Goal: Task Accomplishment & Management: Manage account settings

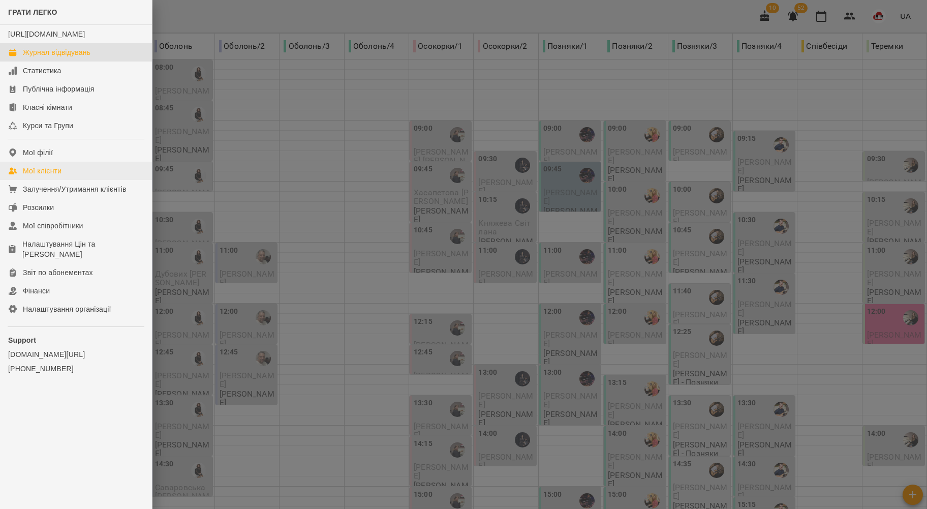
scroll to position [411, 0]
click at [42, 176] on div "Мої клієнти" at bounding box center [42, 171] width 39 height 10
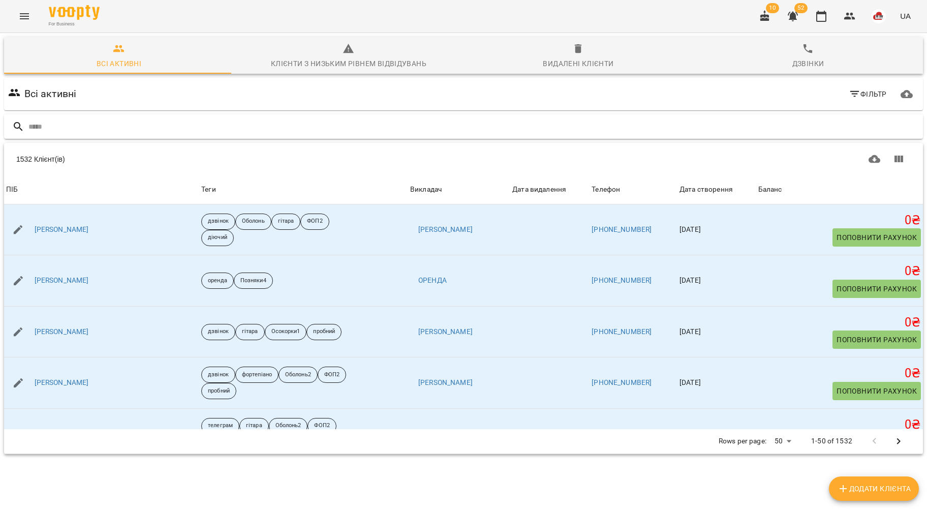
click at [102, 130] on input "text" at bounding box center [473, 126] width 890 height 17
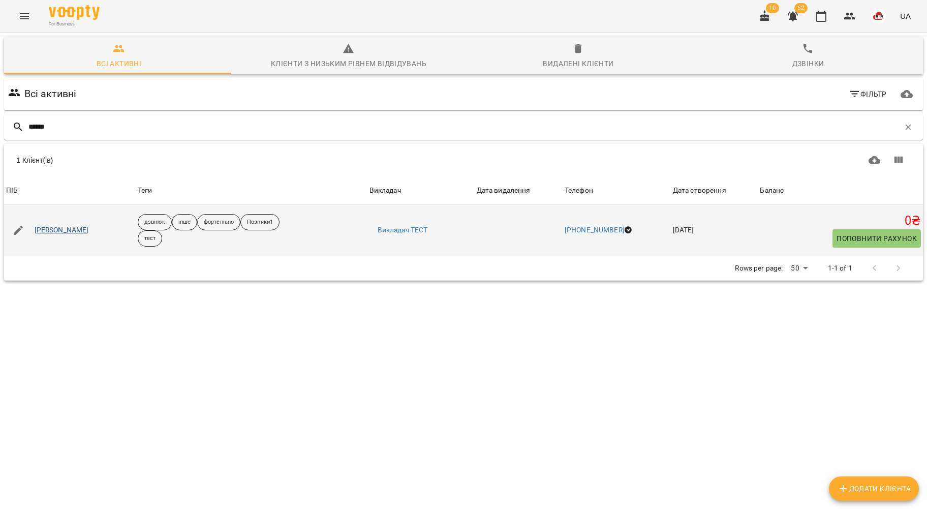
type input "******"
click at [80, 230] on link "Грекова Валерія" at bounding box center [62, 230] width 54 height 10
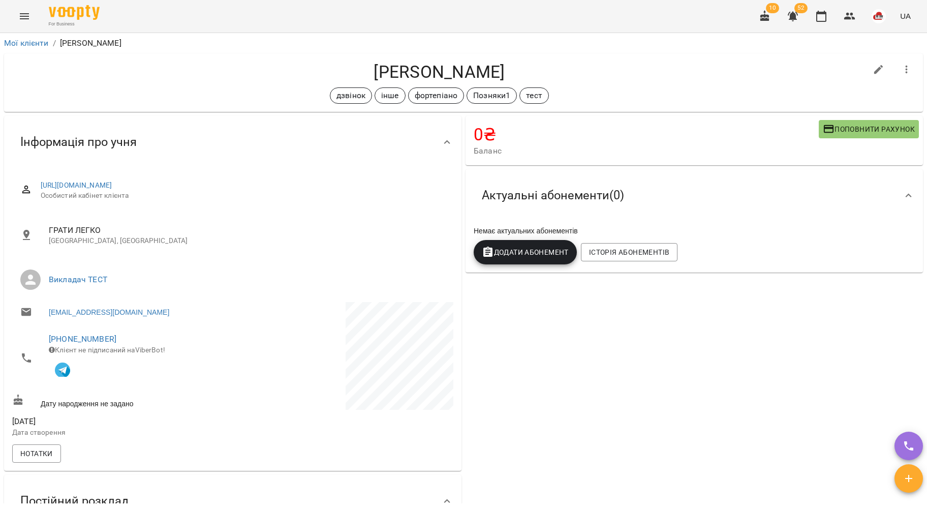
click at [519, 53] on div "Грекова Валерія дзвінок інше фортепіано Позняки1 тест" at bounding box center [463, 82] width 919 height 58
click at [848, 134] on span "Поповнити рахунок" at bounding box center [869, 129] width 92 height 12
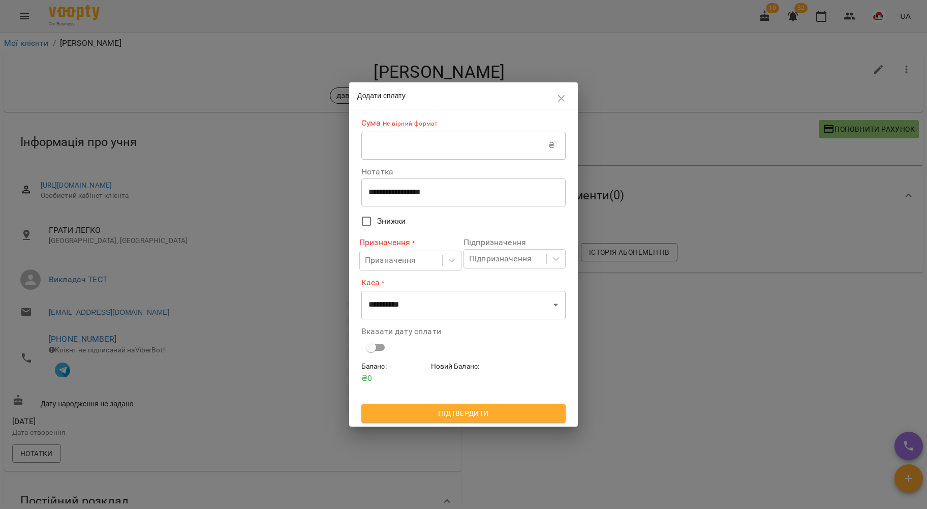
click at [451, 157] on input "text" at bounding box center [454, 145] width 187 height 28
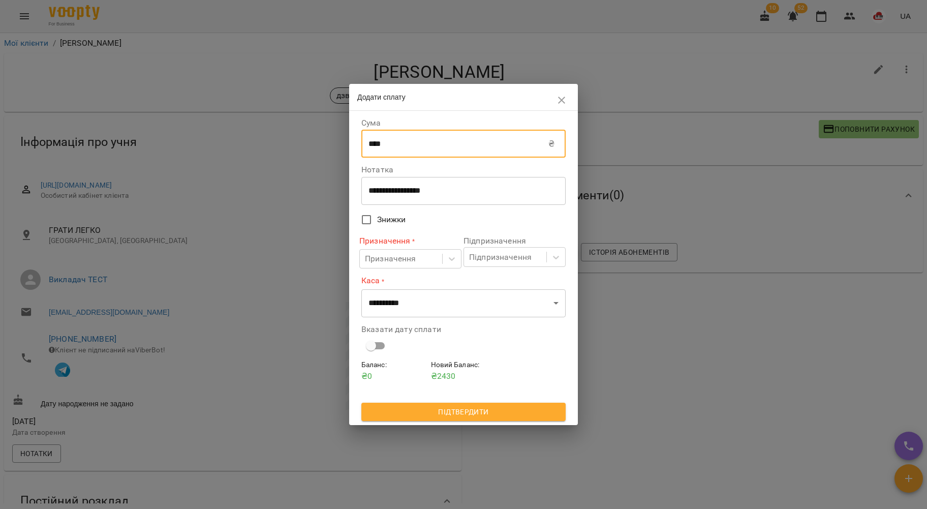
type input "****"
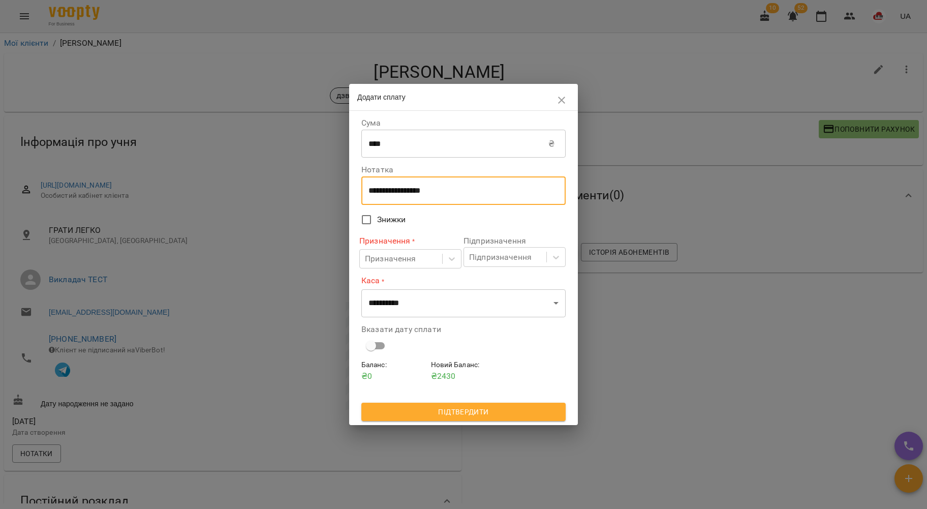
drag, startPoint x: 467, startPoint y: 188, endPoint x: 344, endPoint y: 184, distance: 123.1
click at [344, 184] on div "**********" at bounding box center [463, 254] width 927 height 509
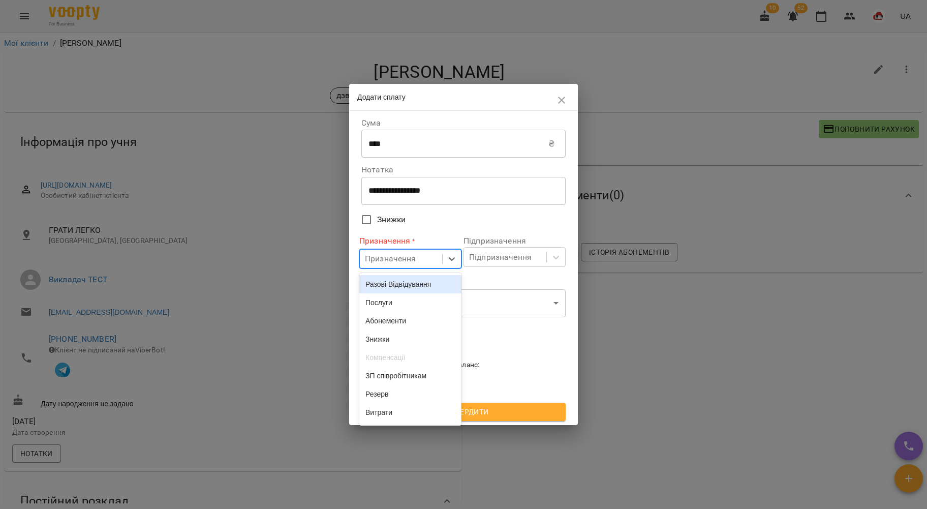
click at [419, 267] on div "Призначення" at bounding box center [401, 259] width 82 height 19
type input "**"
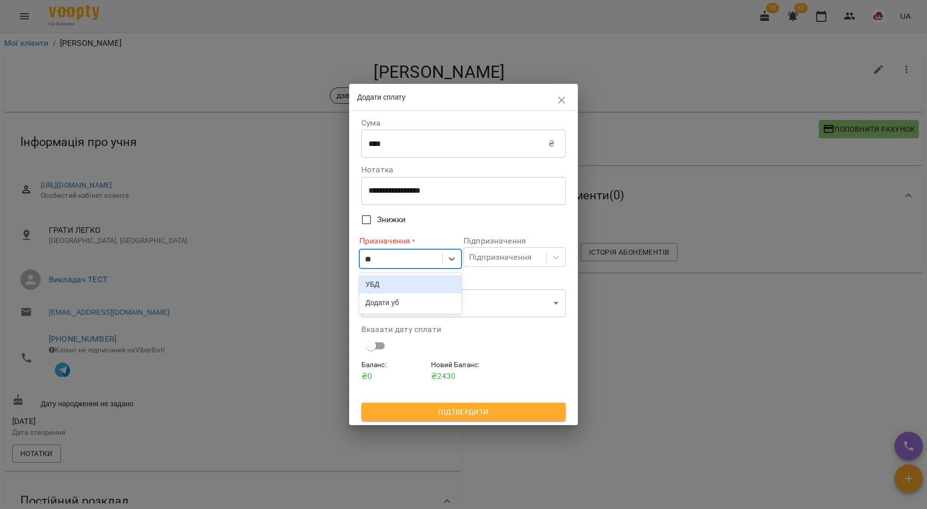
click at [427, 283] on div "УБД" at bounding box center [410, 284] width 102 height 18
drag, startPoint x: 486, startPoint y: 265, endPoint x: 478, endPoint y: 259, distance: 9.9
click at [486, 265] on div "Підпризначення" at bounding box center [505, 256] width 82 height 19
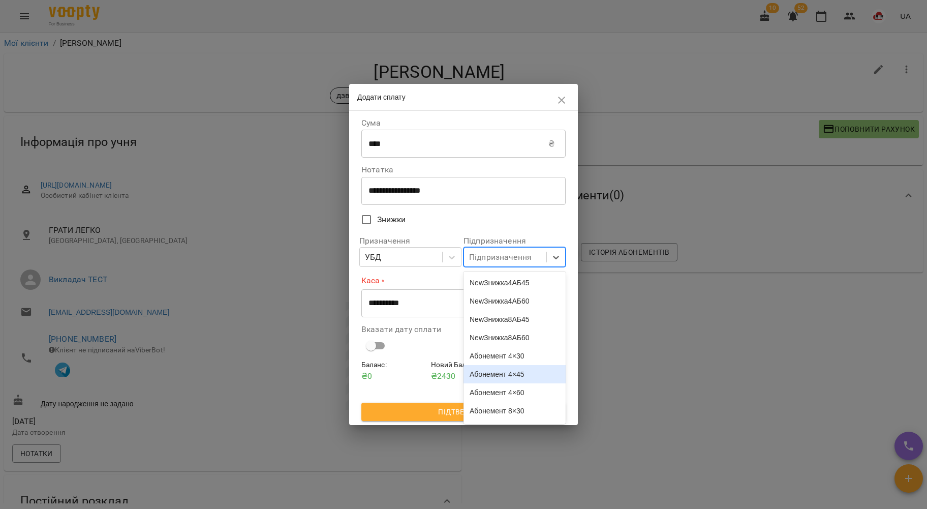
click at [521, 380] on div "Абонемент 4×45" at bounding box center [514, 374] width 102 height 18
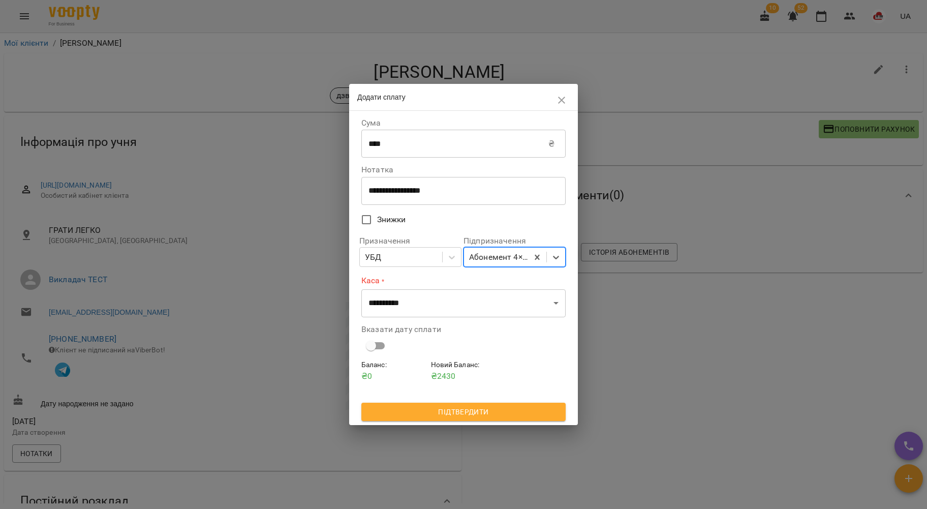
drag, startPoint x: 438, startPoint y: 375, endPoint x: 447, endPoint y: 357, distance: 20.2
click at [439, 373] on p "₴ 2430" at bounding box center [464, 376] width 66 height 12
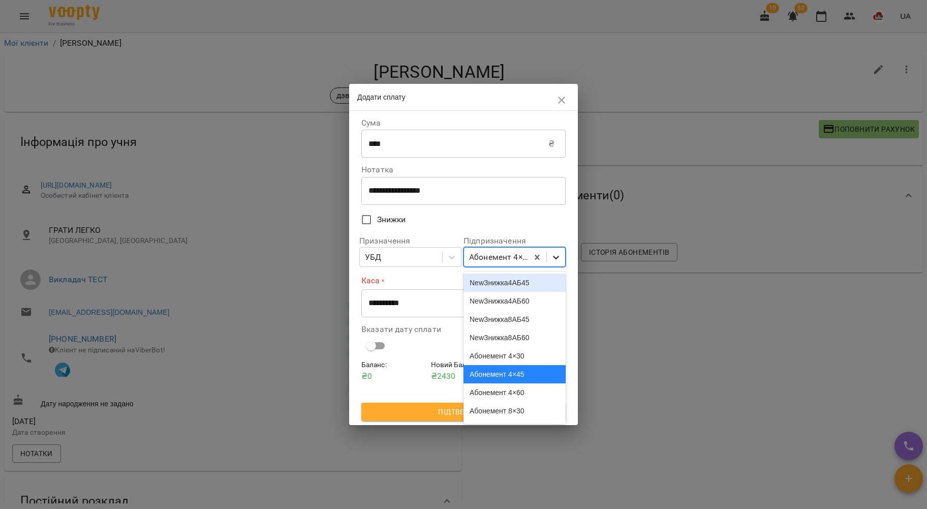
click at [551, 261] on icon at bounding box center [556, 257] width 10 height 10
click at [498, 383] on div "Абонемент 4×45" at bounding box center [514, 374] width 102 height 18
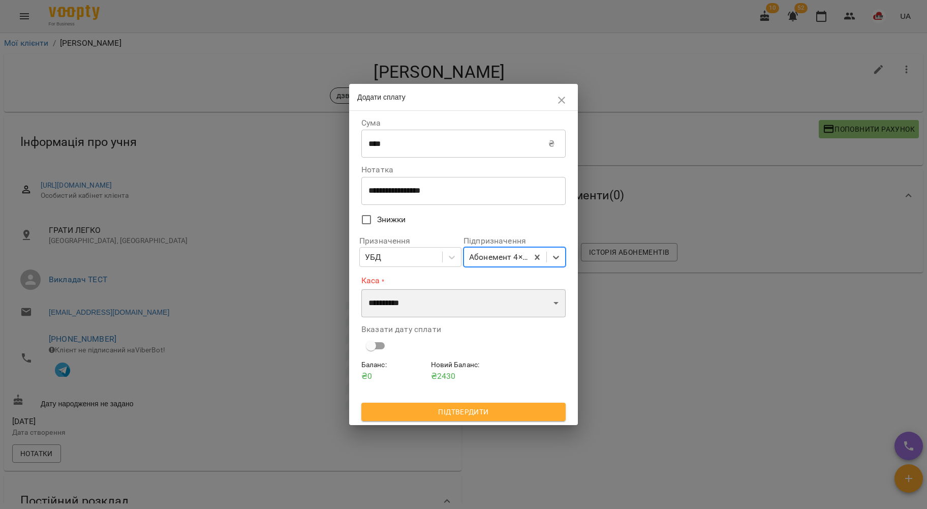
drag, startPoint x: 509, startPoint y: 313, endPoint x: 510, endPoint y: 300, distance: 12.7
click at [509, 313] on select "**********" at bounding box center [463, 303] width 204 height 28
select select "****"
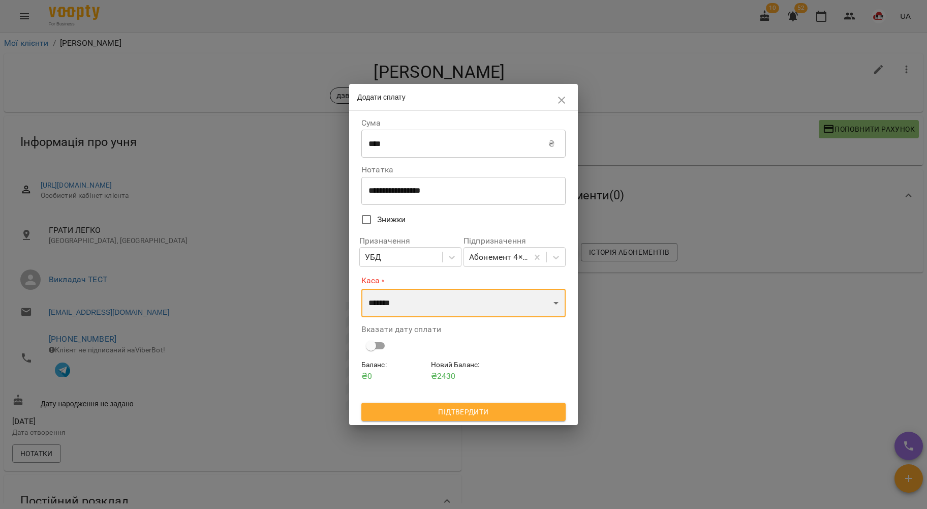
click at [361, 289] on select "**********" at bounding box center [463, 303] width 204 height 28
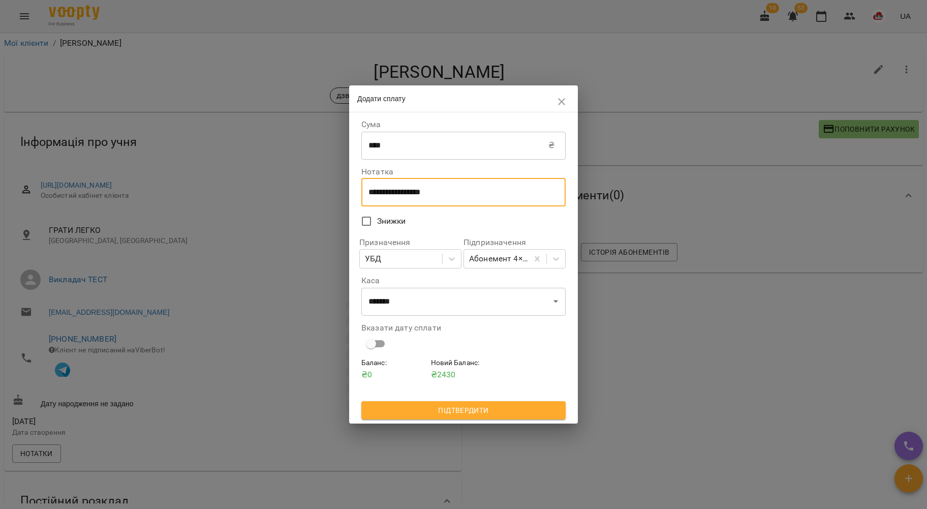
drag, startPoint x: 457, startPoint y: 189, endPoint x: 312, endPoint y: 190, distance: 145.3
click at [312, 190] on div "**********" at bounding box center [463, 254] width 927 height 509
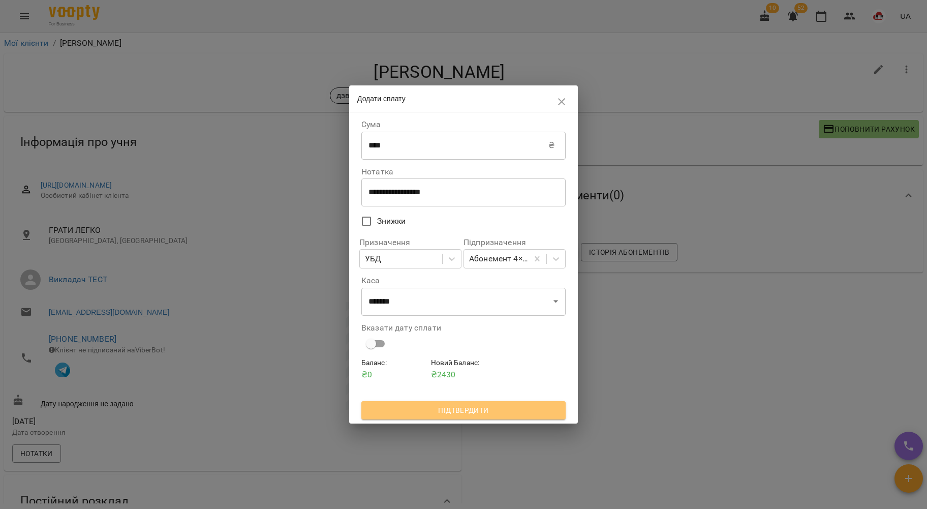
click at [442, 416] on span "Підтвердити" at bounding box center [463, 410] width 188 height 12
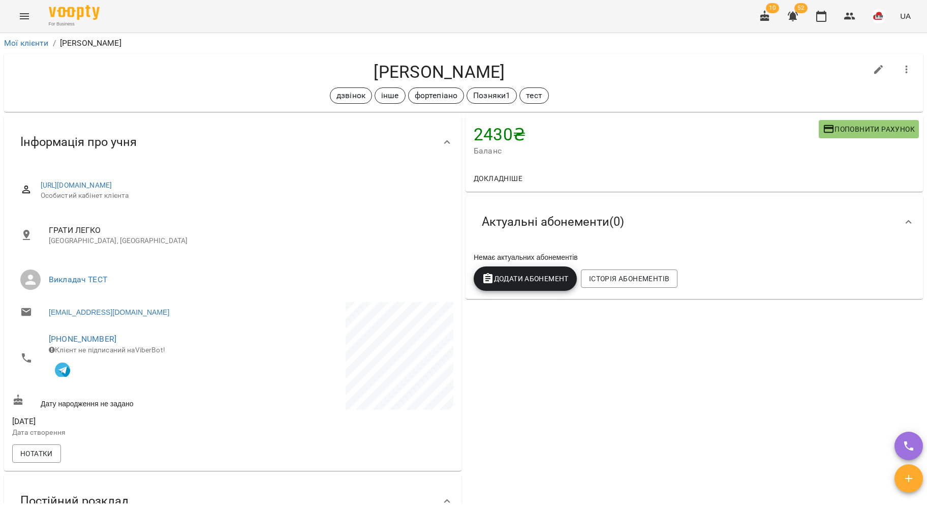
click at [545, 278] on span "Додати Абонемент" at bounding box center [525, 278] width 87 height 12
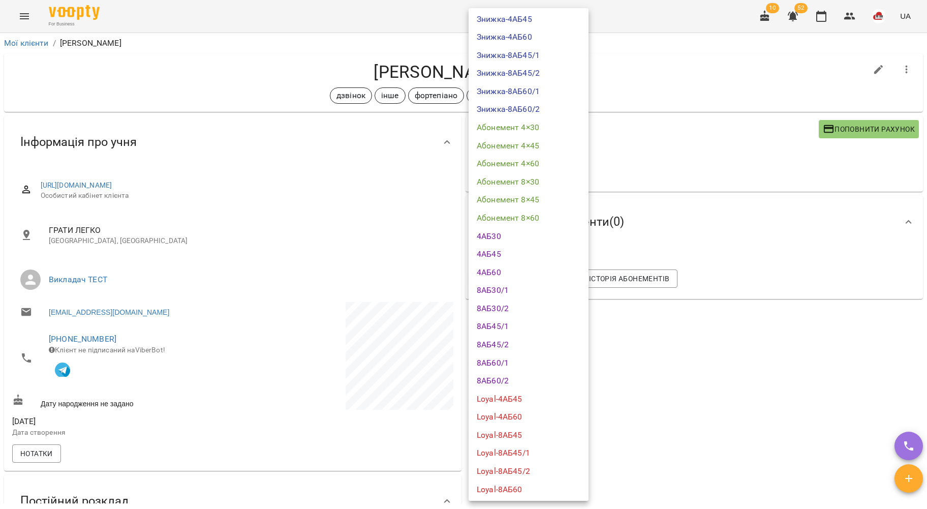
scroll to position [68, 0]
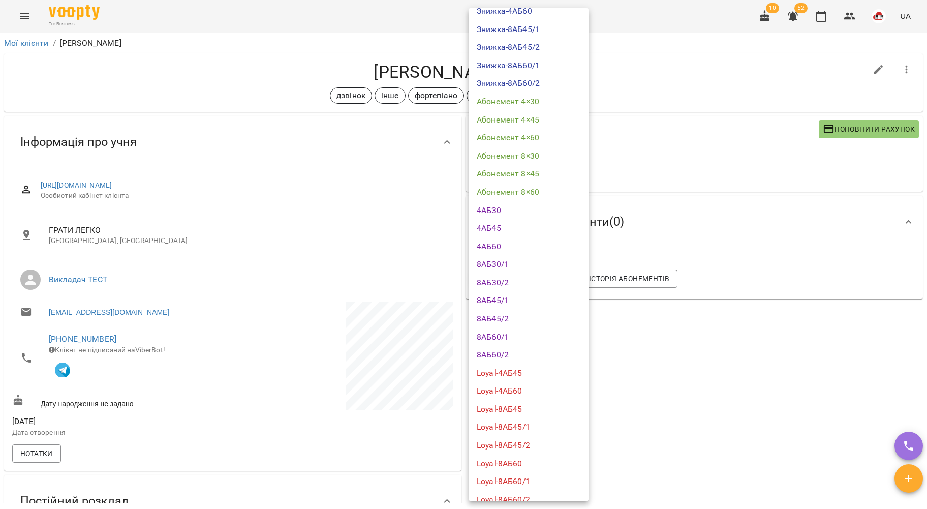
click at [536, 117] on li "Абонемент 4×45" at bounding box center [529, 120] width 120 height 18
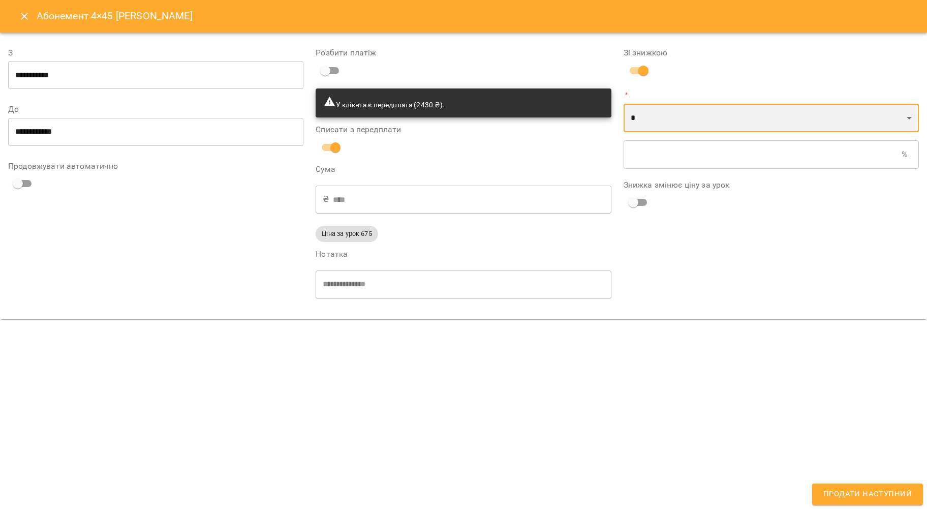
click at [640, 116] on select "* *" at bounding box center [771, 118] width 295 height 28
click at [624, 104] on select "* *" at bounding box center [771, 118] width 295 height 28
click at [642, 119] on select "* *" at bounding box center [771, 118] width 295 height 28
select select "****"
click at [624, 104] on select "* *" at bounding box center [771, 118] width 295 height 28
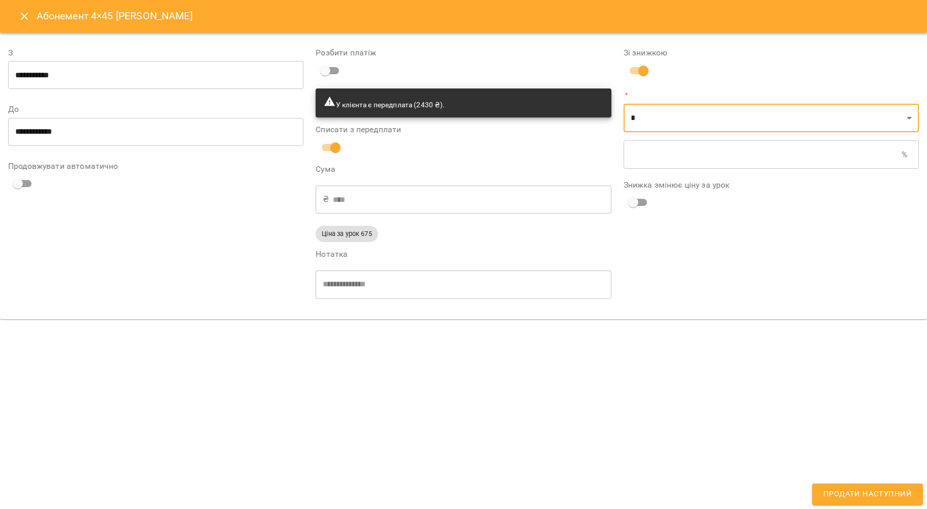
click at [646, 159] on input "text" at bounding box center [763, 154] width 278 height 28
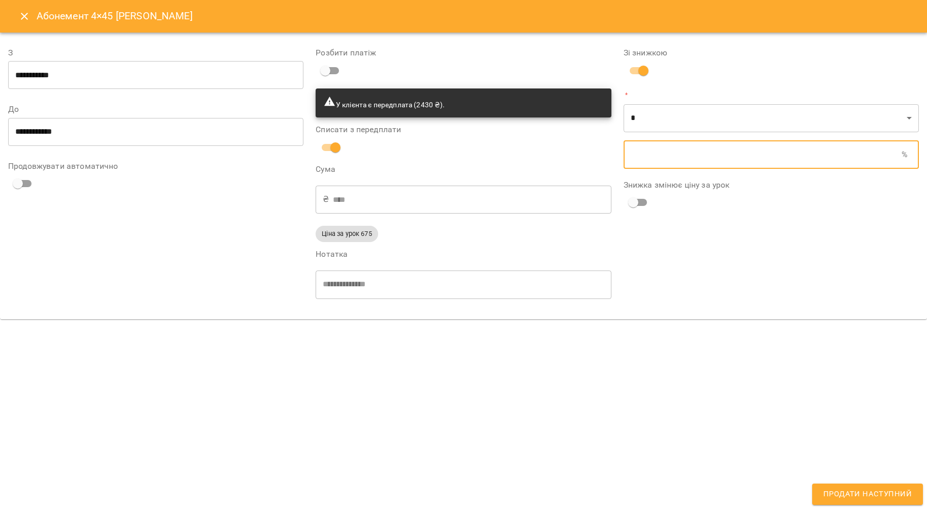
type input "*"
type input "****"
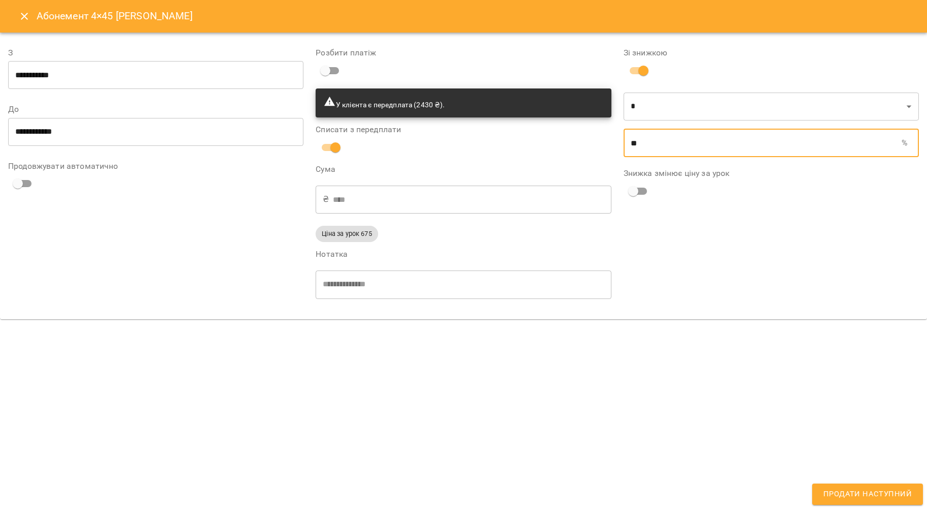
type input "**"
click at [650, 238] on div "Зі знижкою * * ​ ** % ​ Знижка змінює ціну за урок" at bounding box center [770, 176] width 307 height 283
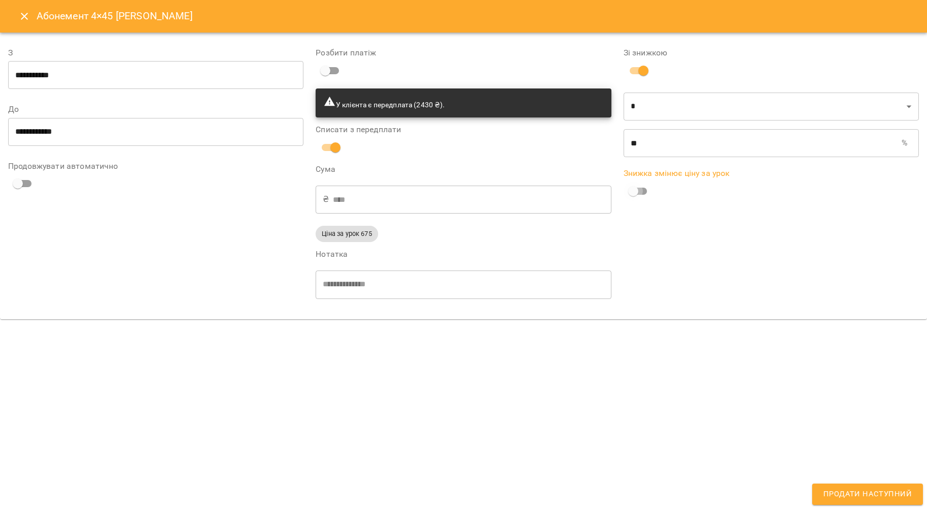
type input "****"
click at [643, 148] on input "**" at bounding box center [763, 143] width 278 height 28
click at [867, 494] on span "Продати наступний" at bounding box center [867, 493] width 88 height 13
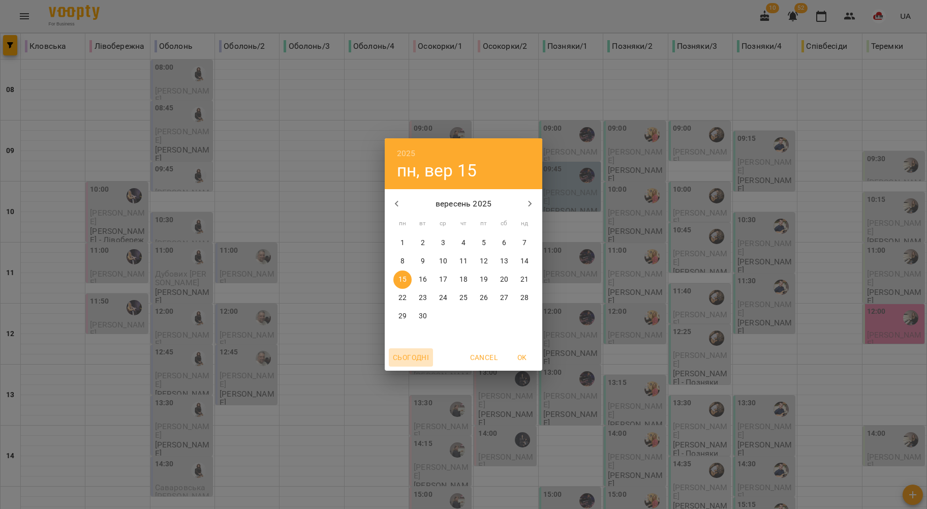
click at [421, 350] on button "Сьогодні" at bounding box center [411, 357] width 44 height 18
click at [425, 356] on span "Сьогодні" at bounding box center [411, 357] width 36 height 12
click at [522, 262] on p "14" at bounding box center [524, 261] width 8 height 10
type input "**********"
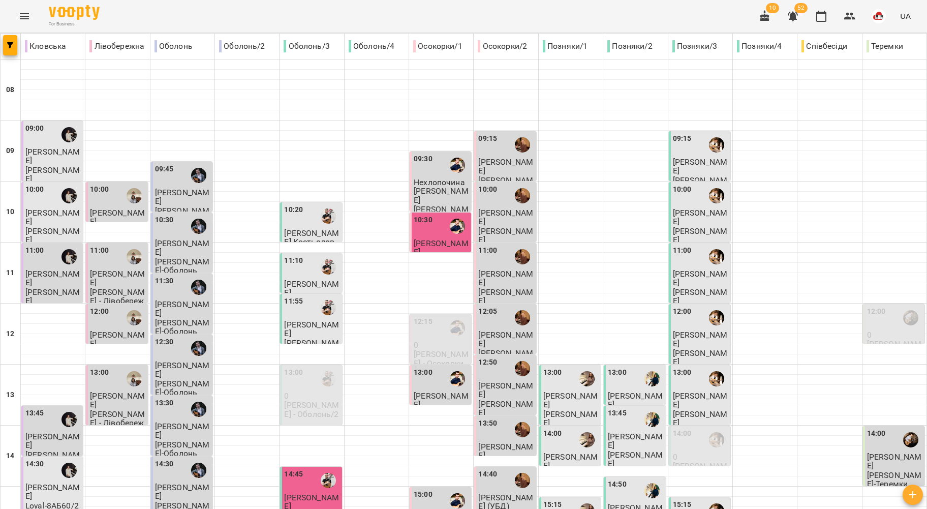
click at [57, 155] on span "Соломія Шевчук" at bounding box center [52, 156] width 55 height 18
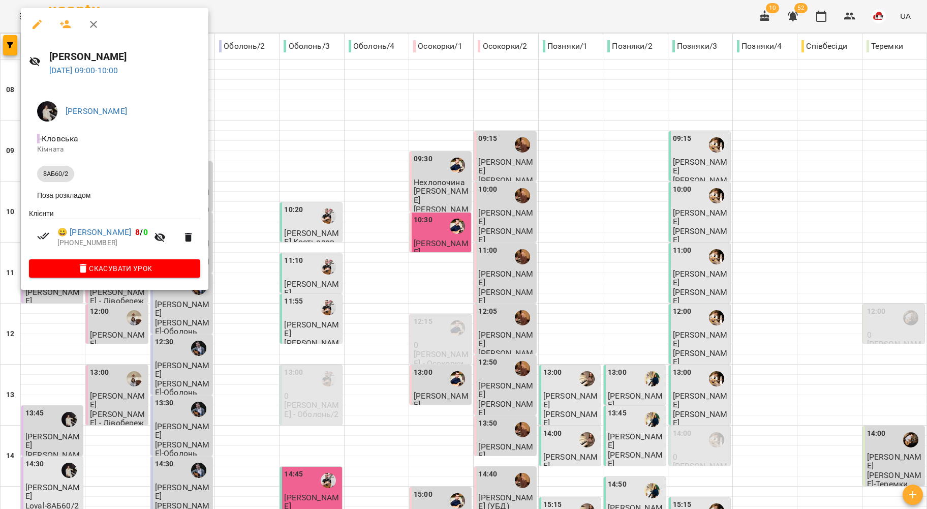
click at [294, 128] on div at bounding box center [463, 254] width 927 height 509
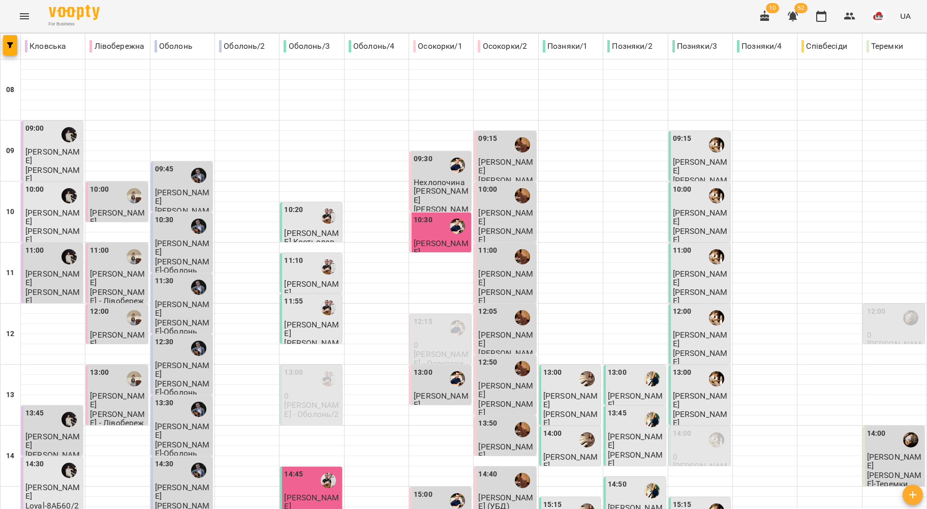
click at [64, 202] on div at bounding box center [68, 195] width 23 height 23
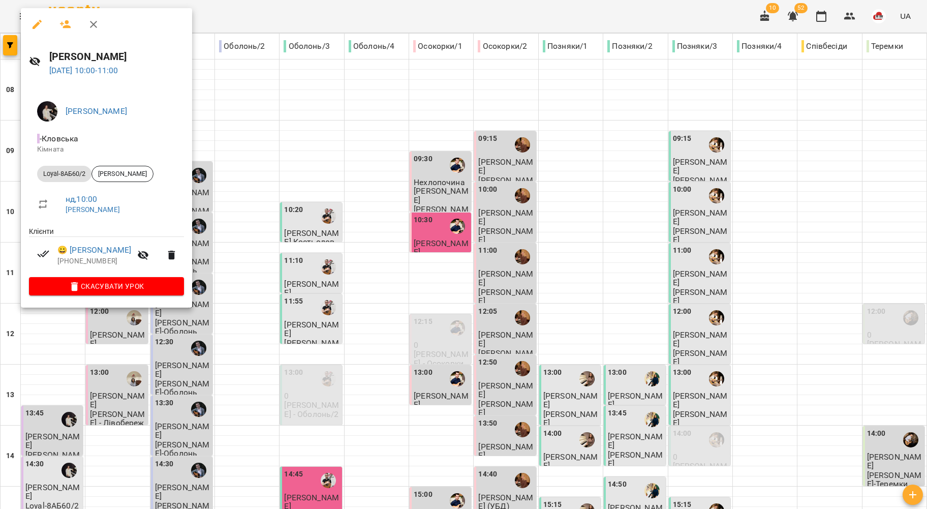
click at [35, 335] on div at bounding box center [463, 254] width 927 height 509
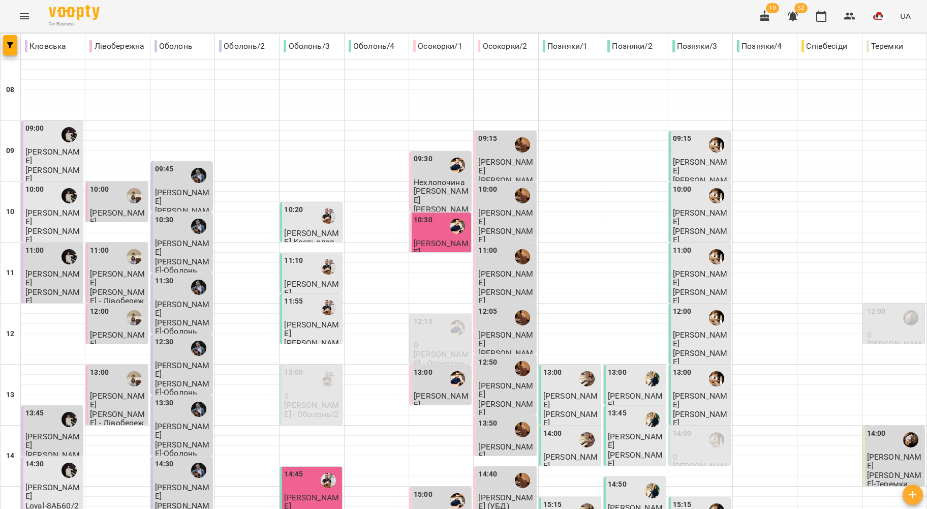
click at [40, 261] on div "11:00" at bounding box center [34, 256] width 19 height 23
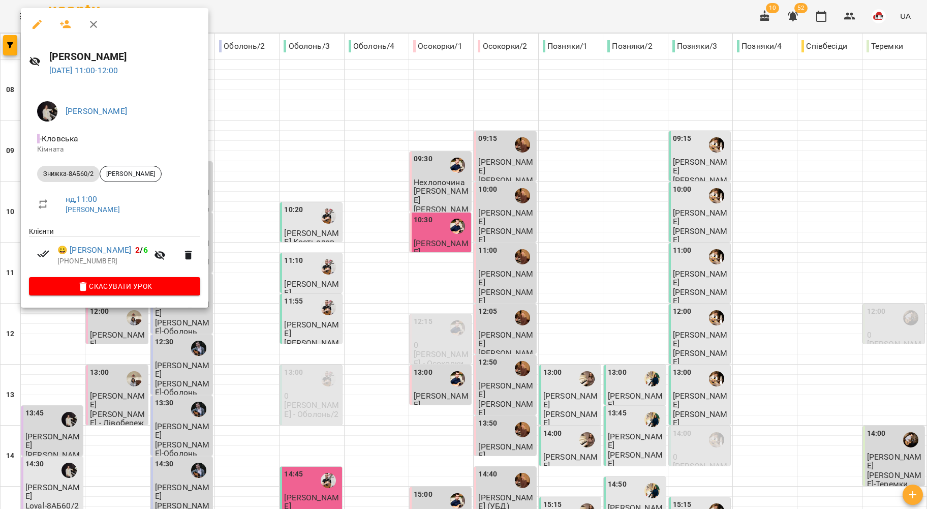
click at [65, 340] on div at bounding box center [463, 254] width 927 height 509
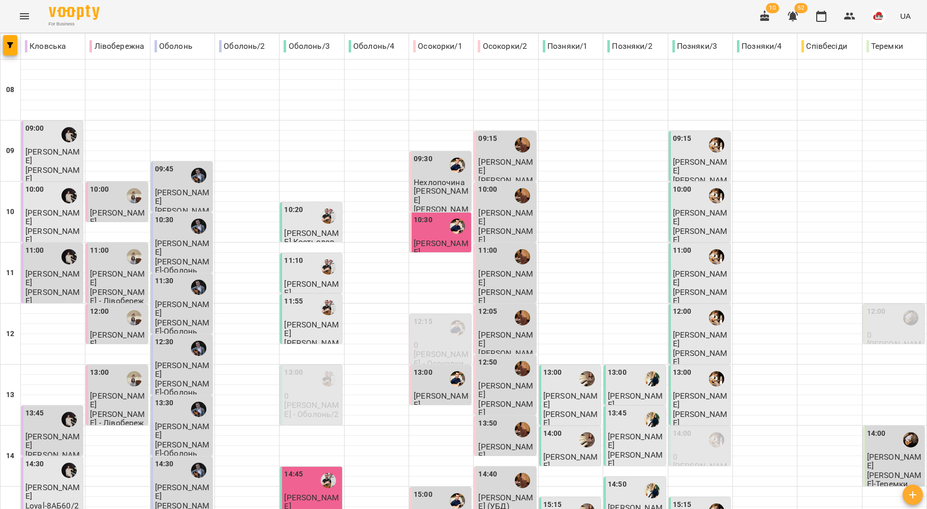
scroll to position [135, 0]
click at [51, 431] on span "Єрен Анета" at bounding box center [52, 440] width 55 height 18
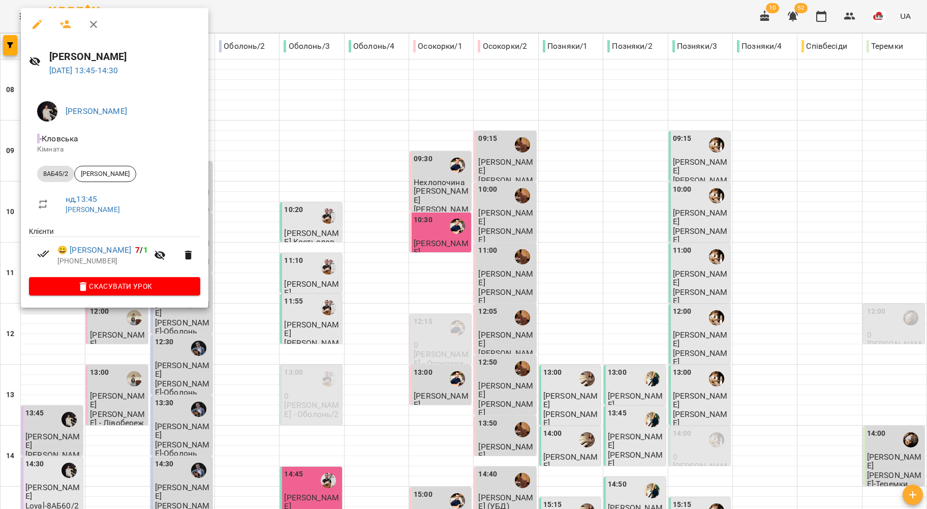
click at [113, 325] on div at bounding box center [463, 254] width 927 height 509
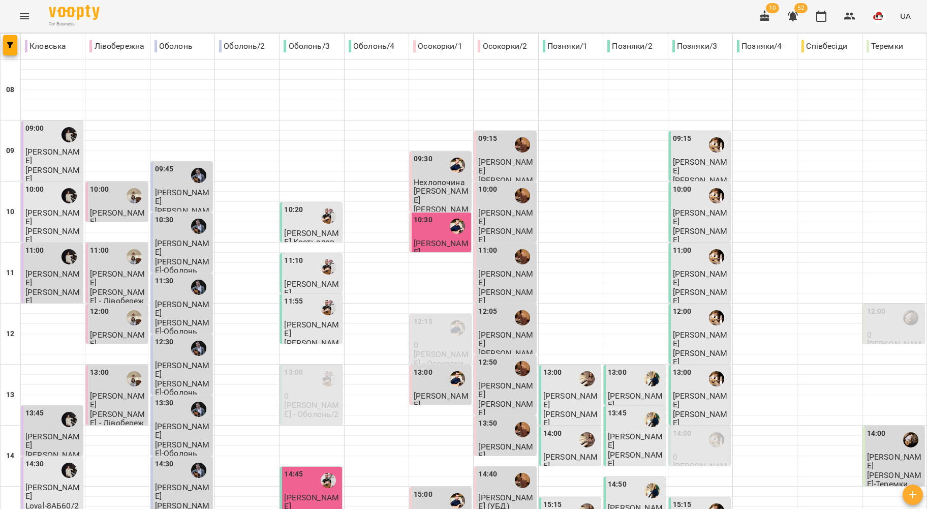
click at [74, 458] on div at bounding box center [68, 469] width 23 height 23
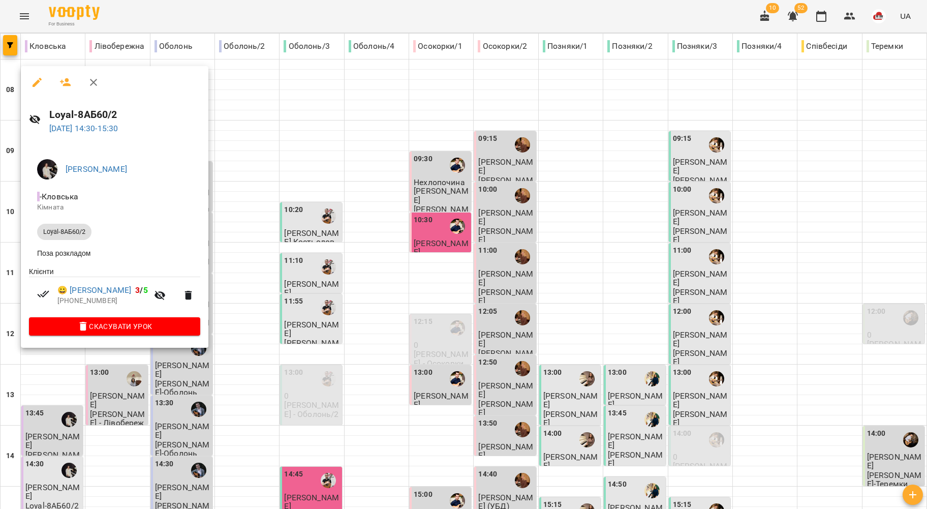
click at [75, 364] on div at bounding box center [463, 254] width 927 height 509
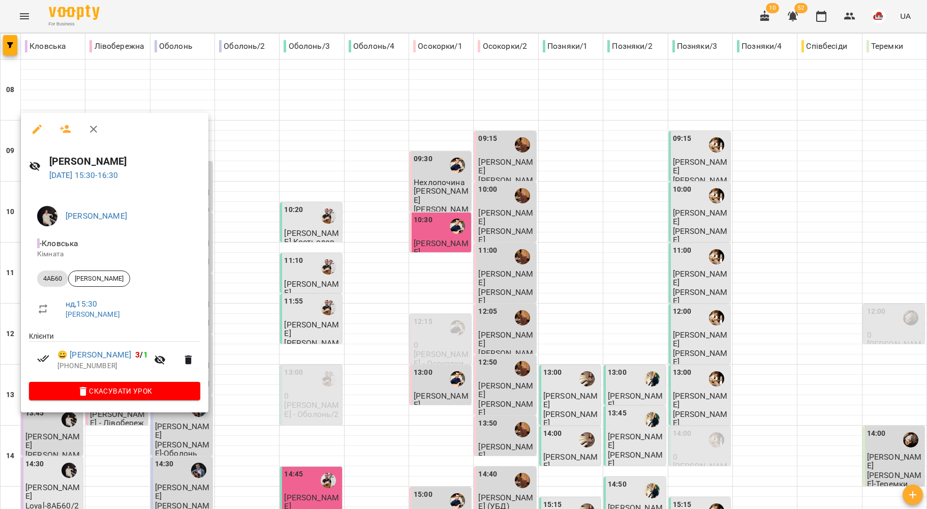
click at [264, 349] on div at bounding box center [463, 254] width 927 height 509
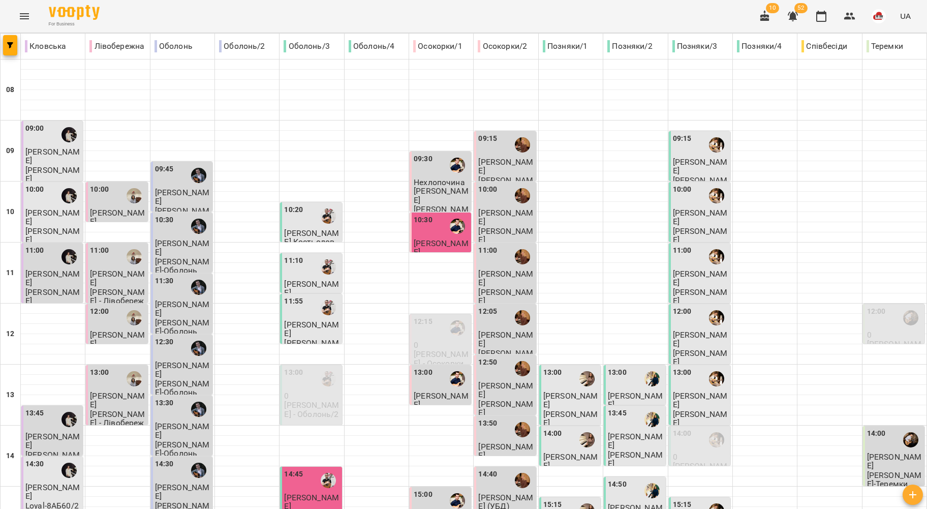
scroll to position [338, 0]
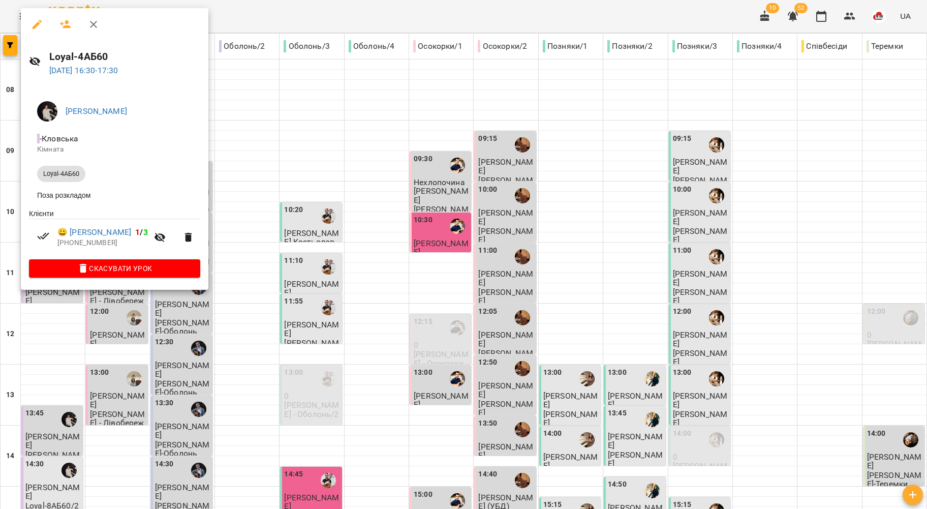
click at [118, 351] on div at bounding box center [463, 254] width 927 height 509
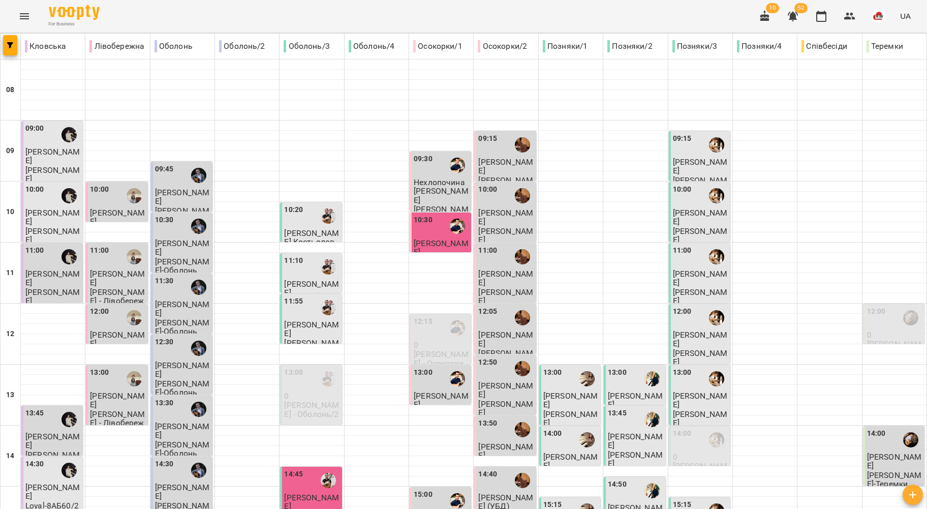
scroll to position [0, 0]
click at [104, 219] on p "Романюк Андрій" at bounding box center [117, 217] width 55 height 18
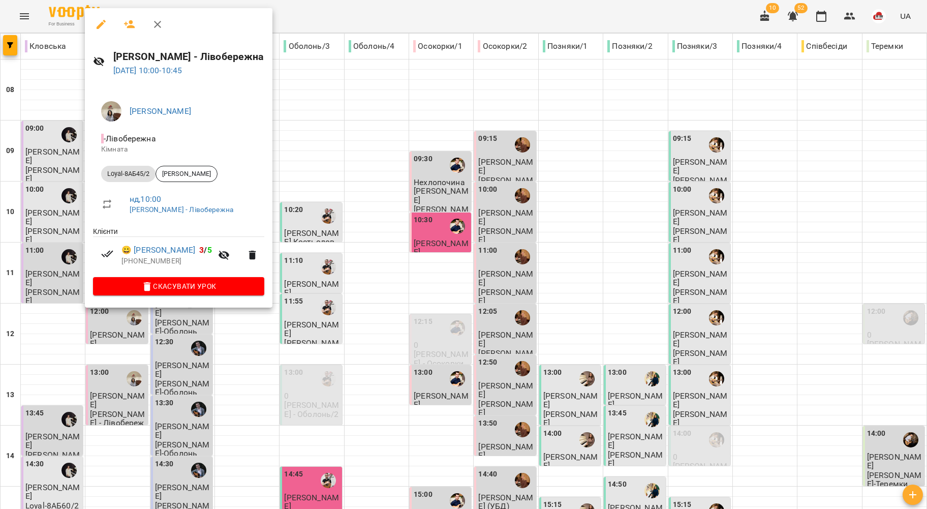
click at [54, 231] on div at bounding box center [463, 254] width 927 height 509
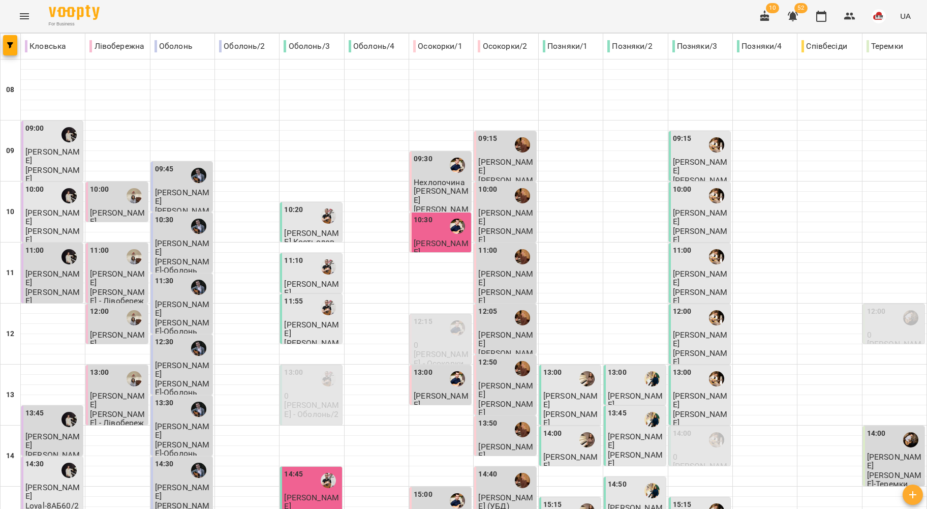
click at [107, 266] on div "11:00" at bounding box center [117, 256] width 55 height 23
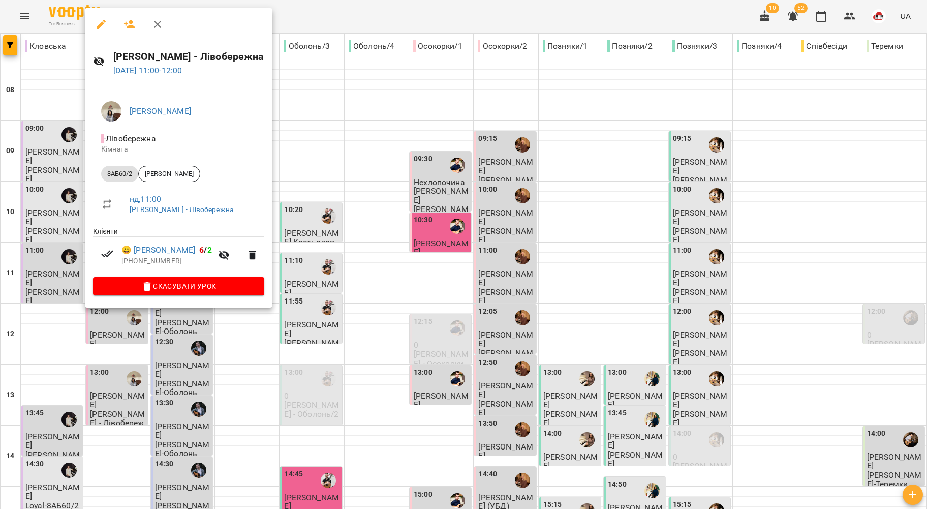
click at [66, 249] on div at bounding box center [463, 254] width 927 height 509
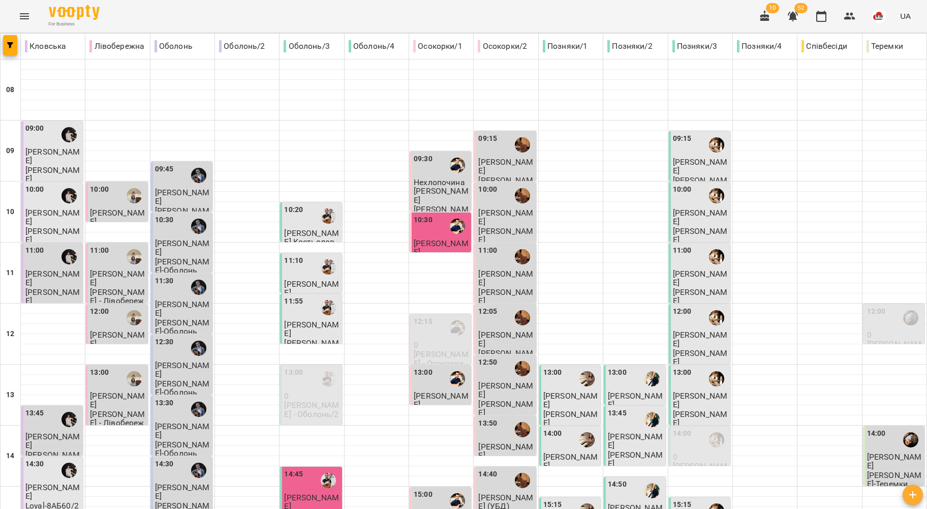
click at [123, 330] on span "Данило Чернявський" at bounding box center [117, 339] width 55 height 18
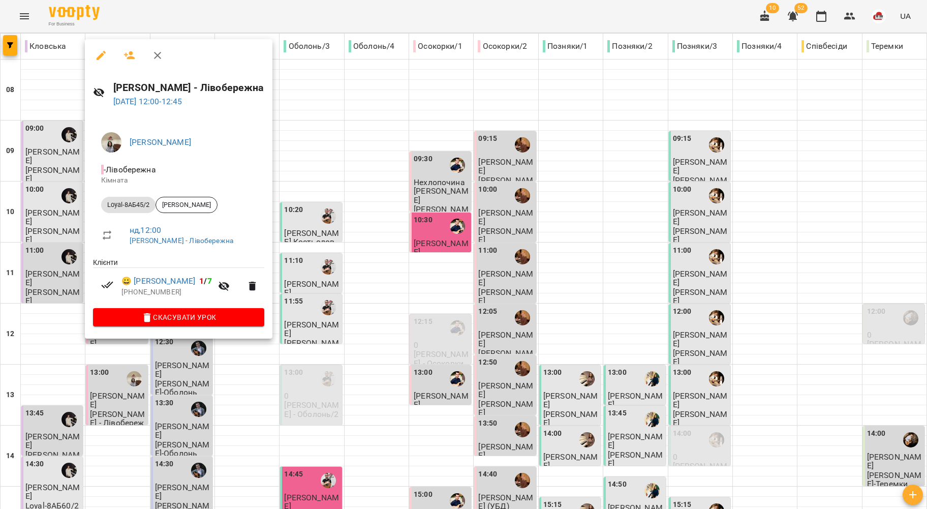
click at [48, 293] on div at bounding box center [463, 254] width 927 height 509
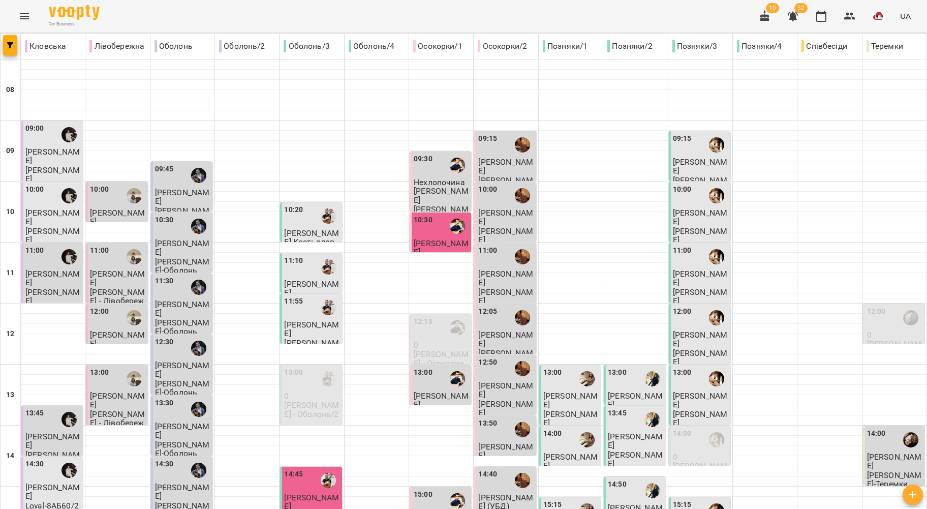
click at [122, 378] on div at bounding box center [133, 378] width 23 height 23
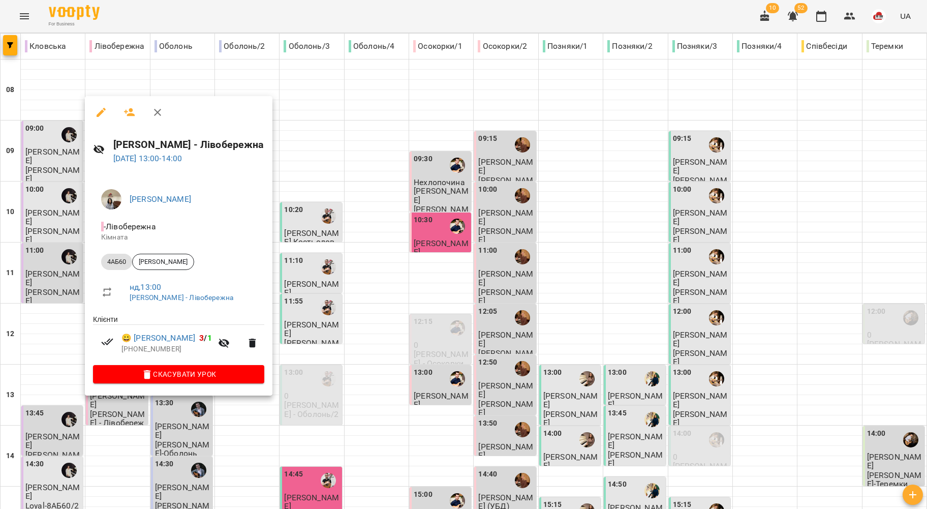
click at [74, 323] on div at bounding box center [463, 254] width 927 height 509
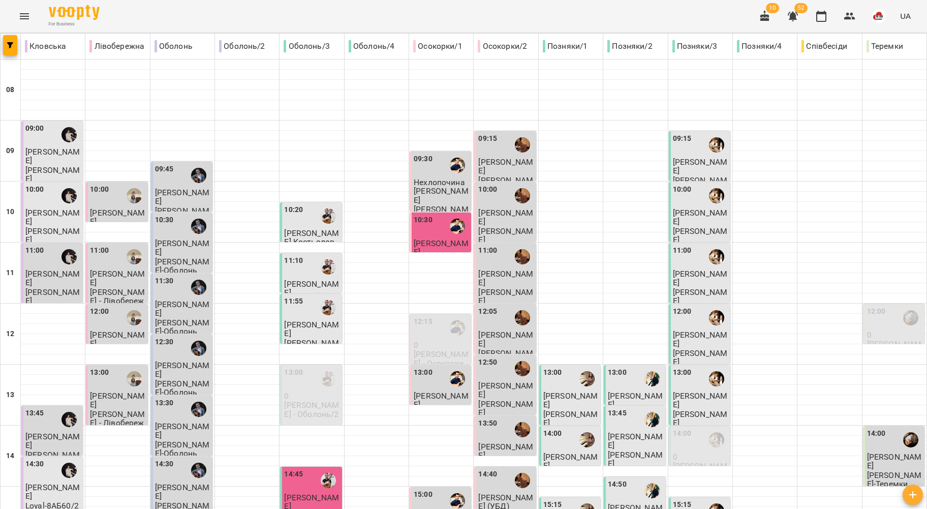
scroll to position [271, 0]
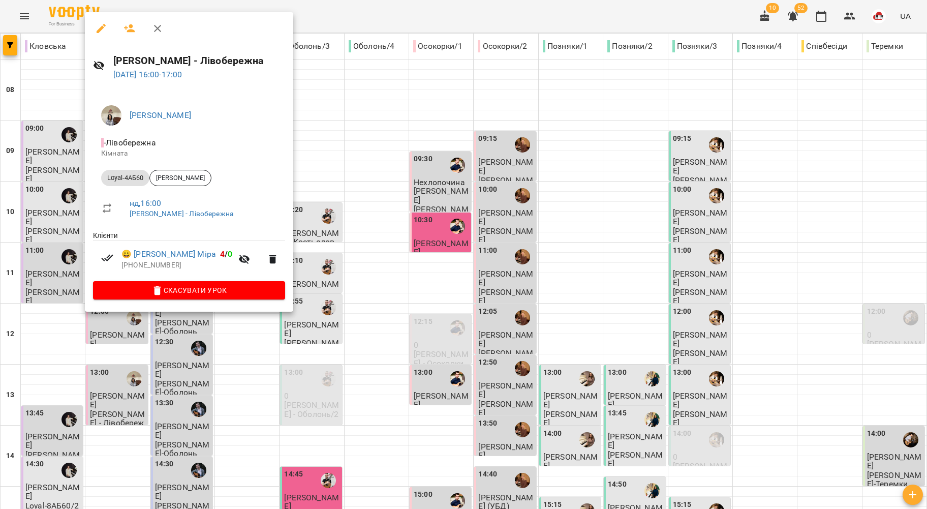
click at [56, 261] on div at bounding box center [463, 254] width 927 height 509
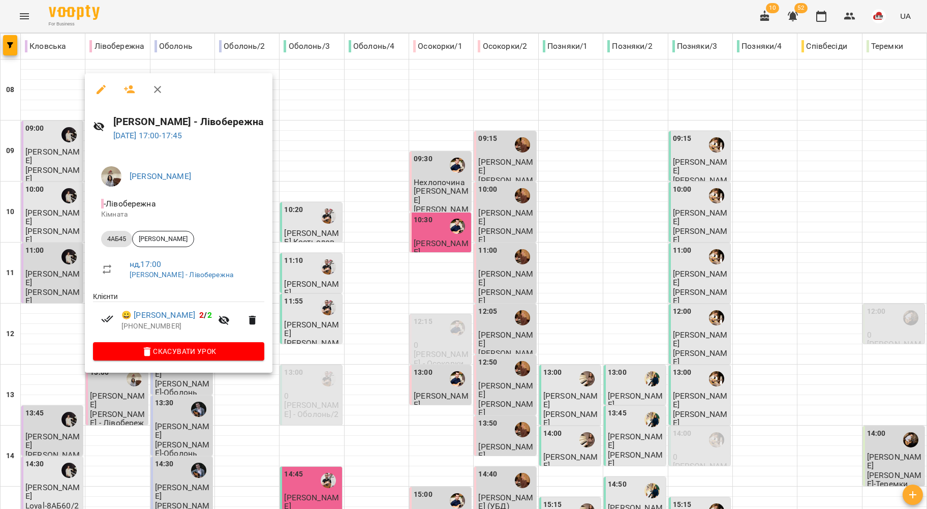
click at [53, 340] on div at bounding box center [463, 254] width 927 height 509
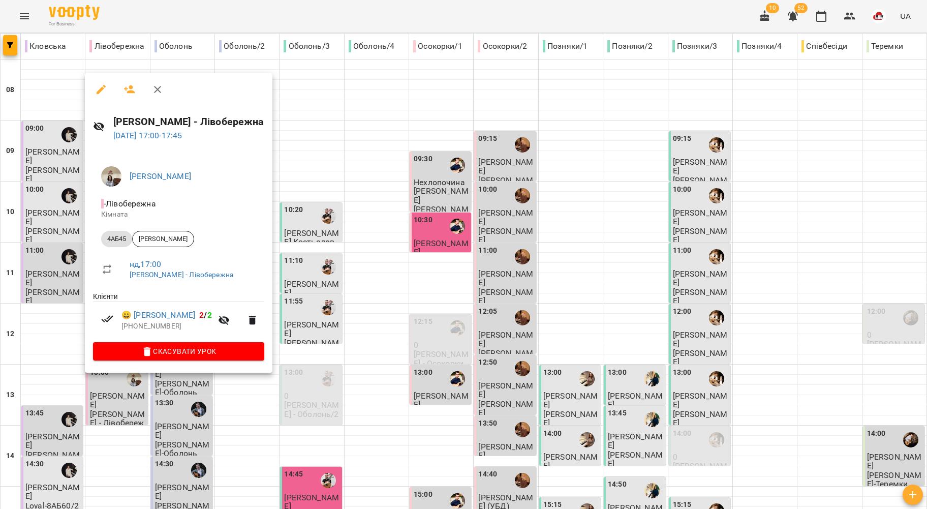
click at [72, 350] on div at bounding box center [463, 254] width 927 height 509
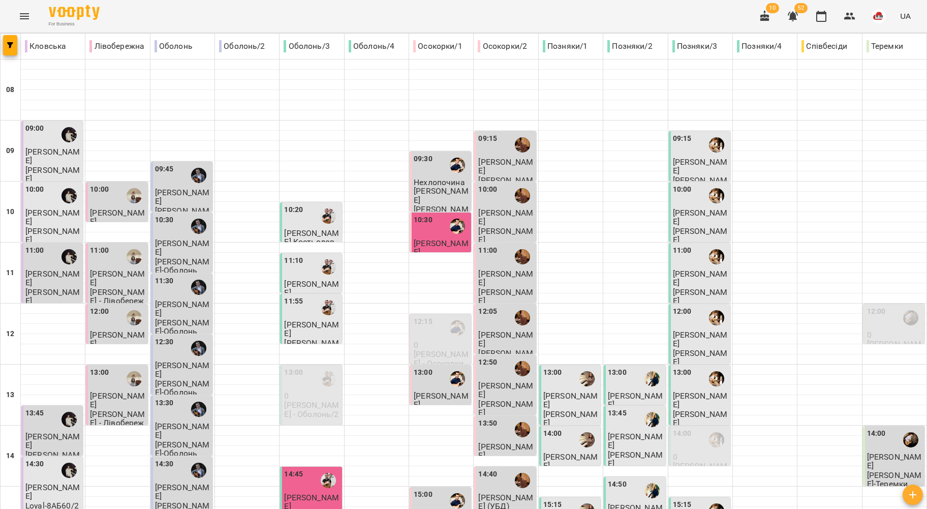
scroll to position [0, 0]
click at [163, 208] on p "Олексій Кочетов-Оболонь" at bounding box center [182, 215] width 55 height 18
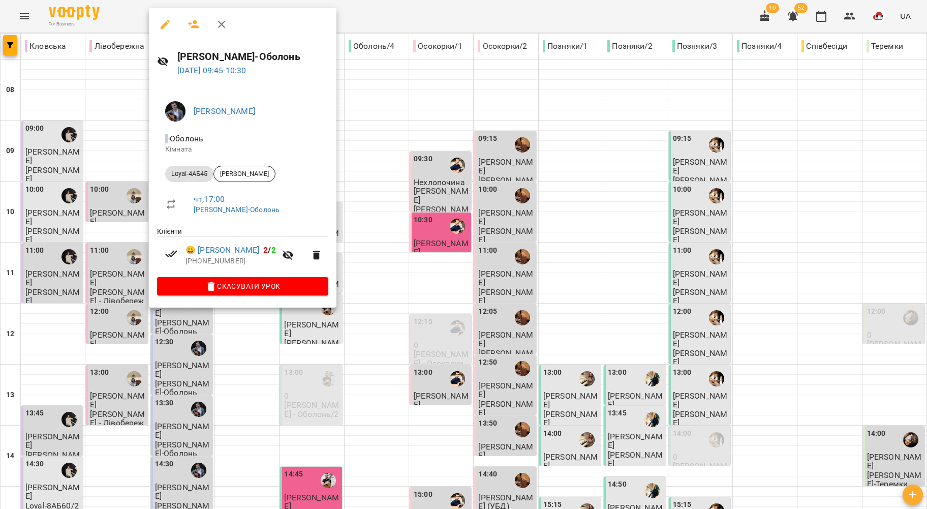
click at [112, 208] on div at bounding box center [463, 254] width 927 height 509
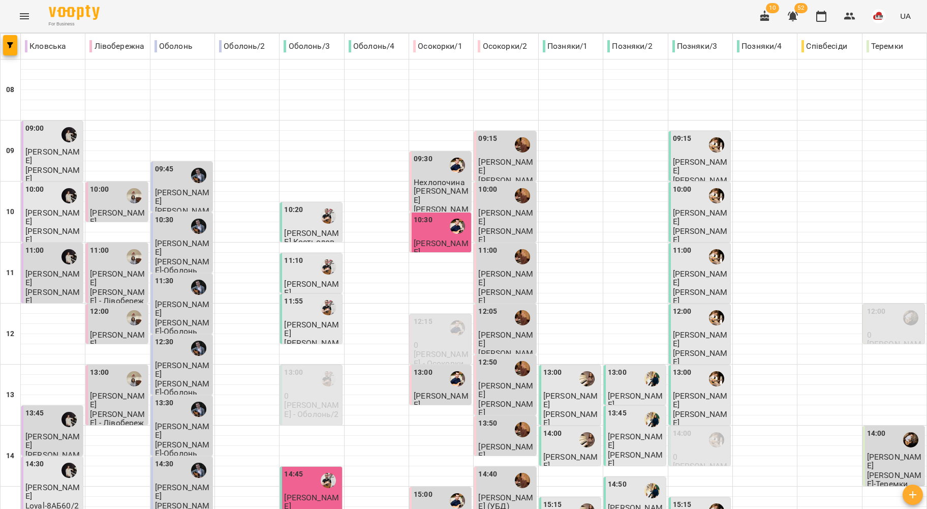
click at [178, 257] on p "Олексій Кочетов-Оболонь" at bounding box center [182, 266] width 55 height 18
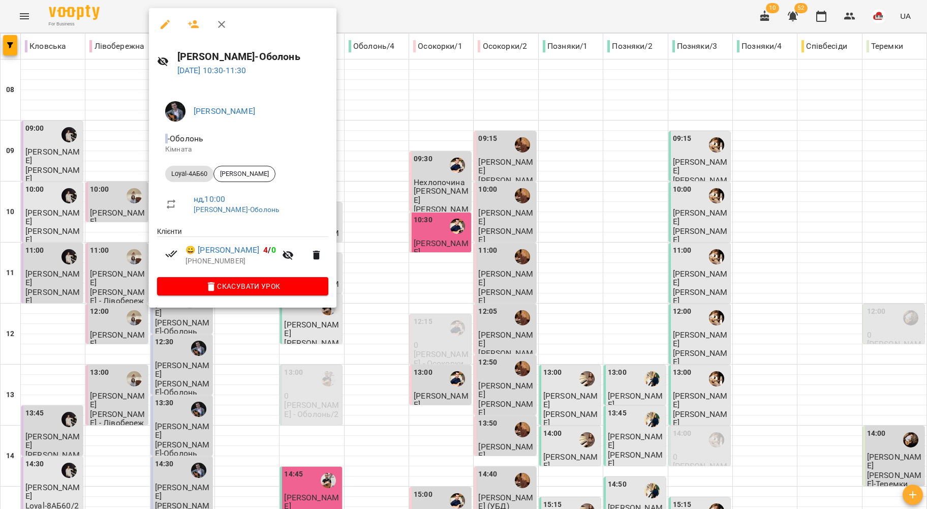
click at [89, 205] on div at bounding box center [463, 254] width 927 height 509
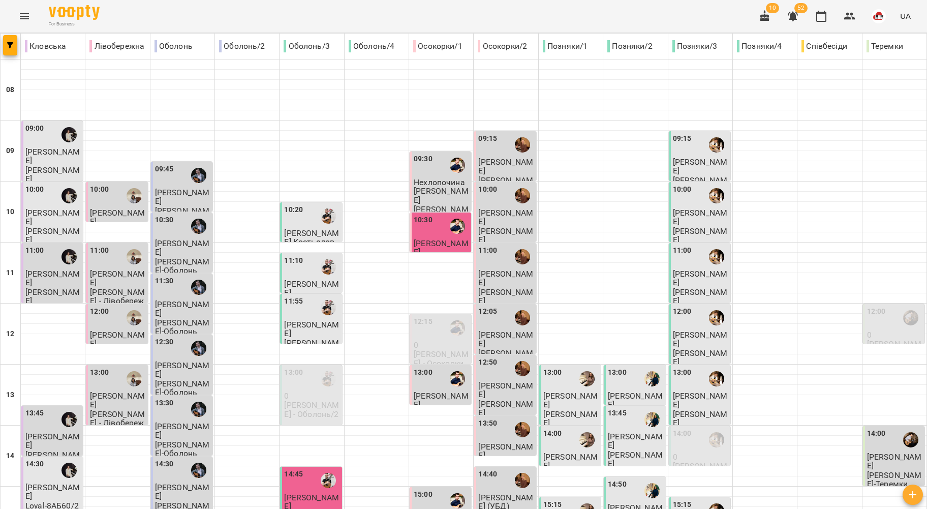
click at [181, 304] on span "Іван Куценко" at bounding box center [182, 308] width 55 height 18
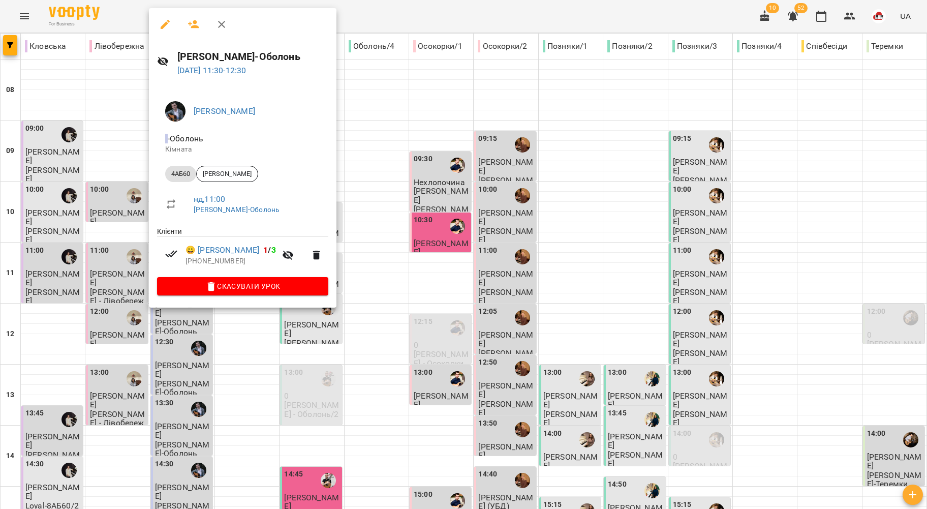
click at [117, 256] on div at bounding box center [463, 254] width 927 height 509
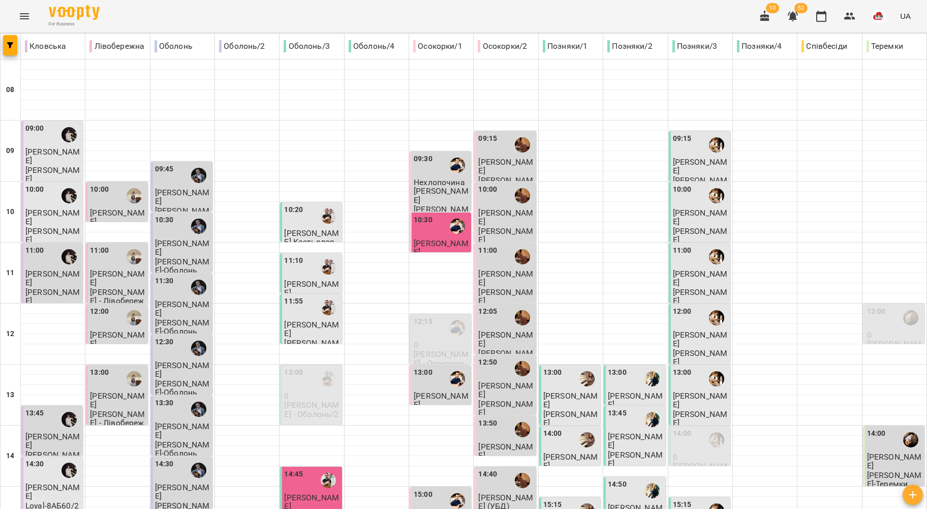
click at [172, 381] on p "Олексій Кочетов-Оболонь" at bounding box center [182, 388] width 55 height 18
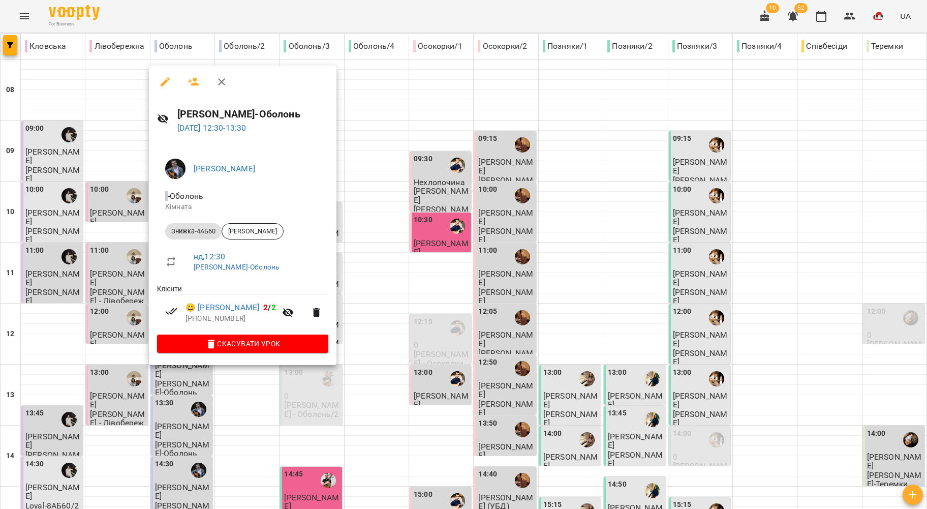
click at [111, 333] on div at bounding box center [463, 254] width 927 height 509
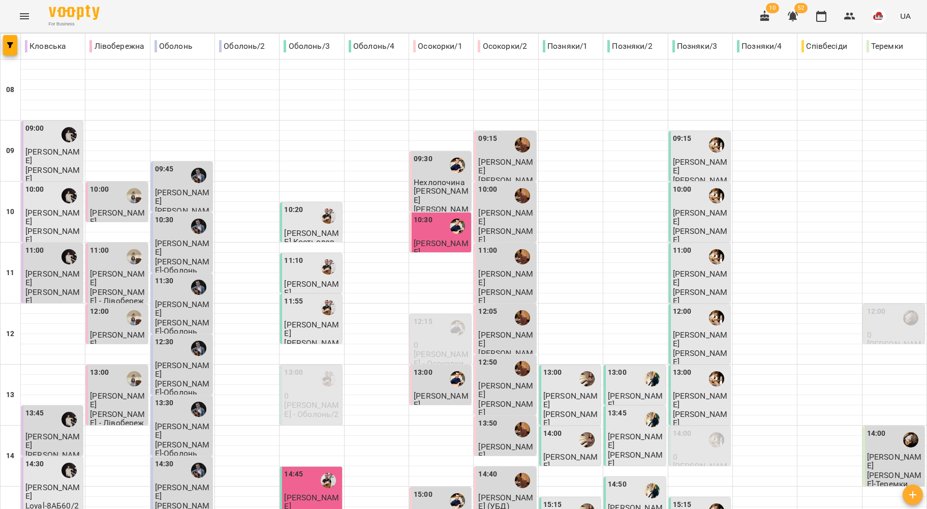
scroll to position [135, 0]
click at [181, 422] on p "Саша Гарбузов" at bounding box center [182, 431] width 55 height 18
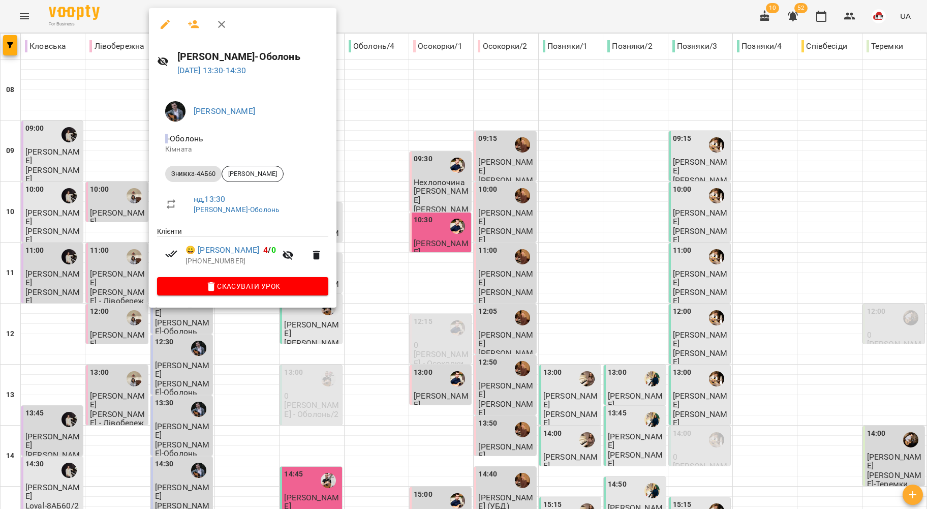
click at [139, 259] on div at bounding box center [463, 254] width 927 height 509
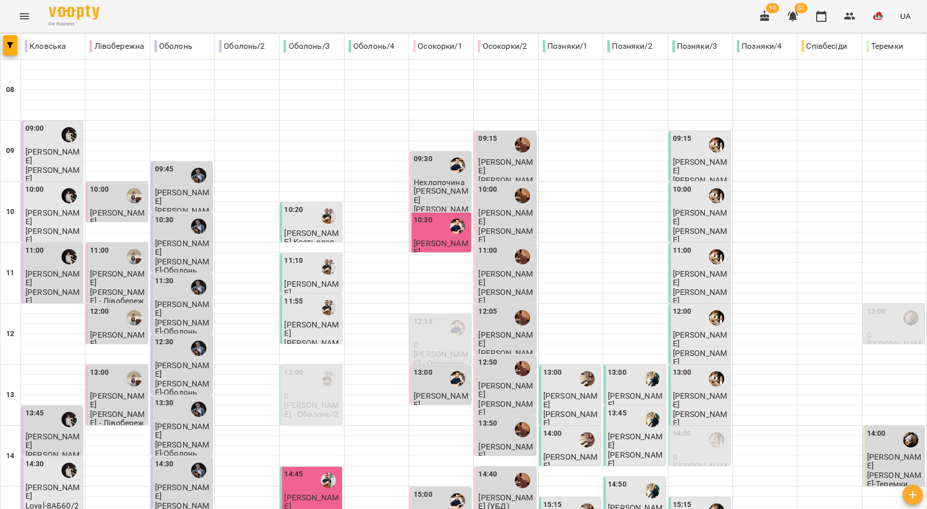
click at [162, 482] on span "Георгій Антонян" at bounding box center [182, 491] width 55 height 18
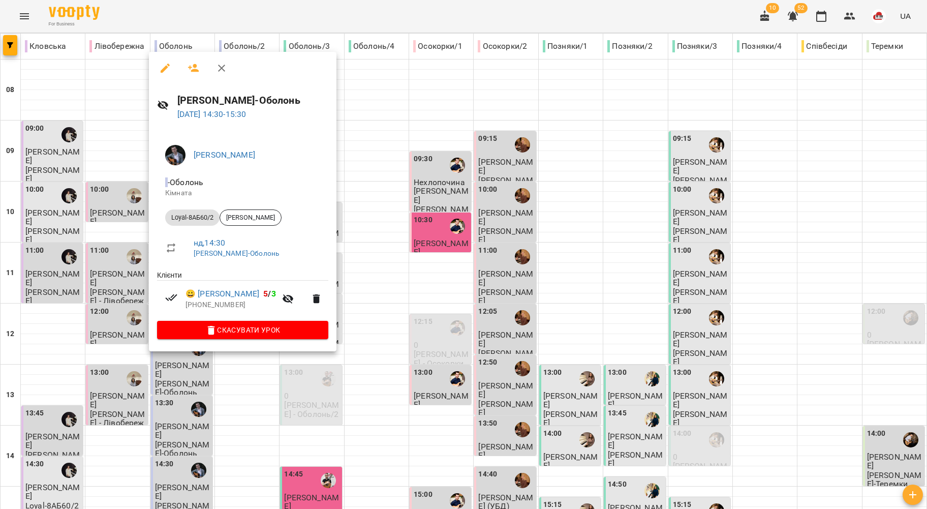
click at [128, 324] on div at bounding box center [463, 254] width 927 height 509
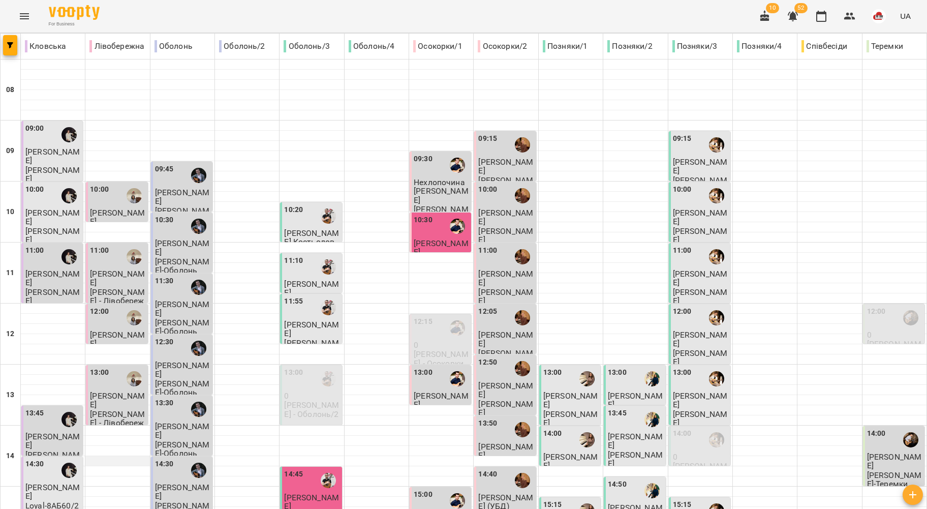
scroll to position [407, 0]
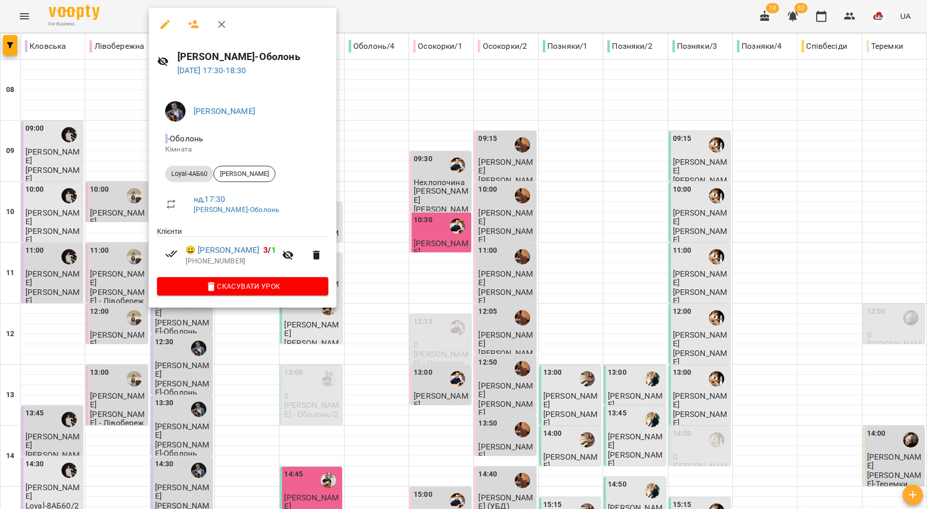
click at [136, 269] on div at bounding box center [463, 254] width 927 height 509
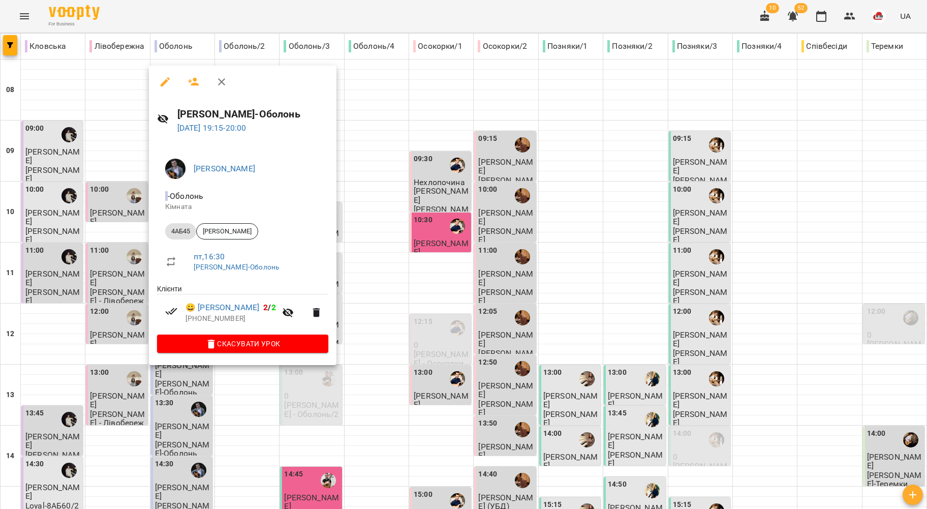
click at [114, 304] on div at bounding box center [463, 254] width 927 height 509
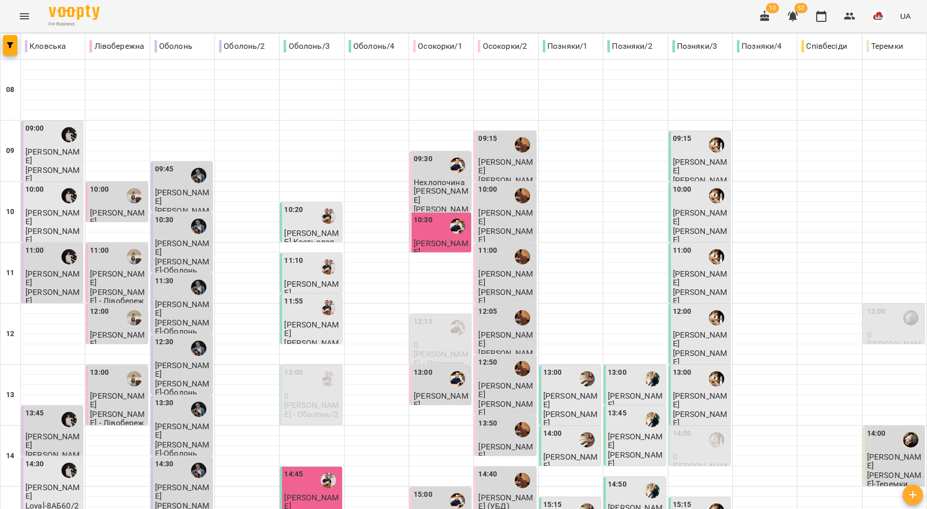
scroll to position [0, 0]
click at [287, 228] on span "Тімур Костьолов" at bounding box center [311, 237] width 55 height 18
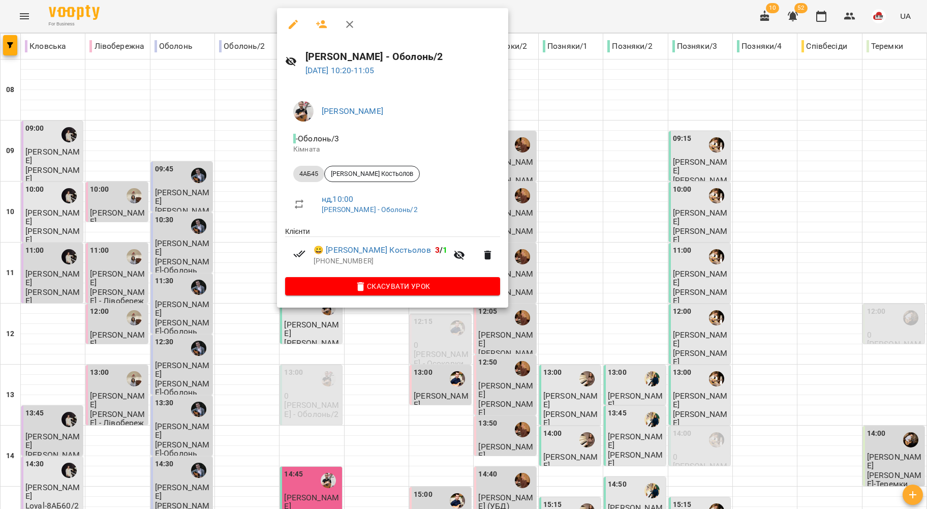
click at [249, 216] on div at bounding box center [463, 254] width 927 height 509
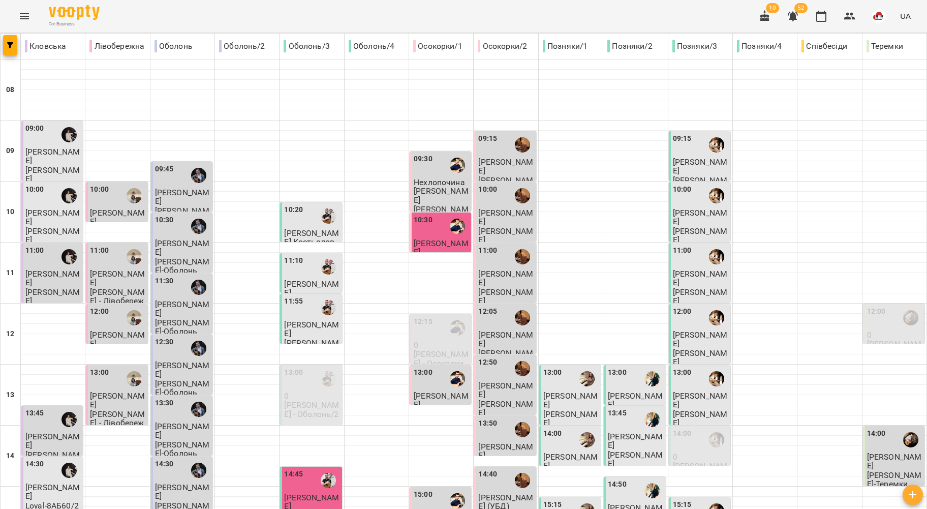
click at [303, 280] on span "Москаленко Ніка" at bounding box center [311, 288] width 55 height 18
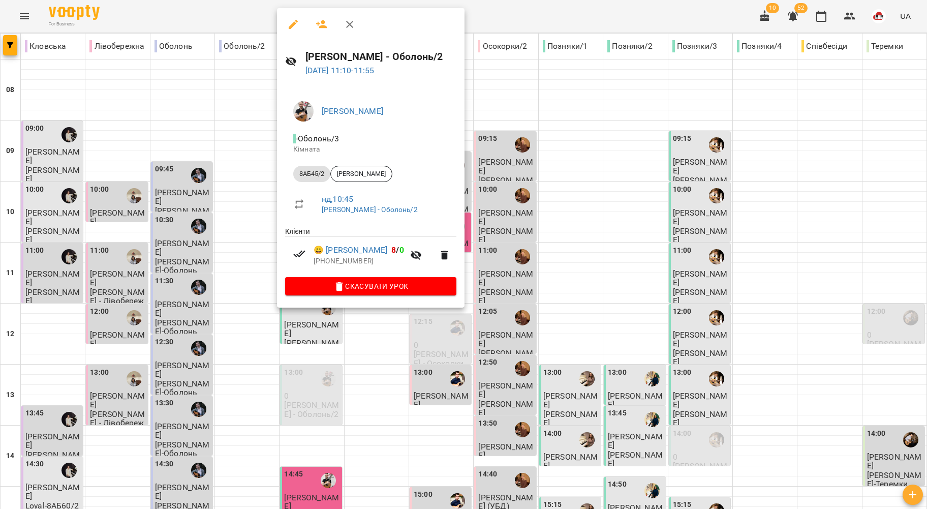
click at [272, 251] on div at bounding box center [463, 254] width 927 height 509
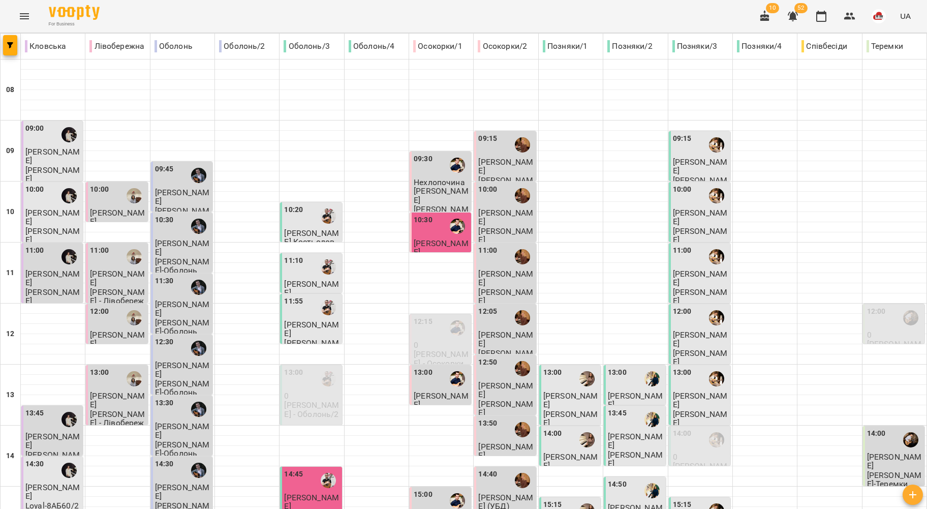
click at [302, 324] on span "Пічкуров Артем" at bounding box center [311, 329] width 55 height 18
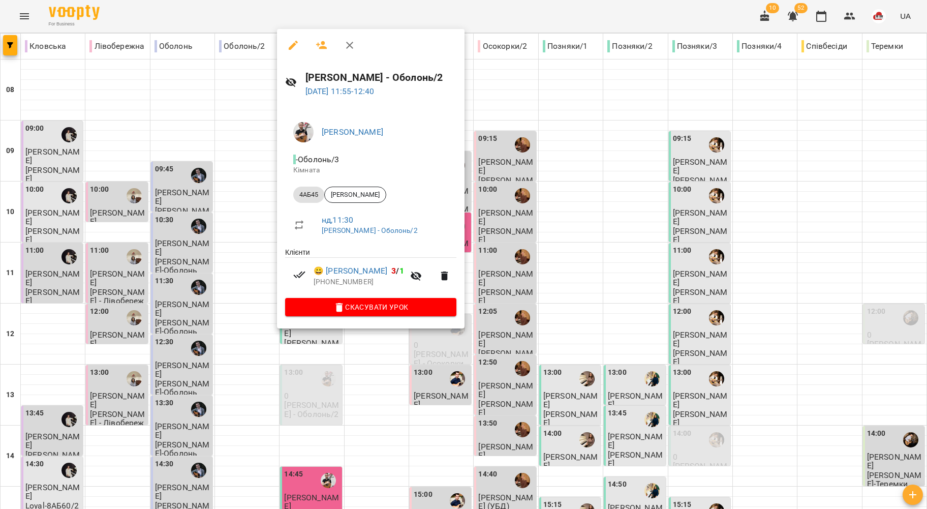
click at [248, 280] on div at bounding box center [463, 254] width 927 height 509
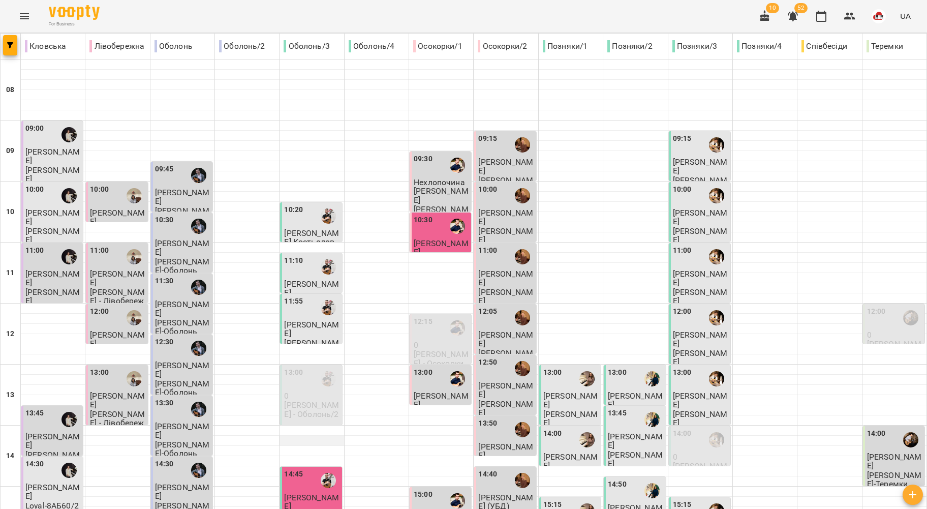
scroll to position [203, 0]
click at [322, 400] on p "Микита ГЛАЗУНОВ - Оболонь/2" at bounding box center [311, 409] width 55 height 18
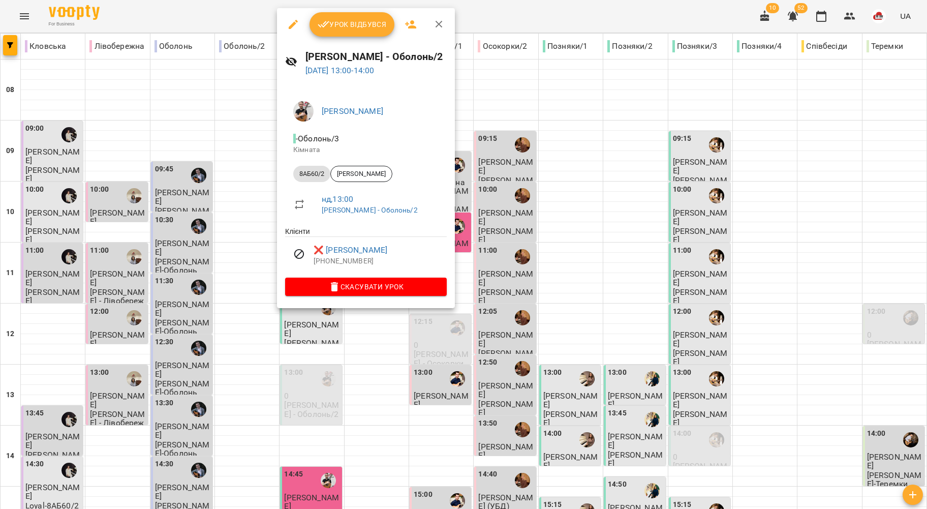
click at [300, 15] on button "button" at bounding box center [293, 24] width 24 height 24
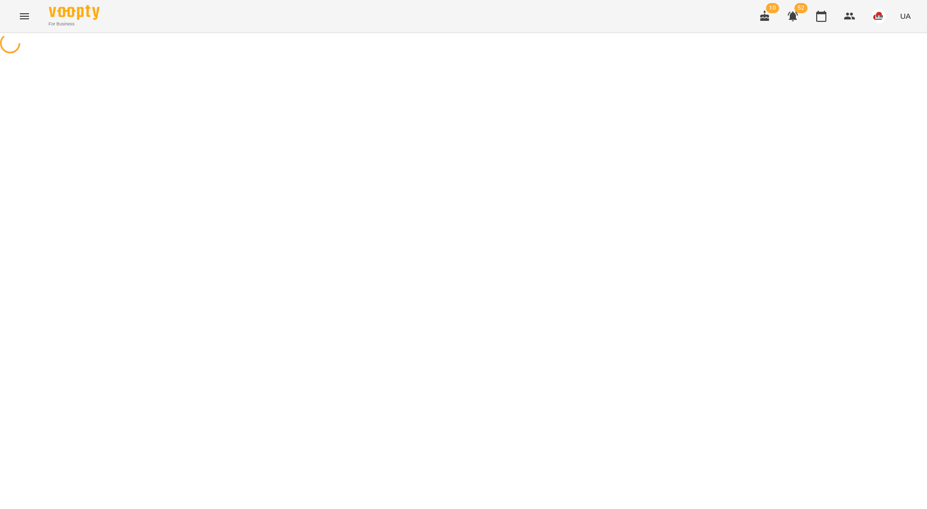
select select "*******"
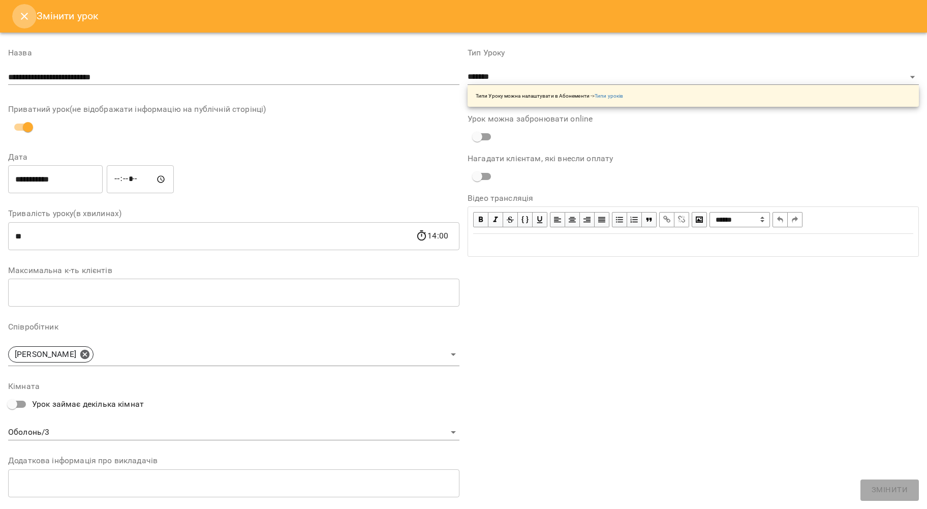
click at [36, 19] on button "Close" at bounding box center [24, 16] width 24 height 24
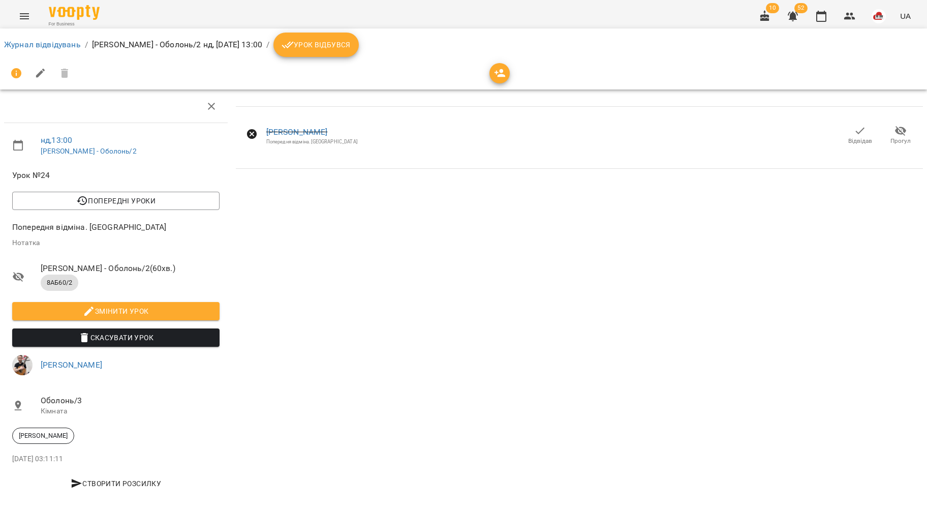
click at [139, 336] on span "Скасувати Урок" at bounding box center [115, 337] width 191 height 12
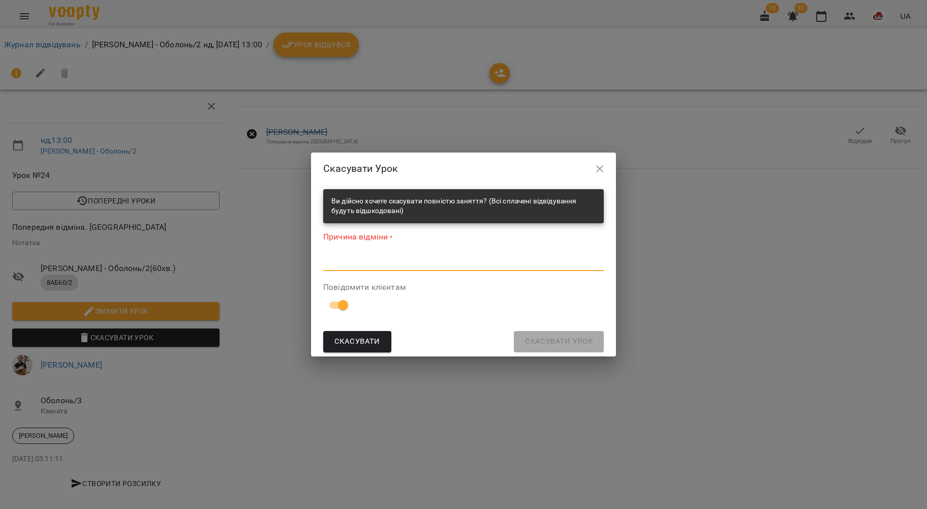
click at [359, 259] on textarea at bounding box center [463, 263] width 281 height 10
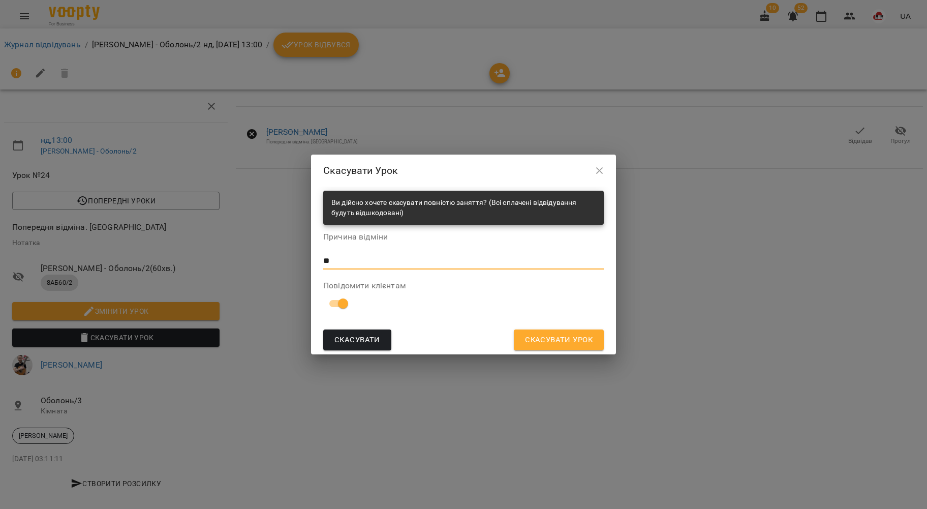
type textarea "*"
type textarea "**"
click at [600, 347] on button "Скасувати Урок" at bounding box center [559, 339] width 90 height 21
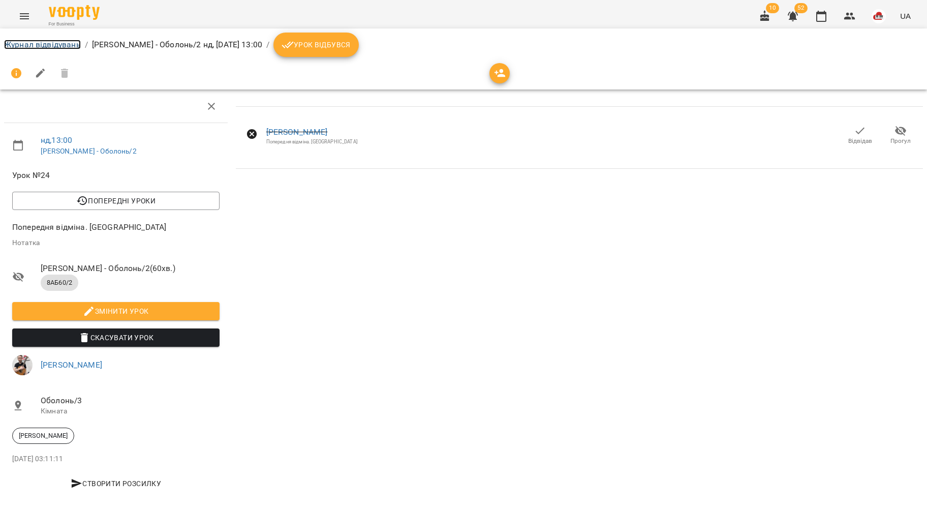
click at [56, 42] on link "Журнал відвідувань" at bounding box center [42, 45] width 77 height 10
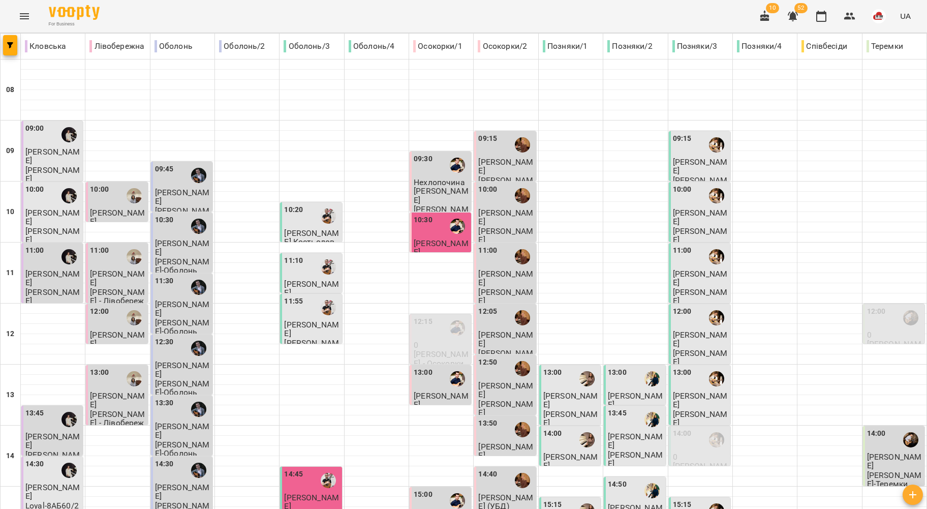
scroll to position [271, 0]
click at [319, 492] on span "Соколов Сергій" at bounding box center [311, 501] width 55 height 18
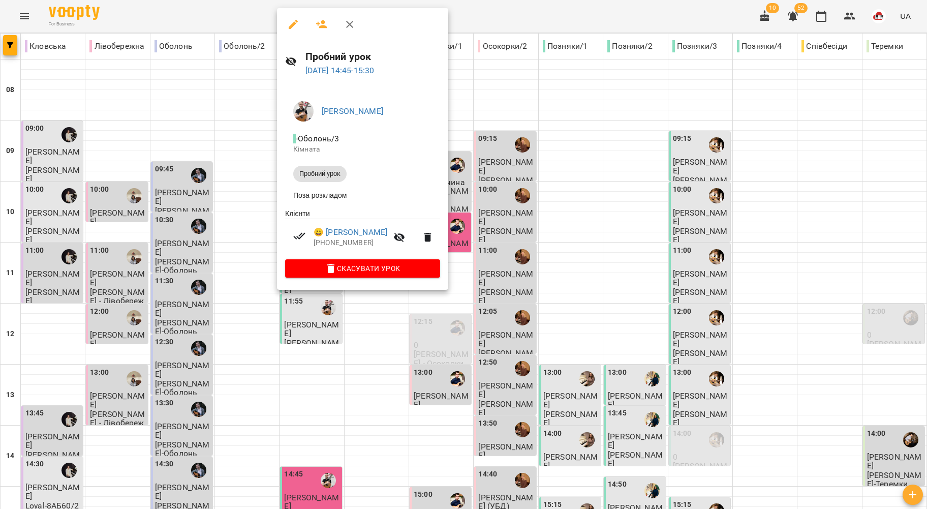
click at [221, 247] on div at bounding box center [463, 254] width 927 height 509
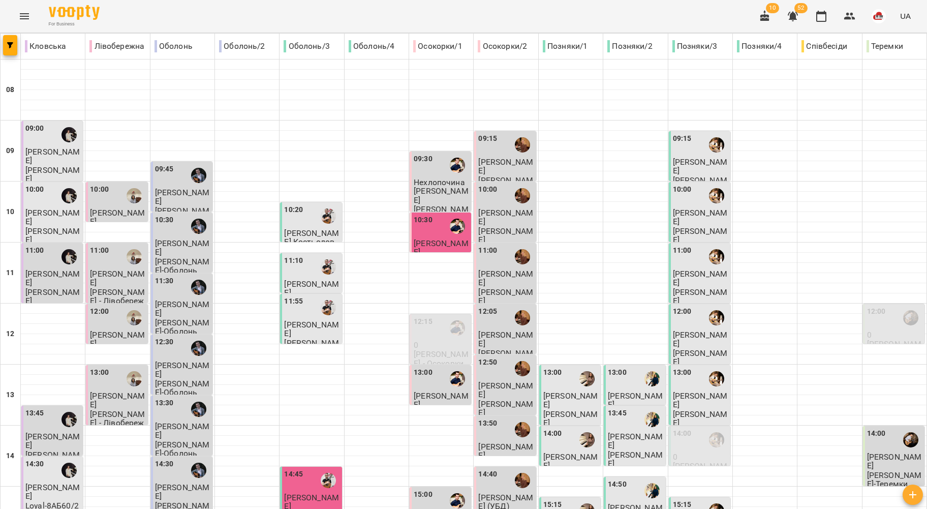
scroll to position [0, 0]
click at [416, 205] on p "Віктор Артеменко - Осокорки" at bounding box center [441, 214] width 55 height 18
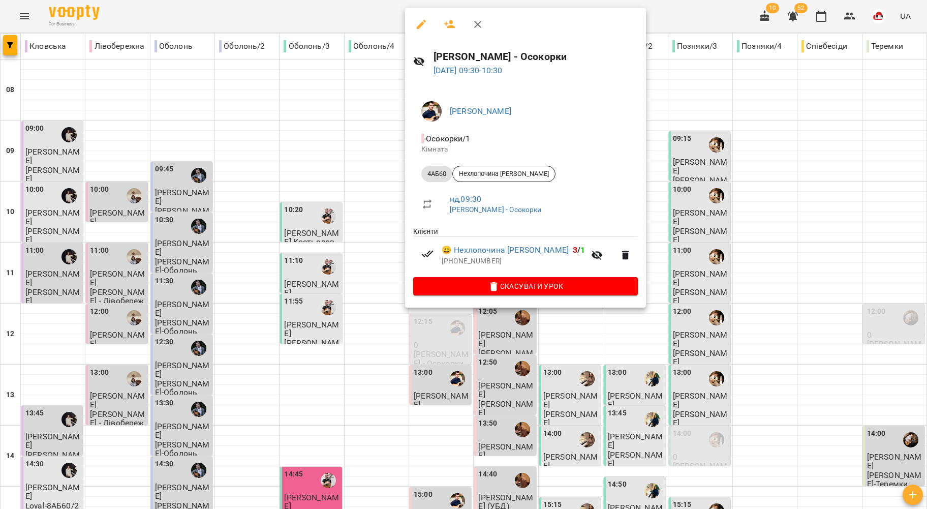
click at [348, 141] on div at bounding box center [463, 254] width 927 height 509
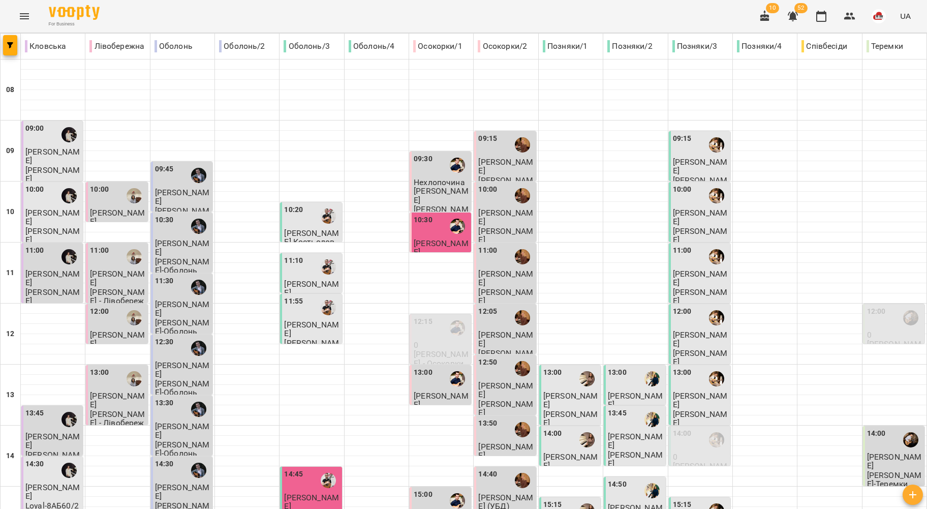
click at [437, 322] on div "12:15" at bounding box center [441, 327] width 55 height 23
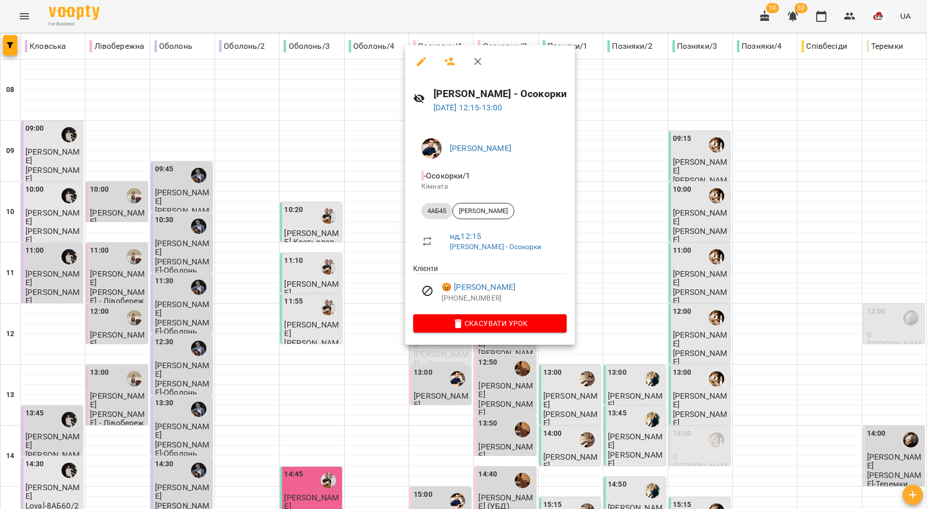
click at [374, 300] on div at bounding box center [463, 254] width 927 height 509
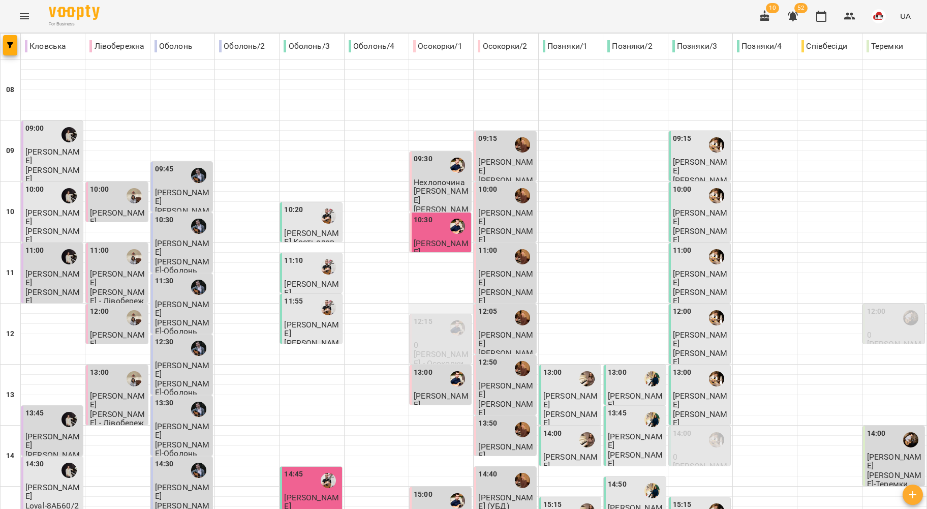
scroll to position [135, 0]
click at [440, 350] on p "Віктор Артеменко - Осокорки" at bounding box center [441, 359] width 55 height 18
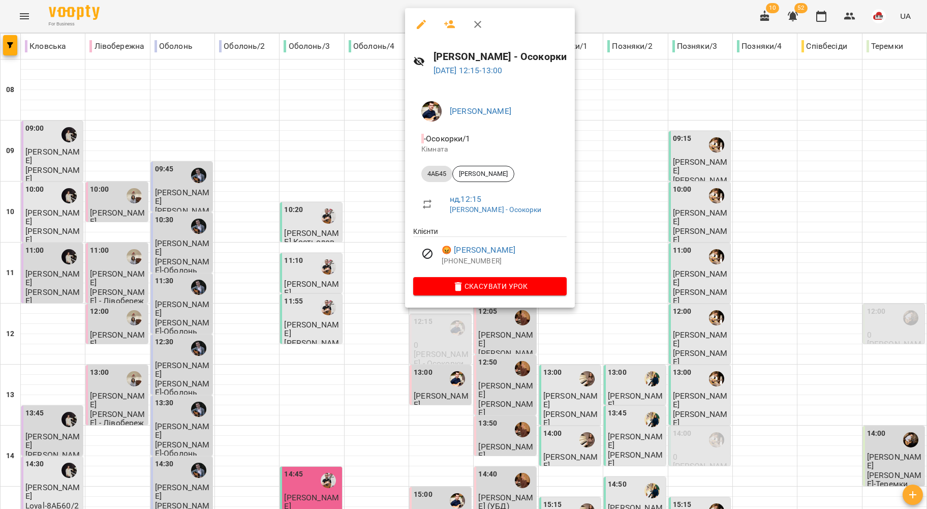
click at [332, 239] on div at bounding box center [463, 254] width 927 height 509
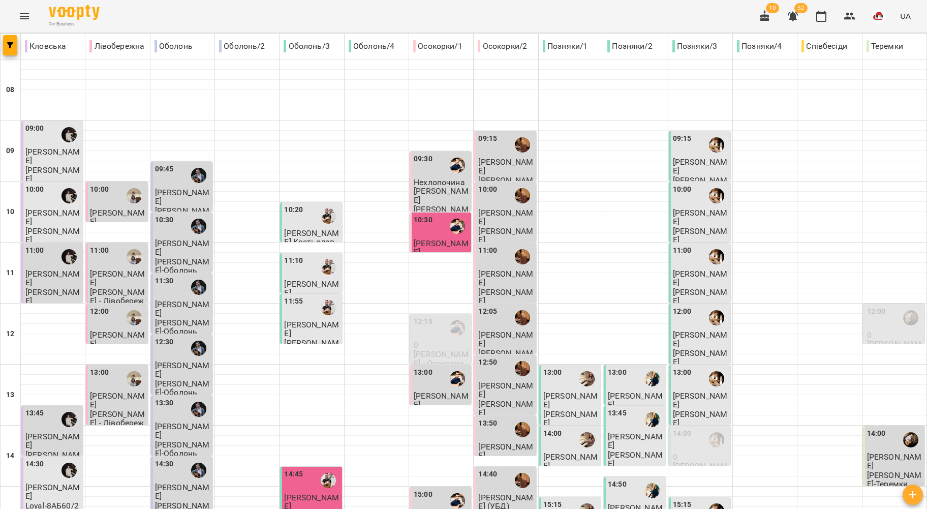
click at [429, 367] on div "13:00" at bounding box center [441, 378] width 55 height 23
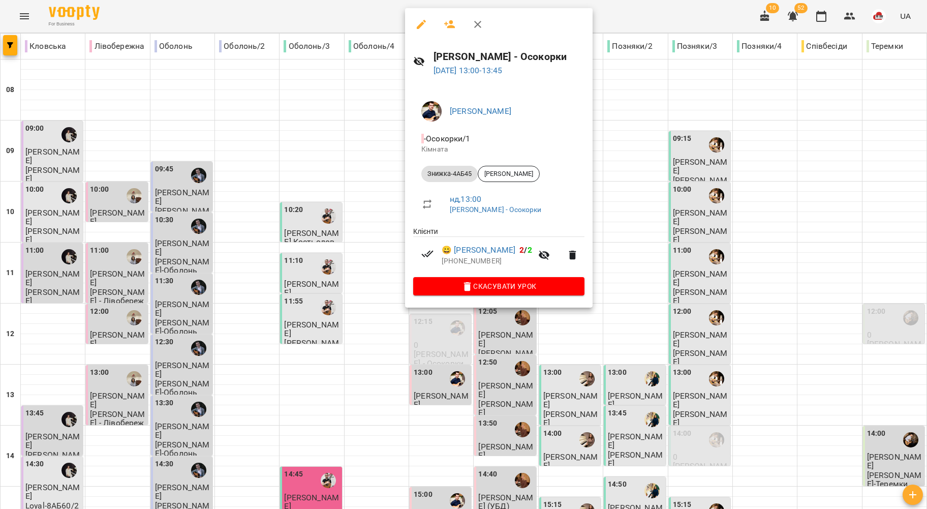
click at [344, 249] on div at bounding box center [463, 254] width 927 height 509
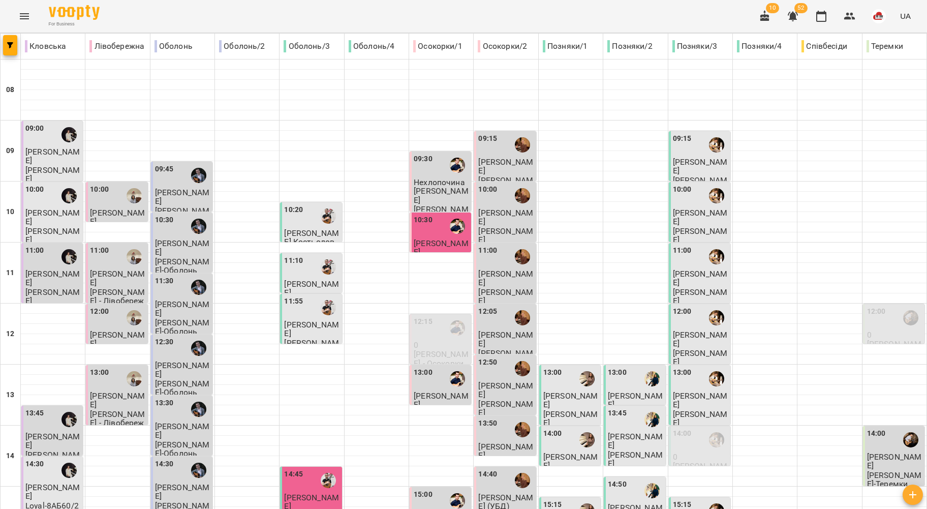
scroll to position [407, 0]
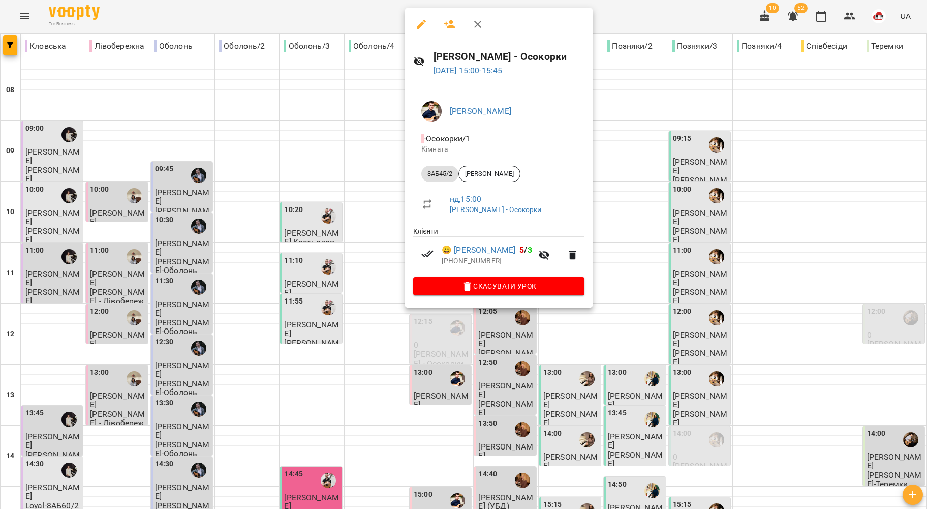
click at [356, 139] on div at bounding box center [463, 254] width 927 height 509
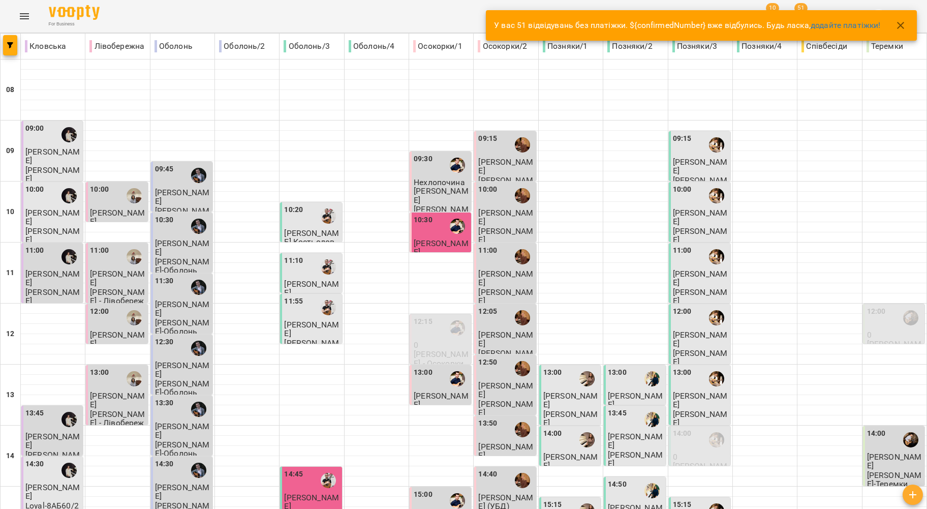
drag, startPoint x: 435, startPoint y: 196, endPoint x: 434, endPoint y: 135, distance: 61.0
click at [434, 135] on div "09:30 Нехлопочина Арина Віктор Артеменко - Осокорки 10:30 Єсін Олександр Пробни…" at bounding box center [441, 455] width 64 height 793
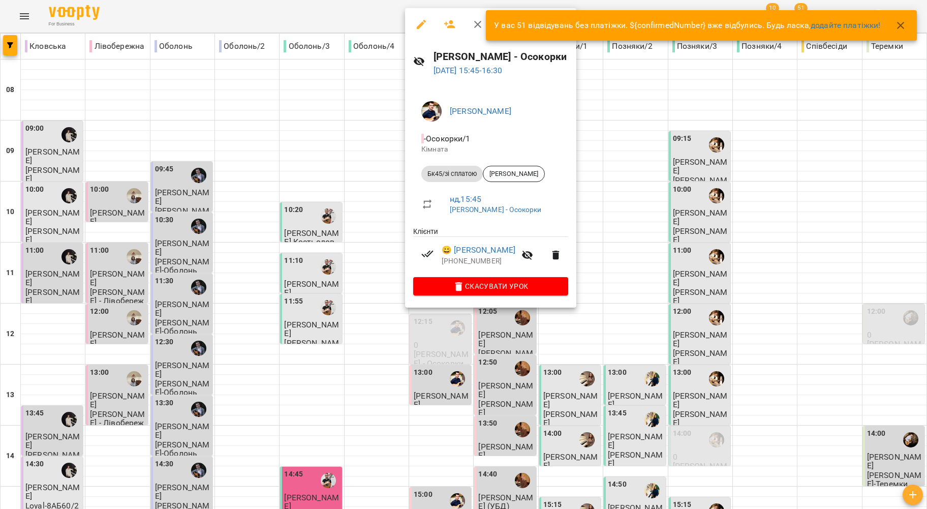
click at [384, 156] on div at bounding box center [463, 254] width 927 height 509
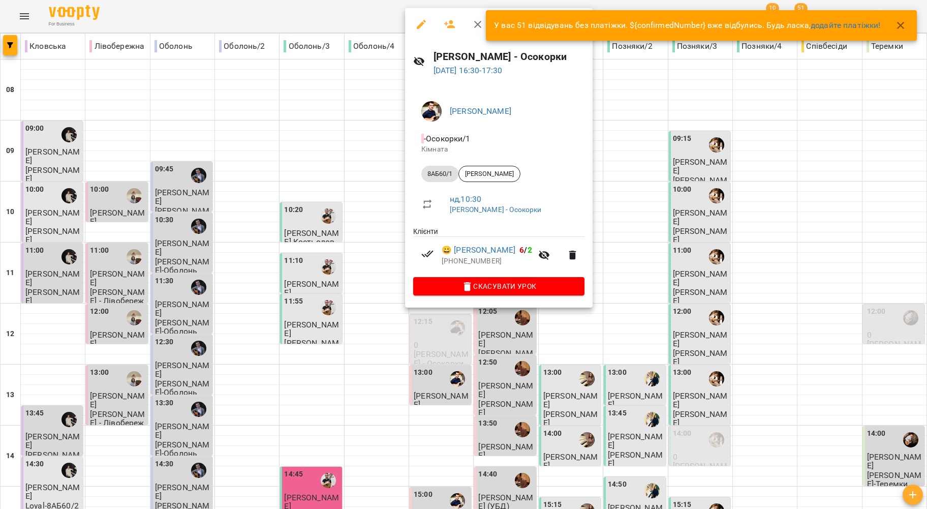
click at [381, 201] on div at bounding box center [463, 254] width 927 height 509
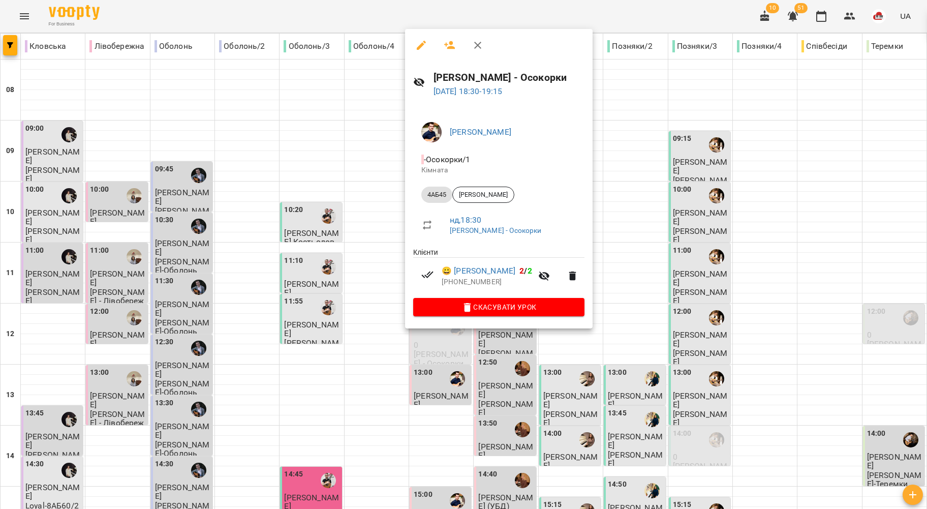
click at [368, 261] on div at bounding box center [463, 254] width 927 height 509
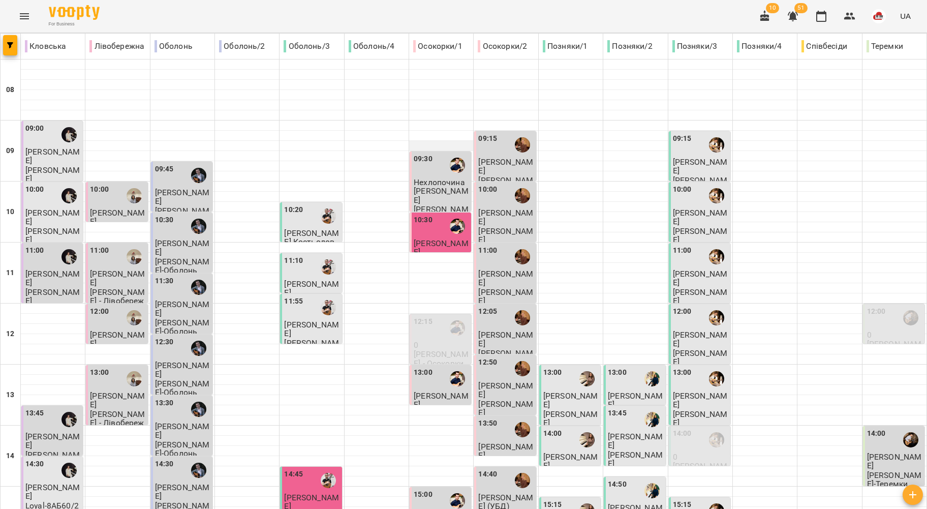
scroll to position [0, 0]
click at [481, 144] on div "09:15" at bounding box center [487, 144] width 19 height 23
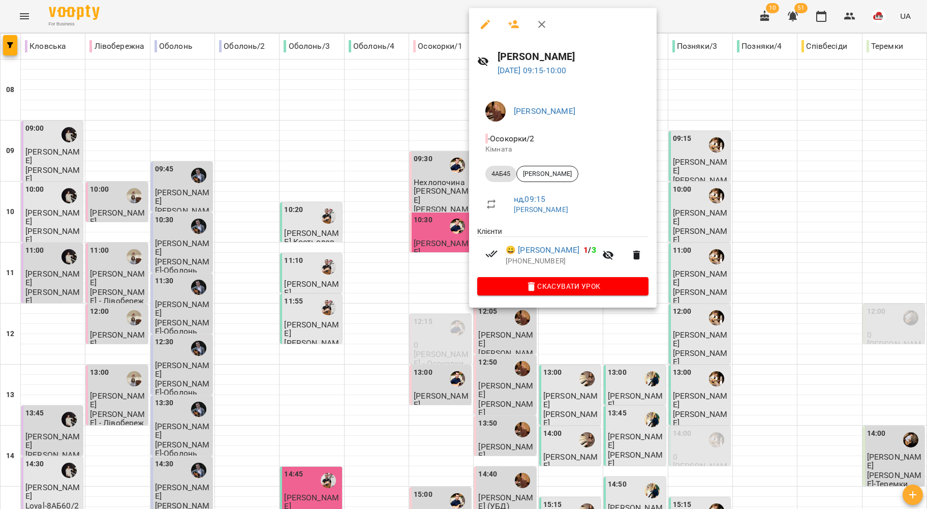
click at [413, 117] on div at bounding box center [463, 254] width 927 height 509
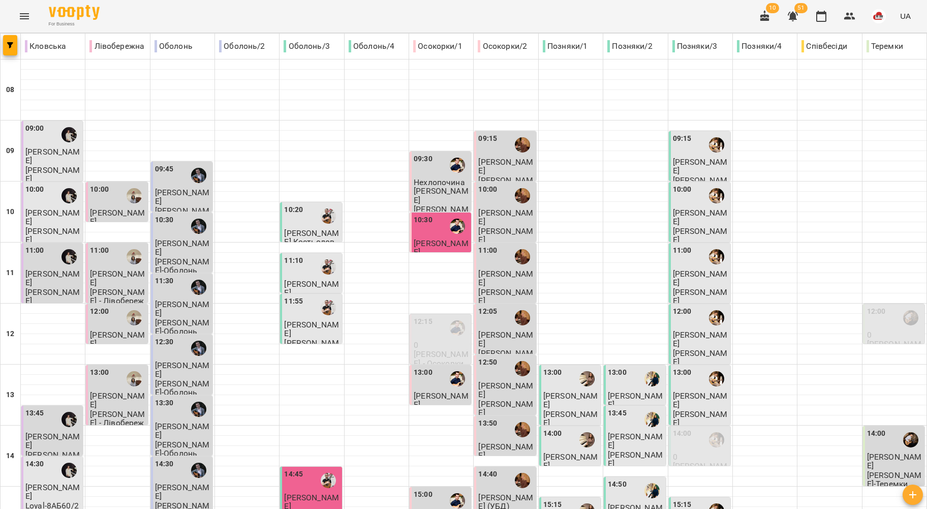
click at [482, 202] on div "10:00" at bounding box center [487, 195] width 19 height 23
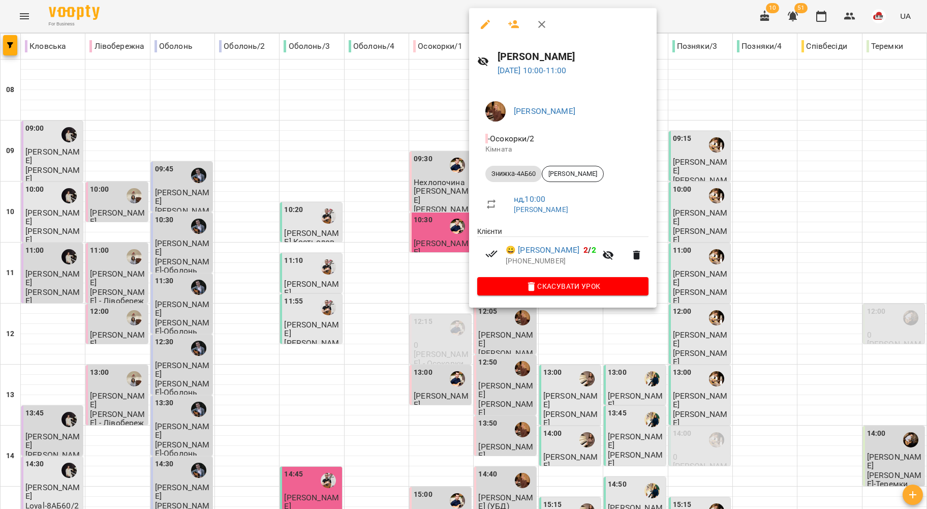
click at [434, 213] on div at bounding box center [463, 254] width 927 height 509
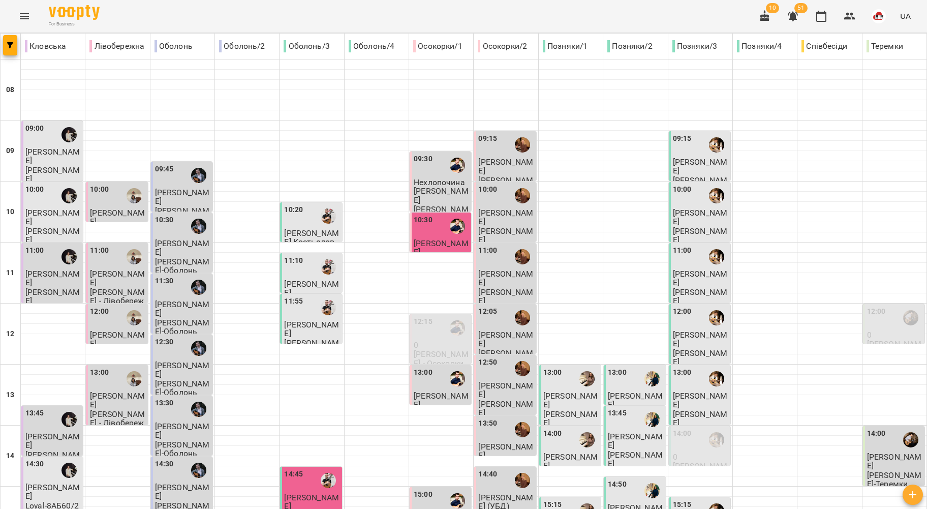
click at [499, 258] on div "11:00" at bounding box center [505, 256] width 55 height 23
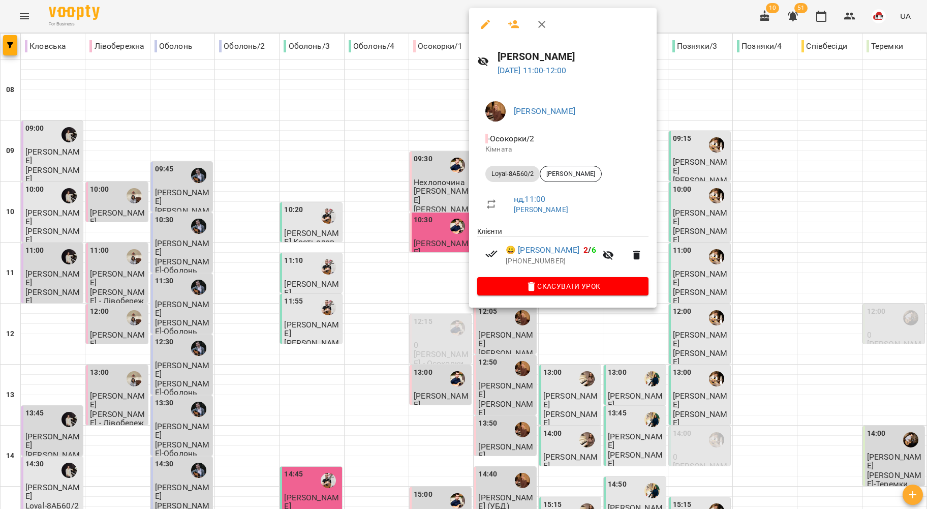
click at [410, 264] on div at bounding box center [463, 254] width 927 height 509
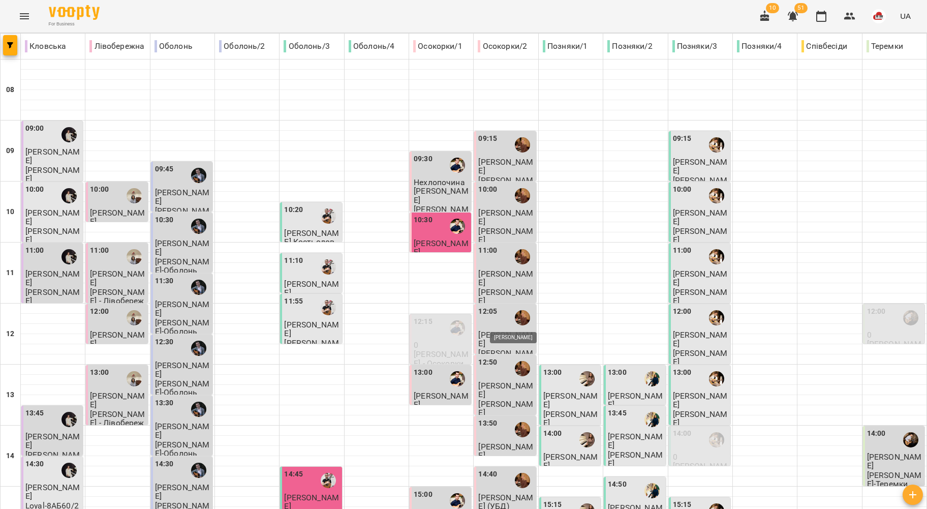
click at [518, 331] on span "Майя Завалюк" at bounding box center [505, 339] width 55 height 18
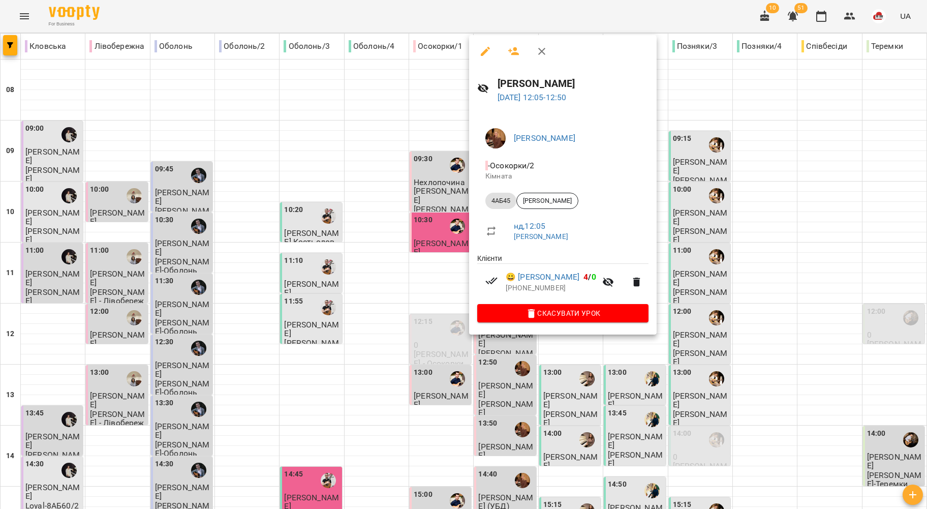
drag, startPoint x: 454, startPoint y: 288, endPoint x: 560, endPoint y: 270, distance: 107.2
click at [560, 270] on div "Юлія Погорєлова 14 вер 2025 12:05 - 12:50 Юлія ПОГОРЄЛОВА - Осокорки/2 Кімната …" at bounding box center [463, 254] width 927 height 509
click at [419, 272] on div at bounding box center [463, 254] width 927 height 509
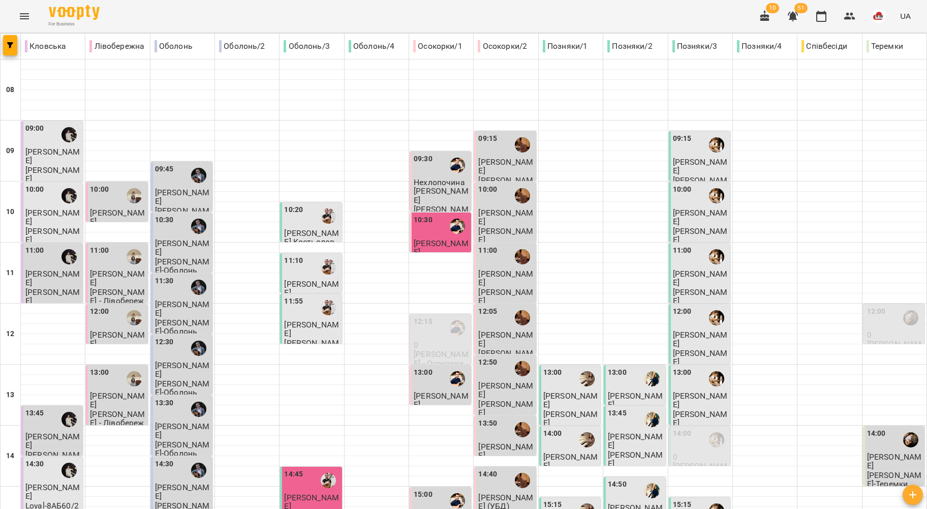
click at [493, 328] on div "12:05" at bounding box center [505, 317] width 55 height 23
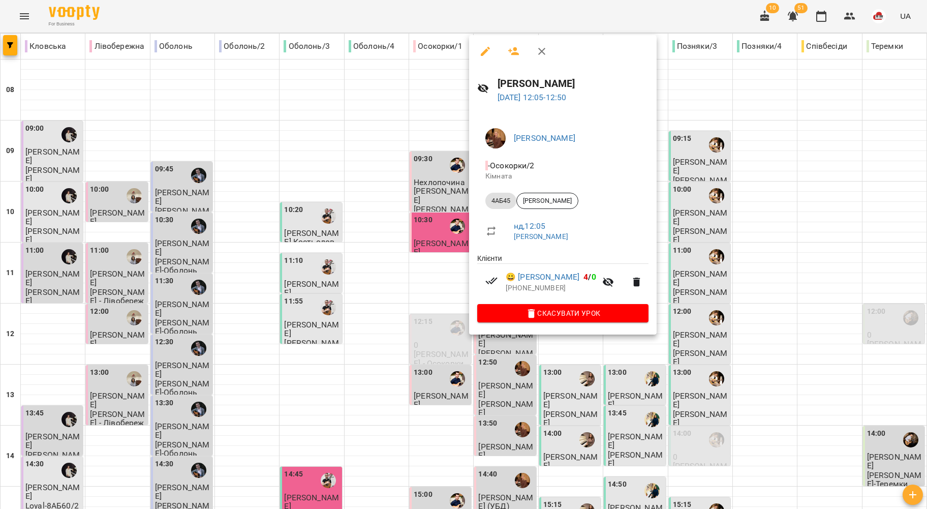
click at [400, 269] on div at bounding box center [463, 254] width 927 height 509
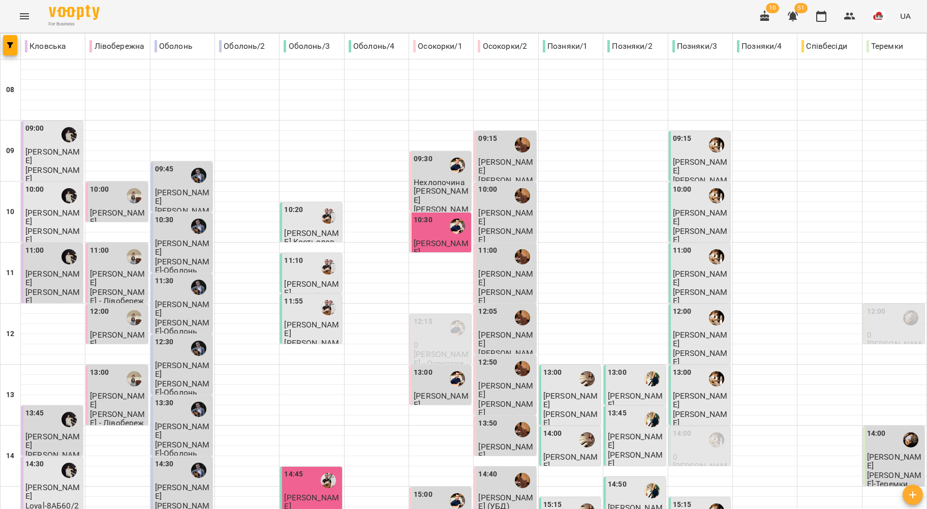
click at [484, 382] on span "Соломія Славіогло" at bounding box center [505, 390] width 55 height 18
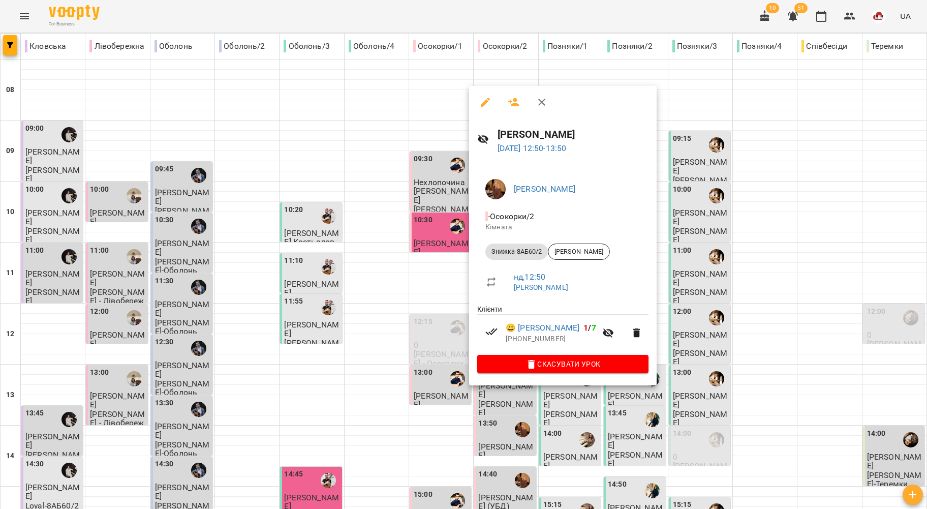
click at [429, 284] on div at bounding box center [463, 254] width 927 height 509
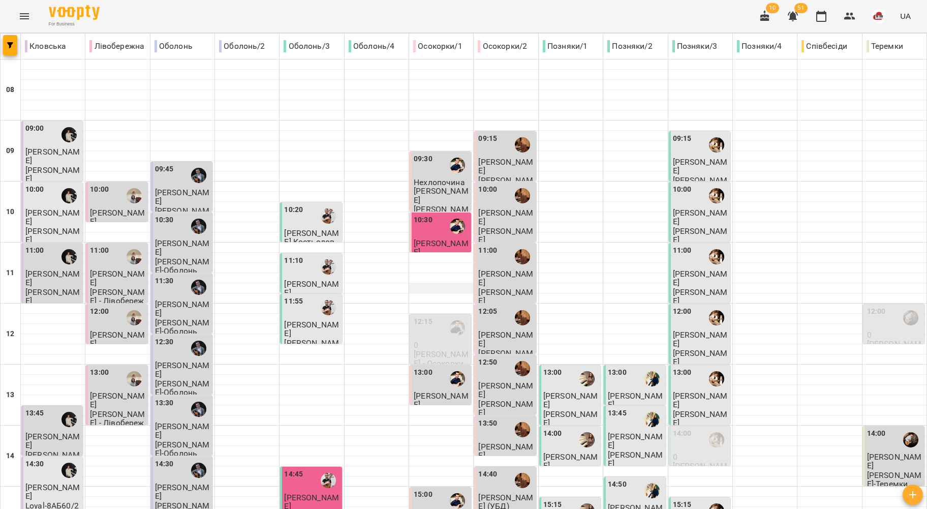
scroll to position [135, 0]
click at [487, 418] on div "13:50" at bounding box center [487, 429] width 19 height 23
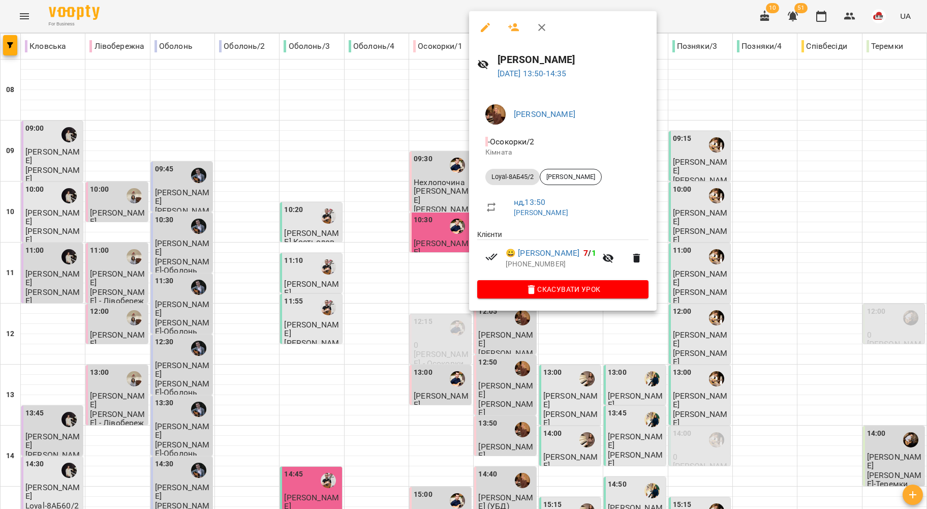
click at [439, 322] on div at bounding box center [463, 254] width 927 height 509
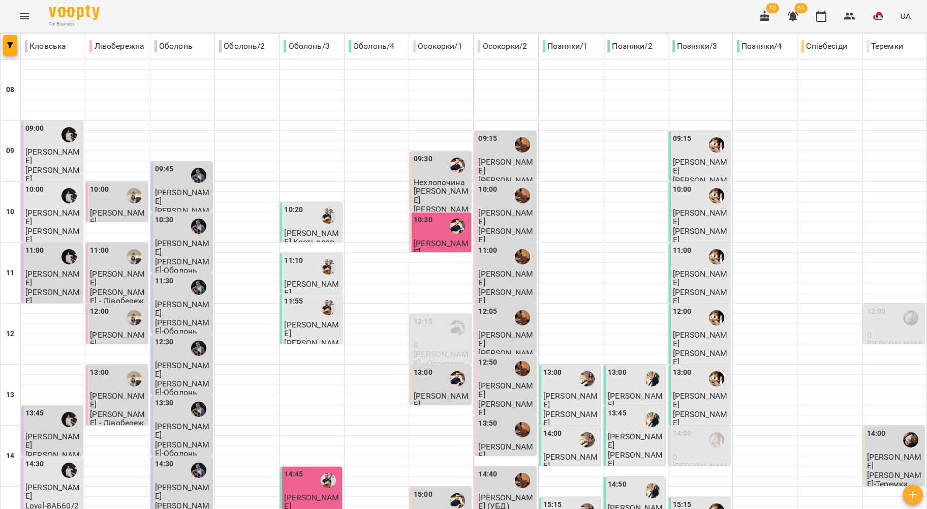
click at [487, 492] on span "Кіриченко Софія (УБД)" at bounding box center [505, 501] width 55 height 18
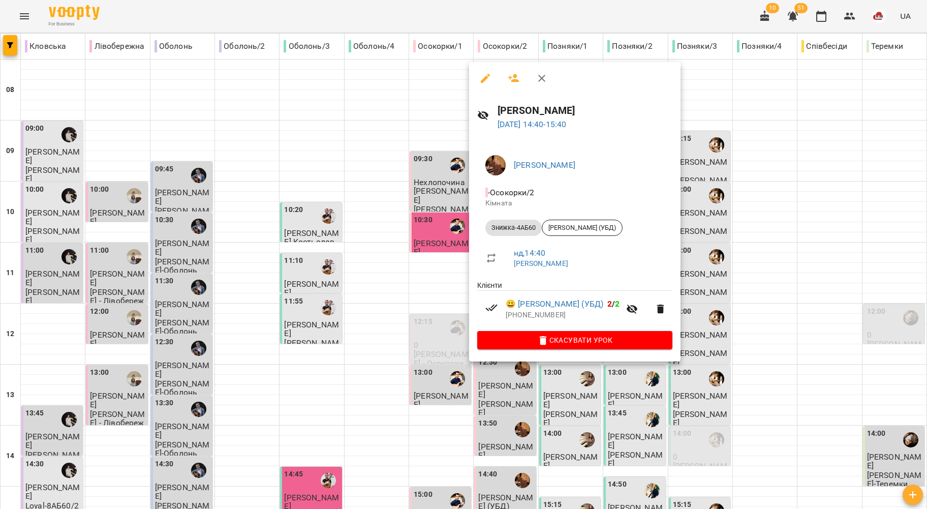
click at [441, 312] on div at bounding box center [463, 254] width 927 height 509
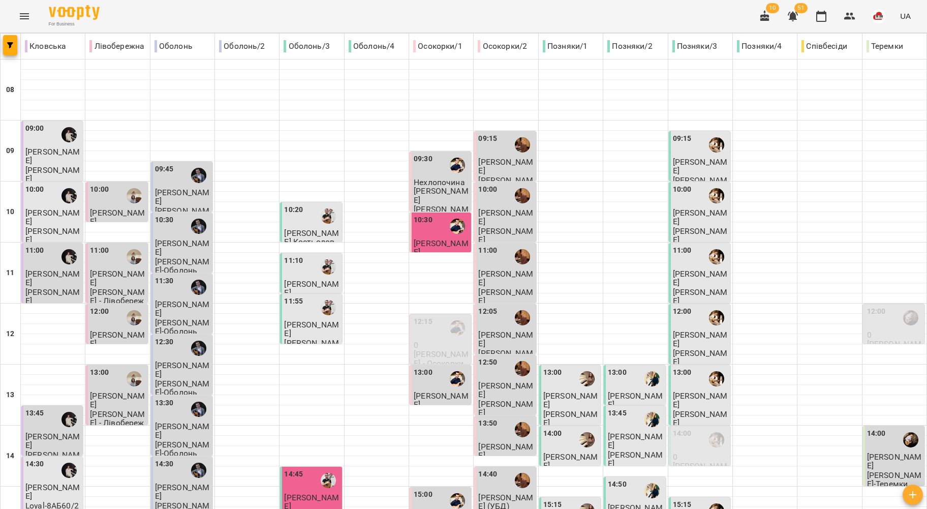
scroll to position [271, 0]
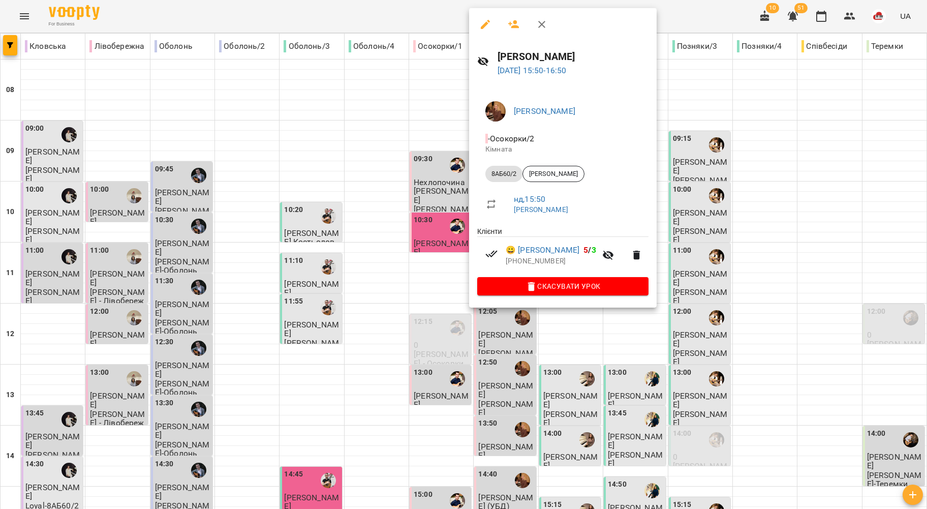
drag, startPoint x: 435, startPoint y: 307, endPoint x: 477, endPoint y: 343, distance: 55.5
click at [436, 308] on div at bounding box center [463, 254] width 927 height 509
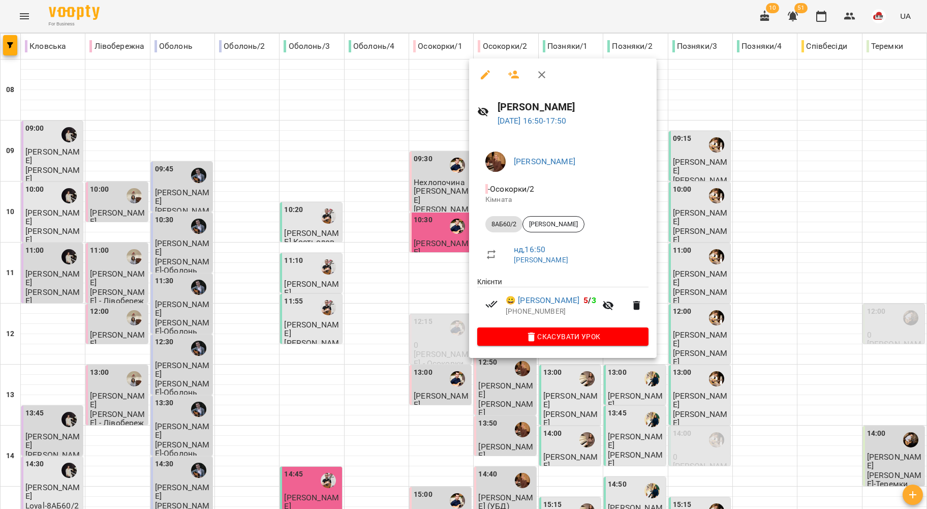
click at [441, 334] on div at bounding box center [463, 254] width 927 height 509
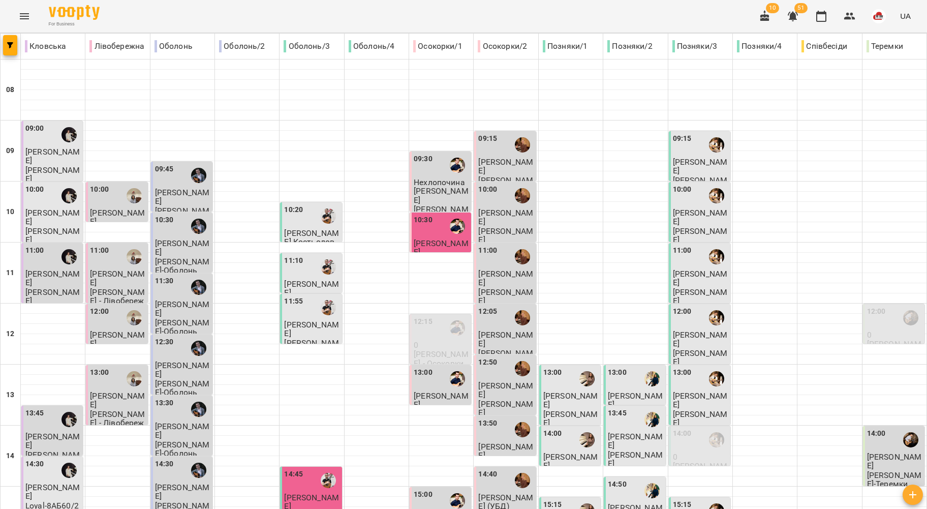
scroll to position [407, 0]
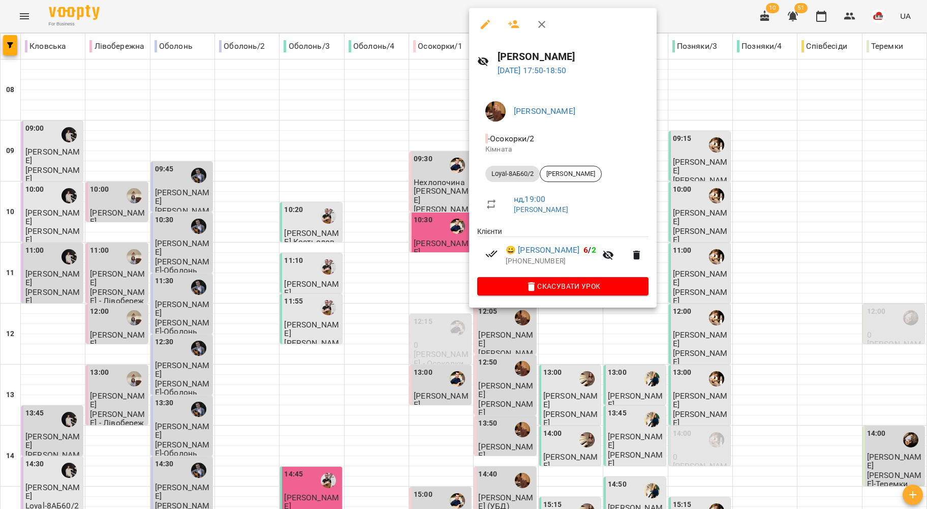
click at [425, 280] on div at bounding box center [463, 254] width 927 height 509
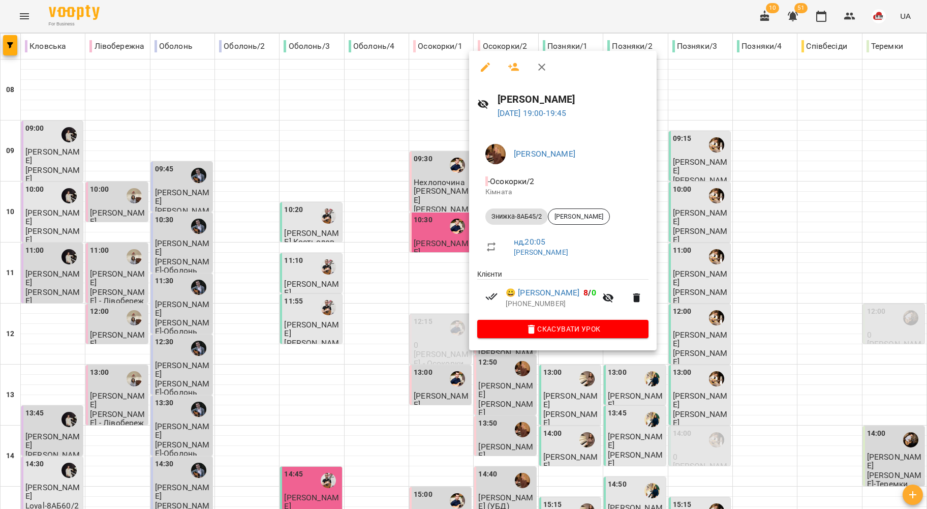
drag, startPoint x: 424, startPoint y: 328, endPoint x: 575, endPoint y: 284, distance: 157.9
click at [575, 284] on div "Юлія Погорєлова 14 вер 2025 19:00 - 19:45 Юлія ПОГОРЄЛОВА - Осокорки/2 Кімната …" at bounding box center [463, 254] width 927 height 509
click at [399, 280] on div at bounding box center [463, 254] width 927 height 509
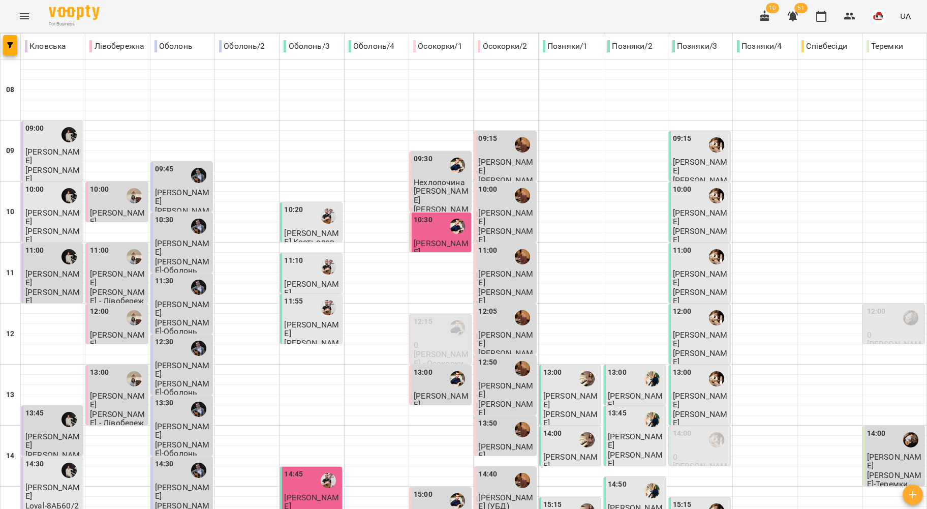
scroll to position [68, 0]
click at [556, 367] on div "13:00" at bounding box center [570, 378] width 55 height 23
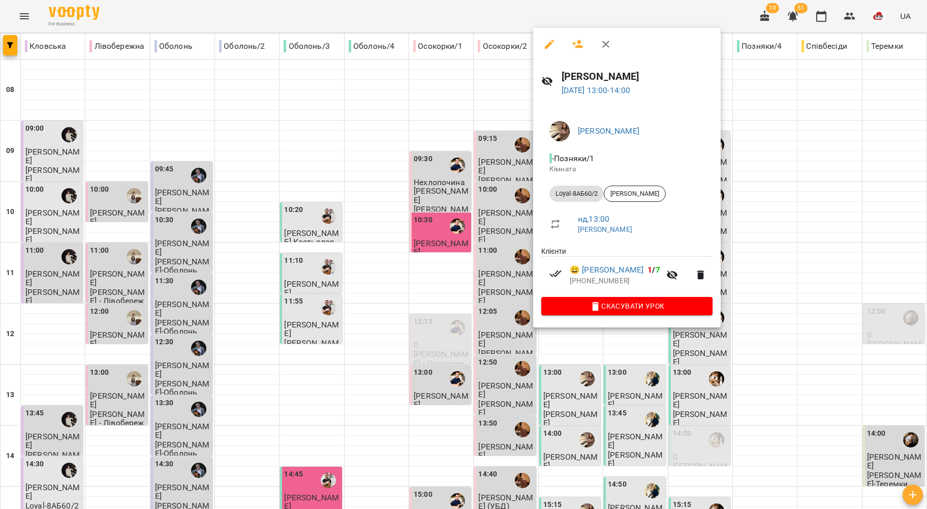
click at [483, 291] on div at bounding box center [463, 254] width 927 height 509
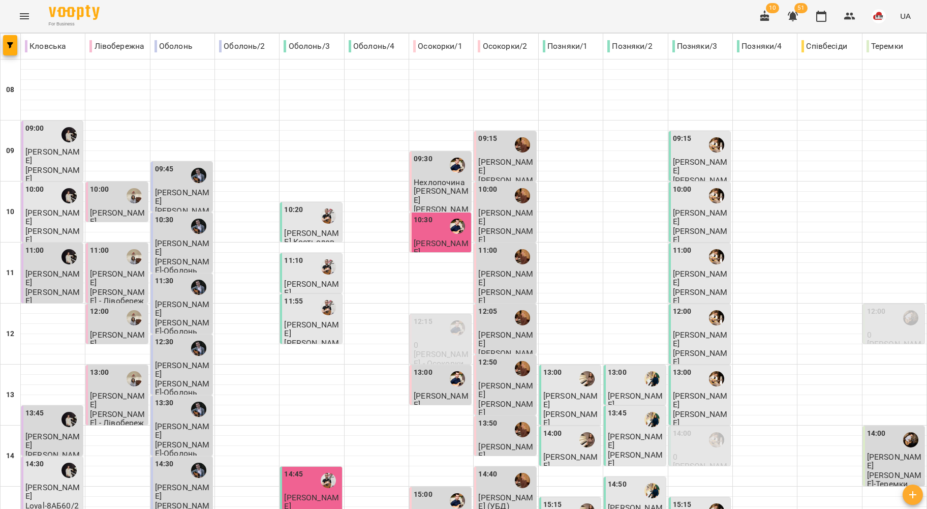
click at [554, 428] on label "14:00" at bounding box center [552, 433] width 19 height 11
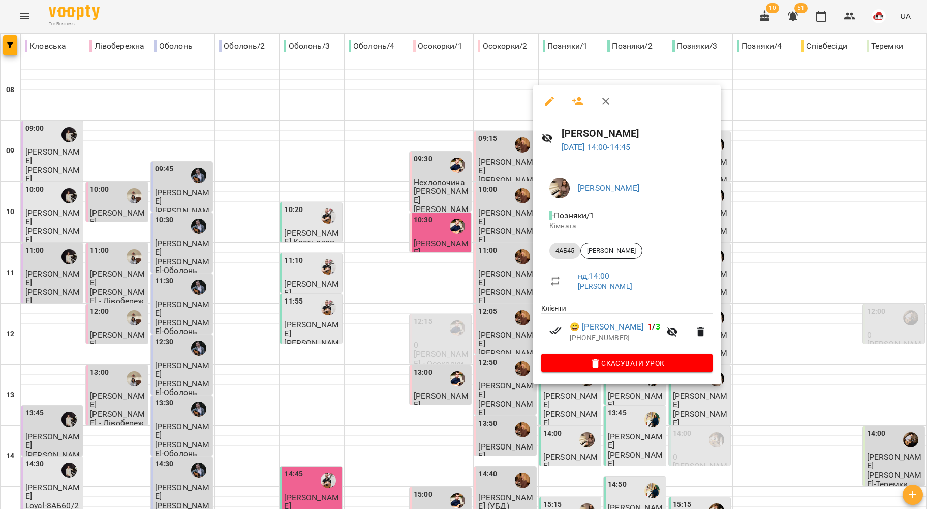
click at [475, 326] on div at bounding box center [463, 254] width 927 height 509
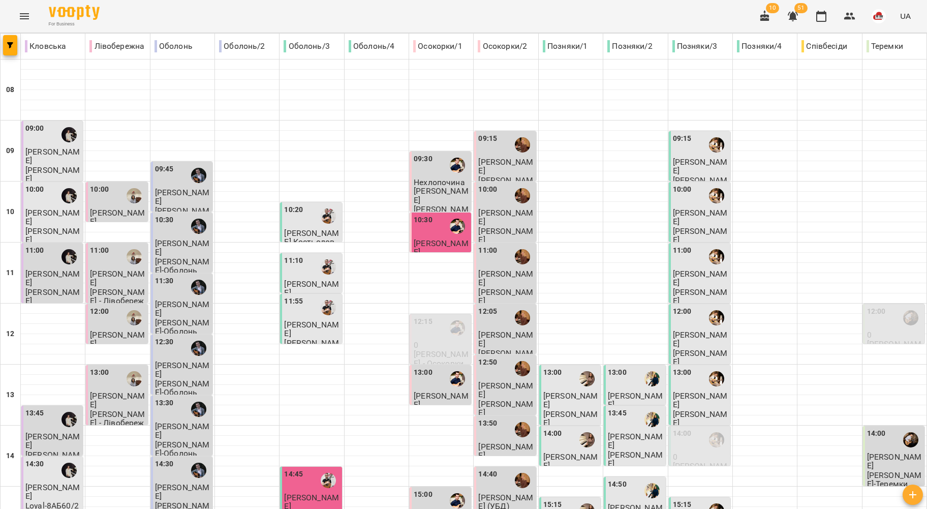
scroll to position [135, 0]
click at [559, 499] on div "15:15" at bounding box center [570, 510] width 55 height 23
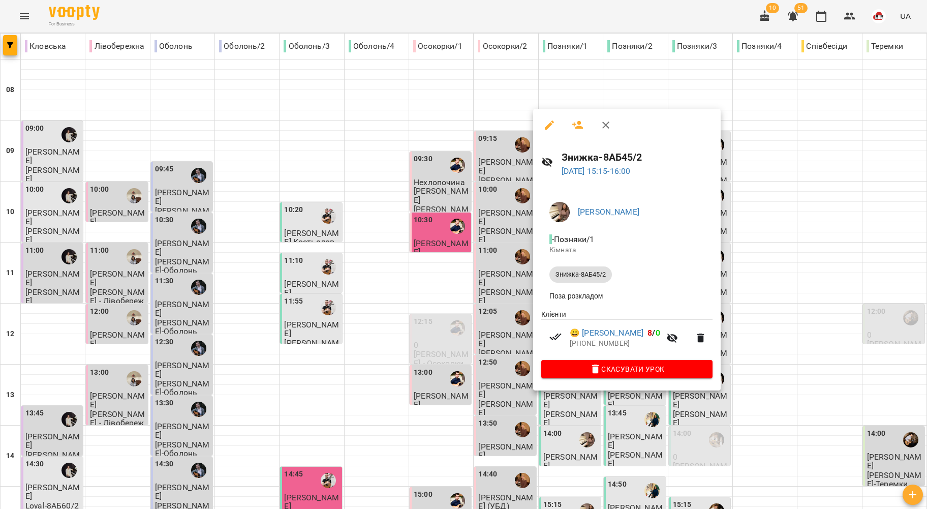
click at [460, 318] on div at bounding box center [463, 254] width 927 height 509
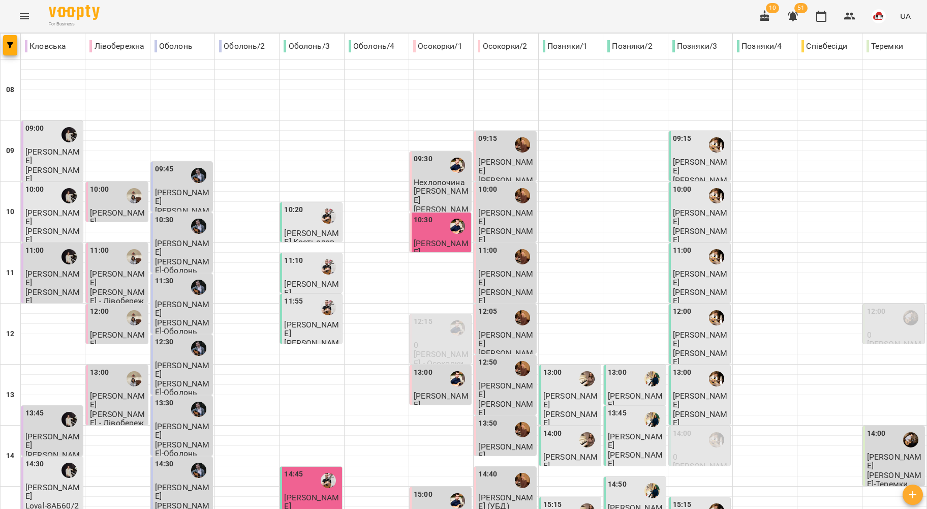
scroll to position [271, 0]
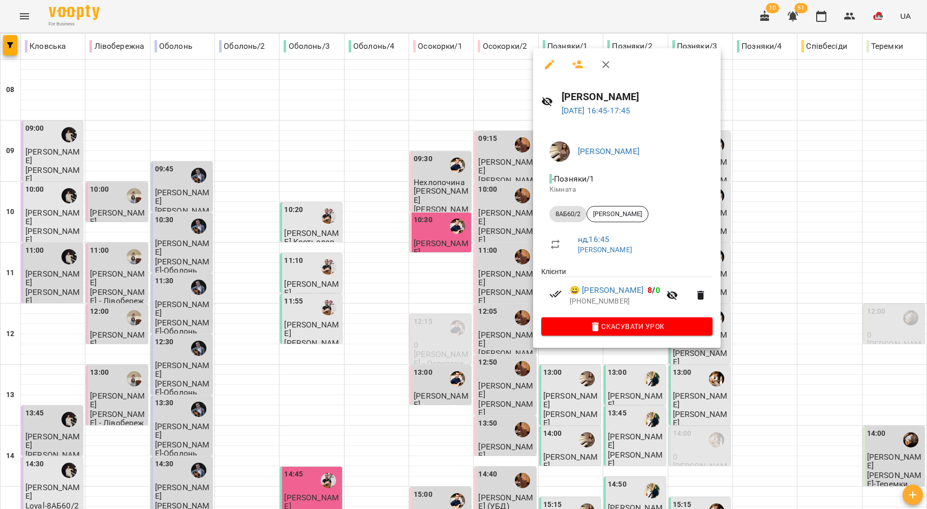
click at [464, 295] on div at bounding box center [463, 254] width 927 height 509
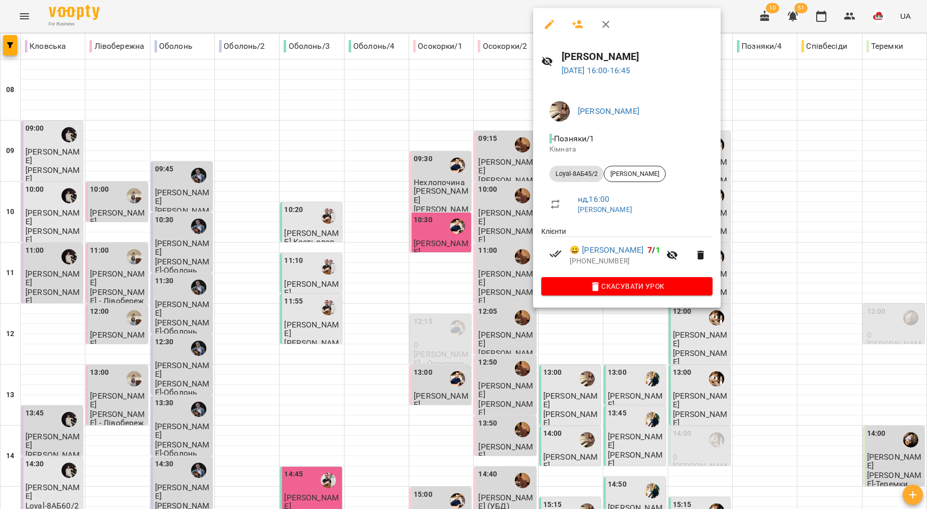
click at [450, 246] on div at bounding box center [463, 254] width 927 height 509
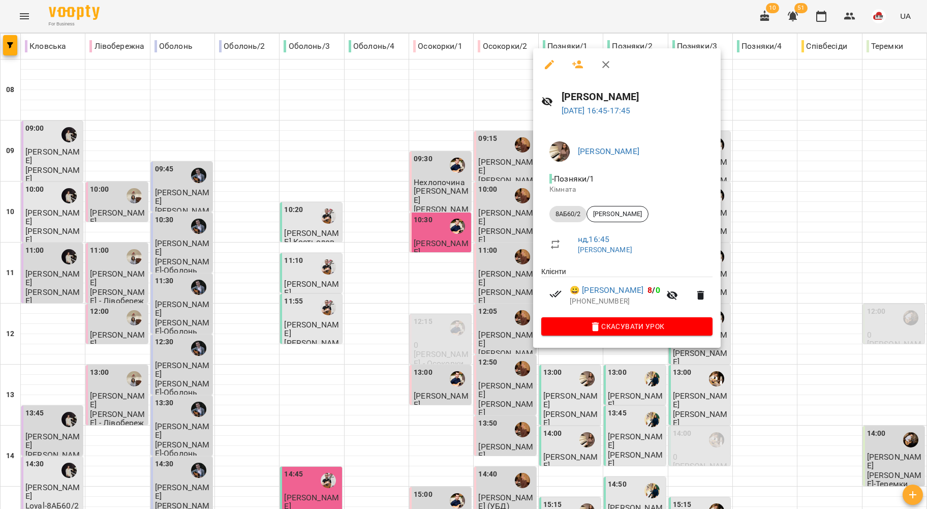
click at [473, 300] on div at bounding box center [463, 254] width 927 height 509
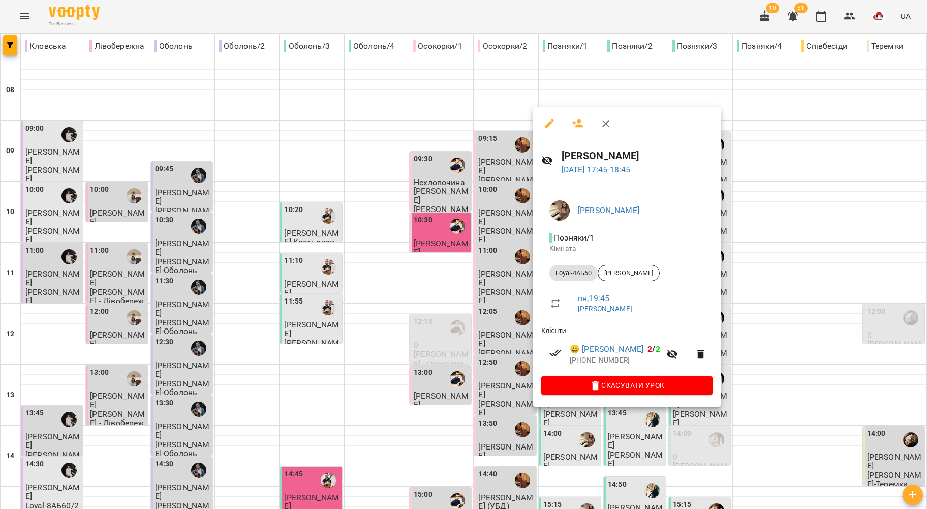
click at [491, 333] on div at bounding box center [463, 254] width 927 height 509
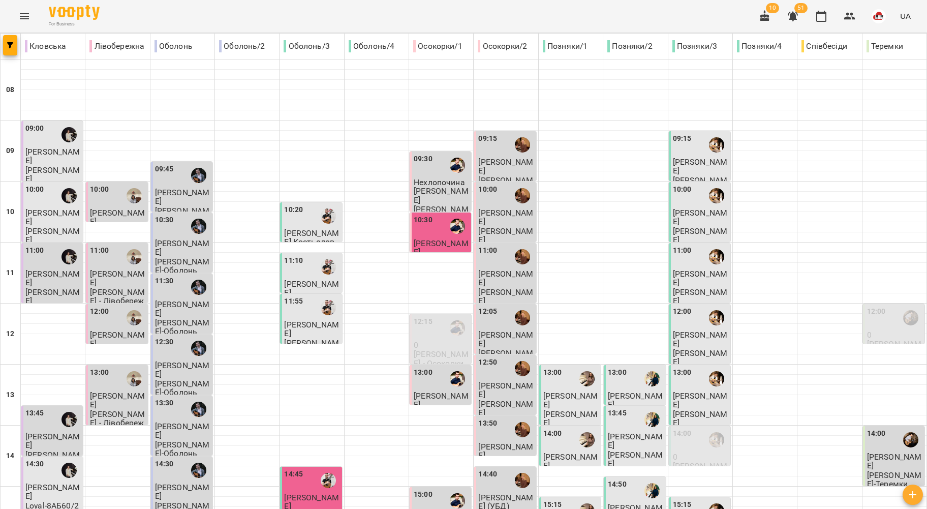
scroll to position [0, 0]
click at [620, 375] on div "13:00" at bounding box center [635, 378] width 55 height 23
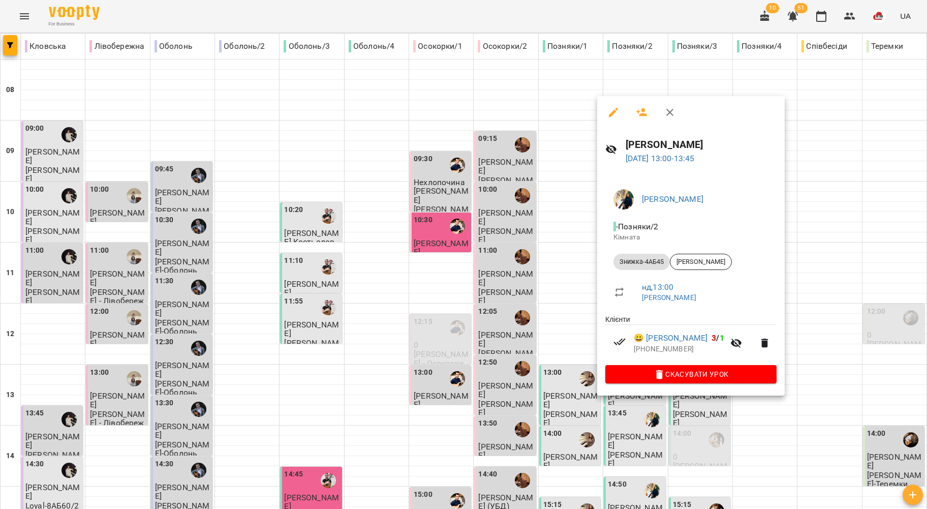
click at [511, 317] on div at bounding box center [463, 254] width 927 height 509
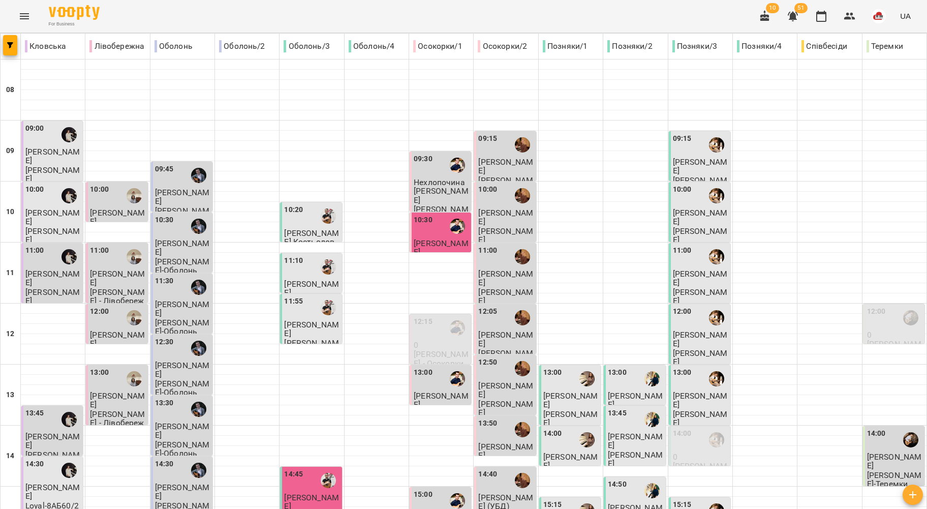
scroll to position [135, 0]
click at [640, 408] on div at bounding box center [651, 419] width 23 height 23
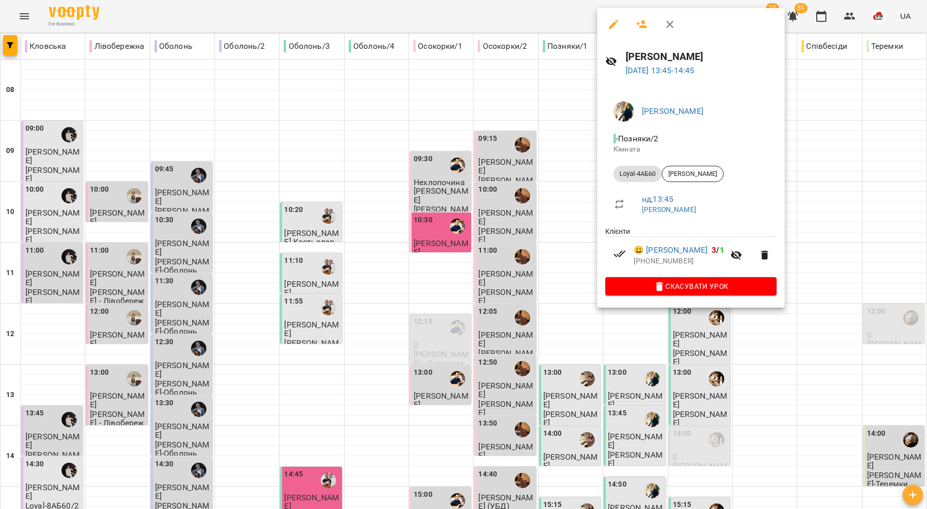
click at [580, 259] on div at bounding box center [463, 254] width 927 height 509
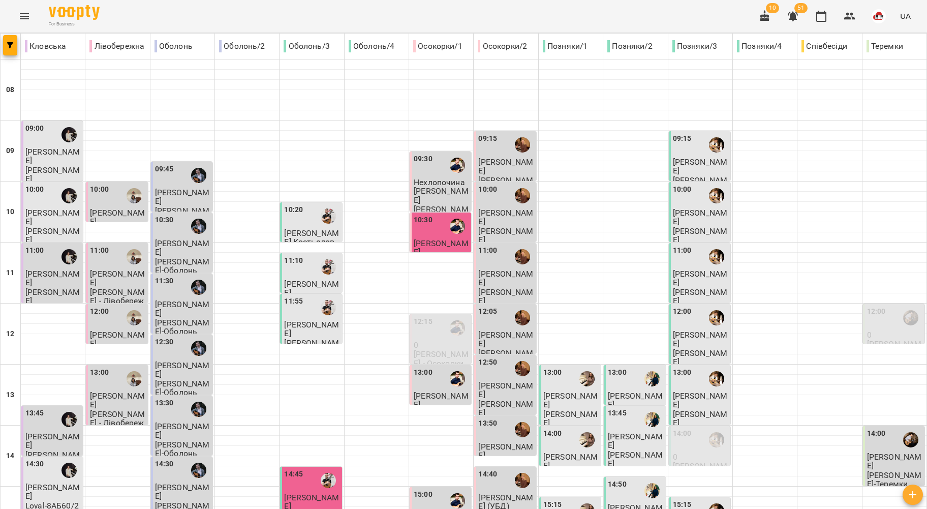
click at [625, 503] on span "Чернова Жанна" at bounding box center [635, 512] width 55 height 18
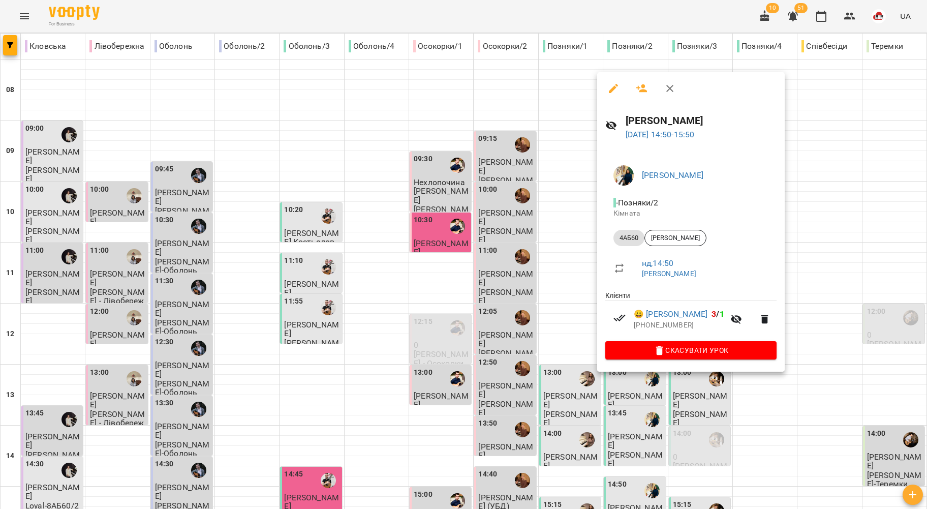
click at [548, 337] on div at bounding box center [463, 254] width 927 height 509
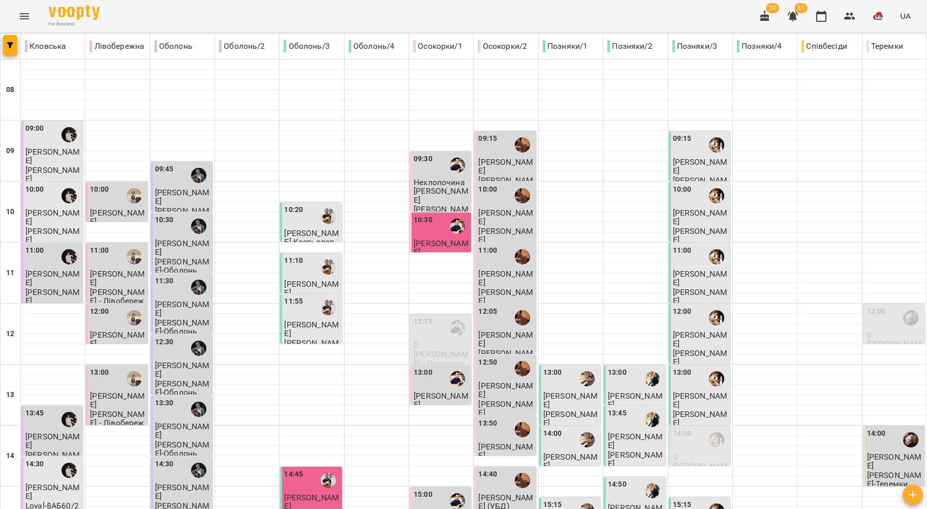
scroll to position [338, 0]
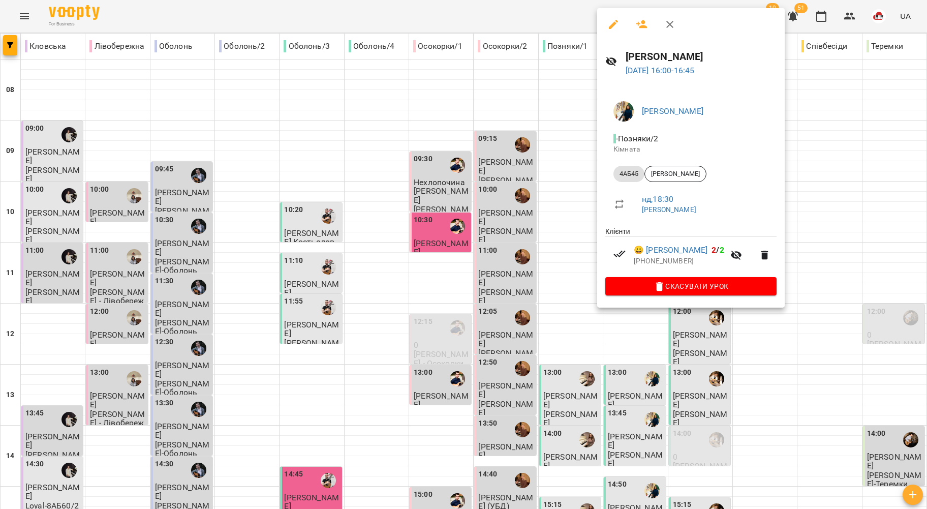
click at [507, 283] on div at bounding box center [463, 254] width 927 height 509
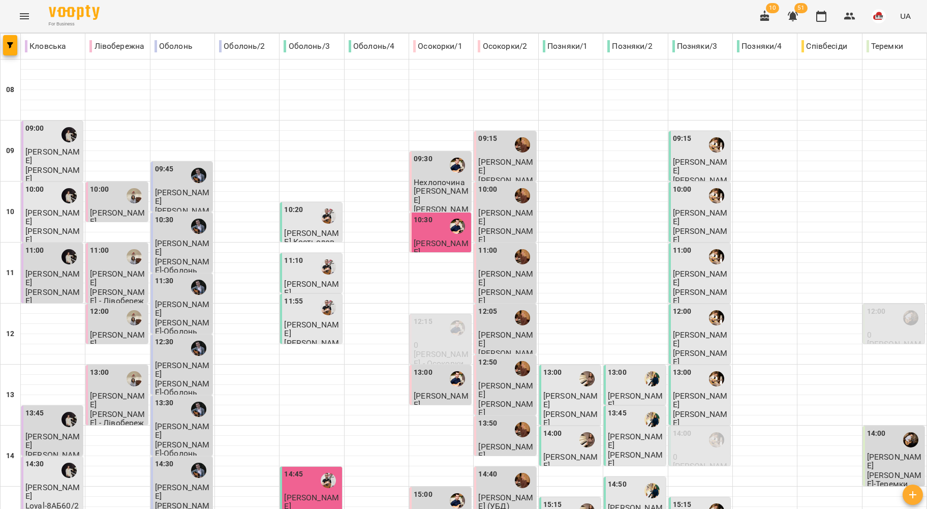
scroll to position [0, 0]
click at [696, 159] on span "Мельник Віра" at bounding box center [700, 166] width 55 height 18
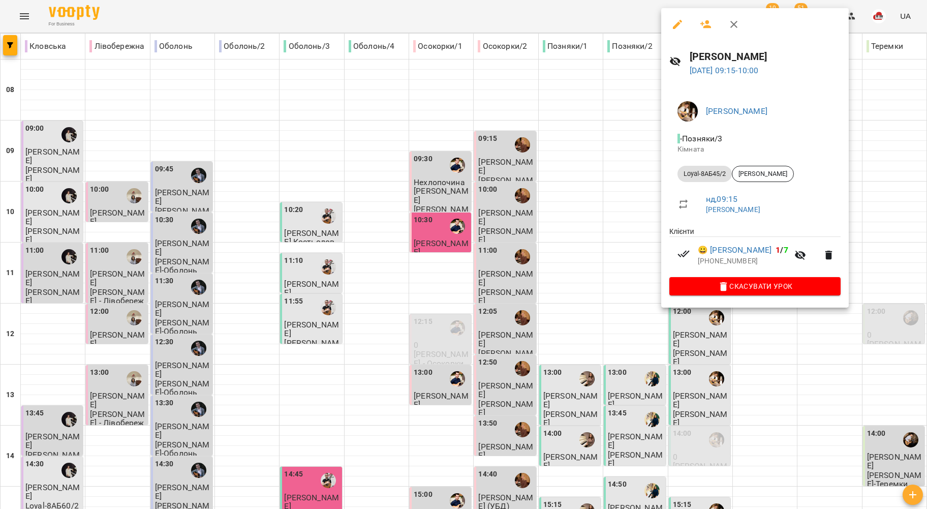
click at [566, 210] on div at bounding box center [463, 254] width 927 height 509
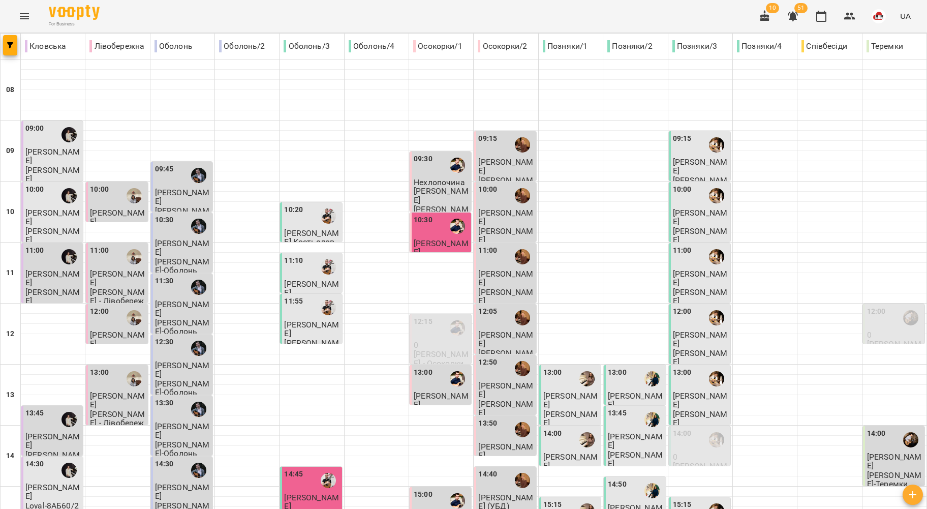
click at [679, 213] on span "Саввін Назар" at bounding box center [700, 217] width 55 height 18
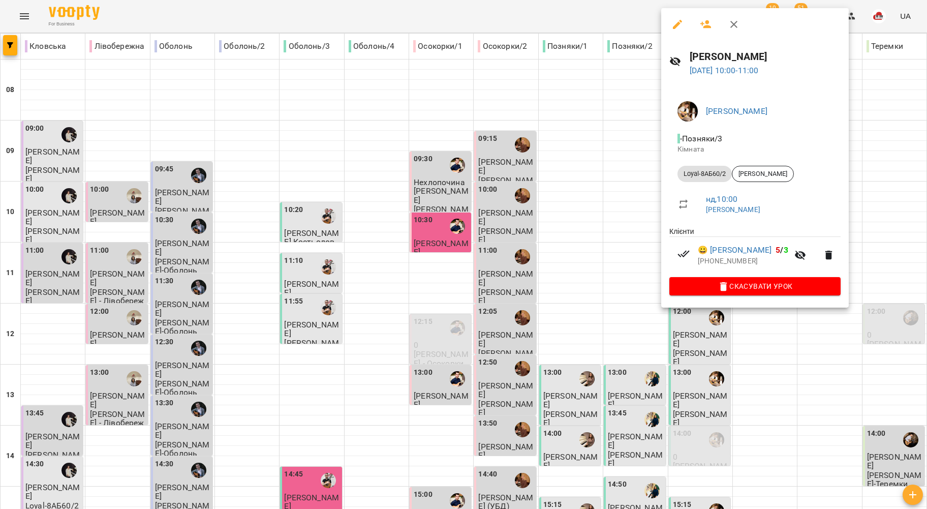
click at [588, 214] on div at bounding box center [463, 254] width 927 height 509
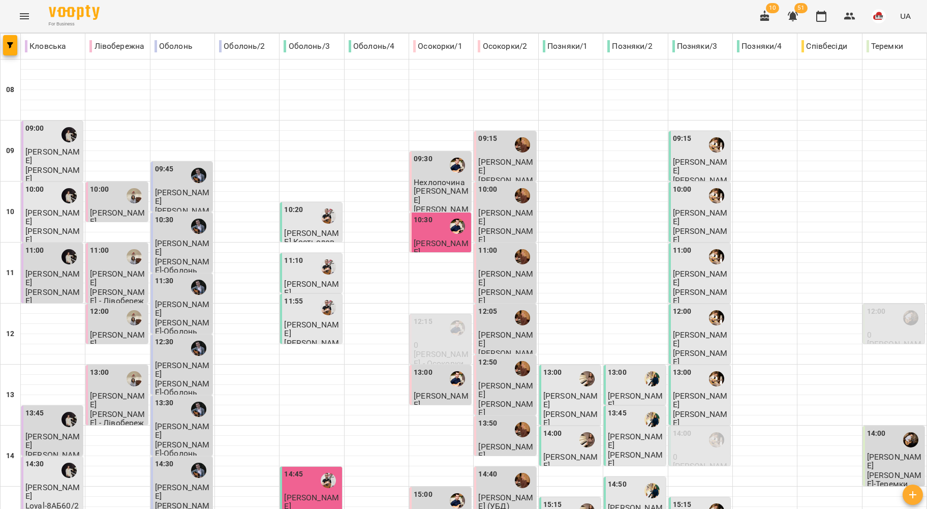
click at [675, 270] on span "Роман Єфімов" at bounding box center [700, 278] width 55 height 18
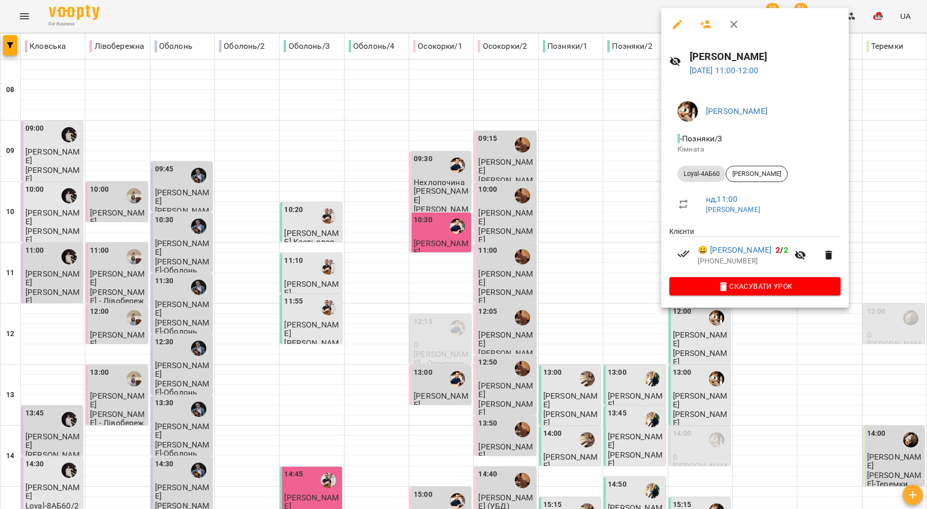
click at [632, 262] on div at bounding box center [463, 254] width 927 height 509
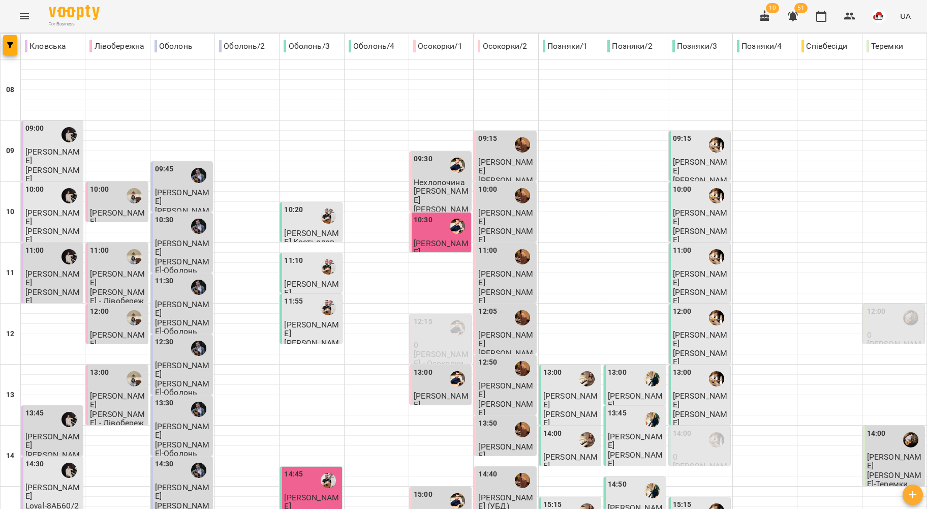
click at [694, 340] on p "Совенко Анастасія" at bounding box center [700, 339] width 55 height 18
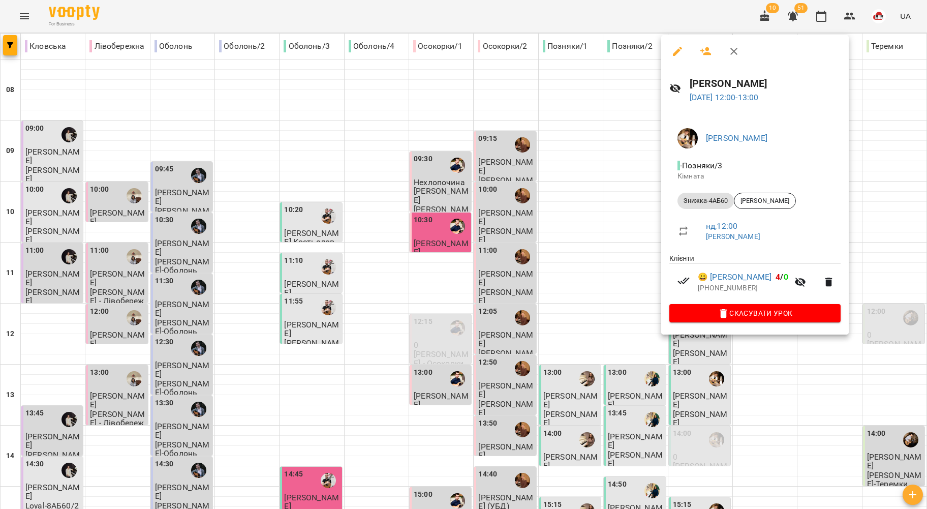
click at [586, 243] on div at bounding box center [463, 254] width 927 height 509
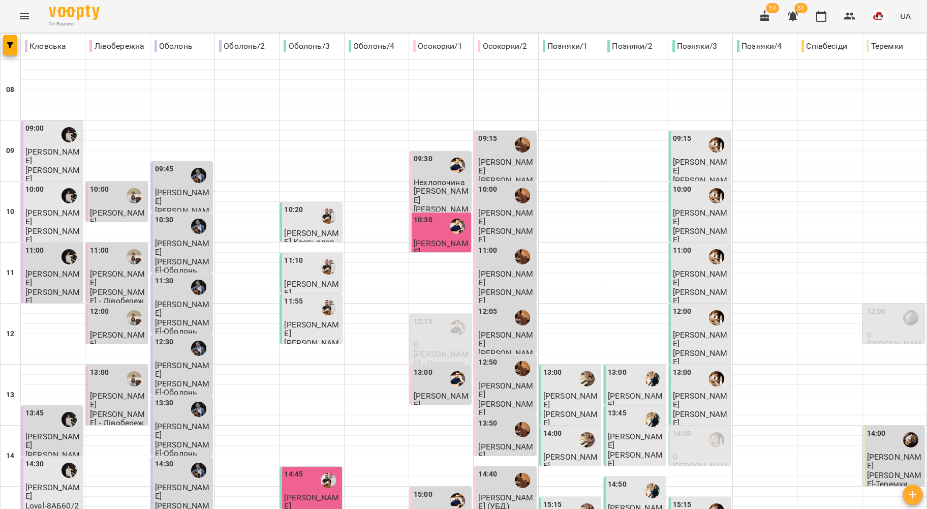
click at [680, 391] on span "Сергій Васильєв" at bounding box center [700, 400] width 55 height 18
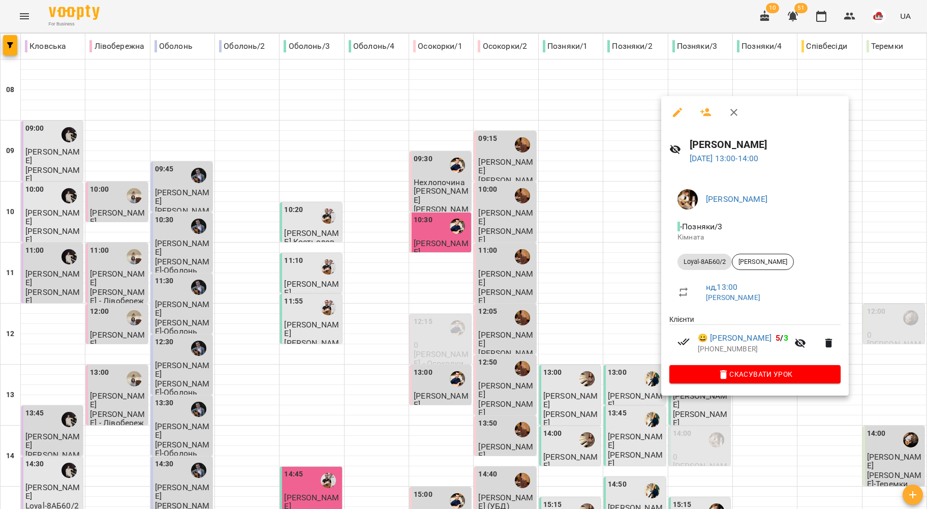
click at [577, 270] on div at bounding box center [463, 254] width 927 height 509
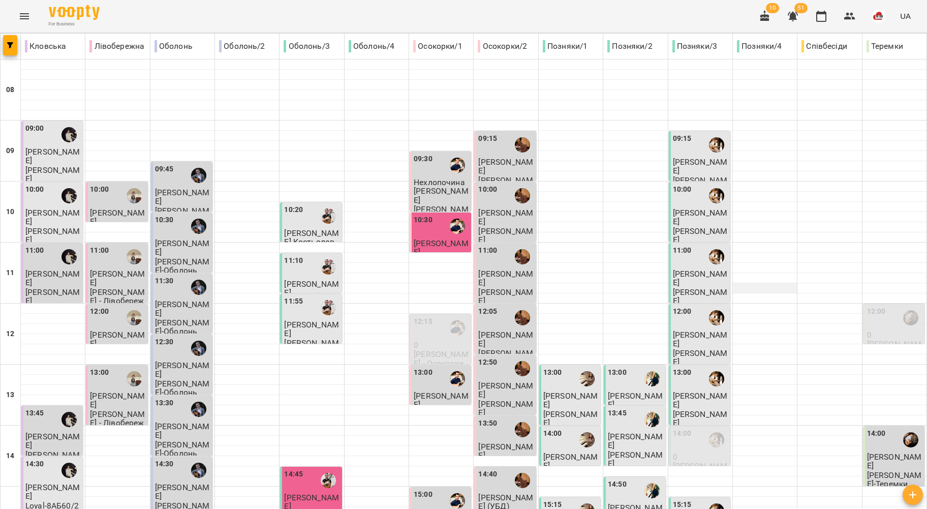
scroll to position [68, 0]
click at [674, 452] on p "0" at bounding box center [700, 456] width 55 height 9
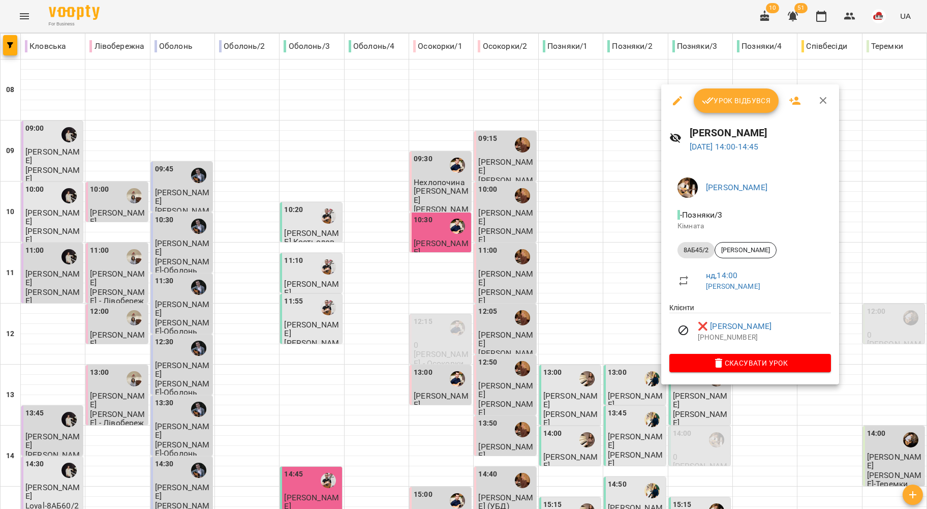
click at [676, 100] on icon "button" at bounding box center [677, 101] width 12 height 12
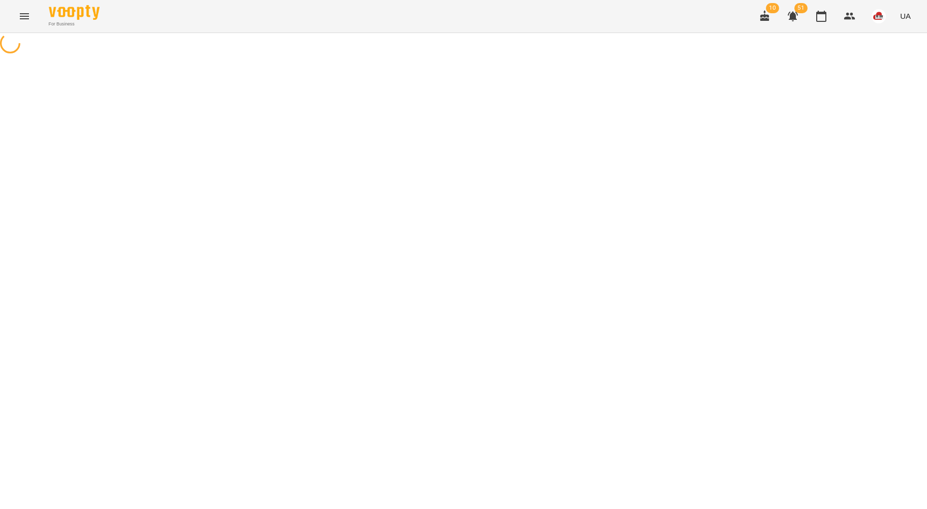
select select "*******"
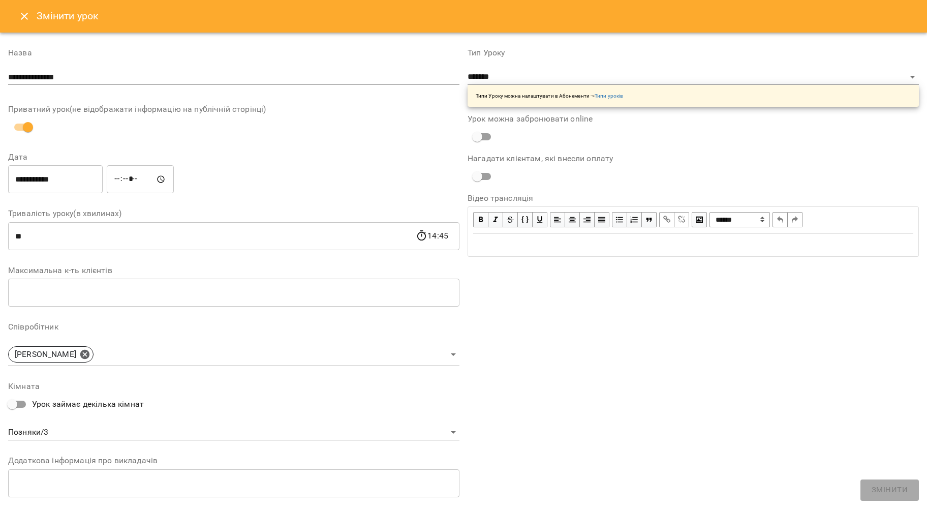
click at [19, 16] on icon "Close" at bounding box center [24, 16] width 12 height 12
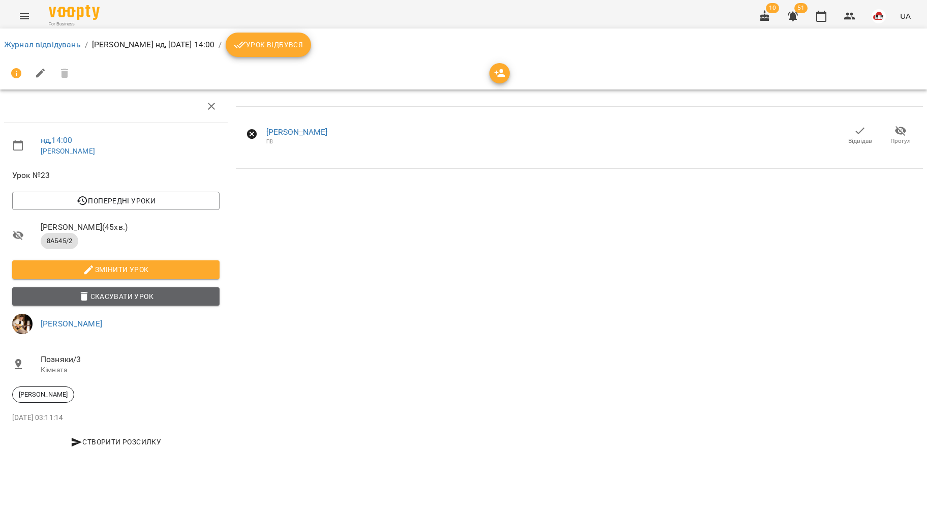
click at [96, 303] on button "Скасувати Урок" at bounding box center [115, 296] width 207 height 18
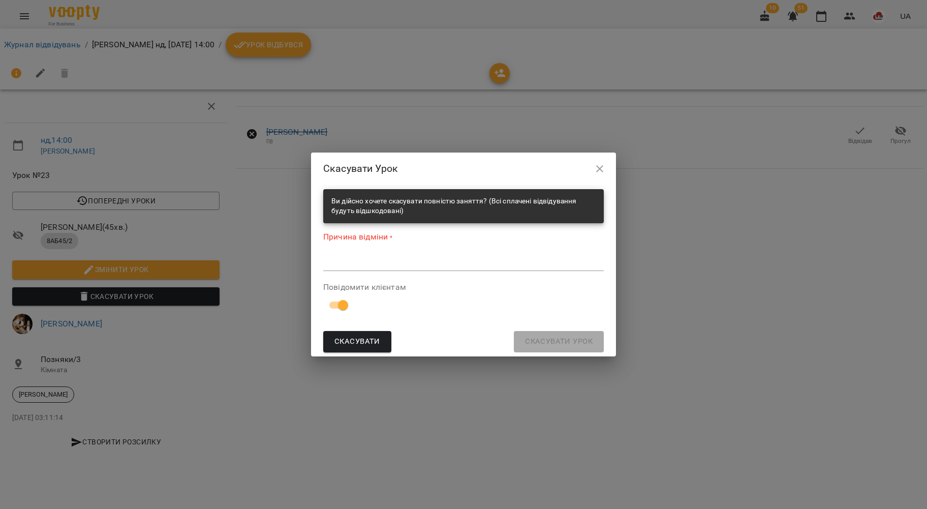
click at [340, 258] on div "*" at bounding box center [463, 263] width 281 height 16
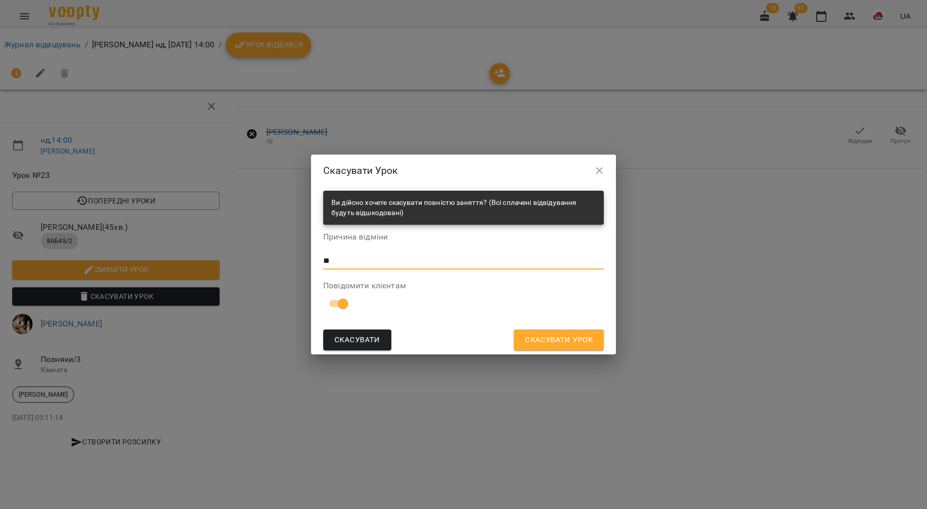
type textarea "**"
click at [555, 334] on span "Скасувати Урок" at bounding box center [559, 339] width 68 height 13
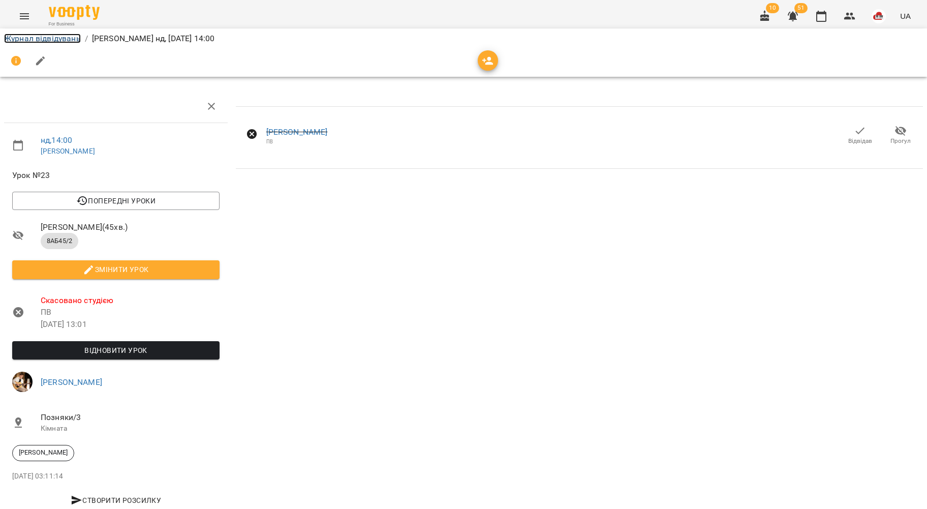
click at [36, 38] on link "Журнал відвідувань" at bounding box center [42, 39] width 77 height 10
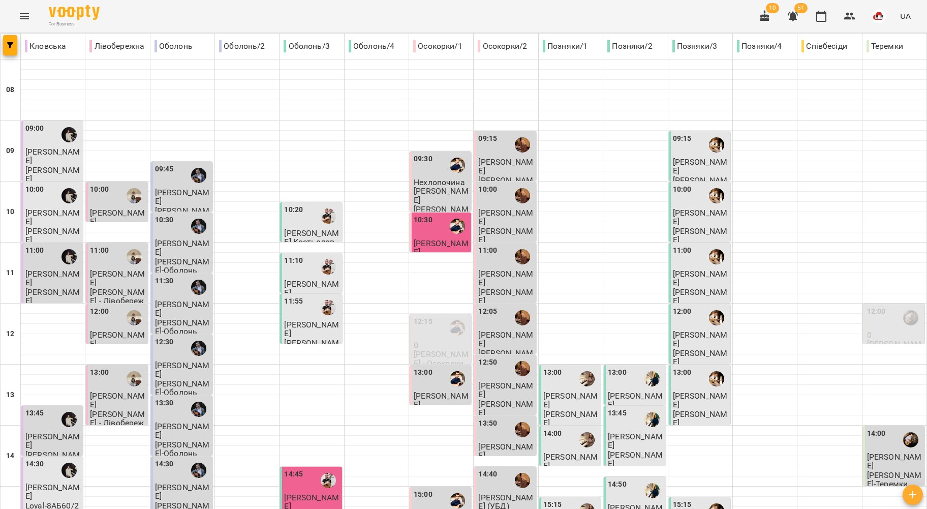
scroll to position [139, 0]
click at [692, 367] on div "13:00 Сергій Васильєв Сергій ВЛАСОВИЧ" at bounding box center [700, 397] width 55 height 60
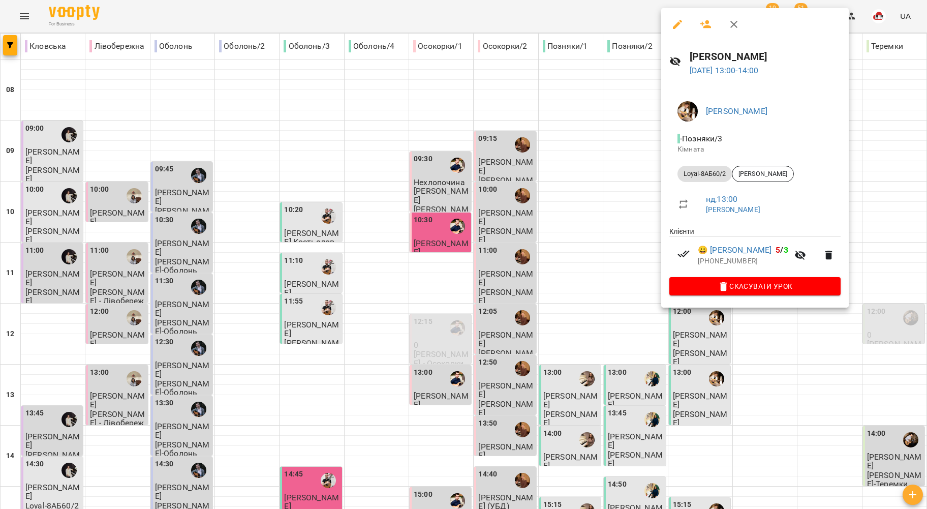
click at [629, 161] on div at bounding box center [463, 254] width 927 height 509
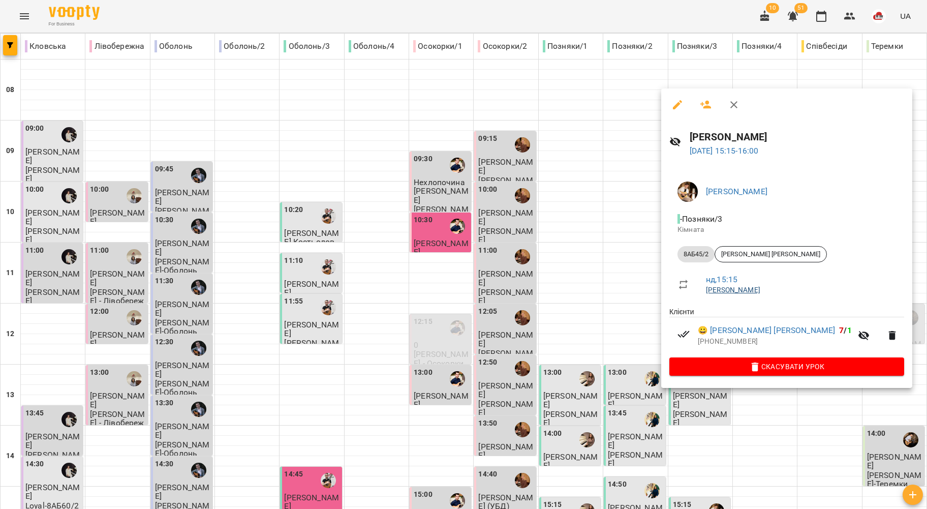
drag, startPoint x: 593, startPoint y: 313, endPoint x: 736, endPoint y: 292, distance: 144.9
click at [736, 292] on div "Сергій ВЛАСОВИЧ 14 вер 2025 15:15 - 16:00 Сергій ВЛАСОВИЧ - Позняки/3 Кімната 8…" at bounding box center [463, 254] width 927 height 509
click at [628, 290] on div at bounding box center [463, 254] width 927 height 509
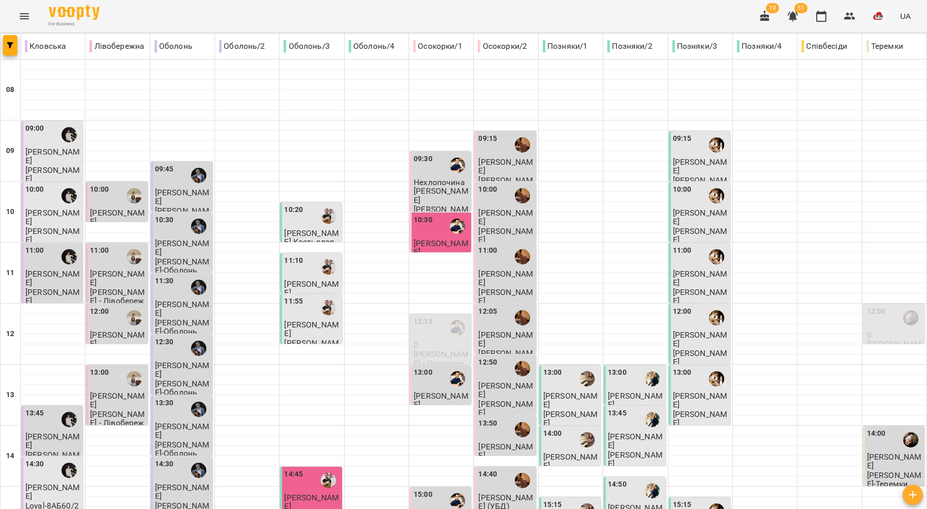
scroll to position [275, 0]
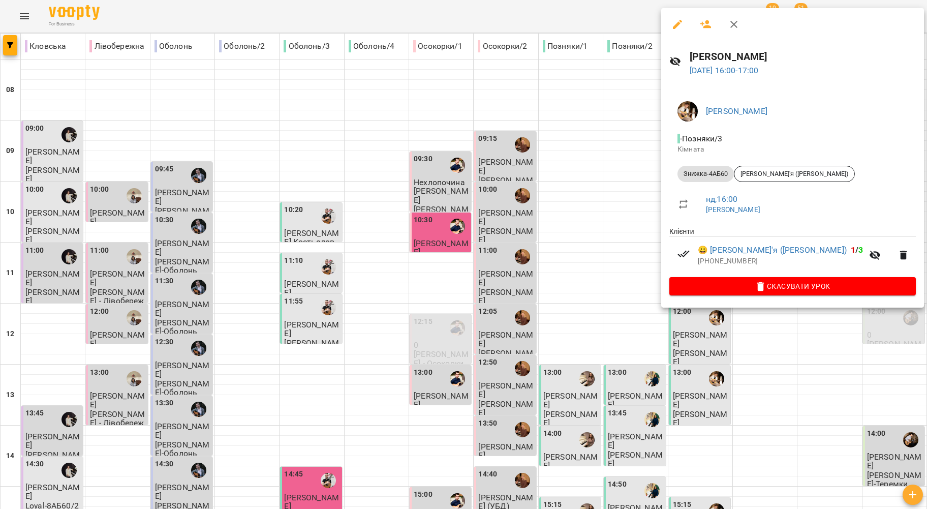
click at [608, 323] on div at bounding box center [463, 254] width 927 height 509
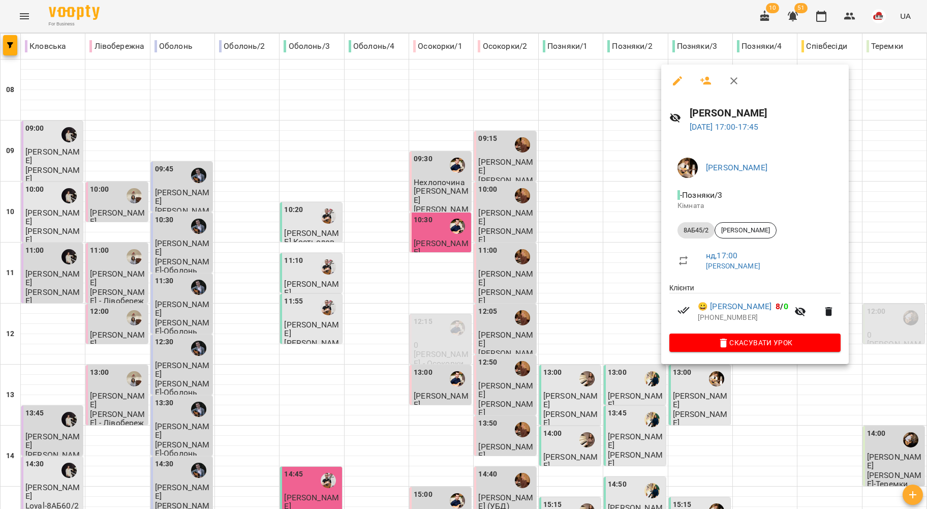
click at [601, 336] on div at bounding box center [463, 254] width 927 height 509
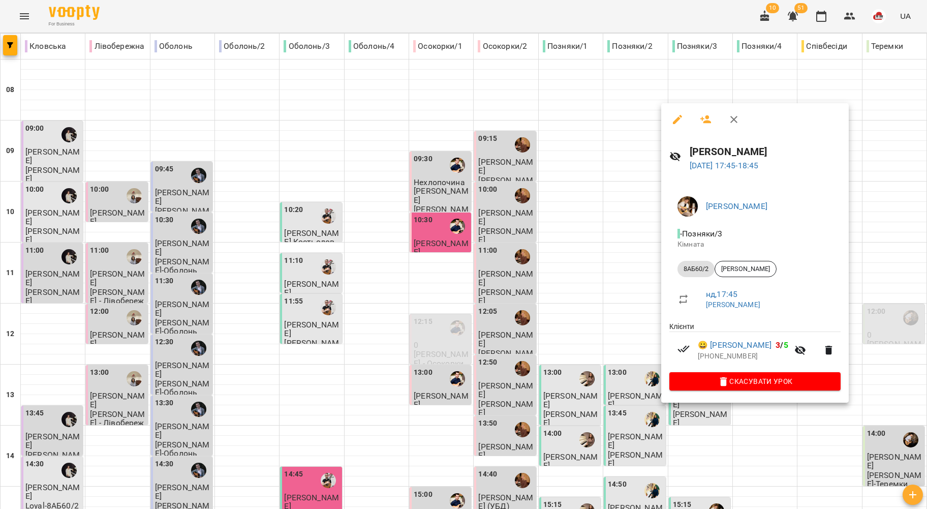
click at [620, 346] on div at bounding box center [463, 254] width 927 height 509
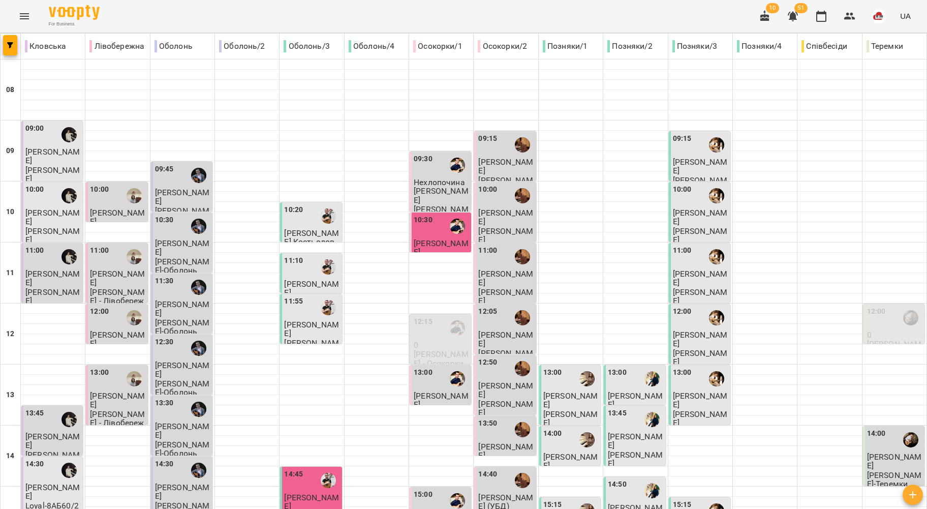
scroll to position [411, 0]
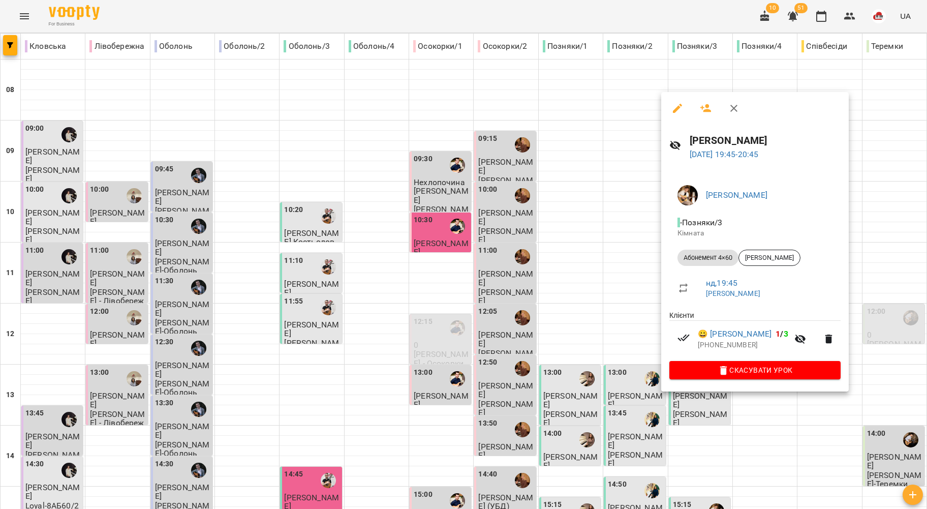
click at [631, 334] on div at bounding box center [463, 254] width 927 height 509
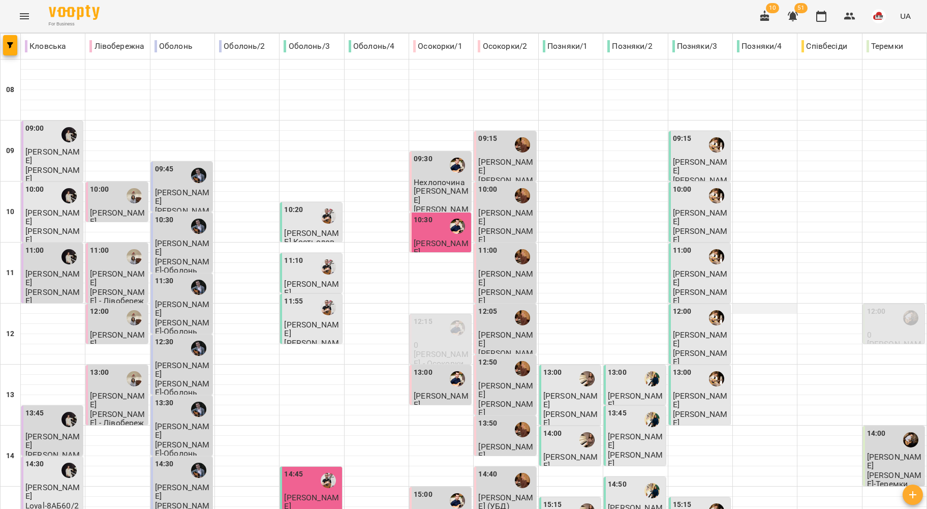
scroll to position [0, 0]
click at [867, 315] on label "12:00" at bounding box center [876, 311] width 19 height 11
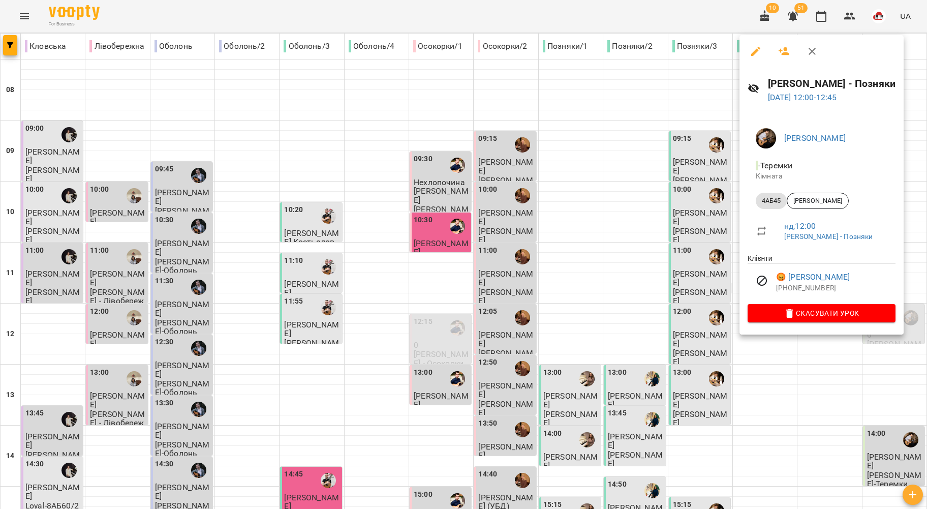
click at [680, 280] on div at bounding box center [463, 254] width 927 height 509
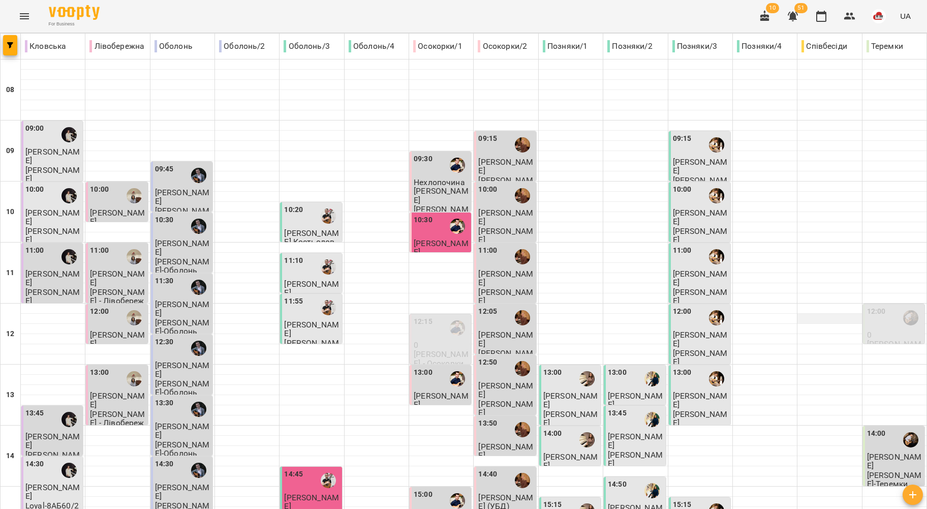
scroll to position [203, 0]
click at [869, 428] on div "14:00" at bounding box center [876, 439] width 19 height 23
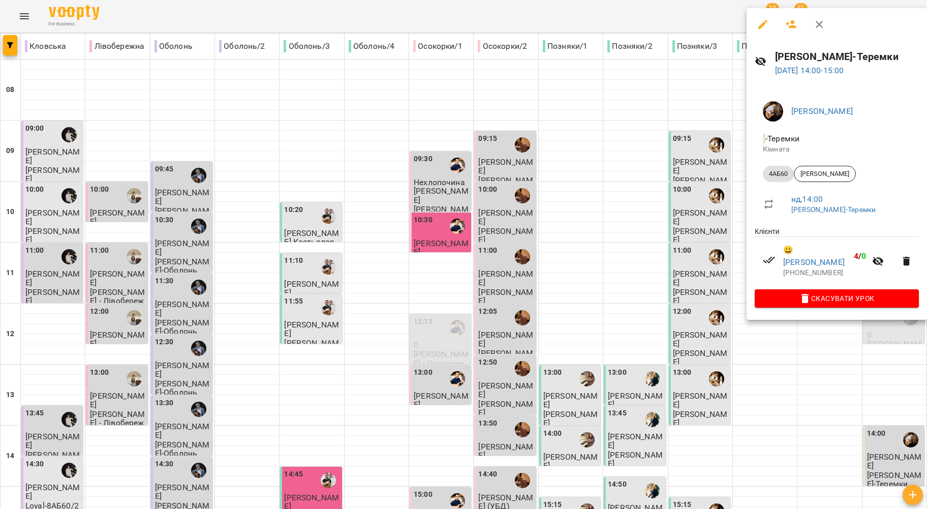
click at [689, 254] on div at bounding box center [463, 254] width 927 height 509
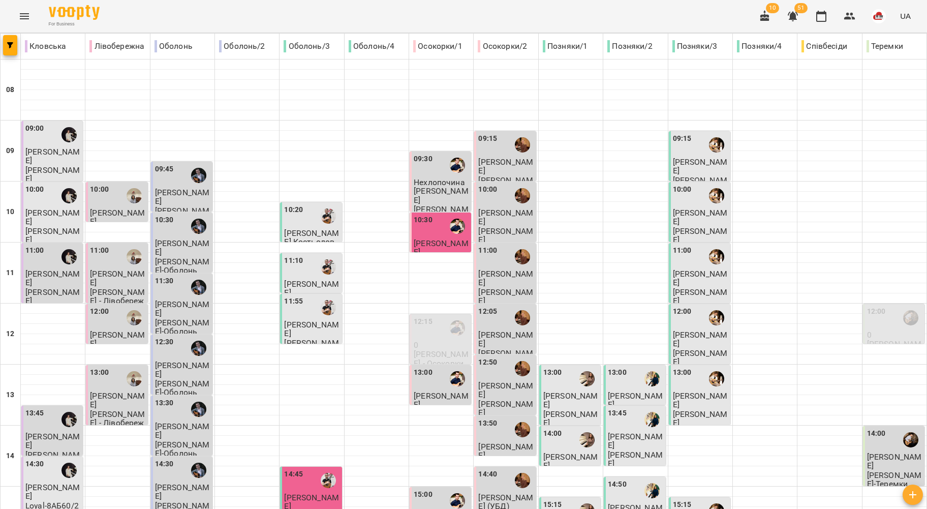
scroll to position [411, 0]
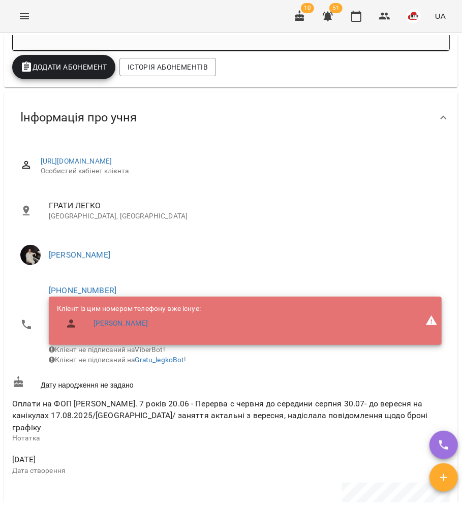
scroll to position [338, 0]
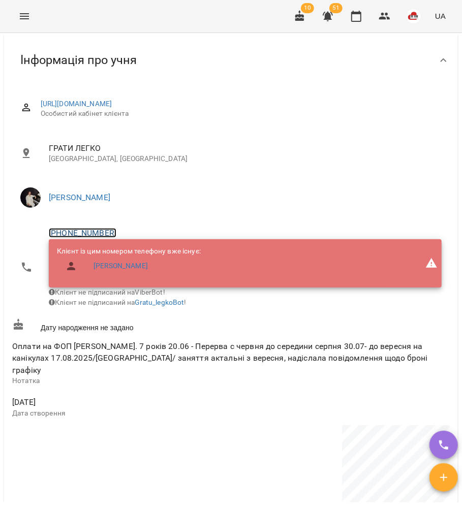
click at [92, 235] on link "+380674656960" at bounding box center [83, 233] width 68 height 10
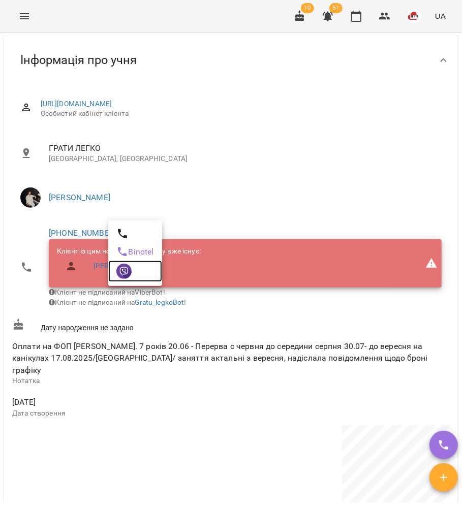
click at [120, 273] on img at bounding box center [123, 271] width 15 height 15
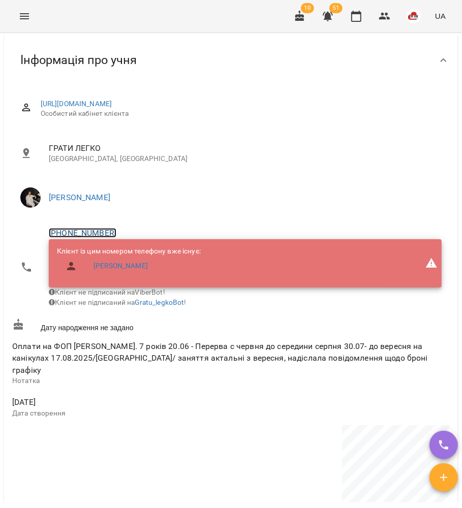
scroll to position [0, 0]
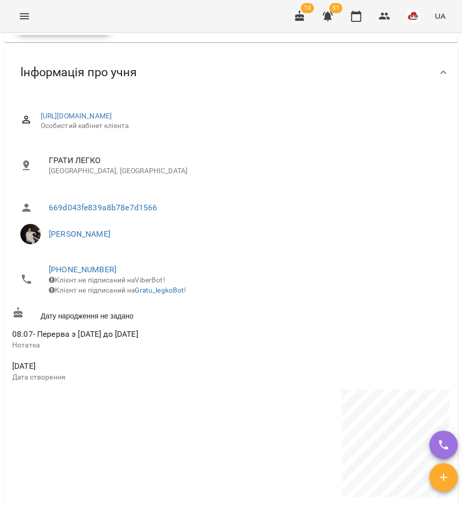
scroll to position [338, 0]
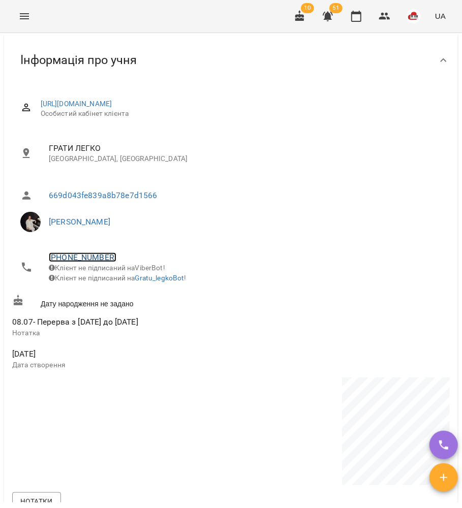
click at [85, 261] on link "[PHONE_NUMBER]" at bounding box center [83, 258] width 68 height 10
click at [126, 307] on ul "Binotel" at bounding box center [135, 278] width 54 height 66
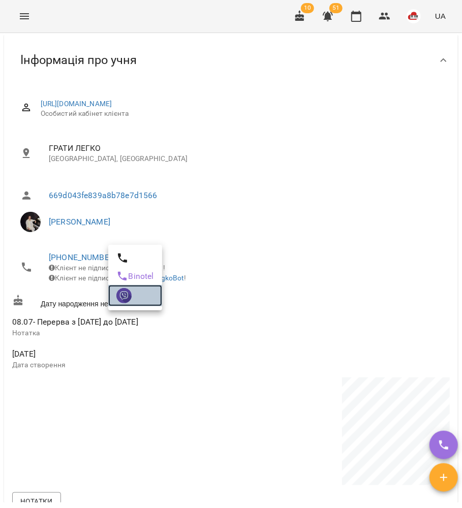
click at [126, 302] on img at bounding box center [123, 295] width 15 height 15
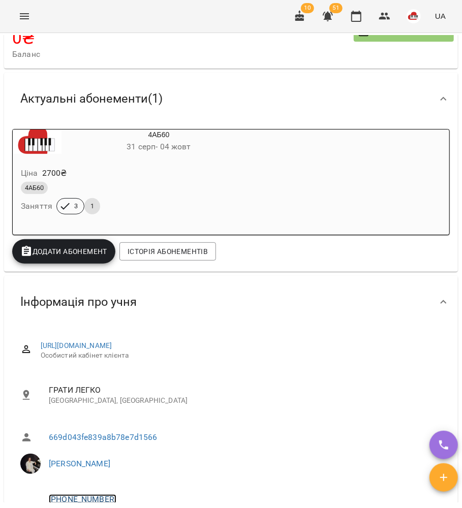
scroll to position [0, 0]
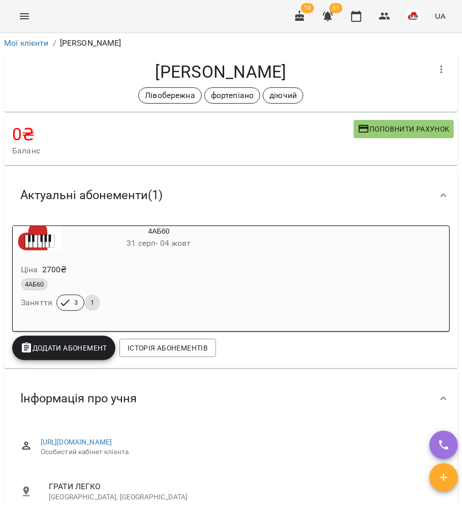
scroll to position [203, 0]
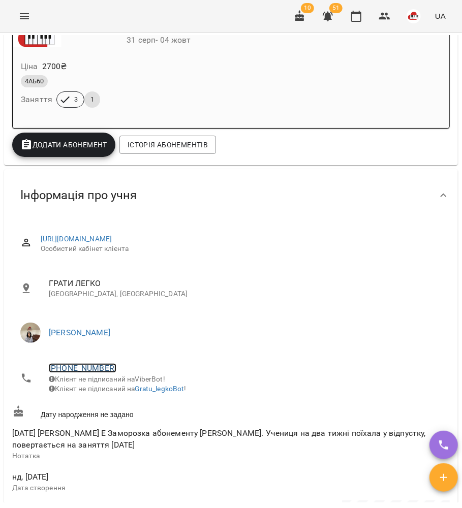
click at [84, 369] on link "[PHONE_NUMBER]" at bounding box center [83, 368] width 68 height 10
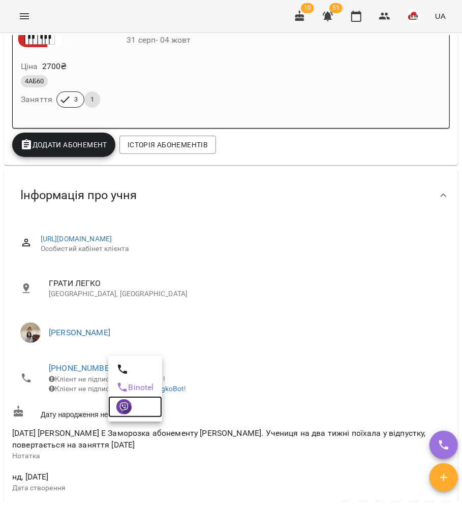
click at [117, 405] on img at bounding box center [123, 406] width 15 height 15
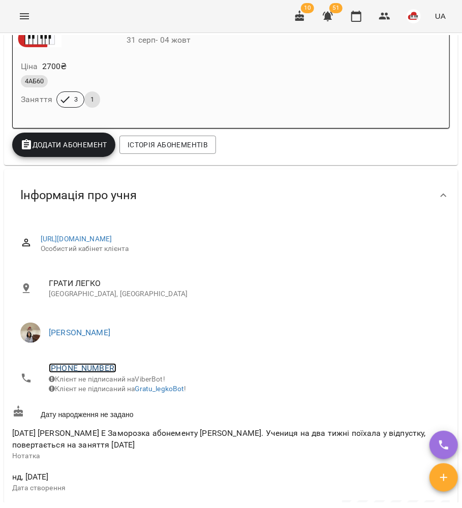
scroll to position [0, 0]
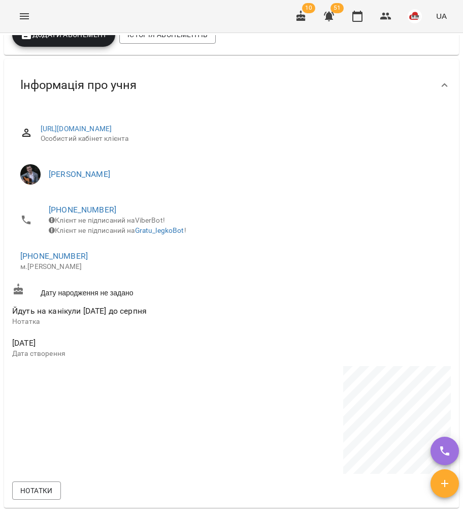
scroll to position [338, 0]
click at [57, 260] on link "+380638176184" at bounding box center [54, 256] width 68 height 10
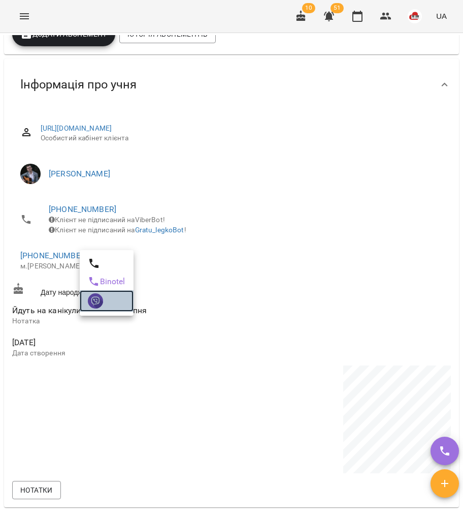
click at [112, 311] on link at bounding box center [107, 300] width 54 height 21
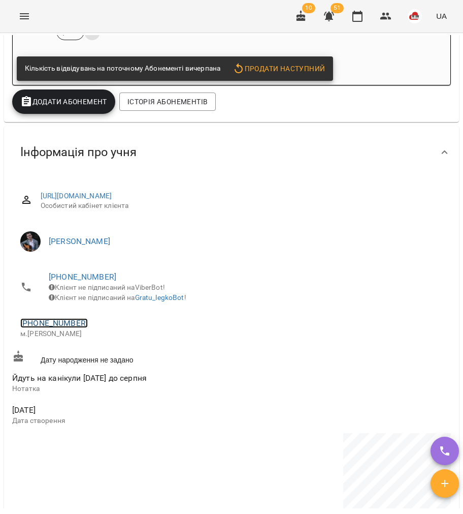
scroll to position [0, 0]
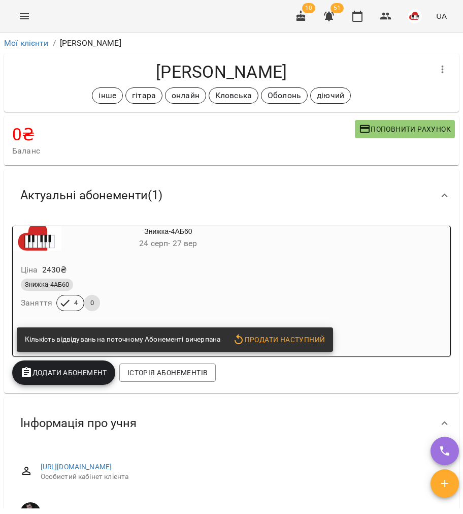
drag, startPoint x: 281, startPoint y: 35, endPoint x: 281, endPoint y: 59, distance: 24.4
click at [281, 35] on div "Мої клієнти / Саша Гарбузов" at bounding box center [231, 43] width 459 height 16
click at [207, 303] on div "Знижка-4АБ60 Заняття 4 0" at bounding box center [144, 294] width 251 height 37
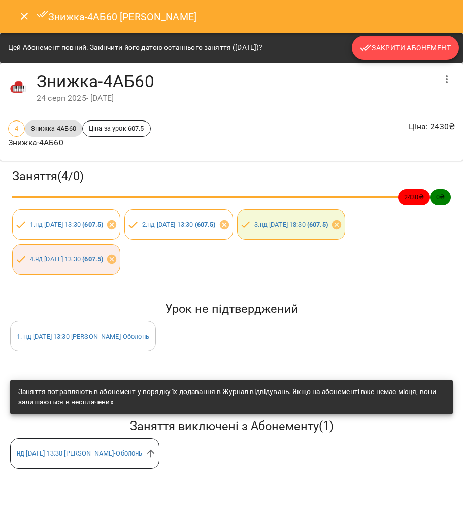
click at [408, 53] on span "Закрити Абонемент" at bounding box center [405, 48] width 91 height 12
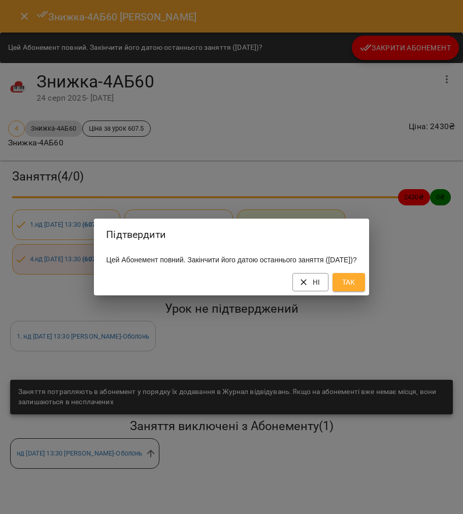
click at [357, 286] on span "Так" at bounding box center [349, 282] width 16 height 12
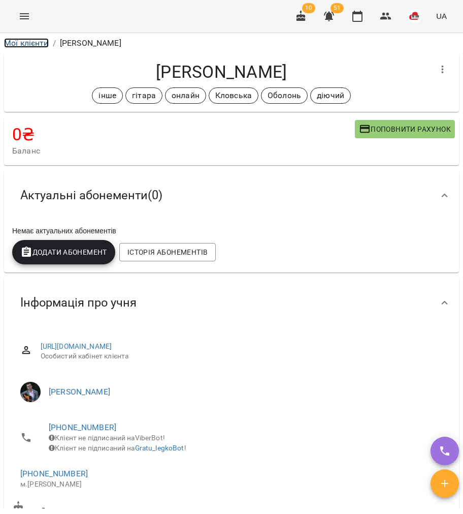
drag, startPoint x: 26, startPoint y: 38, endPoint x: 138, endPoint y: 11, distance: 115.6
click at [26, 38] on link "Мої клієнти" at bounding box center [26, 43] width 45 height 10
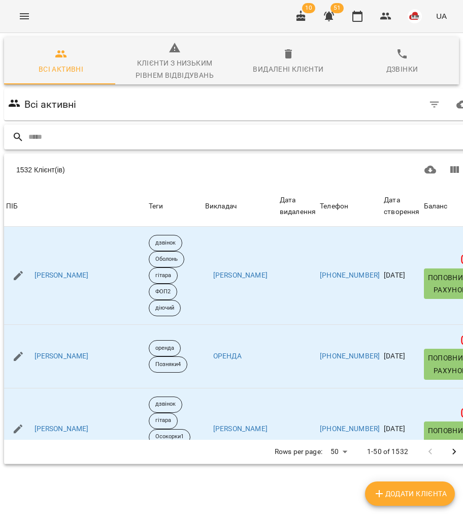
click at [243, 134] on input "text" at bounding box center [251, 137] width 447 height 17
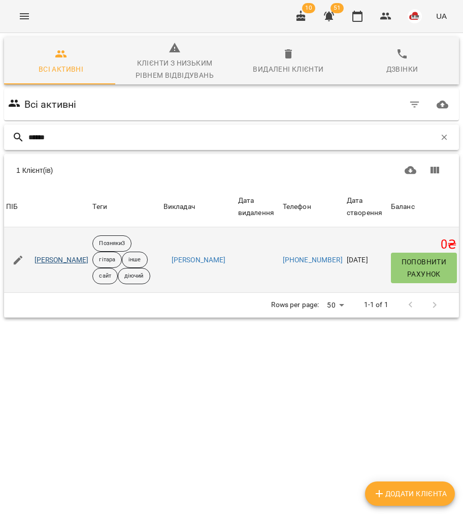
type input "******"
click at [69, 256] on link "Гайдар Нікіта" at bounding box center [62, 260] width 54 height 10
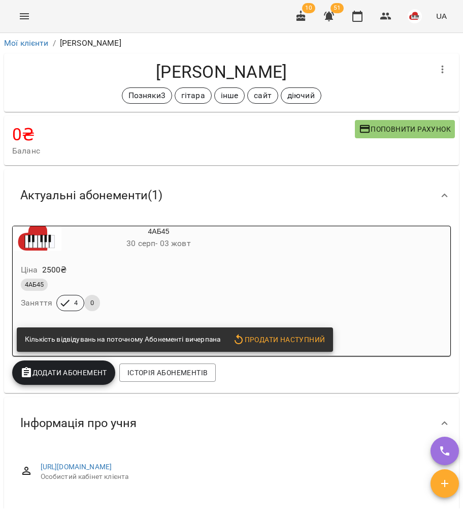
click at [175, 231] on div "4АБ45 30 серп - 03 жовт" at bounding box center [158, 238] width 195 height 24
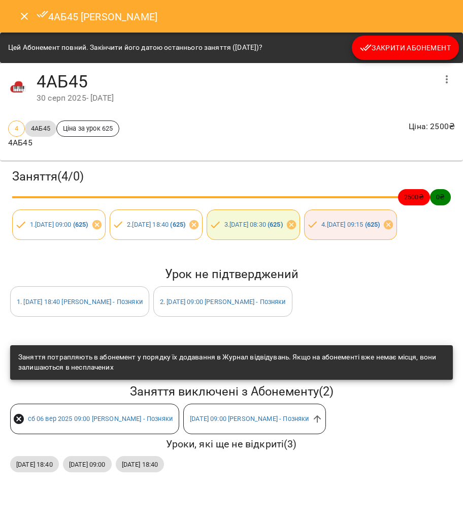
click at [17, 14] on button "Close" at bounding box center [24, 16] width 24 height 24
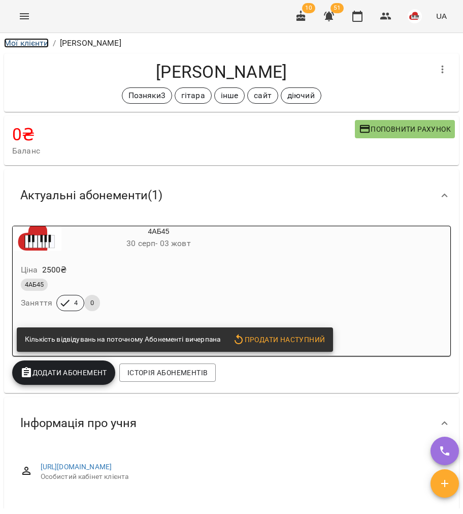
click at [22, 43] on link "Мої клієнти" at bounding box center [26, 43] width 45 height 10
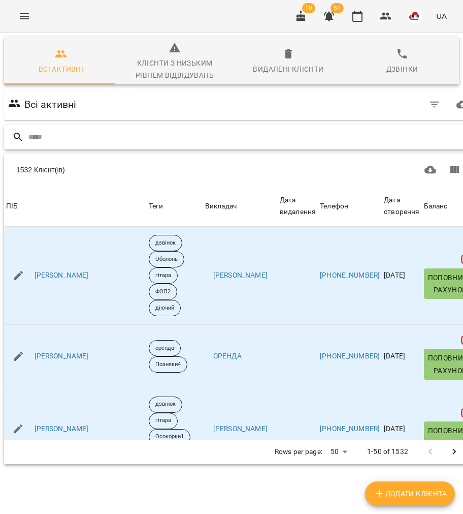
click at [145, 144] on input "text" at bounding box center [251, 137] width 447 height 17
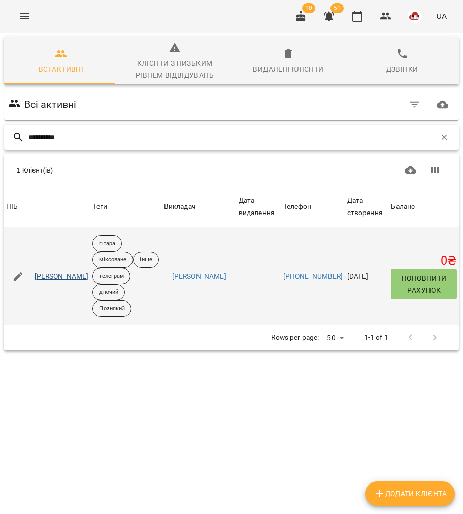
type input "**********"
click at [88, 275] on link "Артем Новосядлий" at bounding box center [62, 276] width 54 height 10
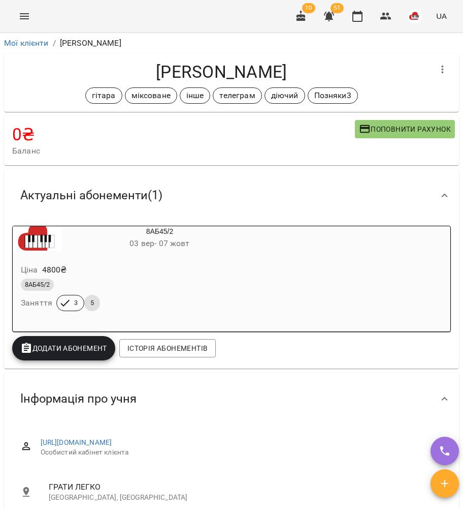
click at [159, 247] on span "03 вер - 07 жовт" at bounding box center [160, 243] width 60 height 10
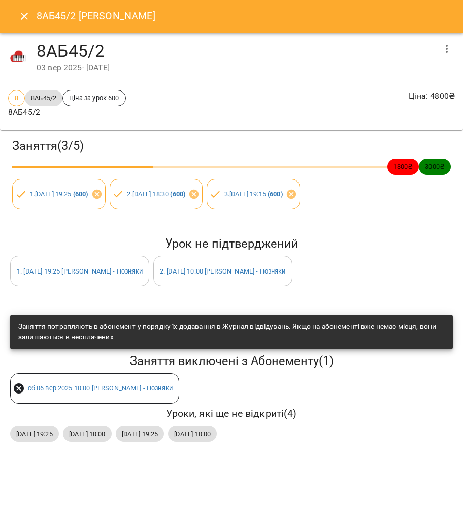
click at [16, 16] on button "Close" at bounding box center [24, 16] width 24 height 24
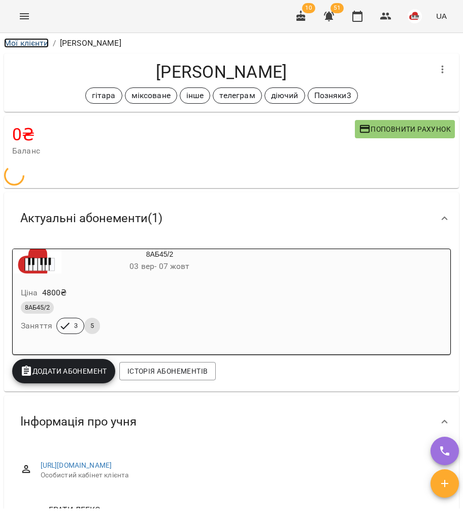
click at [26, 42] on link "Мої клієнти" at bounding box center [26, 43] width 45 height 10
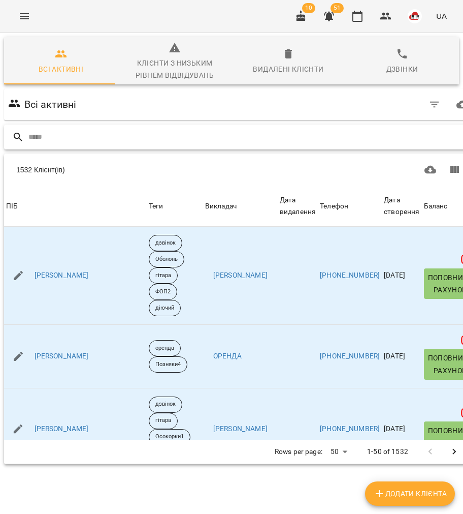
click at [122, 140] on input "text" at bounding box center [251, 137] width 447 height 17
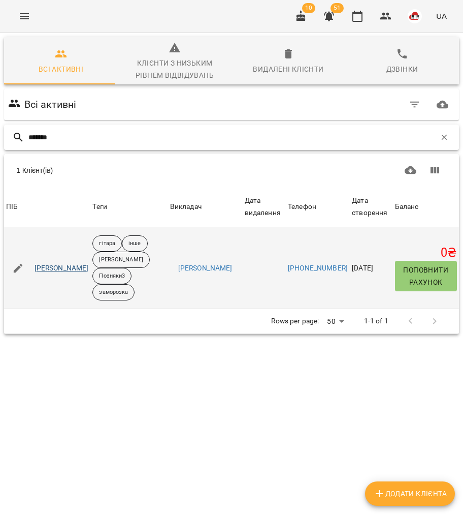
type input "*******"
click at [63, 263] on link "Діана Двейрін" at bounding box center [62, 268] width 54 height 10
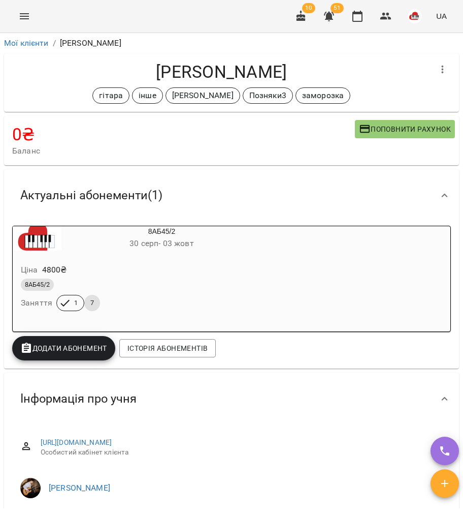
click at [246, 306] on div "8АБ45/2 Заняття 1 7" at bounding box center [137, 294] width 237 height 37
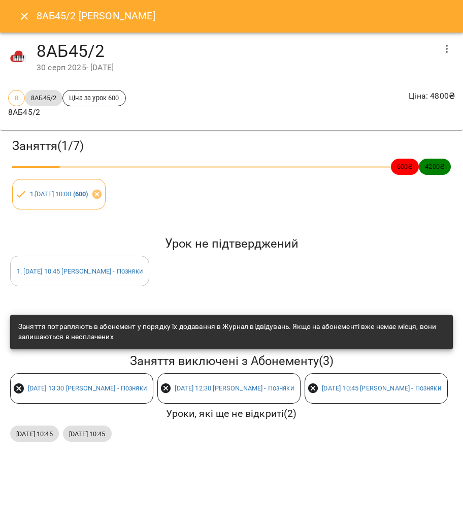
click at [20, 16] on icon "Close" at bounding box center [24, 16] width 12 height 12
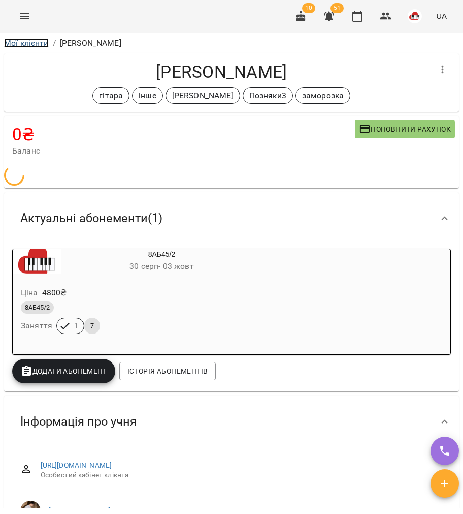
click at [26, 45] on link "Мої клієнти" at bounding box center [26, 43] width 45 height 10
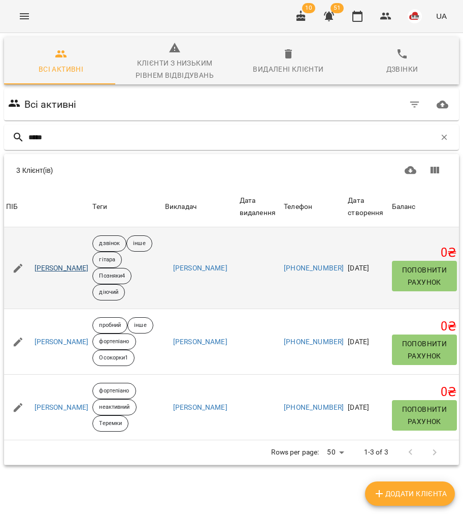
type input "*****"
click at [65, 272] on link "Лаврентьев Артем" at bounding box center [62, 268] width 54 height 10
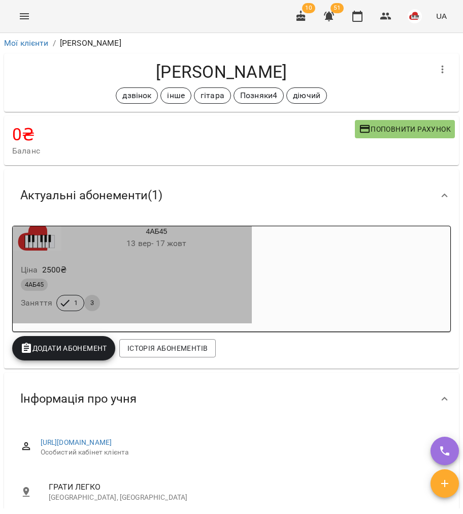
click at [221, 302] on div "4АБ45 Заняття 1 3" at bounding box center [132, 294] width 227 height 37
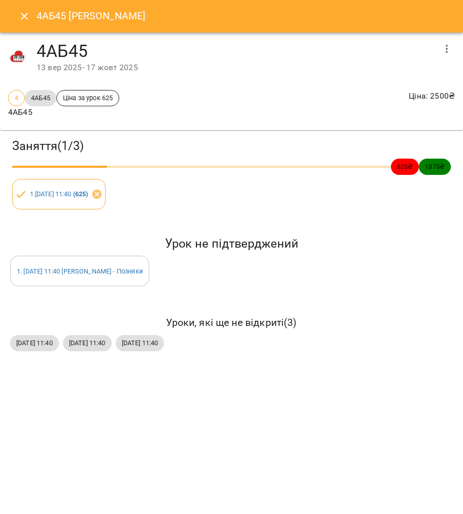
click at [10, 18] on div "4АБ45 Лаврентьев Артем" at bounding box center [231, 16] width 463 height 33
click at [13, 18] on button "Close" at bounding box center [24, 16] width 24 height 24
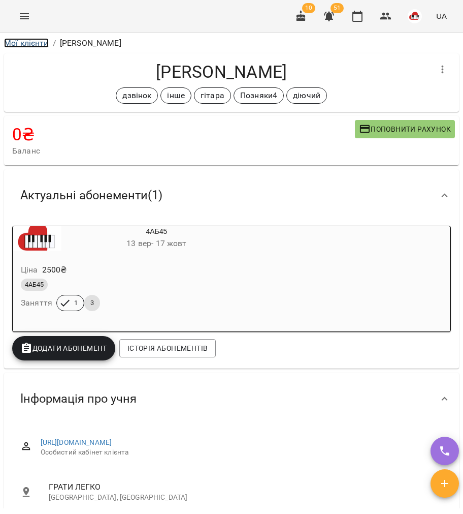
click at [30, 45] on link "Мої клієнти" at bounding box center [26, 43] width 45 height 10
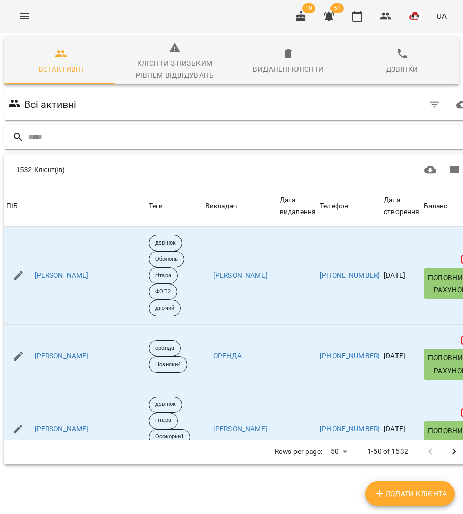
click at [144, 133] on input "text" at bounding box center [251, 137] width 447 height 17
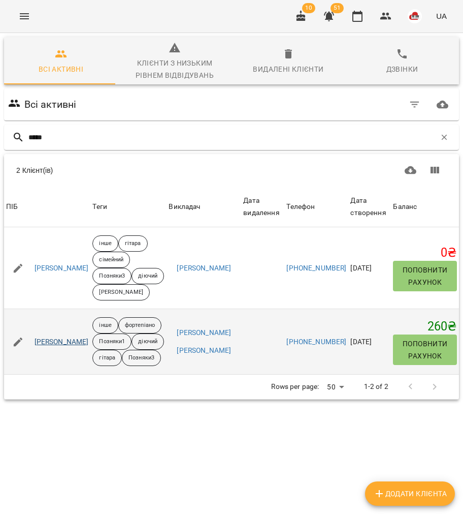
type input "*****"
click at [72, 347] on link "Марта Бадивська" at bounding box center [62, 342] width 54 height 10
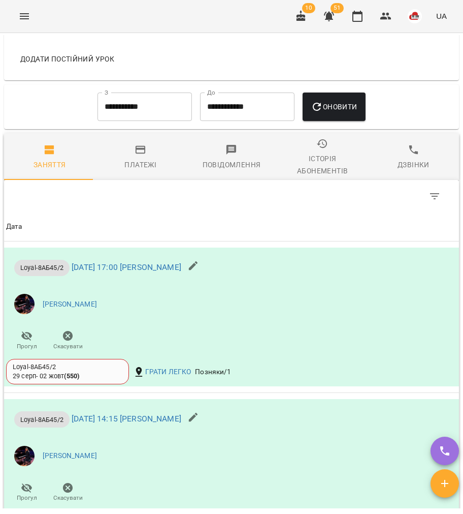
scroll to position [1287, 0]
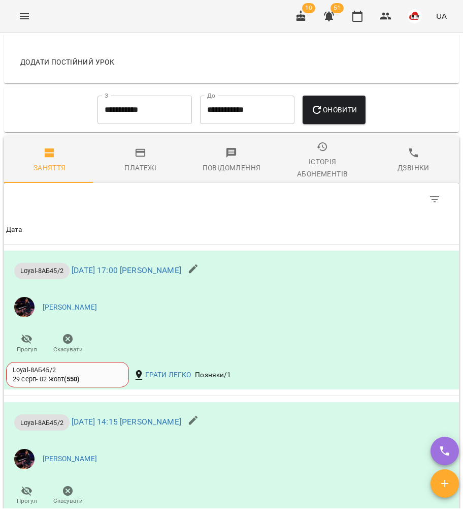
click at [171, 119] on input "**********" at bounding box center [145, 110] width 95 height 28
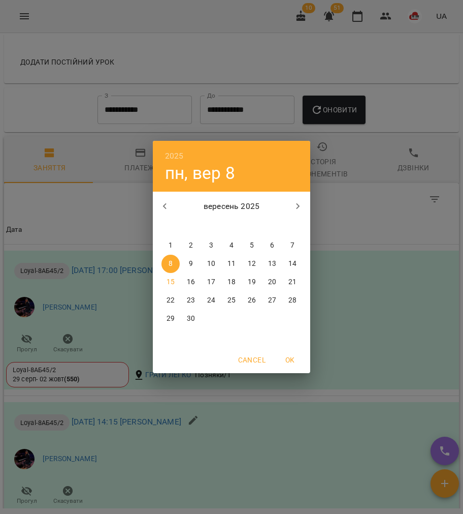
click at [172, 245] on p "1" at bounding box center [171, 245] width 4 height 10
type input "**********"
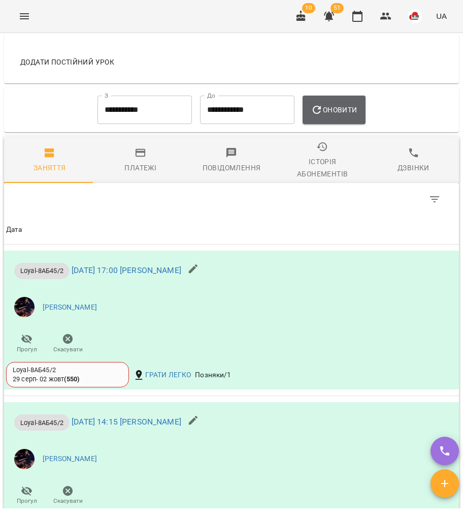
click at [339, 116] on span "Оновити" at bounding box center [334, 110] width 46 height 12
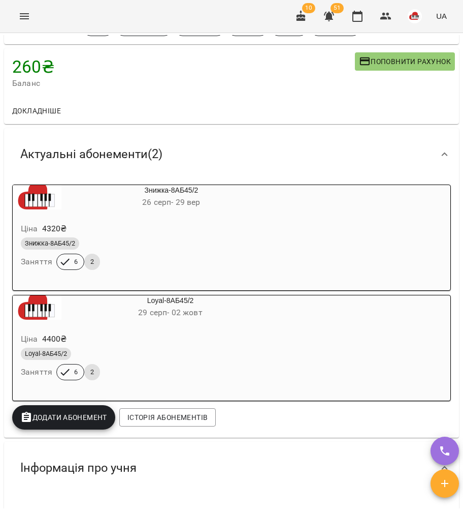
scroll to position [0, 0]
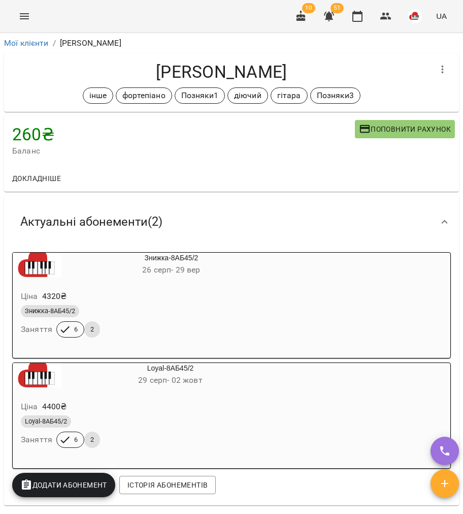
click at [195, 288] on div "Ціна 4320 ₴" at bounding box center [147, 296] width 257 height 18
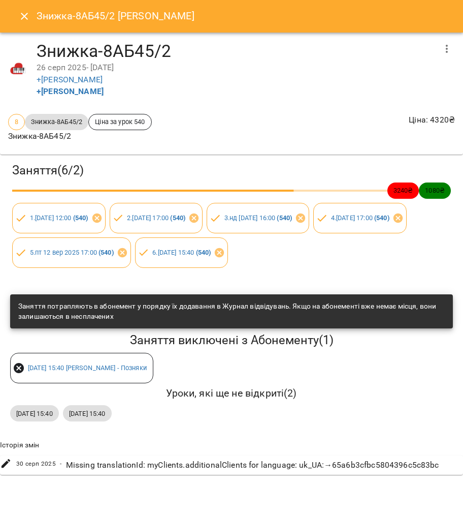
click at [19, 17] on icon "Close" at bounding box center [24, 16] width 12 height 12
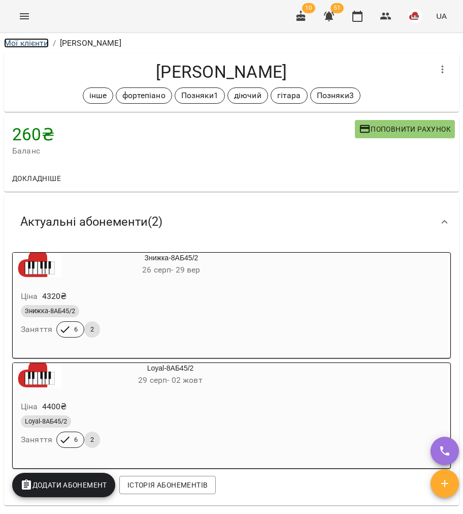
click at [22, 44] on link "Мої клієнти" at bounding box center [26, 43] width 45 height 10
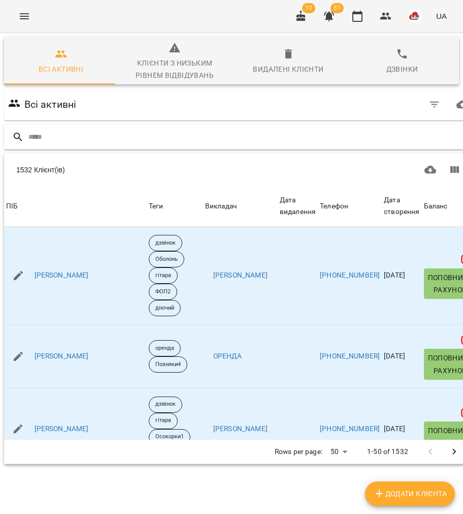
click at [71, 134] on input "text" at bounding box center [251, 137] width 447 height 17
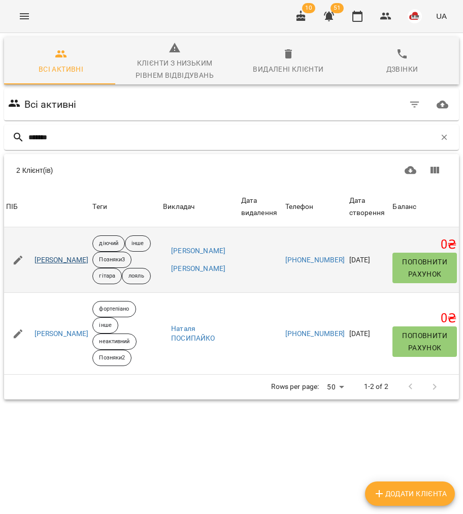
scroll to position [55, 0]
type input "*******"
click at [70, 255] on link "Олександр Данілевський" at bounding box center [62, 260] width 54 height 10
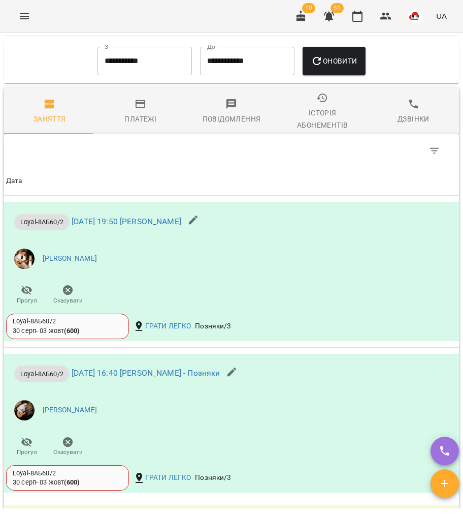
scroll to position [1177, 0]
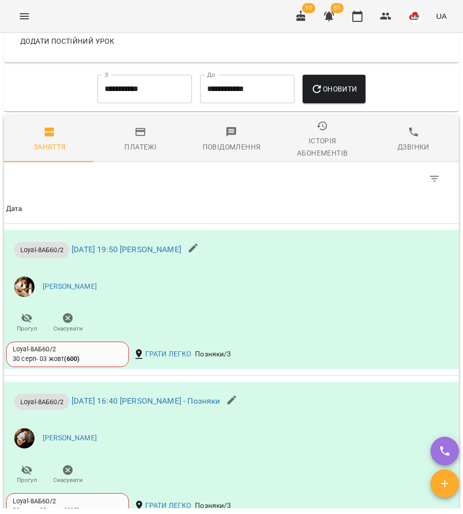
click at [142, 103] on input "**********" at bounding box center [145, 89] width 95 height 28
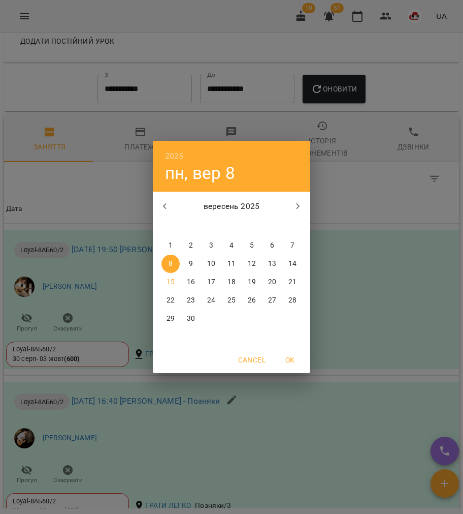
click at [172, 247] on p "1" at bounding box center [171, 245] width 4 height 10
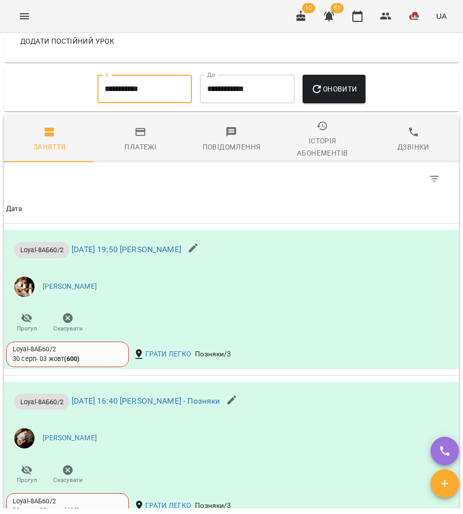
type input "**********"
click at [345, 95] on span "Оновити" at bounding box center [334, 89] width 46 height 12
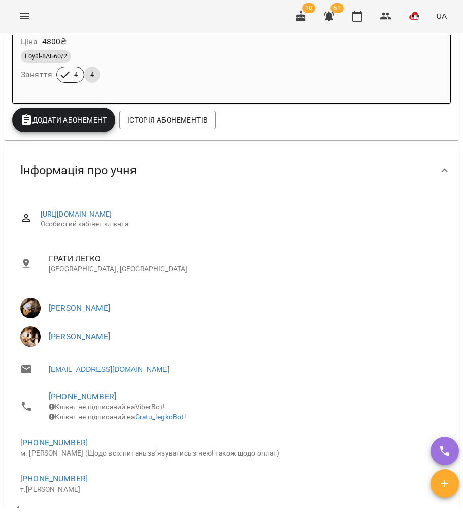
scroll to position [0, 0]
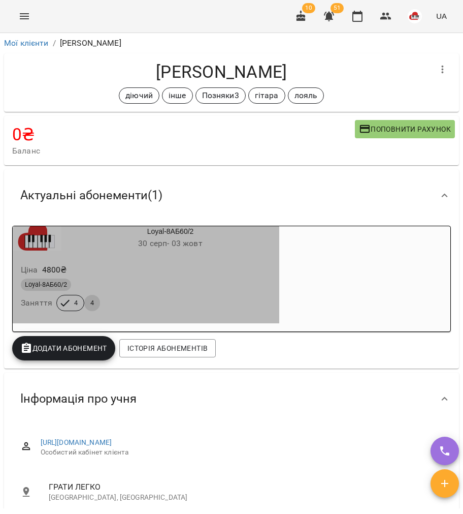
click at [178, 275] on div "Ціна 4800 ₴" at bounding box center [146, 270] width 255 height 18
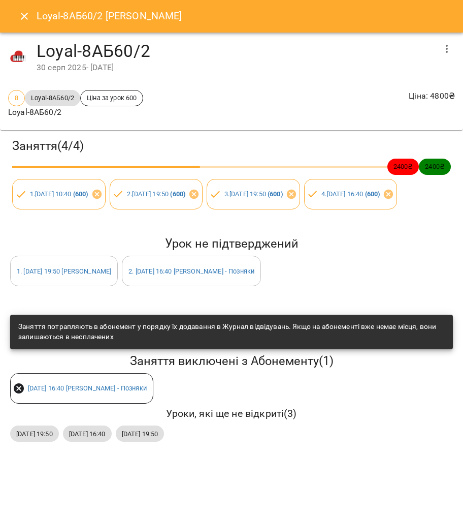
drag, startPoint x: 23, startPoint y: 31, endPoint x: 24, endPoint y: 23, distance: 7.8
click at [23, 28] on div "Loyal-8АБ60/2 Олександр Данілевський" at bounding box center [231, 16] width 463 height 33
click at [24, 23] on button "Close" at bounding box center [24, 16] width 24 height 24
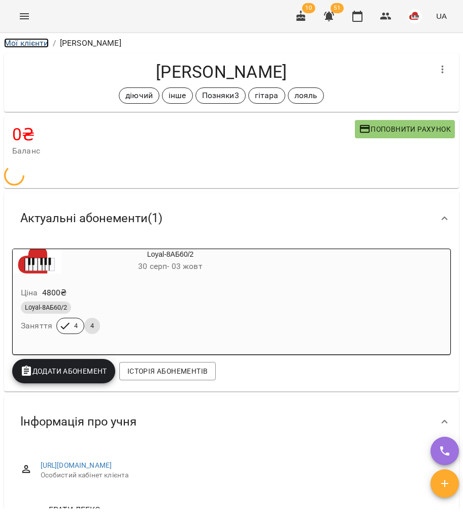
click at [34, 44] on link "Мої клієнти" at bounding box center [26, 43] width 45 height 10
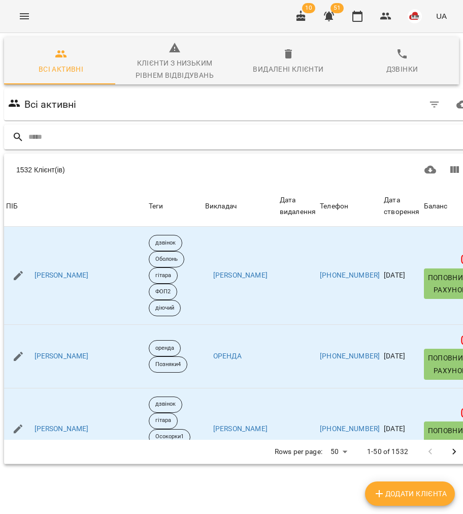
click at [65, 136] on input "text" at bounding box center [251, 137] width 447 height 17
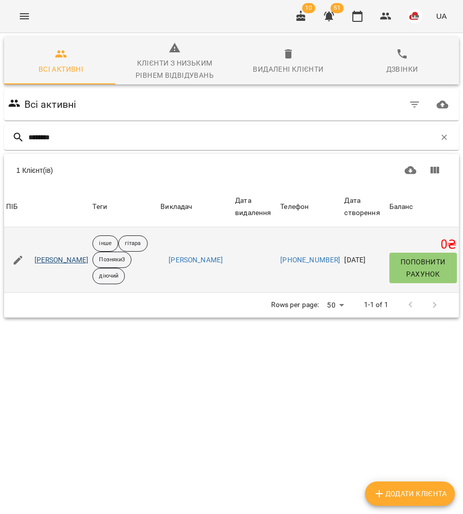
type input "********"
click at [76, 255] on link "Петрачкова Софія" at bounding box center [62, 260] width 54 height 10
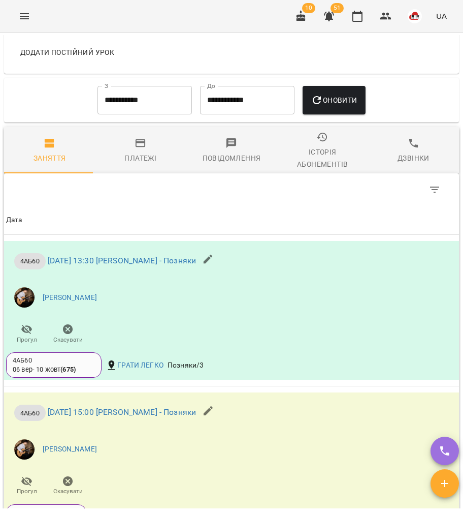
scroll to position [1016, 0]
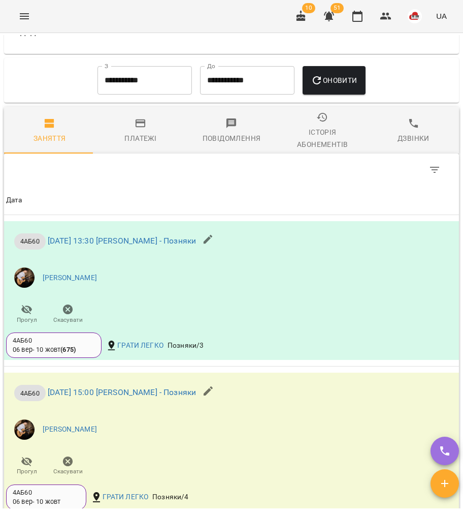
drag, startPoint x: 146, startPoint y: 110, endPoint x: 144, endPoint y: 100, distance: 10.3
click at [144, 103] on div "**********" at bounding box center [231, 80] width 455 height 45
click at [143, 95] on input "**********" at bounding box center [145, 80] width 95 height 28
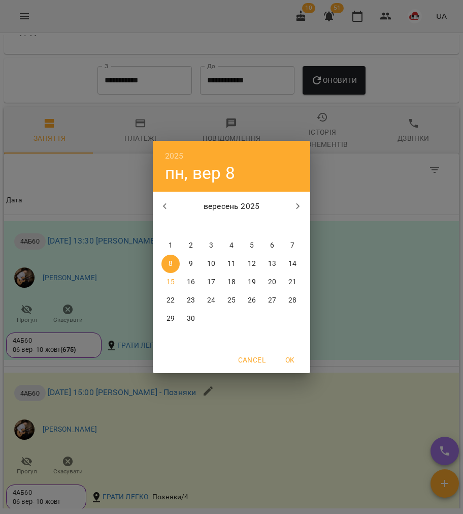
click at [172, 247] on p "1" at bounding box center [171, 245] width 4 height 10
type input "**********"
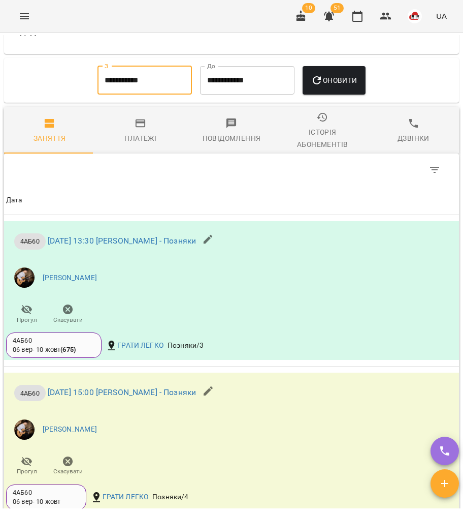
click at [344, 75] on button "Оновити" at bounding box center [334, 80] width 63 height 28
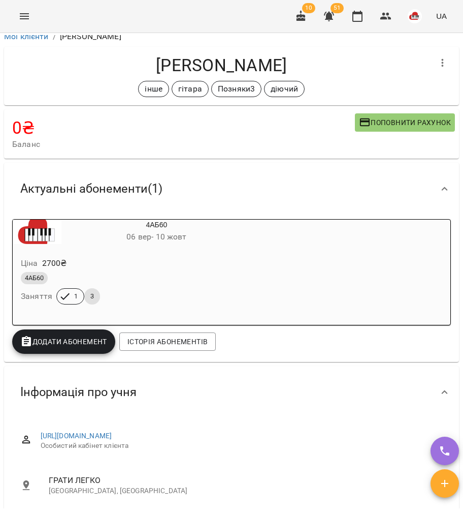
scroll to position [0, 0]
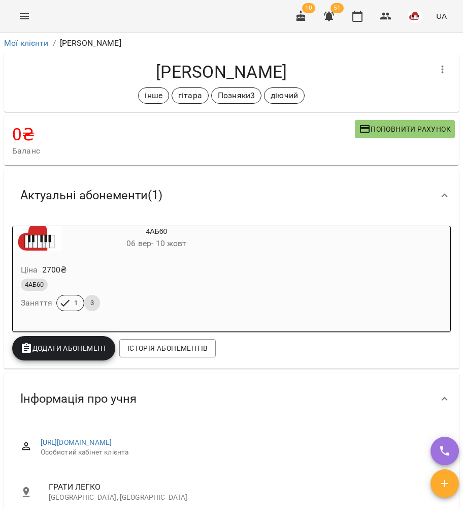
click at [176, 243] on span "06 вер - 10 жовт" at bounding box center [157, 243] width 60 height 10
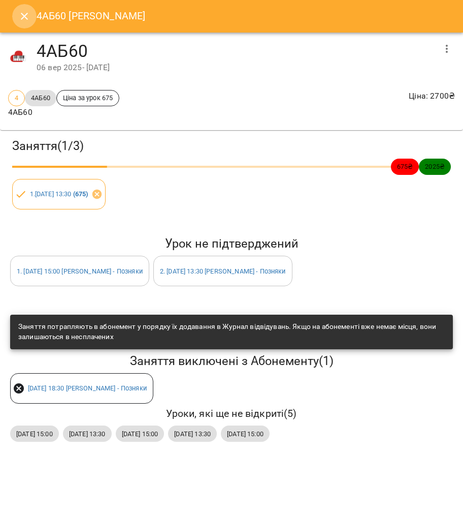
click at [18, 19] on icon "Close" at bounding box center [24, 16] width 12 height 12
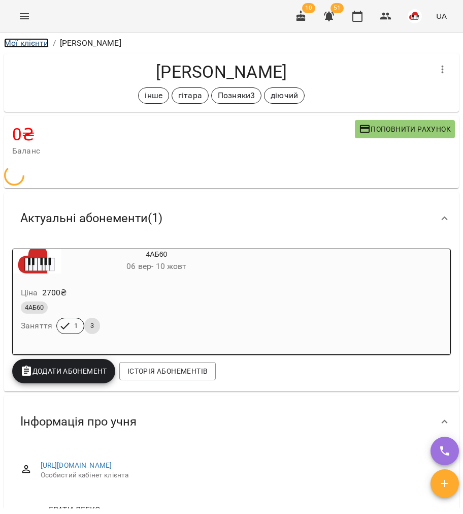
click at [33, 41] on link "Мої клієнти" at bounding box center [26, 43] width 45 height 10
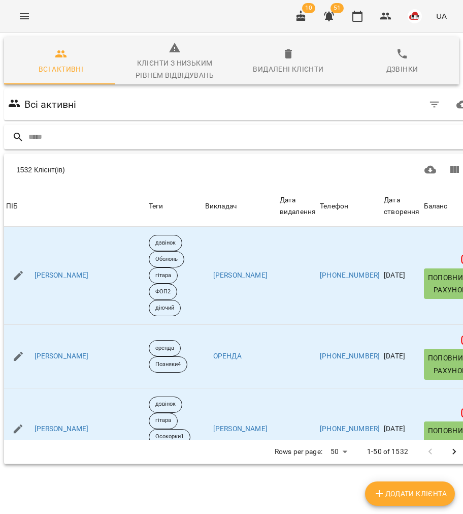
click at [128, 134] on input "text" at bounding box center [251, 137] width 447 height 17
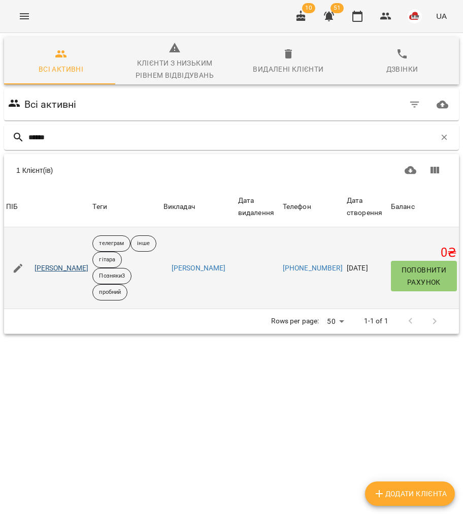
type input "******"
click at [56, 264] on link "Вікторія Гороховець" at bounding box center [62, 268] width 54 height 10
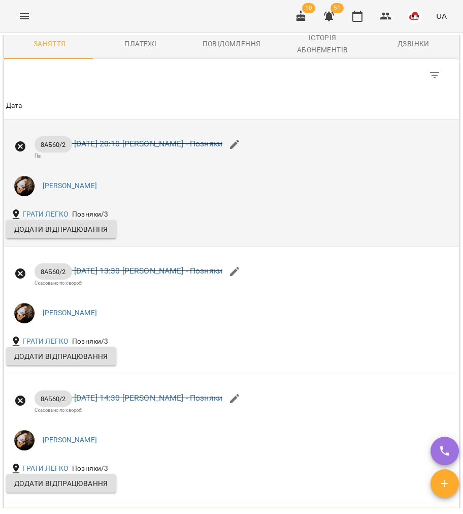
scroll to position [948, 0]
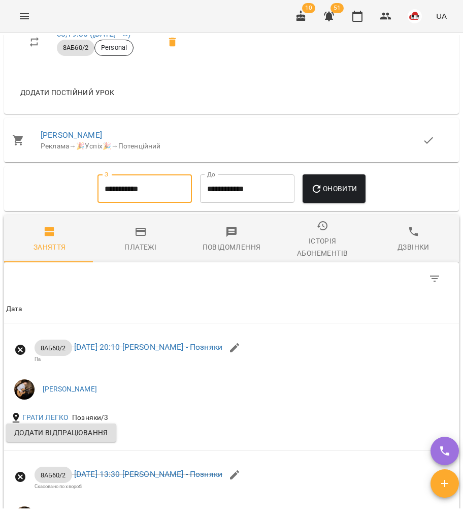
click at [141, 192] on input "**********" at bounding box center [145, 188] width 95 height 28
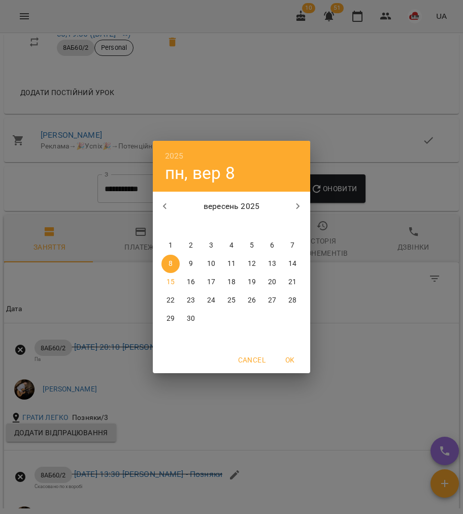
drag, startPoint x: 173, startPoint y: 240, endPoint x: 386, endPoint y: 188, distance: 219.8
click at [177, 240] on span "1" at bounding box center [171, 245] width 18 height 10
type input "**********"
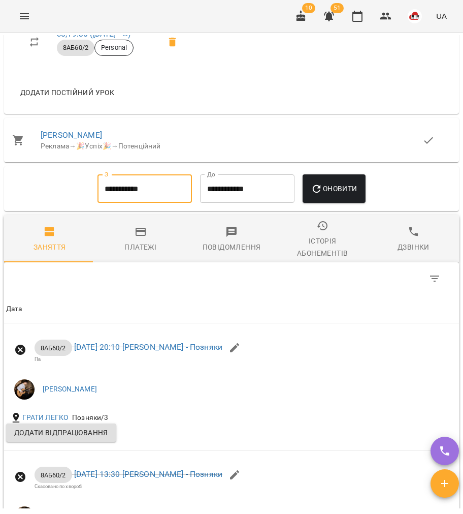
click at [386, 188] on div "**********" at bounding box center [231, 188] width 439 height 37
click at [369, 195] on div "Оновити" at bounding box center [334, 188] width 71 height 37
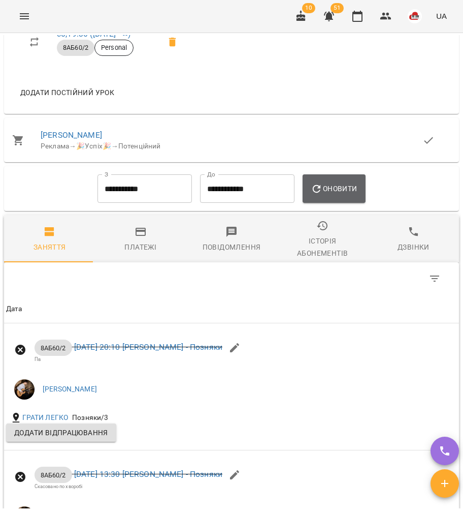
click at [357, 195] on span "Оновити" at bounding box center [334, 188] width 46 height 12
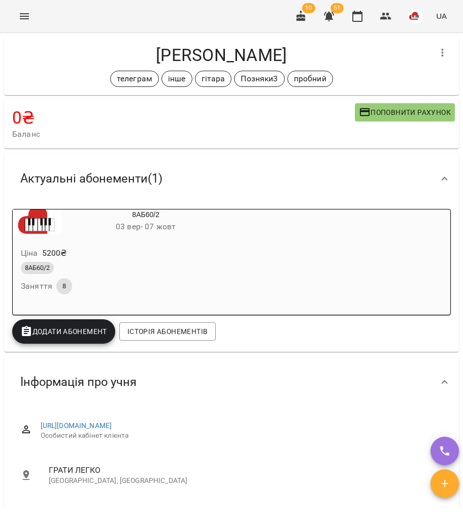
scroll to position [0, 0]
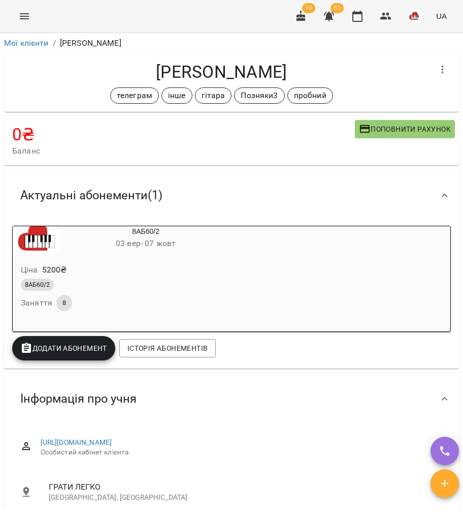
click at [174, 276] on div "Ціна 5200 ₴" at bounding box center [121, 270] width 205 height 18
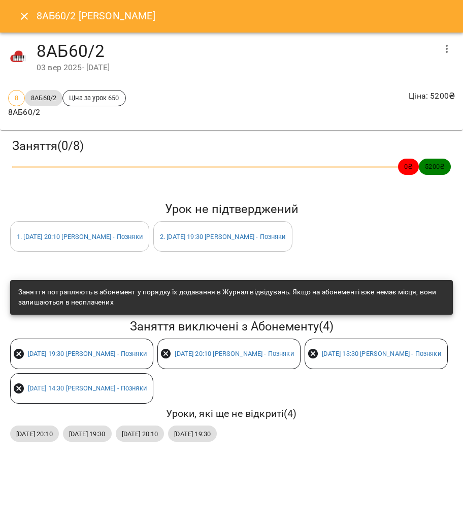
click at [17, 14] on button "Close" at bounding box center [24, 16] width 24 height 24
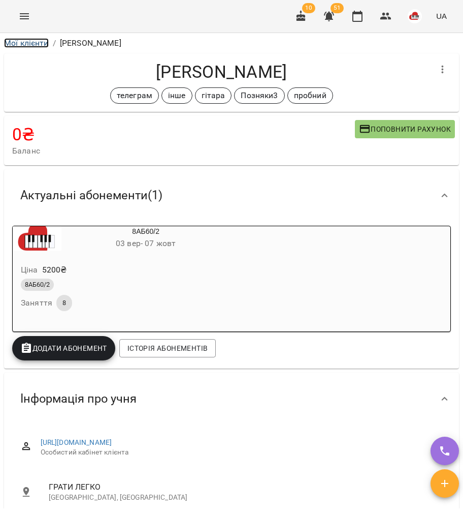
click at [30, 41] on link "Мої клієнти" at bounding box center [26, 43] width 45 height 10
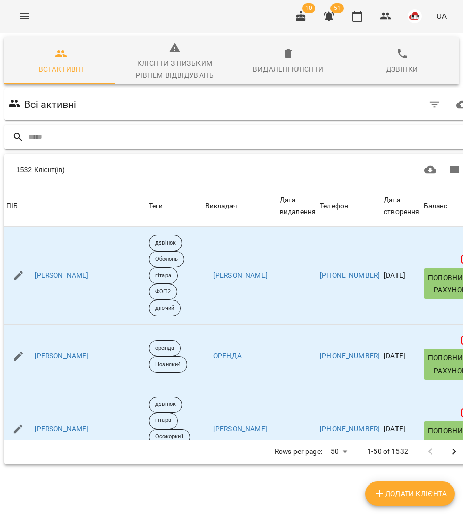
click at [201, 143] on input "text" at bounding box center [251, 137] width 447 height 17
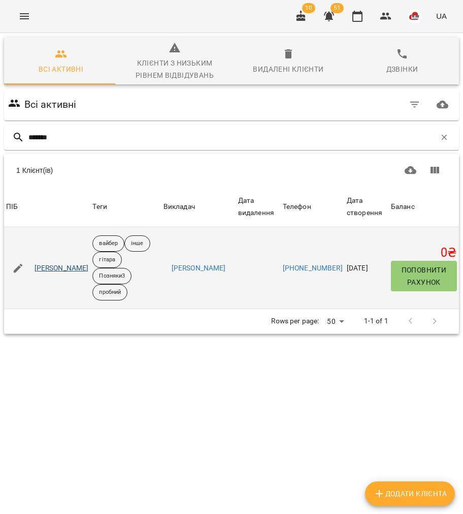
type input "*******"
click at [69, 268] on link "Комаров Олександр" at bounding box center [62, 268] width 54 height 10
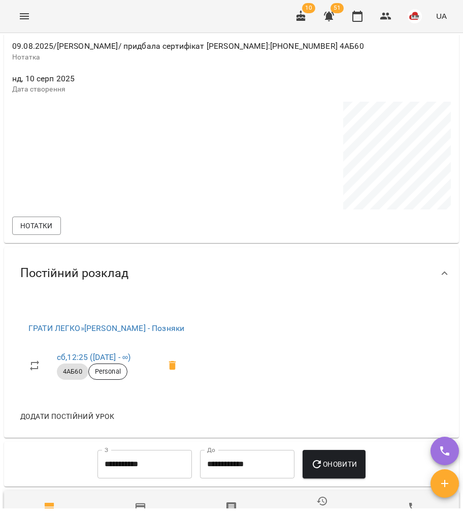
scroll to position [813, 0]
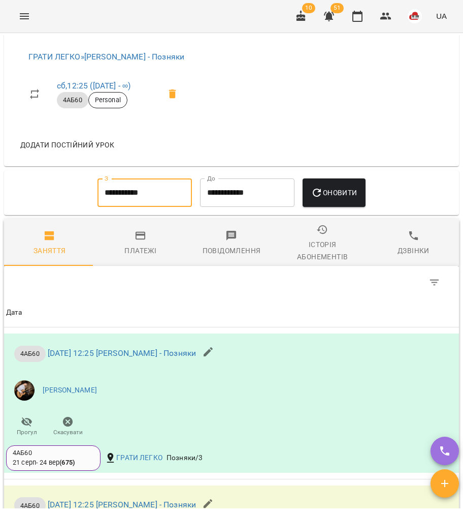
click at [134, 192] on input "**********" at bounding box center [145, 192] width 95 height 28
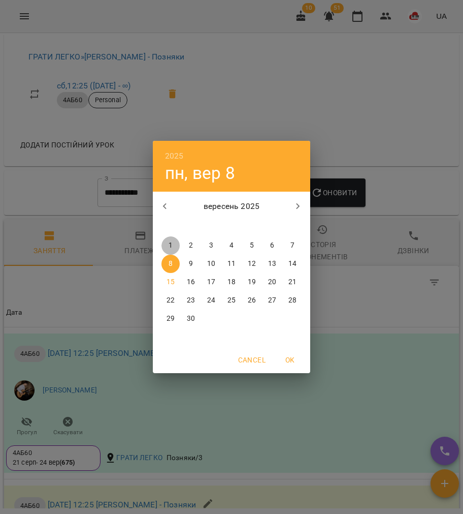
click at [171, 241] on p "1" at bounding box center [171, 245] width 4 height 10
type input "**********"
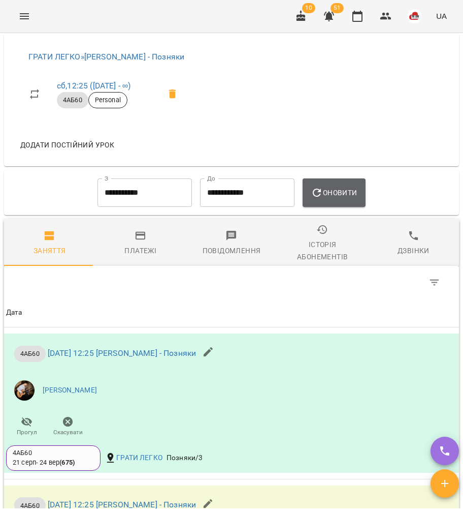
click at [346, 207] on button "Оновити" at bounding box center [334, 192] width 63 height 28
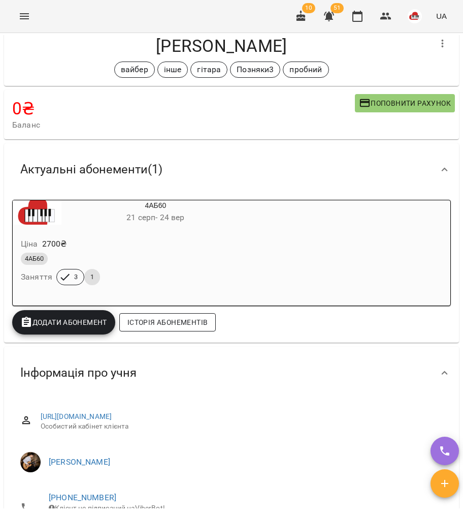
scroll to position [0, 0]
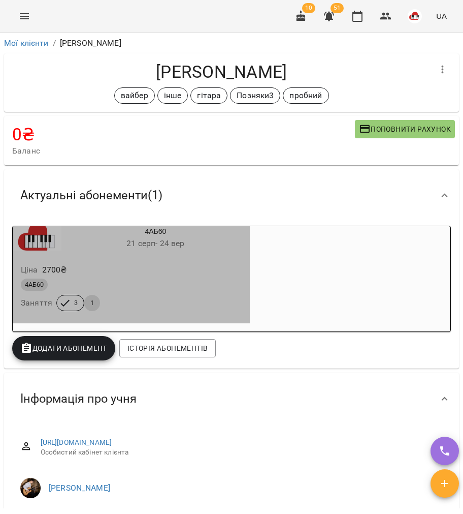
click at [182, 296] on div "4АБ60 Заняття 3 1" at bounding box center [131, 294] width 225 height 37
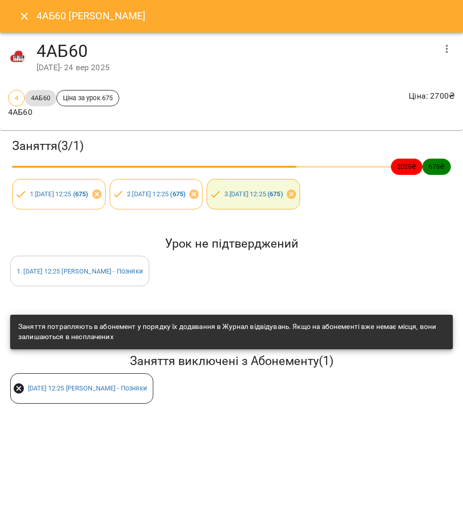
click at [15, 15] on button "Close" at bounding box center [24, 16] width 24 height 24
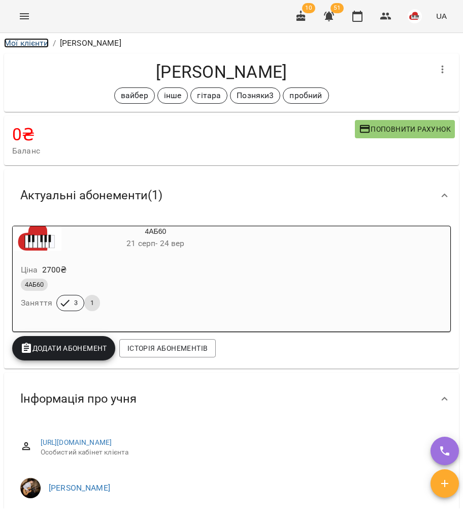
click at [20, 41] on link "Мої клієнти" at bounding box center [26, 43] width 45 height 10
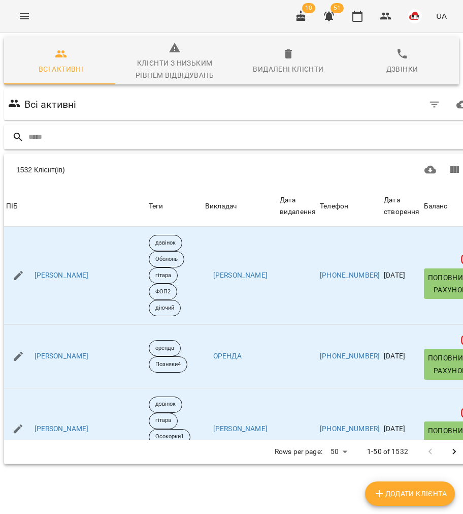
click at [177, 129] on input "text" at bounding box center [251, 137] width 447 height 17
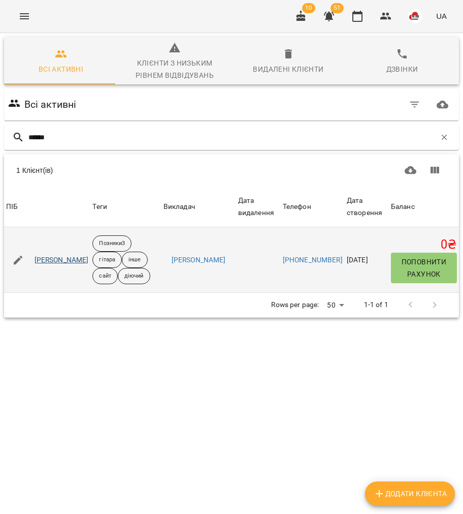
type input "******"
click at [57, 256] on link "Гайдар Нікіта" at bounding box center [62, 260] width 54 height 10
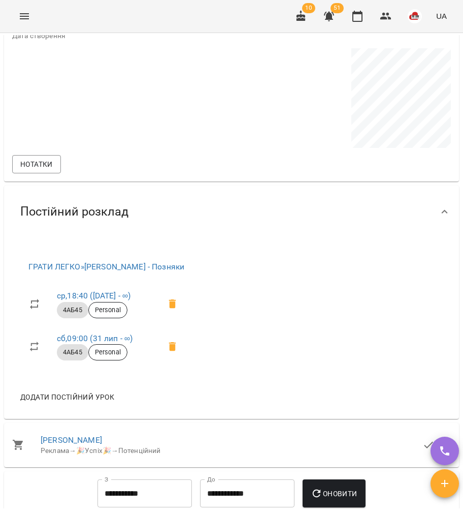
scroll to position [881, 0]
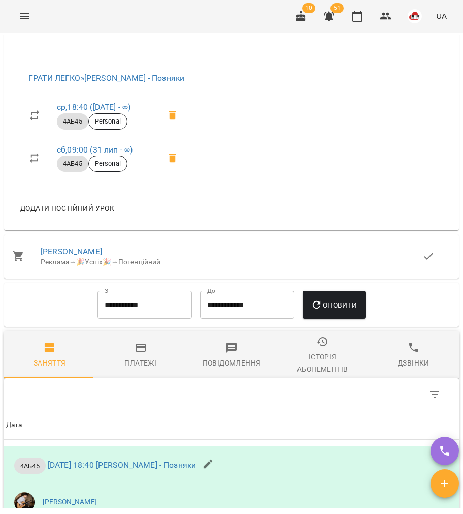
click at [138, 311] on input "**********" at bounding box center [145, 305] width 95 height 28
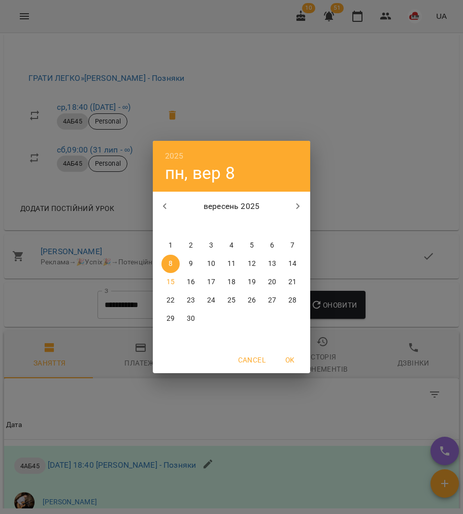
drag, startPoint x: 171, startPoint y: 246, endPoint x: 285, endPoint y: 292, distance: 122.7
click at [172, 246] on p "1" at bounding box center [171, 245] width 4 height 10
type input "**********"
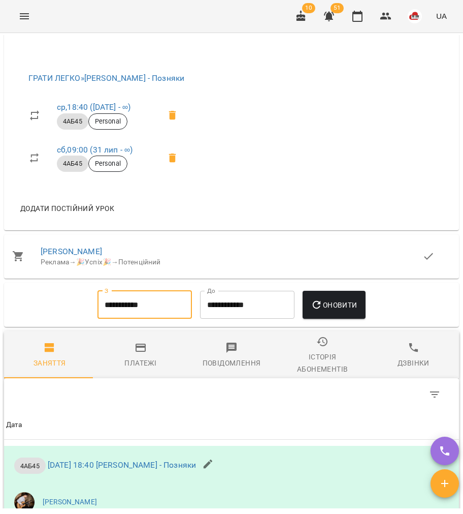
click at [327, 311] on span "Оновити" at bounding box center [334, 305] width 46 height 12
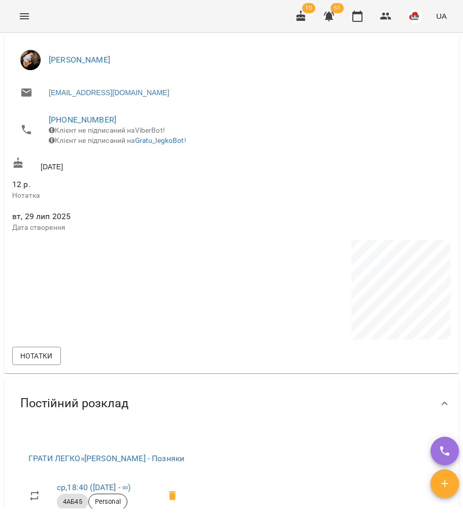
scroll to position [26, 0]
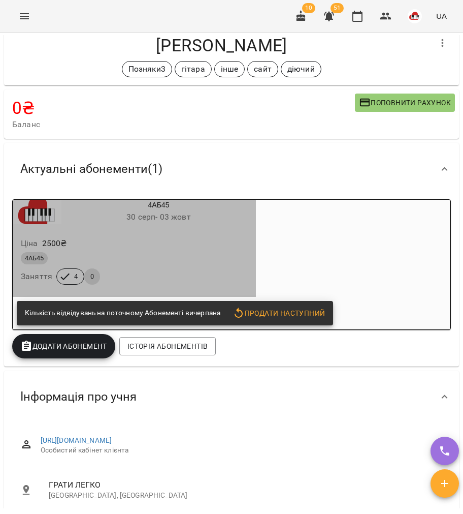
click at [192, 226] on div "4АБ45 30 серп - 03 жовт" at bounding box center [134, 212] width 247 height 28
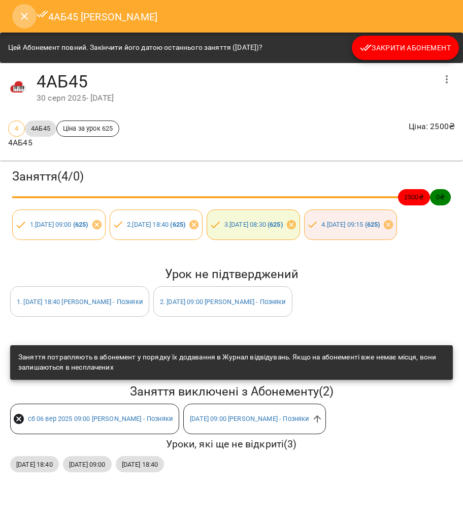
click at [20, 12] on icon "Close" at bounding box center [24, 16] width 12 height 12
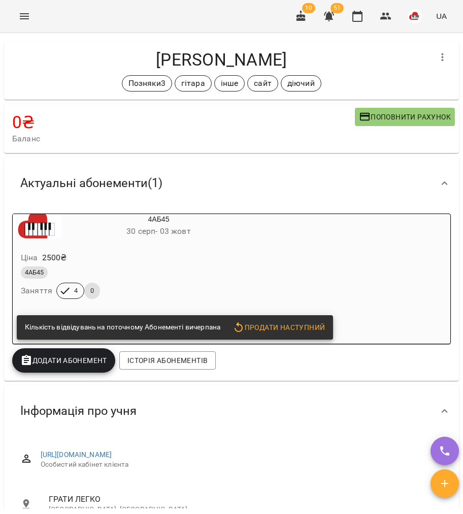
scroll to position [0, 0]
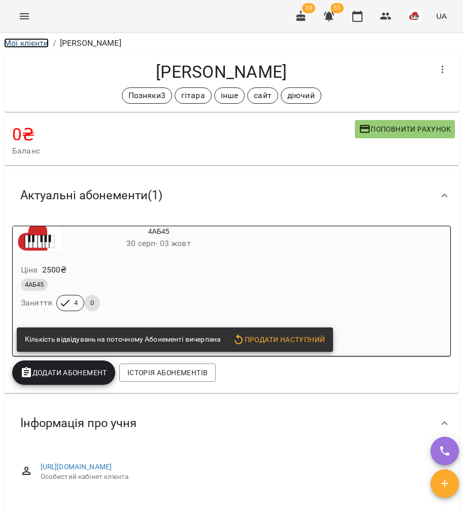
click at [25, 43] on link "Мої клієнти" at bounding box center [26, 43] width 45 height 10
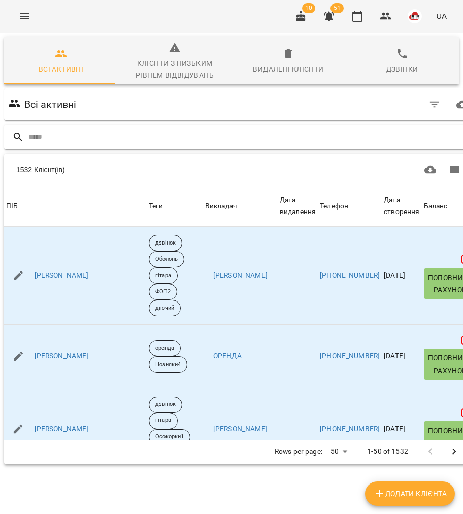
click at [63, 138] on input "text" at bounding box center [251, 137] width 447 height 17
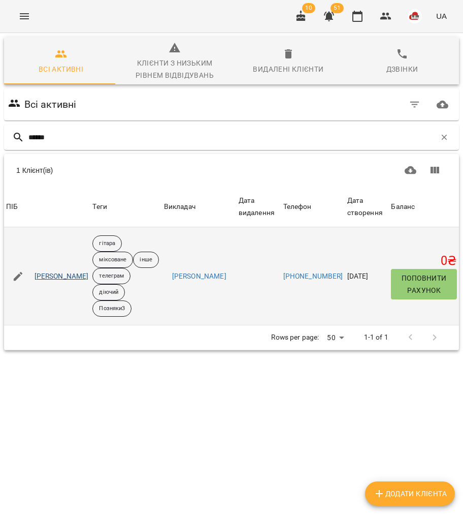
type input "******"
click at [83, 277] on link "Артем Новосядлий" at bounding box center [62, 276] width 54 height 10
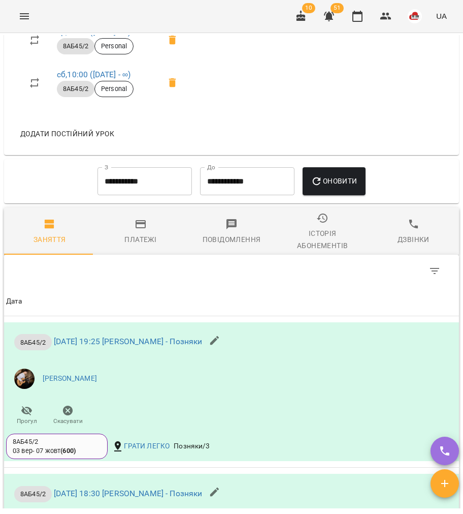
scroll to position [1016, 0]
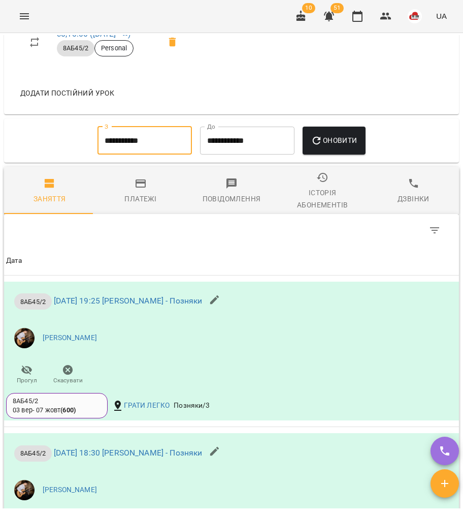
click at [148, 140] on input "**********" at bounding box center [145, 141] width 95 height 28
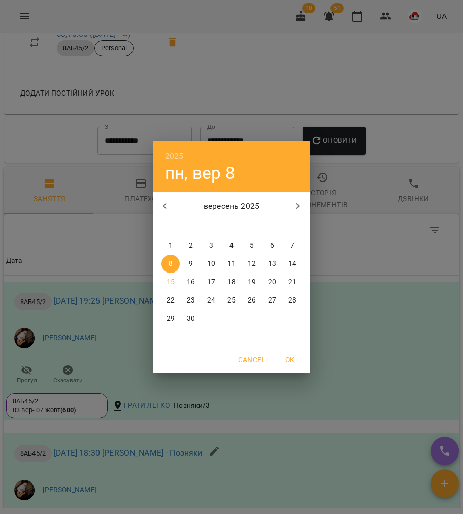
click at [173, 242] on span "1" at bounding box center [171, 245] width 18 height 10
type input "**********"
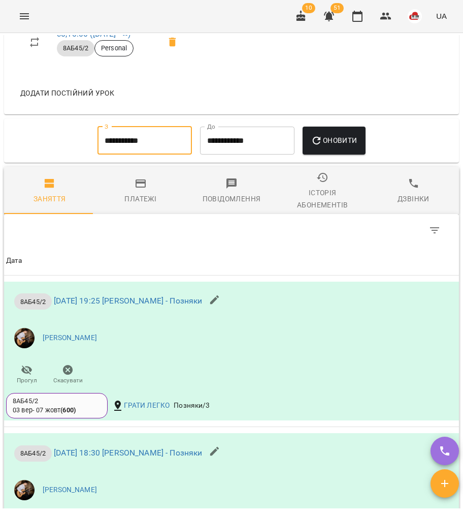
click at [349, 155] on button "Оновити" at bounding box center [334, 141] width 63 height 28
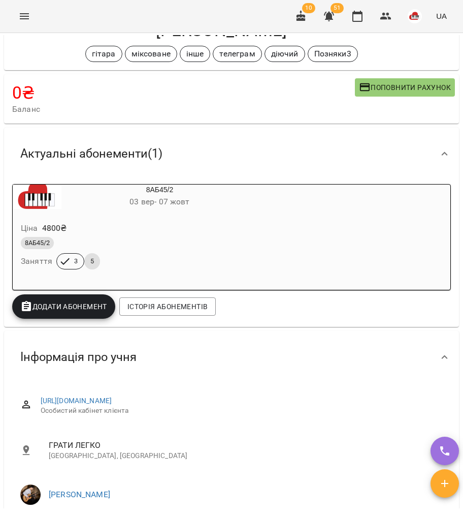
scroll to position [0, 0]
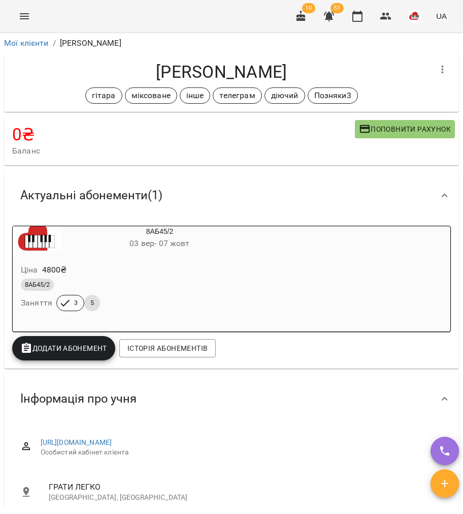
click at [251, 275] on div "Ціна 4800 ₴" at bounding box center [135, 270] width 233 height 18
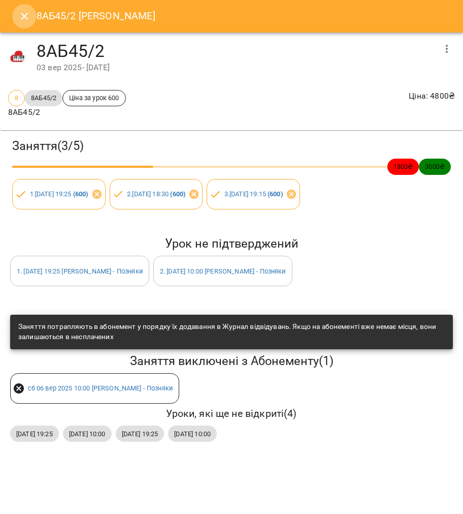
click at [25, 23] on button "Close" at bounding box center [24, 16] width 24 height 24
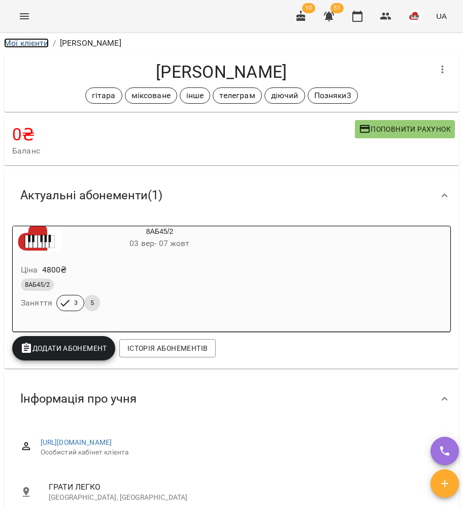
click at [23, 47] on link "Мої клієнти" at bounding box center [26, 43] width 45 height 10
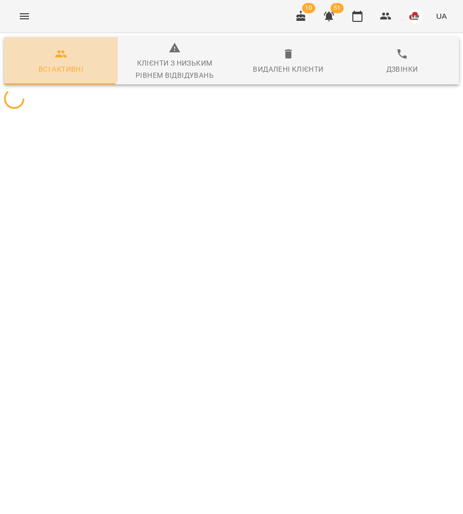
click at [22, 38] on button "Всі активні" at bounding box center [61, 60] width 114 height 47
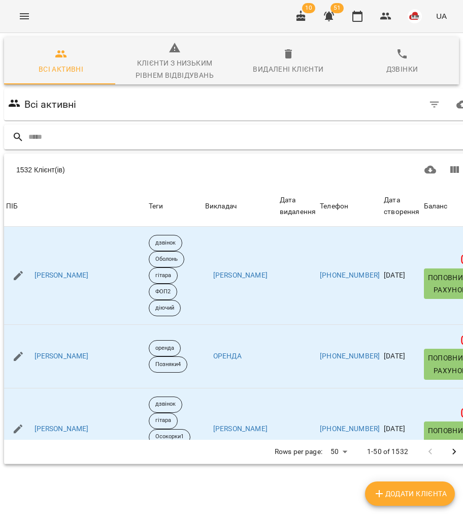
click at [97, 141] on input "text" at bounding box center [251, 137] width 447 height 17
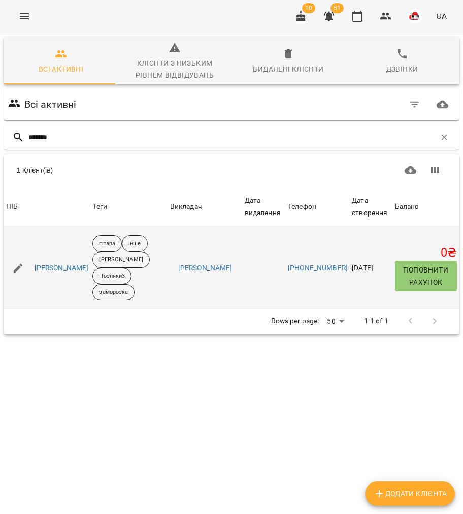
type input "*******"
click at [63, 263] on link "Діана Двейрін" at bounding box center [62, 268] width 54 height 10
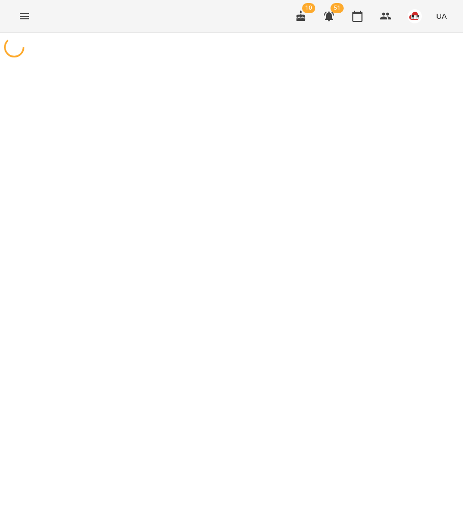
click at [64, 258] on div at bounding box center [231, 290] width 463 height 514
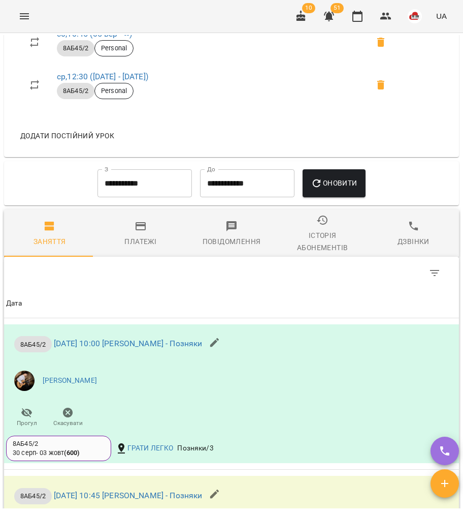
scroll to position [1016, 0]
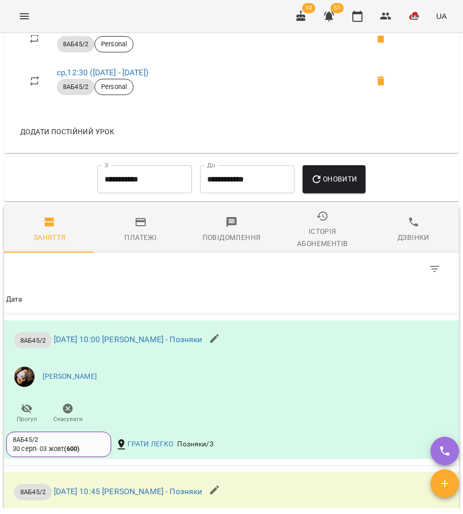
click at [123, 184] on input "**********" at bounding box center [145, 179] width 95 height 28
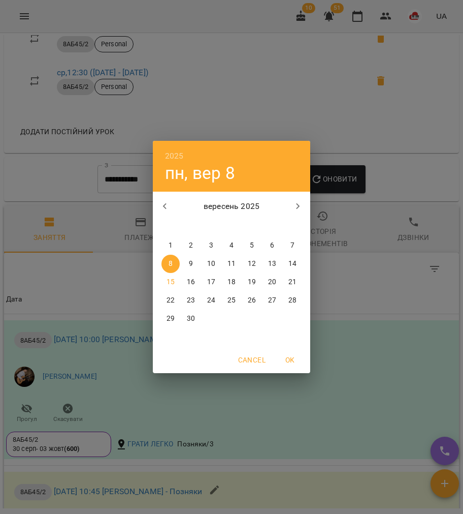
click at [168, 238] on button "1" at bounding box center [171, 245] width 18 height 18
type input "**********"
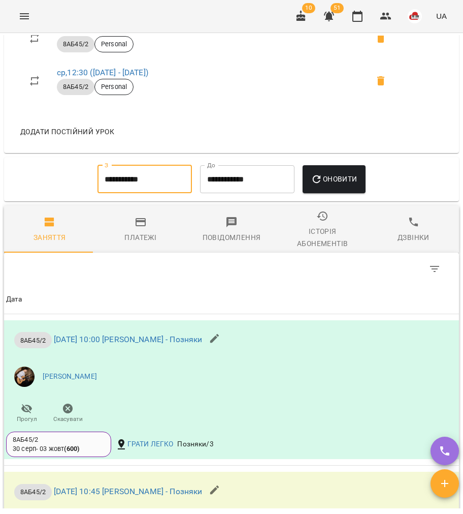
click at [343, 185] on span "Оновити" at bounding box center [334, 179] width 46 height 12
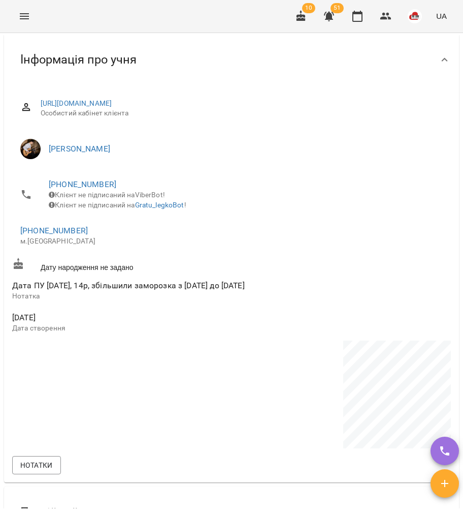
scroll to position [0, 0]
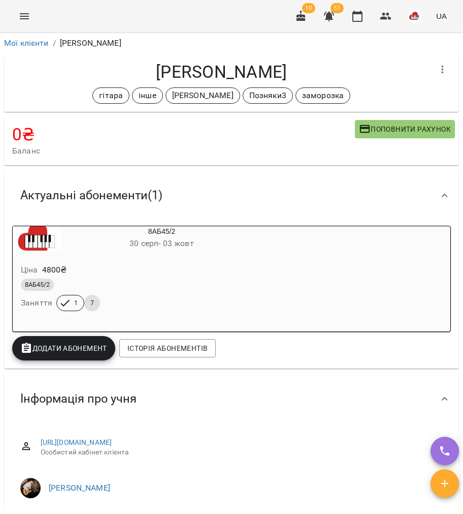
click at [172, 259] on div "Ціна 4800 ₴ 8АБ45/2 Заняття 1 7" at bounding box center [138, 289] width 250 height 69
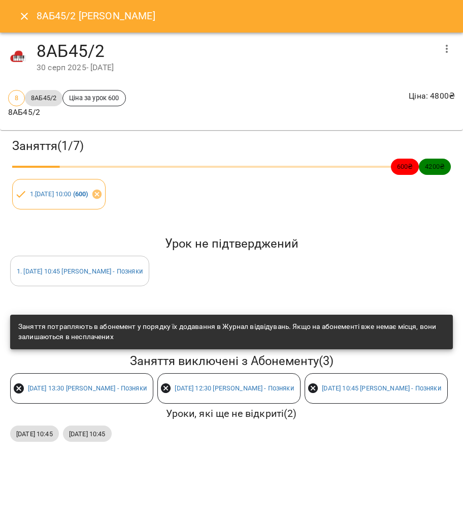
drag, startPoint x: 29, startPoint y: 14, endPoint x: 236, endPoint y: 4, distance: 207.1
click at [30, 13] on button "Close" at bounding box center [24, 16] width 24 height 24
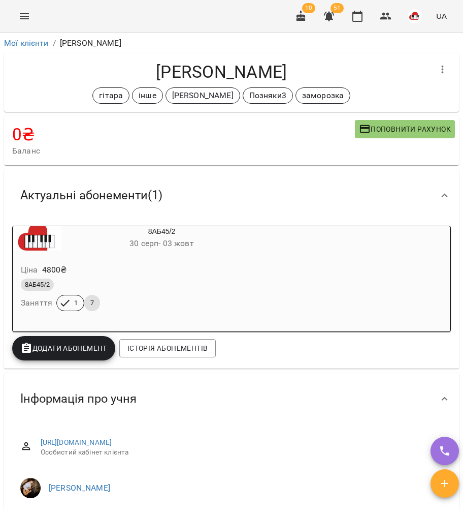
click at [33, 19] on button "Menu" at bounding box center [24, 16] width 24 height 24
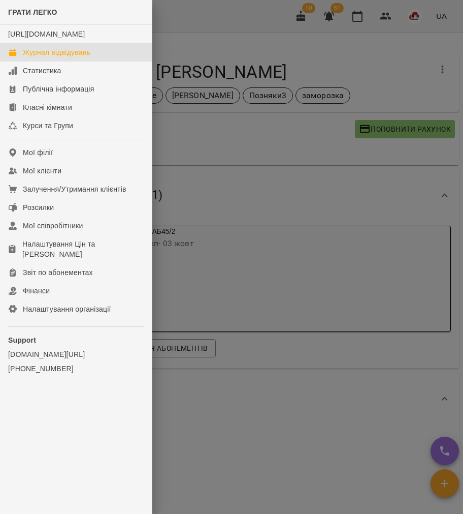
click at [42, 57] on div "Журнал відвідувань" at bounding box center [57, 52] width 68 height 10
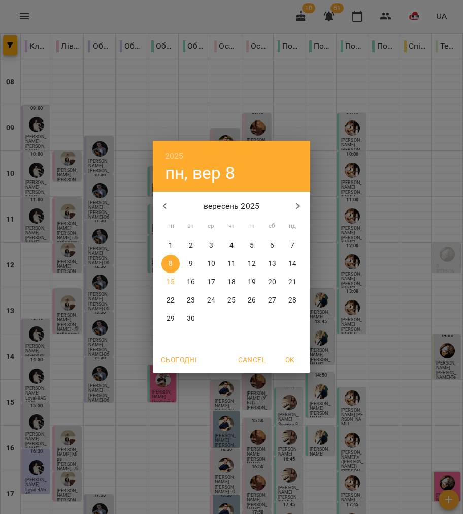
click at [180, 359] on span "Сьогодні" at bounding box center [179, 360] width 36 height 12
click at [295, 354] on span "OK" at bounding box center [290, 360] width 24 height 12
type input "**********"
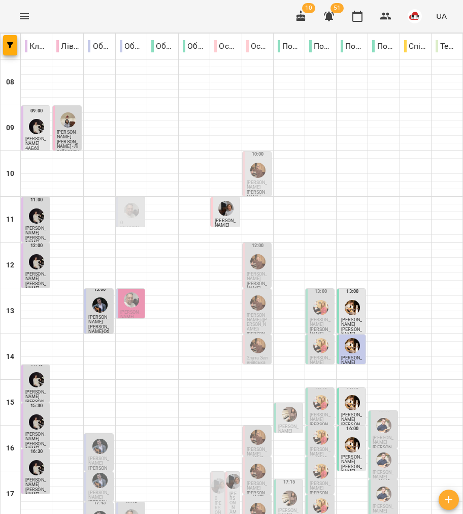
scroll to position [61, 0]
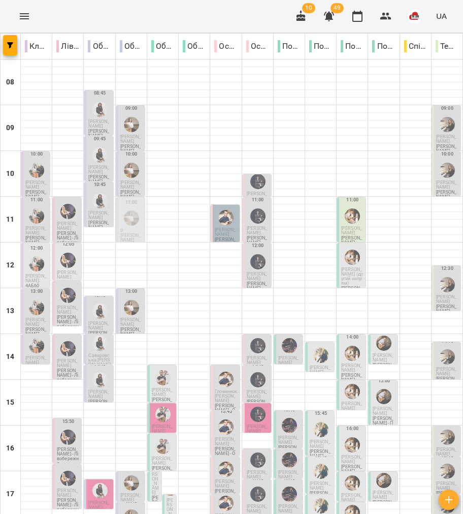
scroll to position [197, 0]
click at [132, 475] on img "Вікторія ТАРАБАН" at bounding box center [131, 482] width 15 height 15
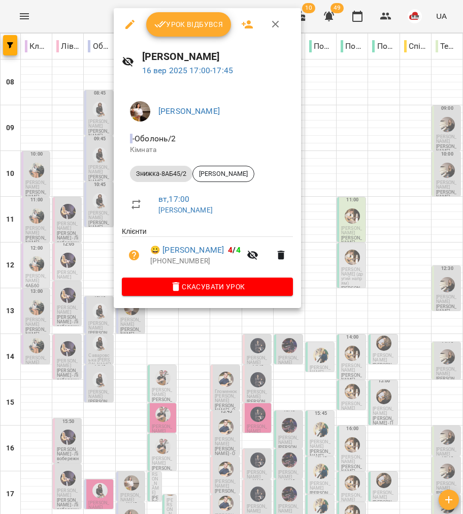
click at [277, 17] on button "button" at bounding box center [276, 24] width 24 height 24
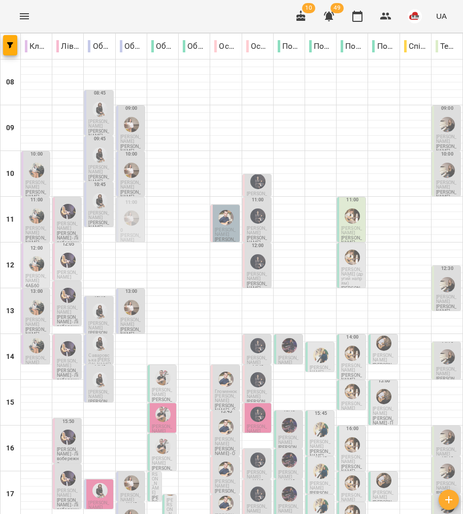
drag, startPoint x: 6, startPoint y: 471, endPoint x: 25, endPoint y: 463, distance: 20.8
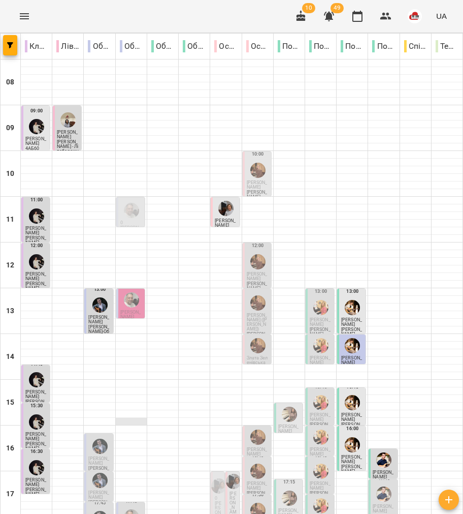
scroll to position [0, 0]
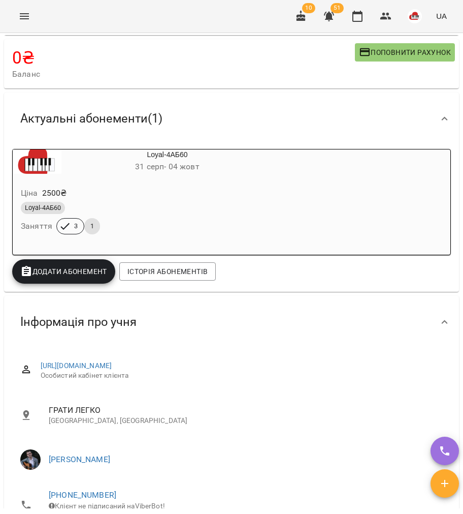
scroll to position [203, 0]
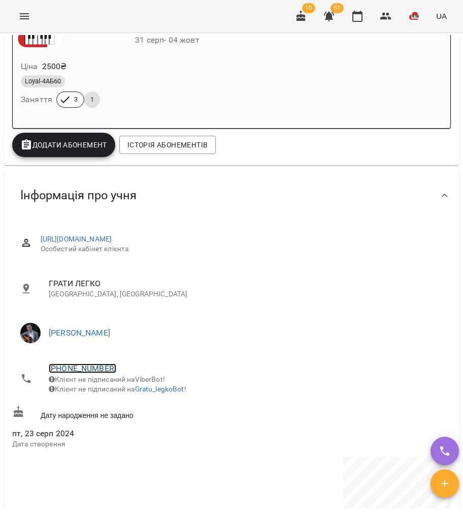
click at [90, 369] on link "[PHONE_NUMBER]" at bounding box center [83, 368] width 68 height 10
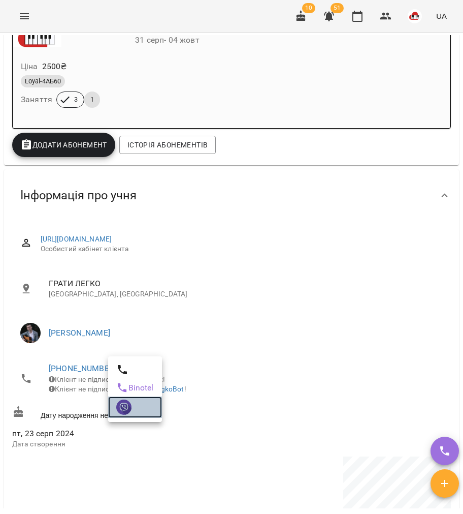
click at [123, 406] on img at bounding box center [123, 406] width 15 height 15
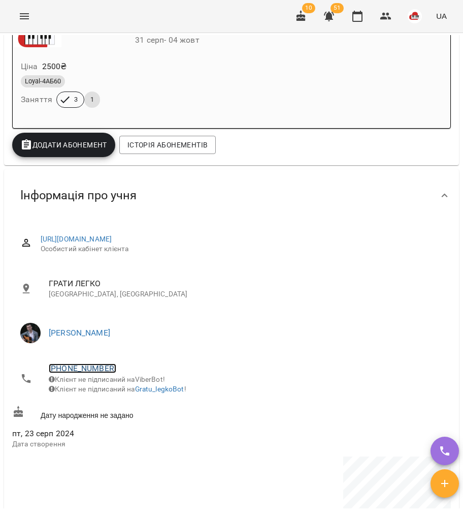
scroll to position [0, 0]
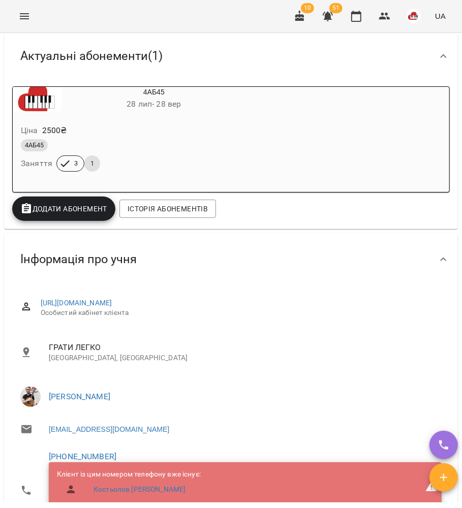
scroll to position [271, 0]
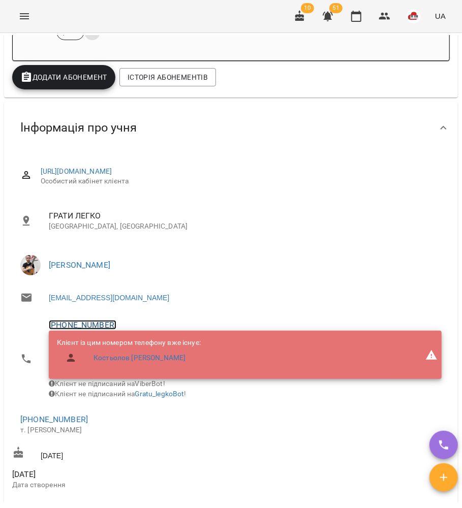
click at [99, 321] on link "+380676886829" at bounding box center [83, 325] width 68 height 10
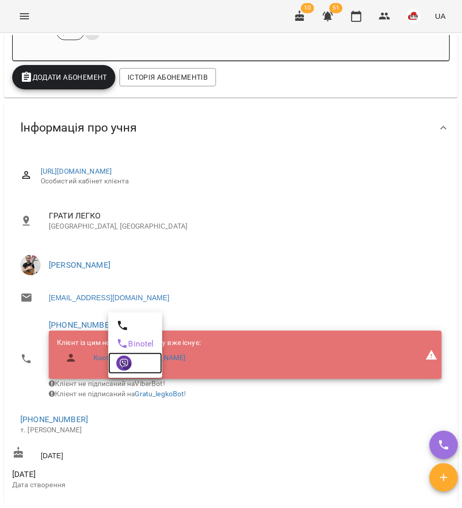
click at [120, 366] on img at bounding box center [123, 363] width 15 height 15
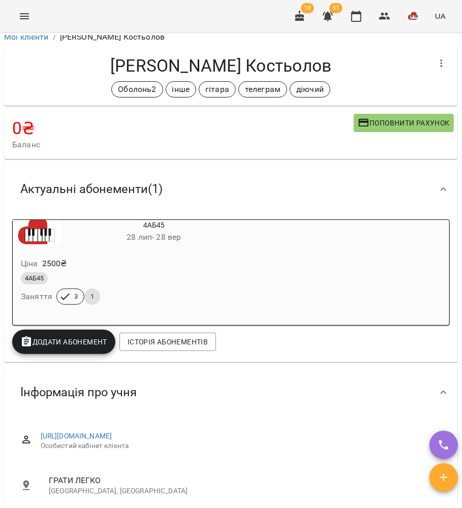
scroll to position [0, 0]
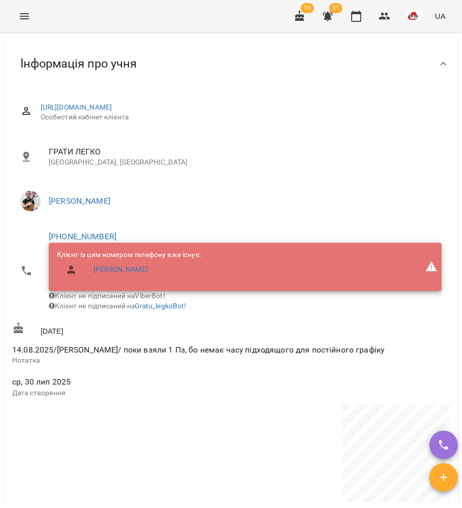
scroll to position [338, 0]
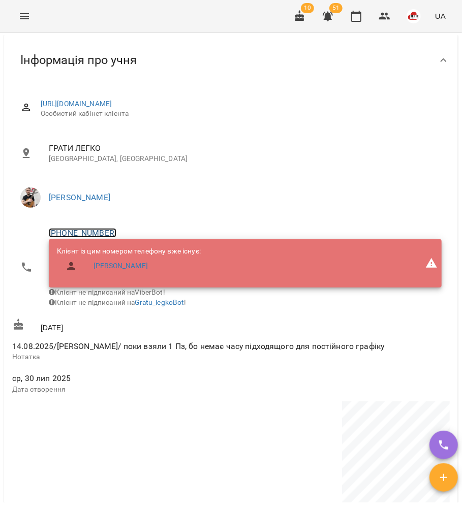
click at [90, 232] on link "[PHONE_NUMBER]" at bounding box center [83, 233] width 68 height 10
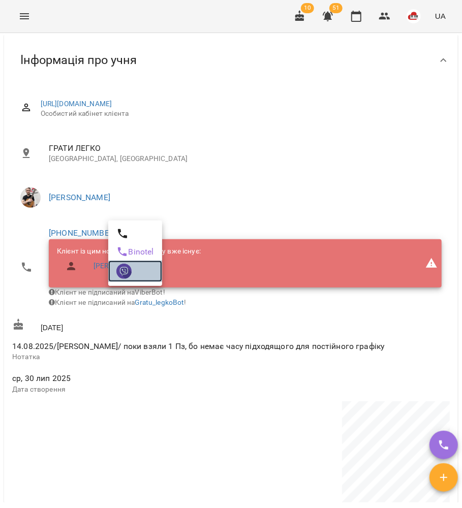
click at [120, 278] on img at bounding box center [123, 271] width 15 height 15
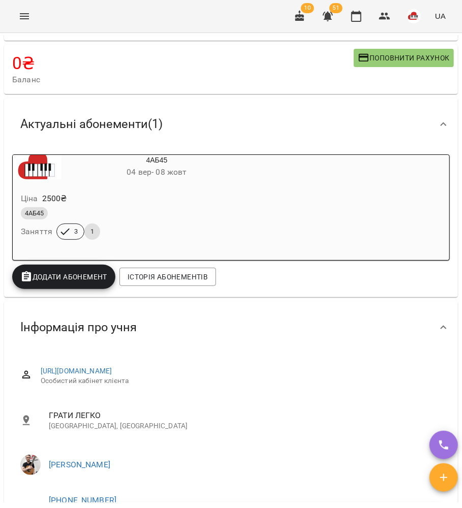
scroll to position [68, 0]
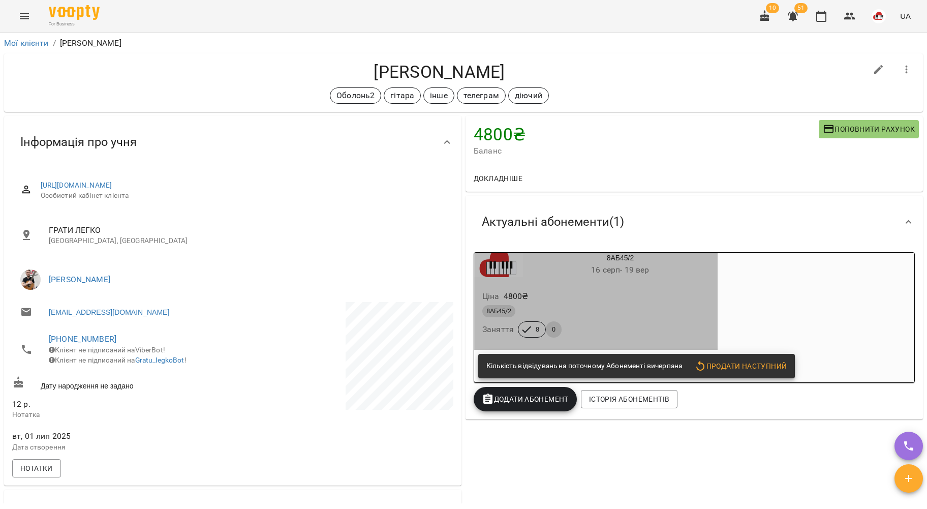
click at [612, 325] on div "8АБ45/2 Заняття 8 0" at bounding box center [595, 321] width 231 height 37
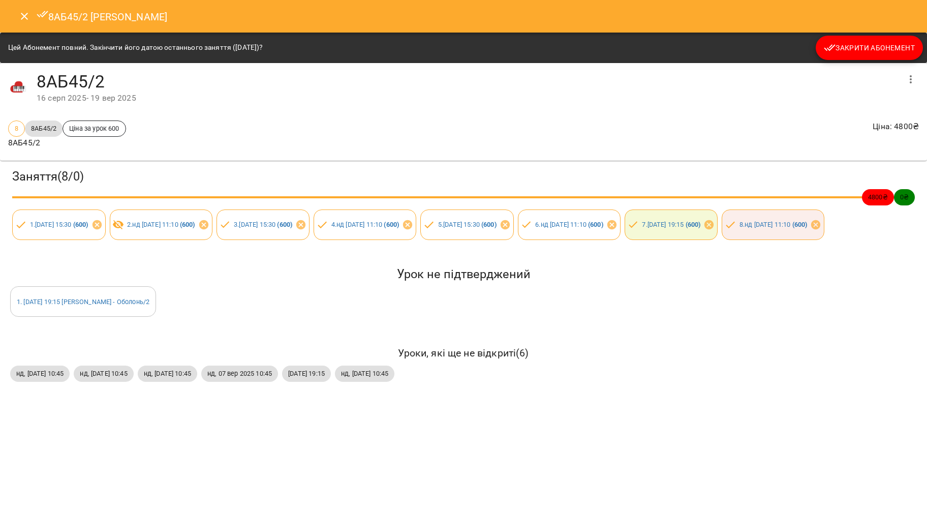
click at [882, 61] on div "Цей Абонемент повний. Закінчити його датою останнього заняття ([DATE])? Закрити…" at bounding box center [463, 48] width 927 height 30
click at [881, 52] on span "Закрити Абонемент" at bounding box center [869, 48] width 91 height 12
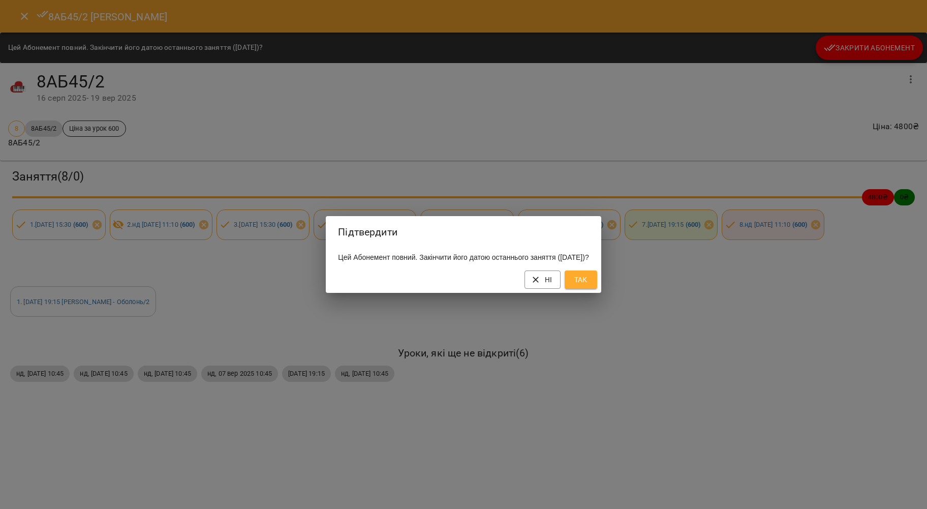
click at [589, 286] on span "Так" at bounding box center [581, 279] width 16 height 12
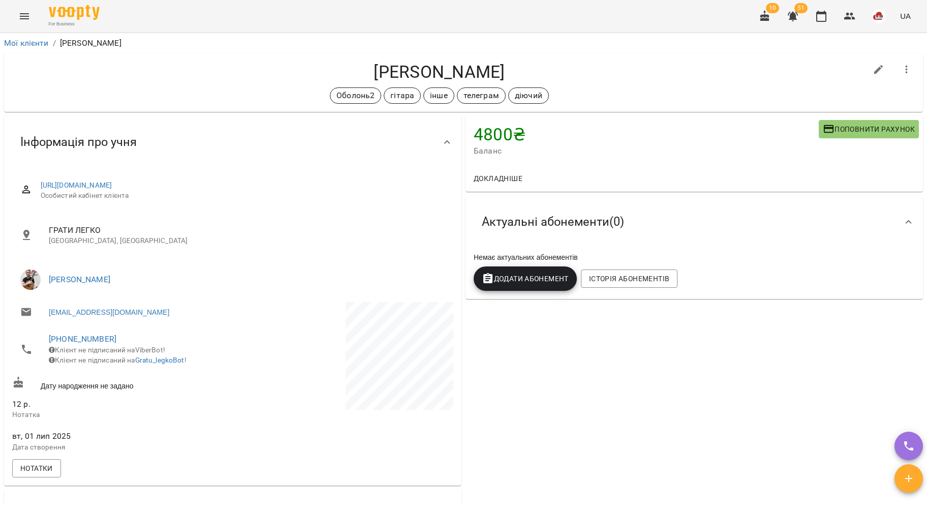
click at [510, 295] on div "Немає актуальних абонементів Додати Абонемент Історія абонементів" at bounding box center [694, 273] width 457 height 51
click at [510, 283] on span "Додати Абонемент" at bounding box center [525, 278] width 87 height 12
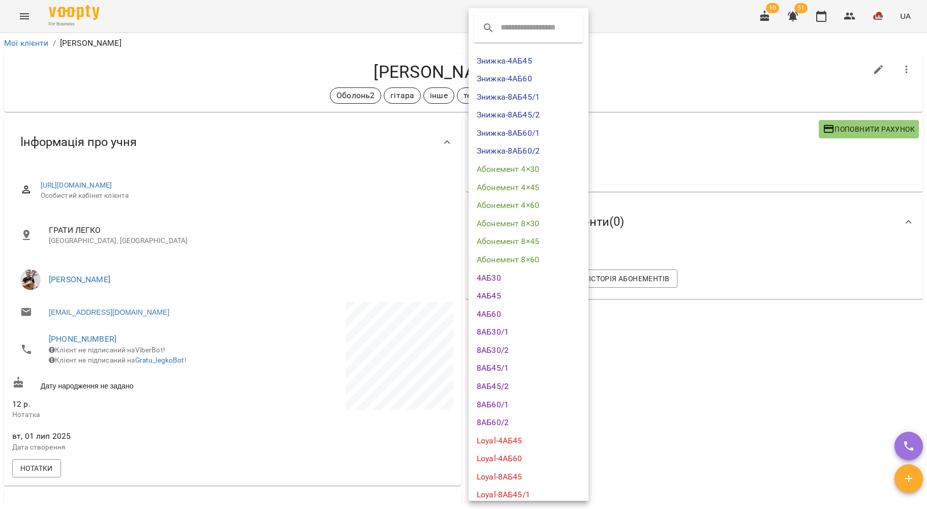
scroll to position [205, 0]
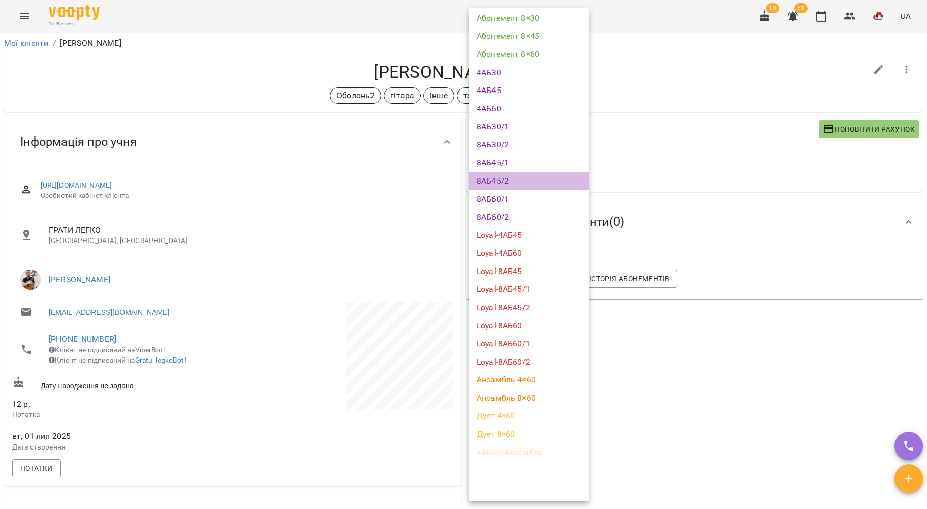
click at [516, 185] on li "8АБ45/2" at bounding box center [529, 181] width 120 height 18
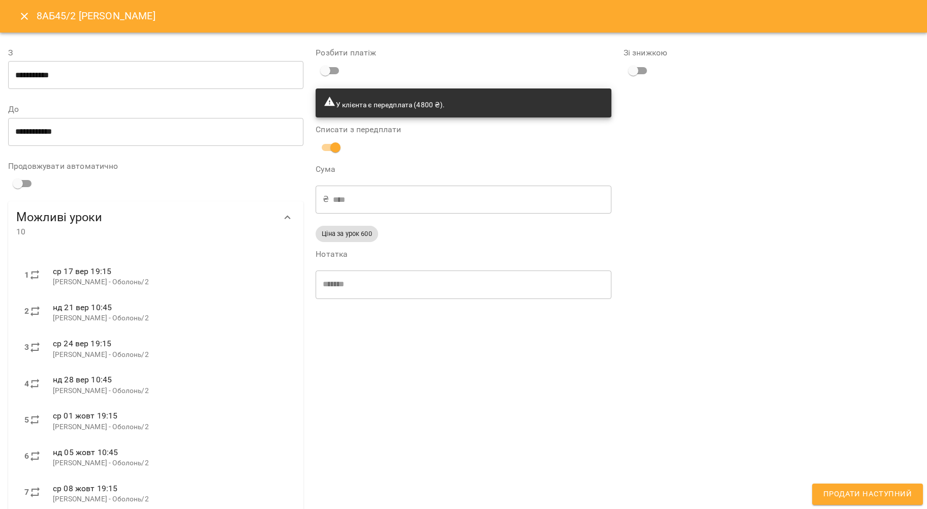
click at [858, 485] on button "Продати наступний" at bounding box center [867, 493] width 111 height 21
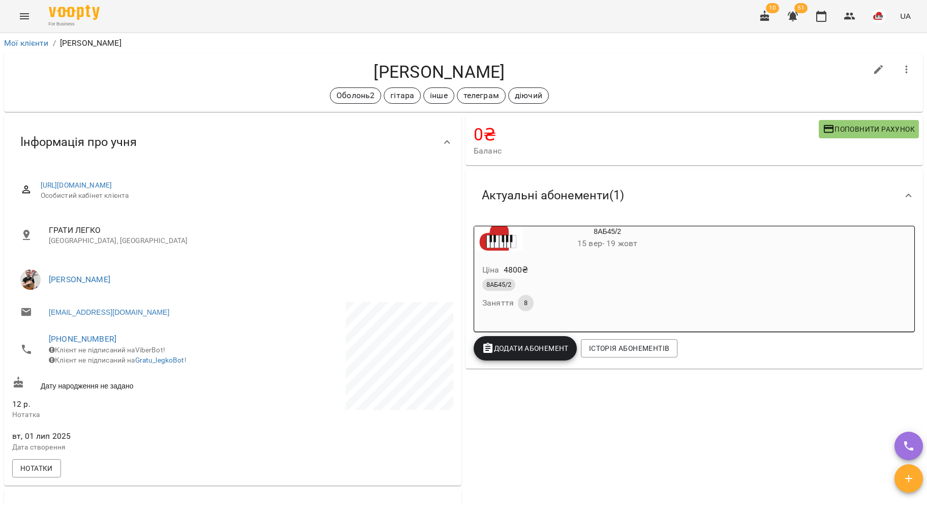
click at [536, 260] on div "Ціна 4800 ₴ 8АБ45/2 Заняття 8" at bounding box center [583, 289] width 218 height 69
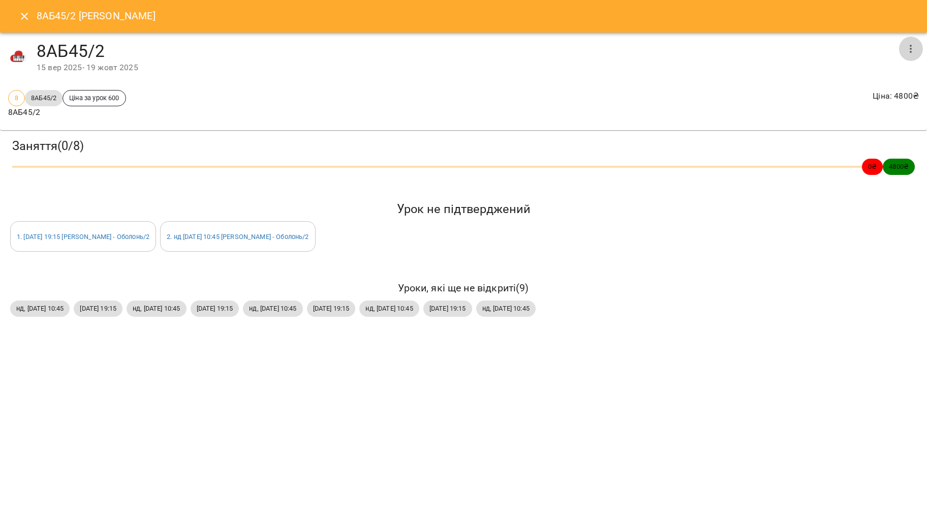
click at [906, 51] on icon "button" at bounding box center [911, 49] width 12 height 12
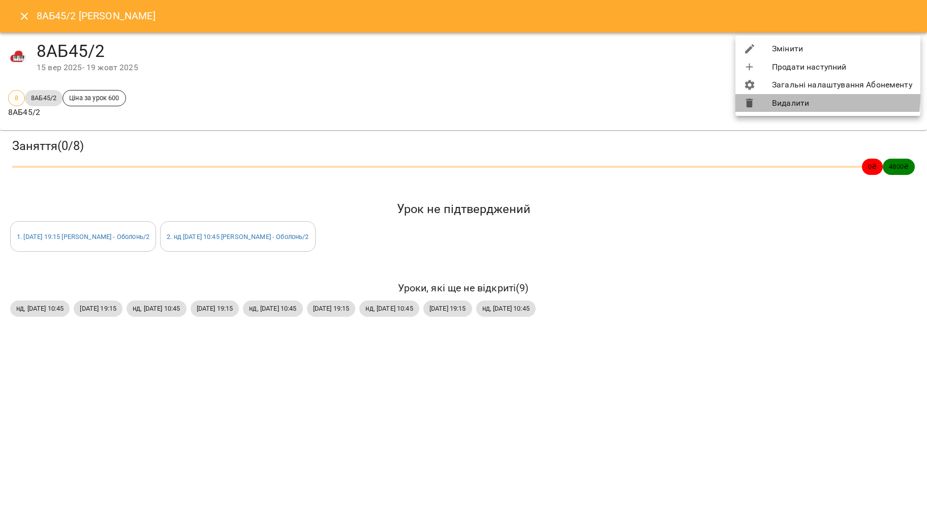
click at [785, 96] on li "Видалити" at bounding box center [827, 103] width 185 height 18
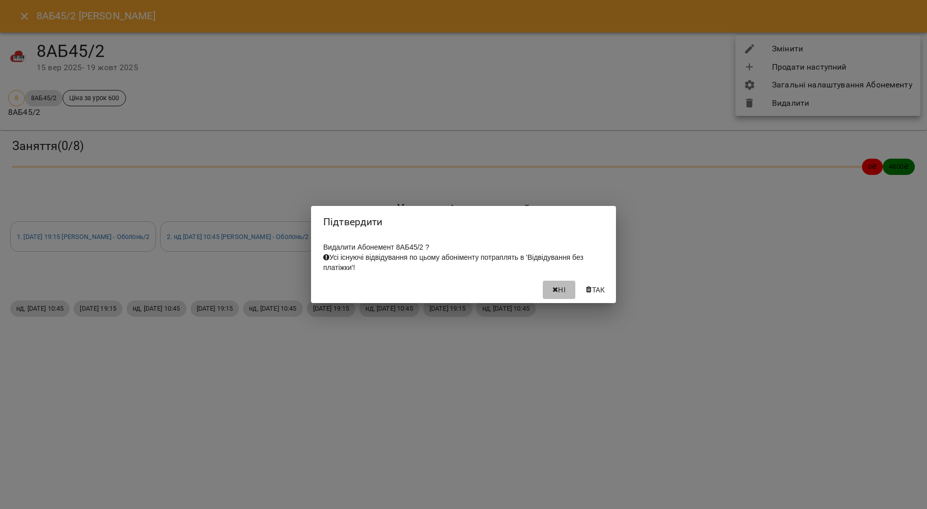
click at [558, 293] on span "Ні" at bounding box center [562, 290] width 8 height 12
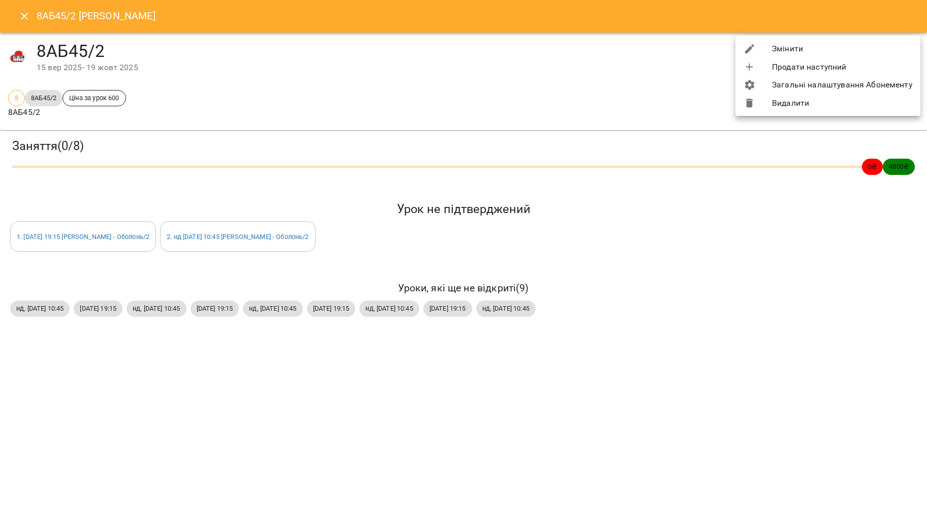
drag, startPoint x: 558, startPoint y: 293, endPoint x: 628, endPoint y: 248, distance: 82.7
click at [618, 255] on div at bounding box center [463, 254] width 927 height 509
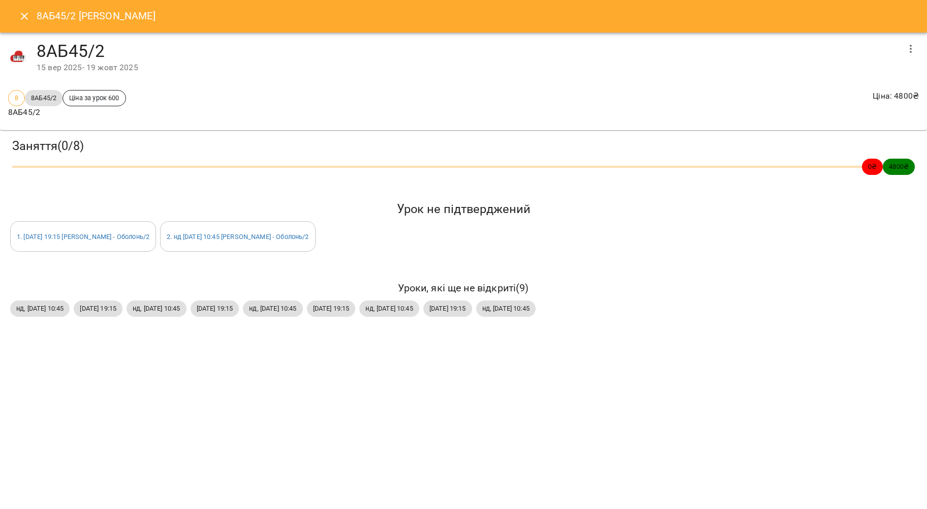
click at [918, 46] on button "button" at bounding box center [911, 49] width 24 height 24
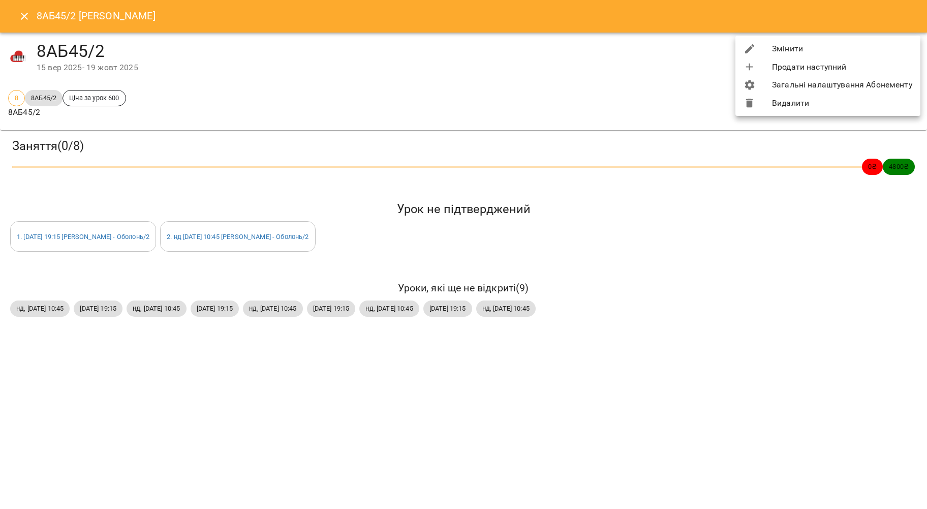
drag, startPoint x: 815, startPoint y: 113, endPoint x: 812, endPoint y: 108, distance: 5.7
click at [813, 111] on ul "Змінити Продати наступний Загальні налаштування Абонементу Видалити" at bounding box center [827, 76] width 185 height 80
click at [811, 106] on li "Видалити" at bounding box center [827, 103] width 185 height 18
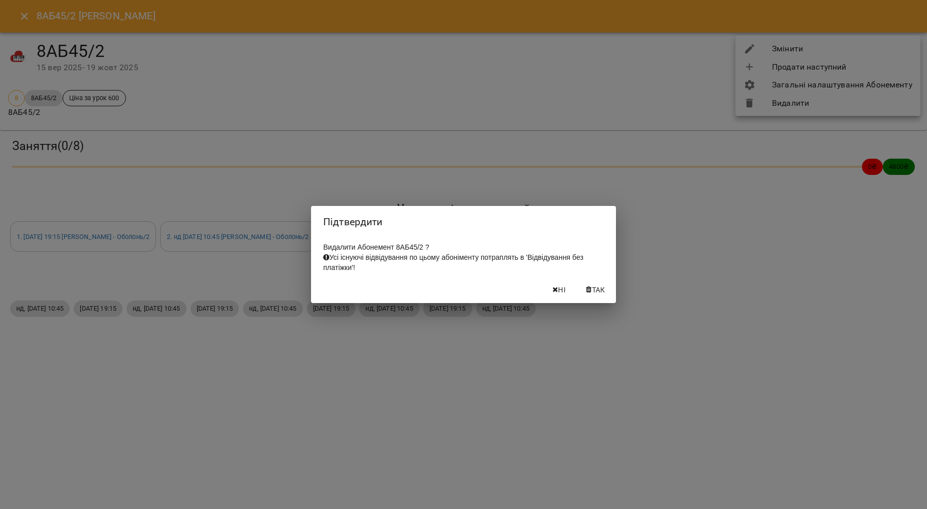
click at [587, 293] on icon "button" at bounding box center [589, 289] width 6 height 7
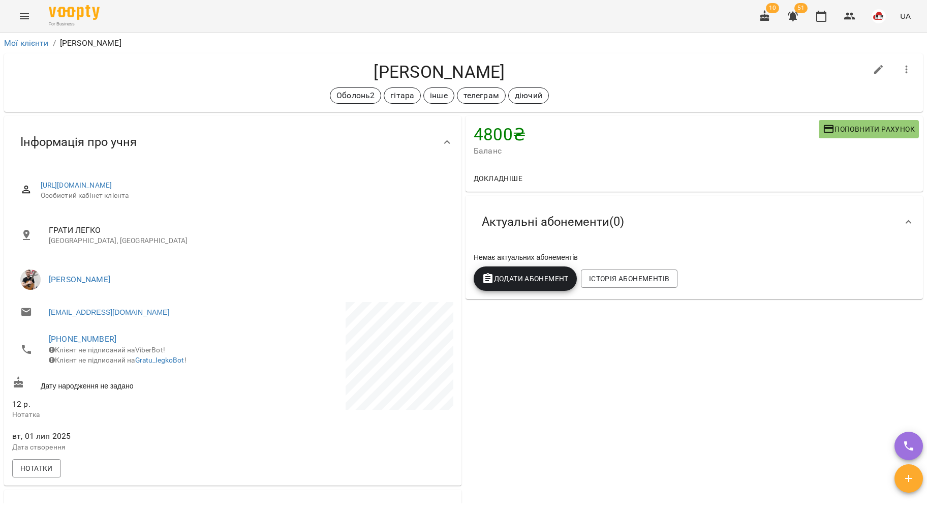
click at [508, 283] on span "Додати Абонемент" at bounding box center [525, 278] width 87 height 12
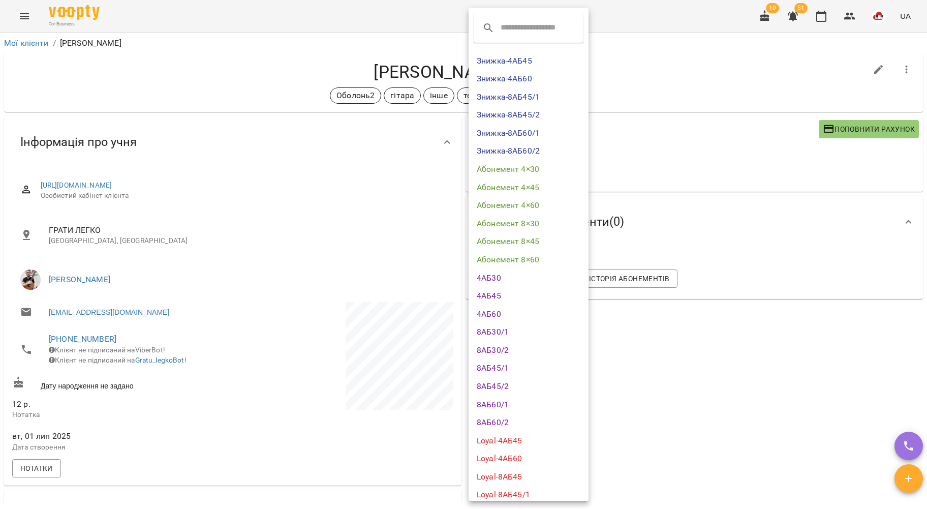
click at [516, 392] on li "8АБ45/2" at bounding box center [529, 386] width 120 height 18
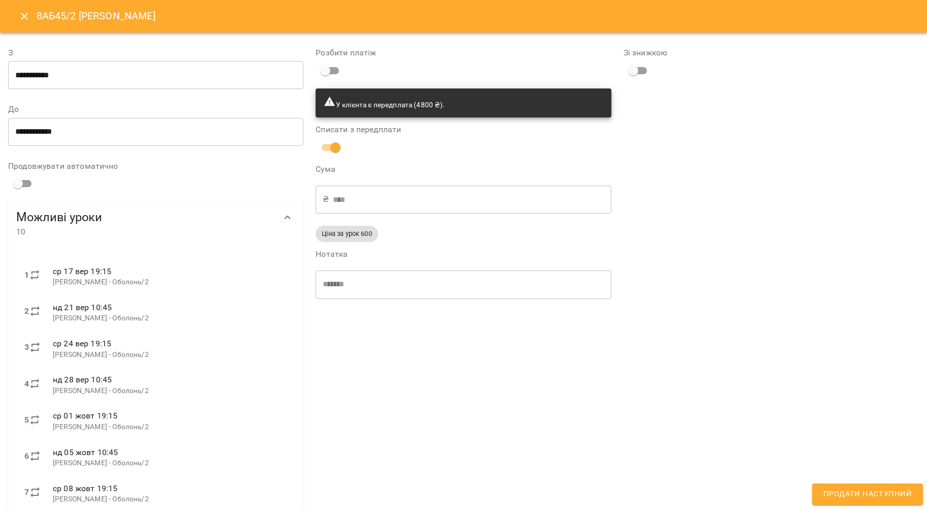
click at [174, 80] on input "**********" at bounding box center [155, 75] width 295 height 28
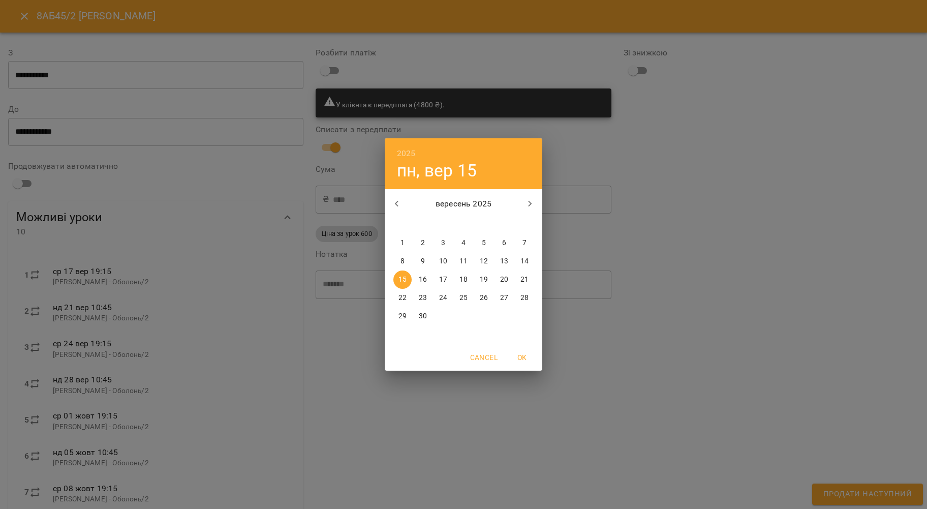
click at [443, 285] on button "17" at bounding box center [443, 279] width 18 height 18
type input "**********"
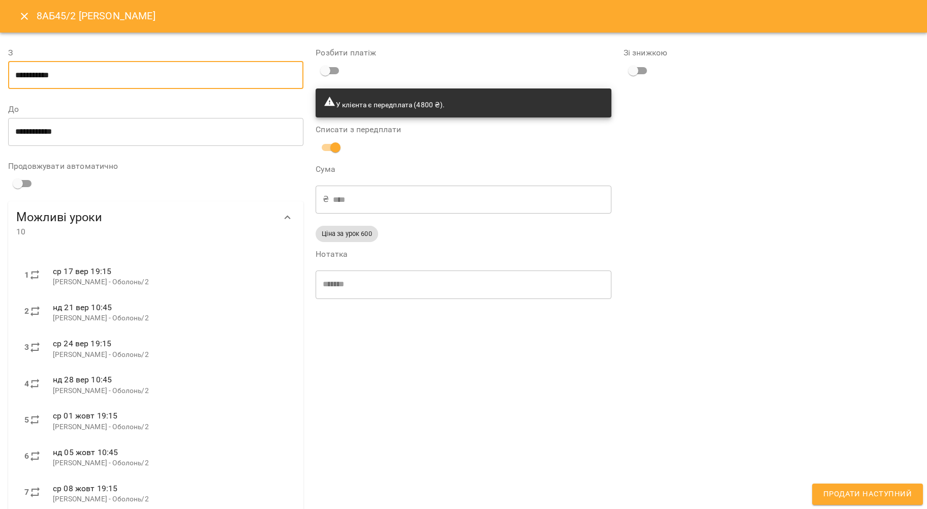
click at [834, 502] on button "Продати наступний" at bounding box center [867, 493] width 111 height 21
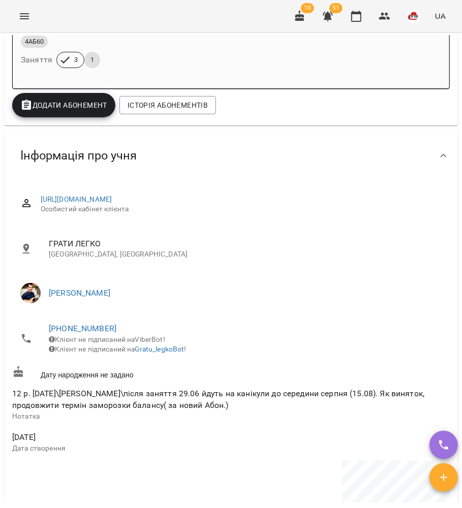
scroll to position [271, 0]
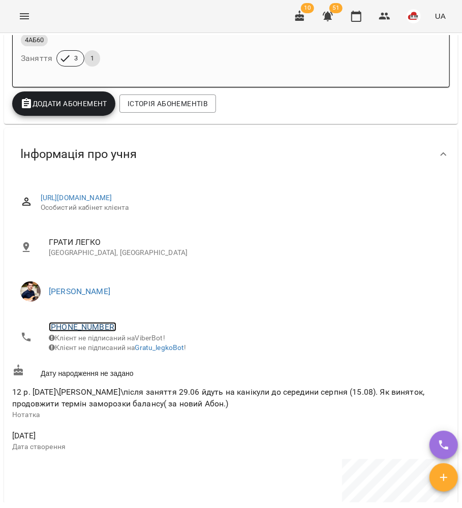
click at [89, 331] on link "[PHONE_NUMBER]" at bounding box center [83, 327] width 68 height 10
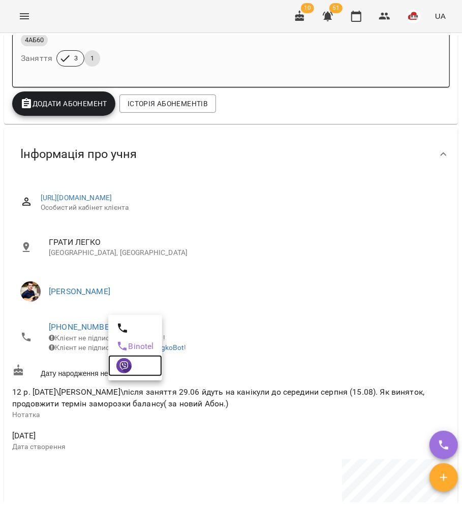
click at [120, 369] on img at bounding box center [123, 365] width 15 height 15
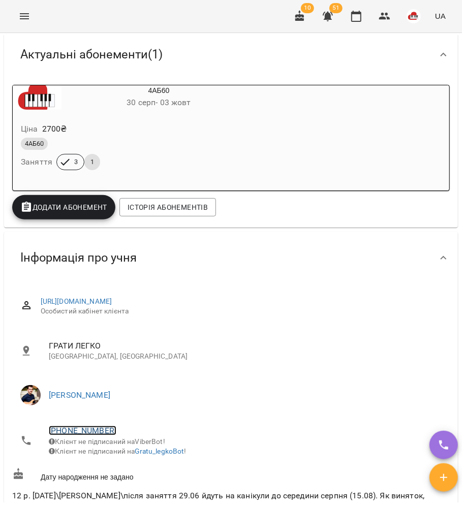
scroll to position [203, 0]
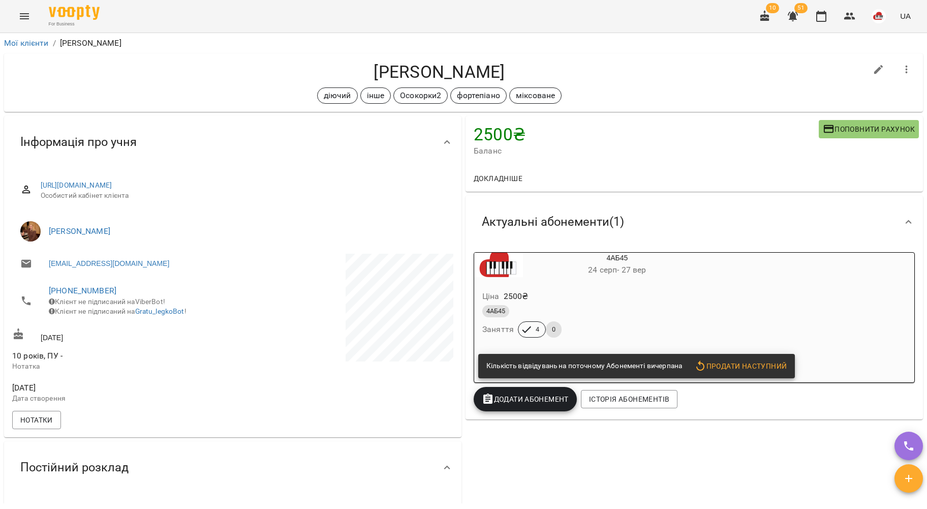
click at [549, 284] on div "Ціна 2500 ₴ 4АБ45 Заняття 4 0" at bounding box center [592, 315] width 237 height 69
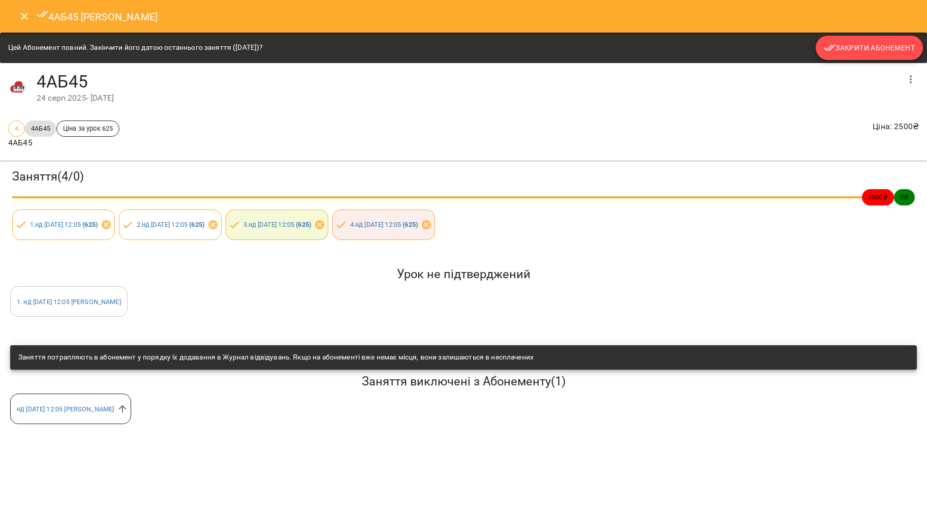
click at [873, 52] on span "Закрити Абонемент" at bounding box center [869, 48] width 91 height 12
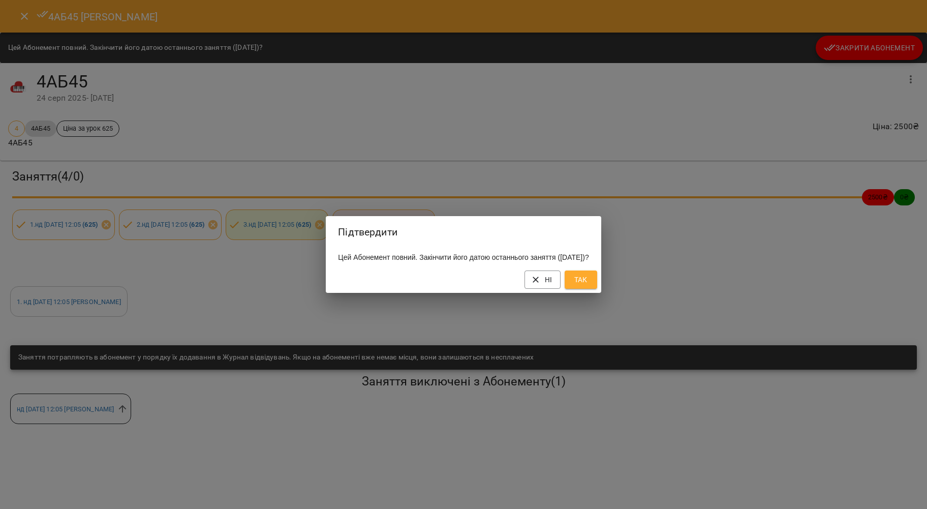
click at [592, 289] on button "Так" at bounding box center [581, 279] width 33 height 18
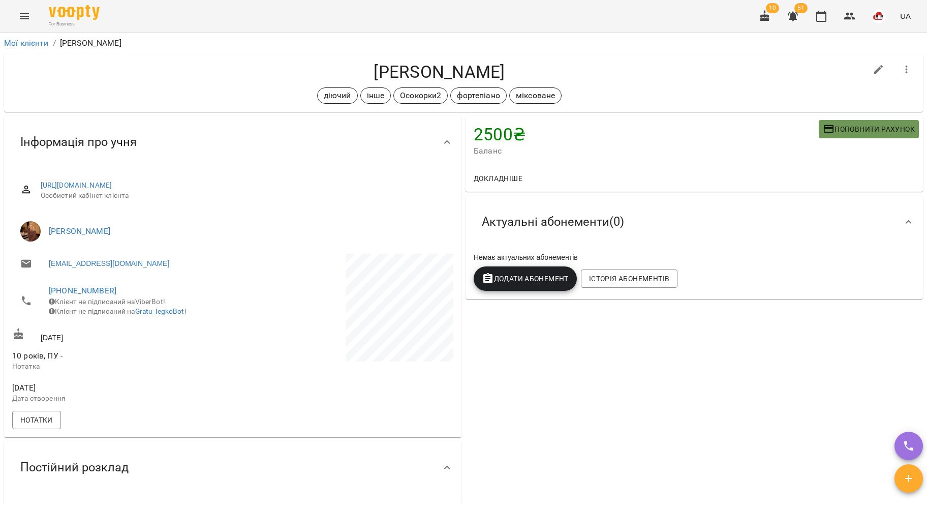
click at [889, 122] on button "Поповнити рахунок" at bounding box center [869, 129] width 100 height 18
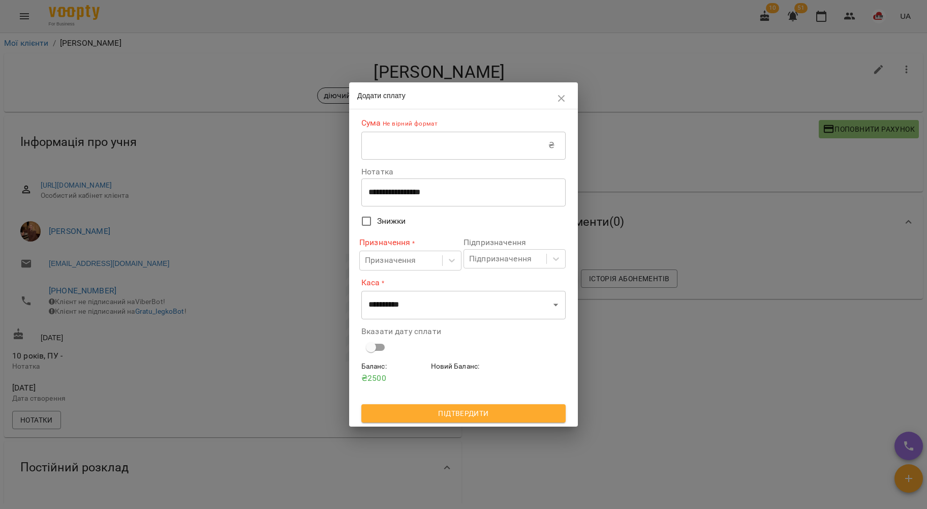
click at [557, 101] on icon "button" at bounding box center [561, 98] width 12 height 12
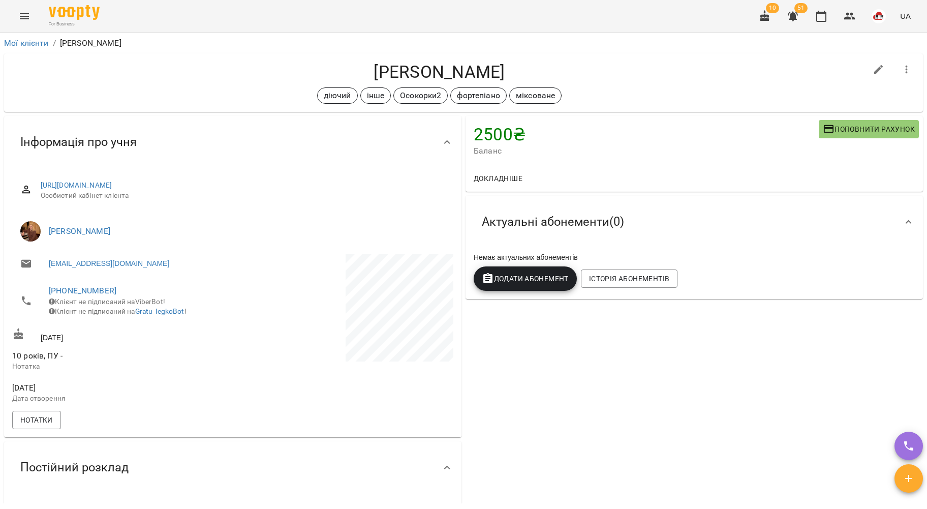
drag, startPoint x: 540, startPoint y: 295, endPoint x: 538, endPoint y: 277, distance: 17.3
click at [540, 291] on div "Немає актуальних абонементів Додати Абонемент Історія абонементів" at bounding box center [694, 273] width 457 height 51
click at [538, 276] on span "Додати Абонемент" at bounding box center [525, 278] width 87 height 12
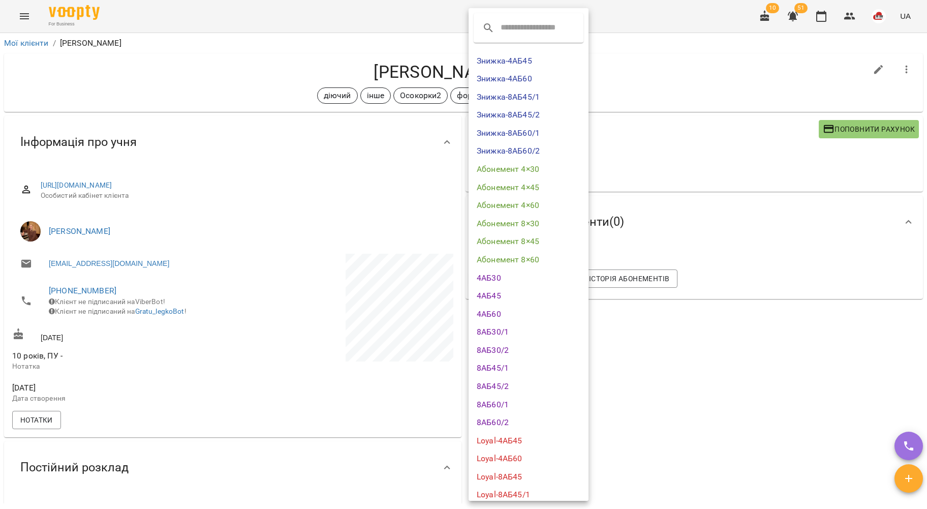
click at [494, 294] on li "4АБ45" at bounding box center [529, 296] width 120 height 18
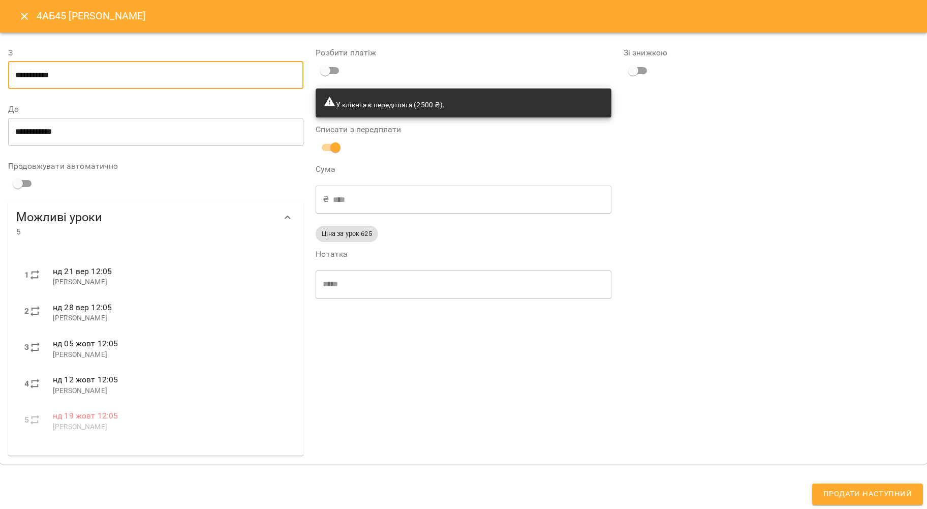
click at [123, 73] on input "**********" at bounding box center [155, 75] width 295 height 28
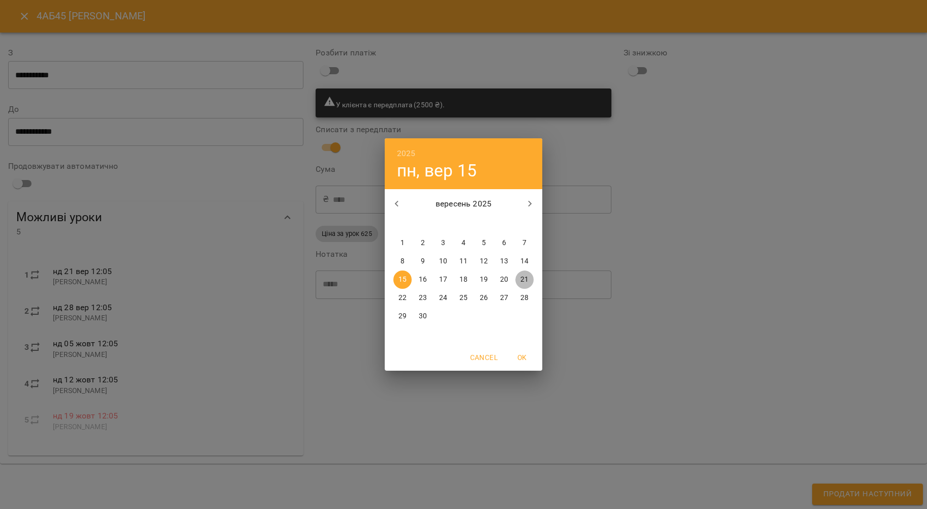
click at [533, 280] on span "21" at bounding box center [524, 279] width 18 height 10
type input "**********"
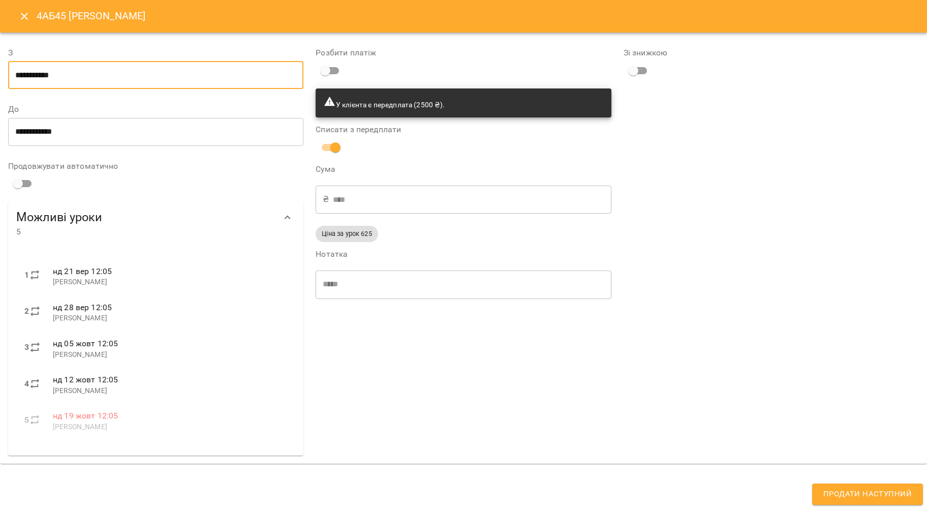
click at [850, 498] on span "Продати наступний" at bounding box center [867, 493] width 88 height 13
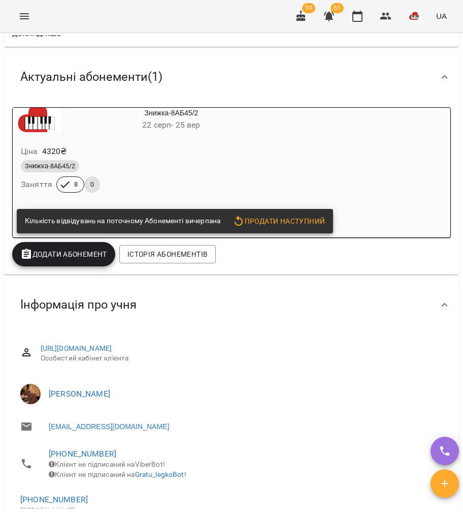
scroll to position [271, 0]
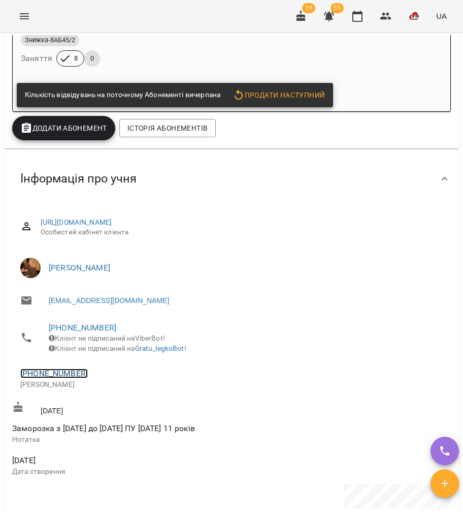
click at [62, 378] on link "[PHONE_NUMBER]" at bounding box center [54, 373] width 68 height 10
click at [91, 411] on link at bounding box center [107, 419] width 54 height 21
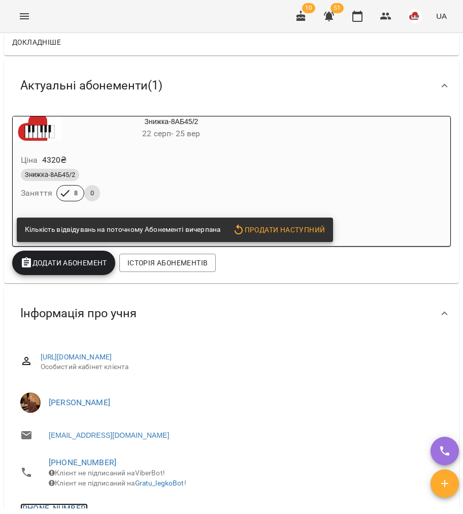
scroll to position [68, 0]
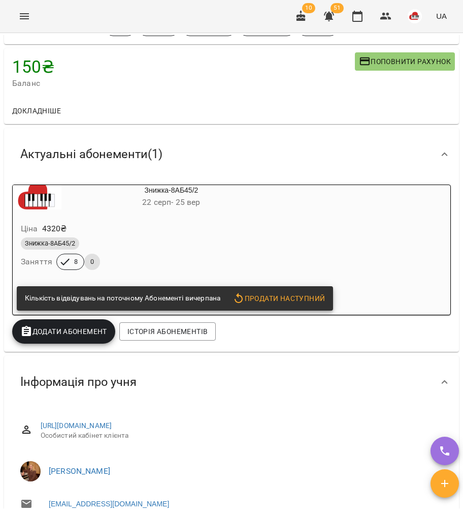
click at [155, 237] on div "Знижка-8АБ45/2" at bounding box center [147, 243] width 257 height 16
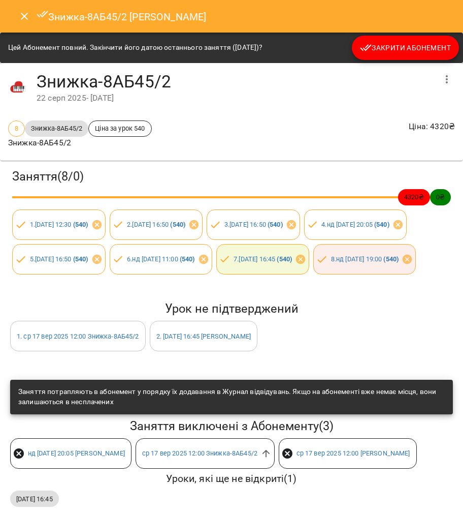
click at [375, 56] on button "Закрити Абонемент" at bounding box center [405, 48] width 107 height 24
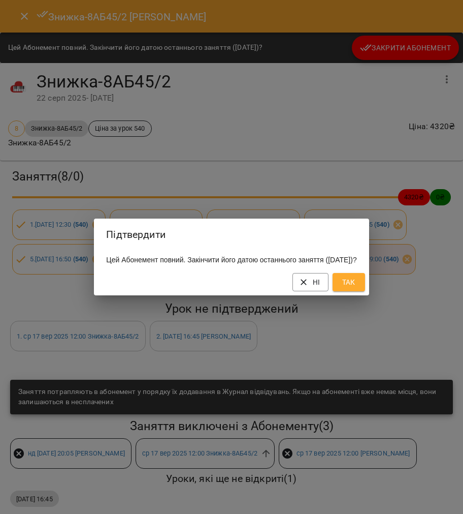
click at [357, 288] on span "Так" at bounding box center [349, 282] width 16 height 12
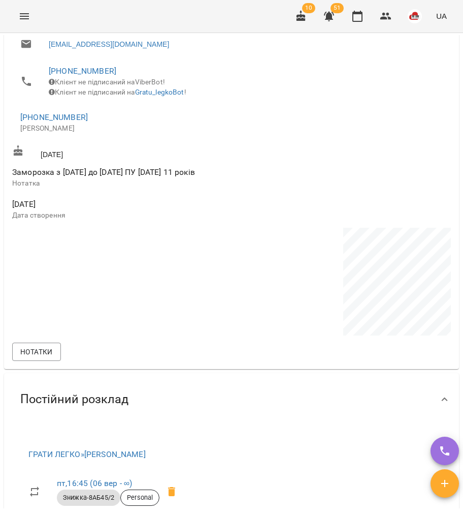
scroll to position [881, 0]
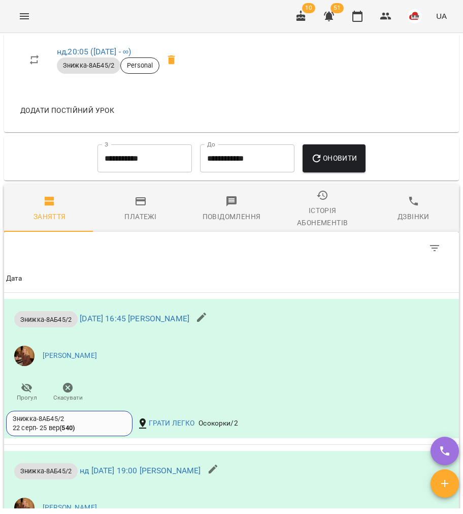
click at [321, 225] on div "Історія абонементів" at bounding box center [323, 216] width 79 height 24
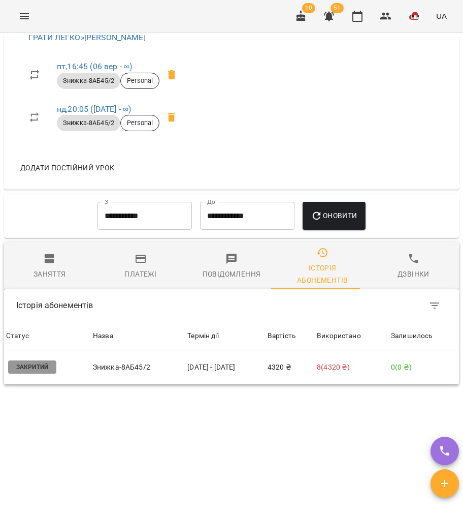
scroll to position [832, 0]
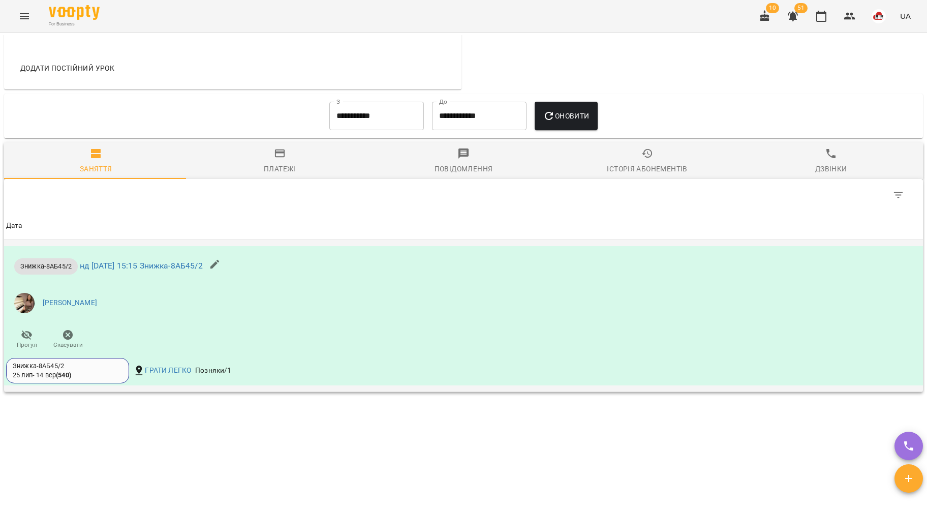
scroll to position [628, 0]
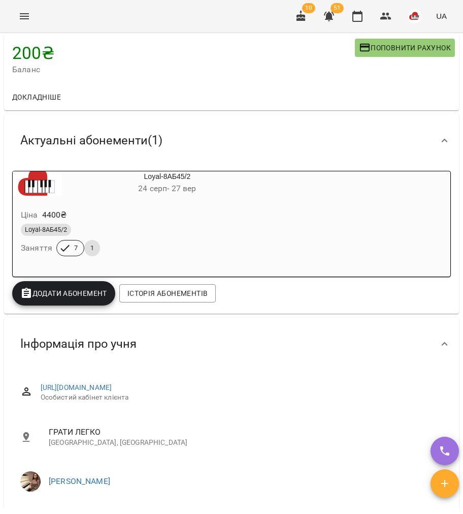
scroll to position [203, 0]
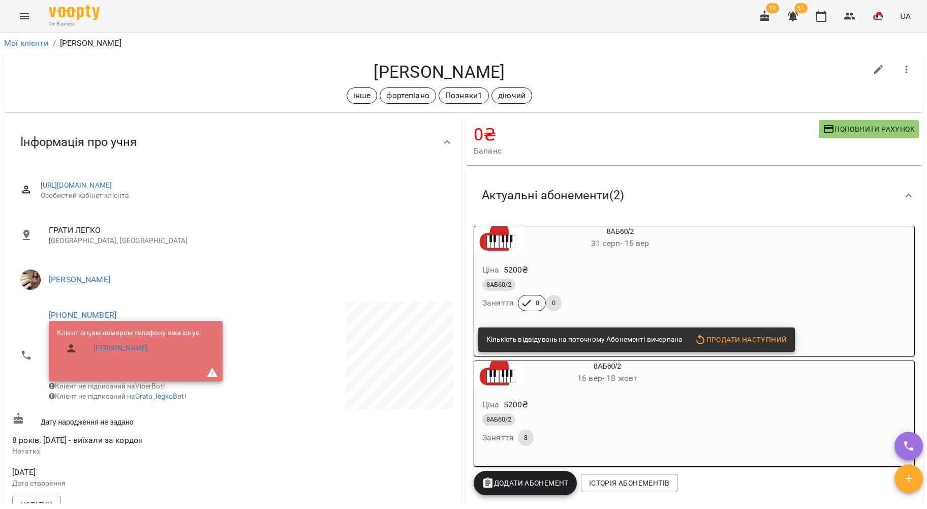
click at [570, 258] on div "Ціна 5200 ₴ 8АБ60/2 Заняття 8 0" at bounding box center [595, 289] width 243 height 69
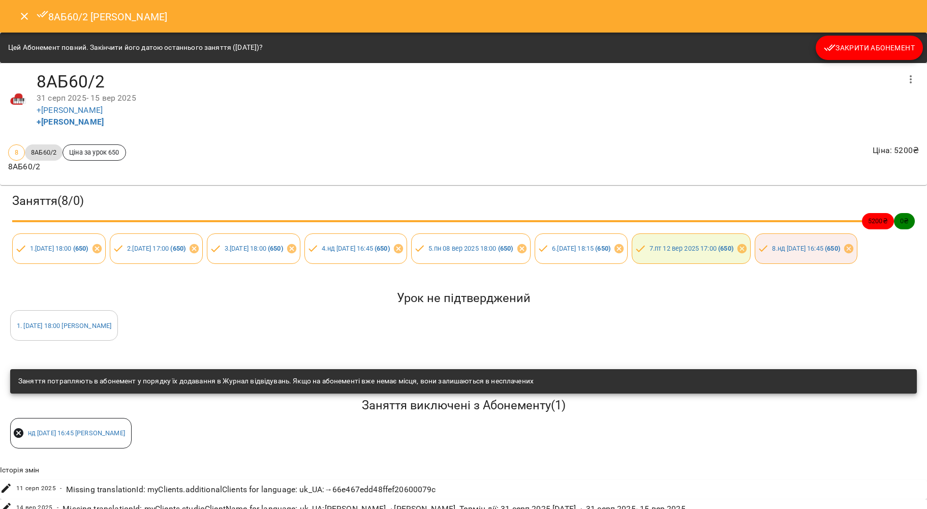
click at [881, 43] on button "Закрити Абонемент" at bounding box center [869, 48] width 107 height 24
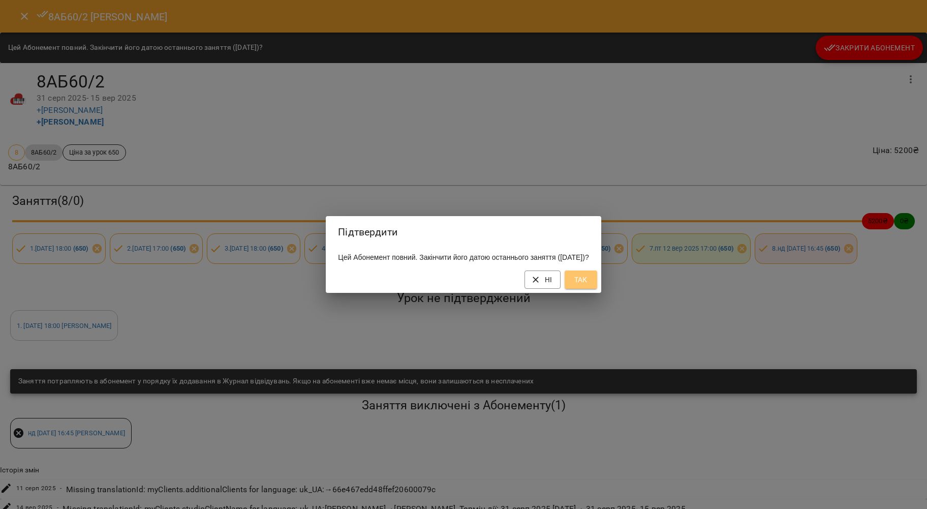
click at [597, 289] on button "Так" at bounding box center [581, 279] width 33 height 18
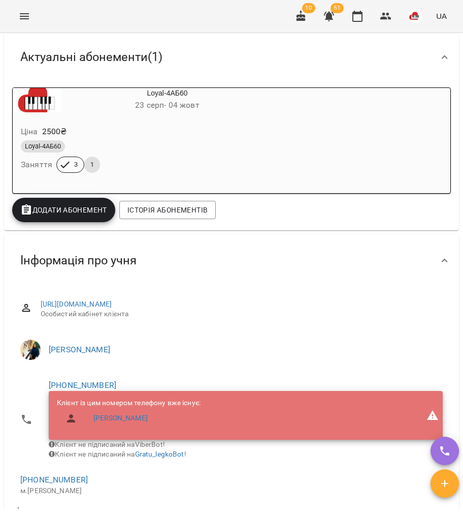
scroll to position [135, 0]
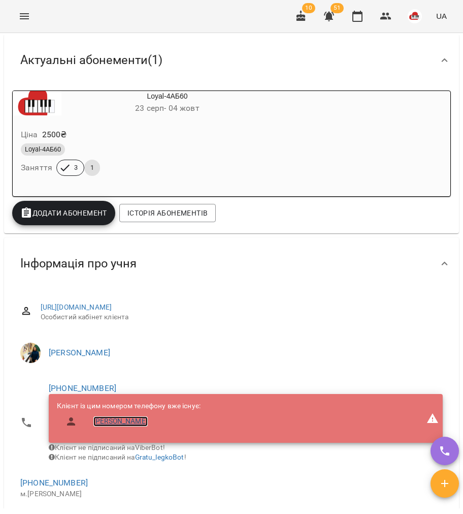
click at [126, 421] on link "[PERSON_NAME]" at bounding box center [121, 421] width 54 height 10
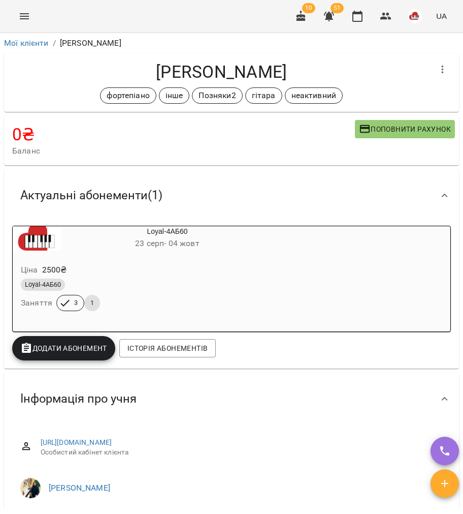
click at [220, 44] on ol "Мої клієнти / [PERSON_NAME]" at bounding box center [231, 43] width 455 height 12
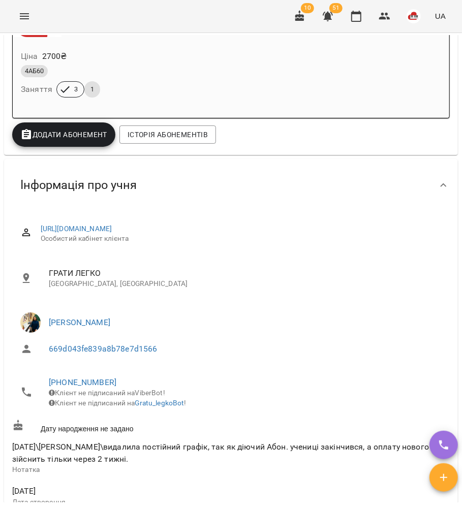
scroll to position [338, 0]
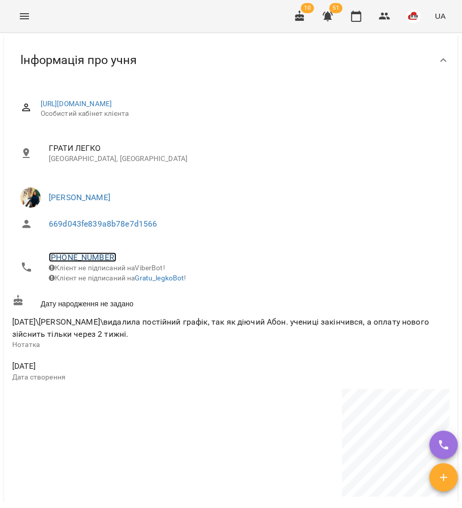
click at [93, 255] on link "[PHONE_NUMBER]" at bounding box center [83, 258] width 68 height 10
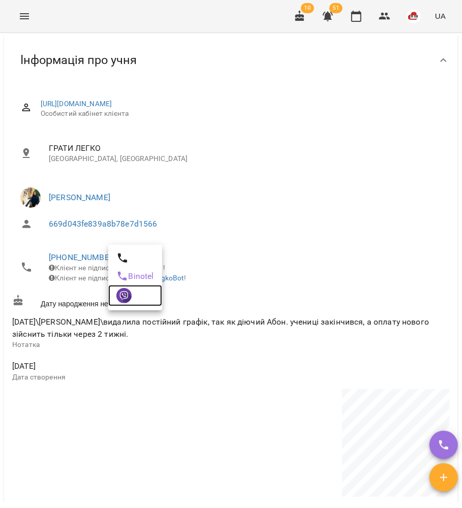
click at [126, 301] on img at bounding box center [123, 295] width 15 height 15
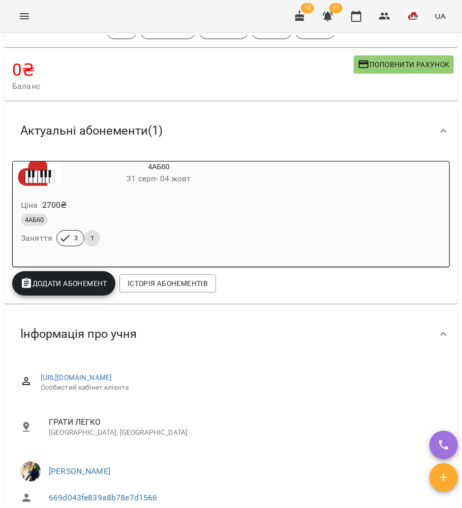
scroll to position [135, 0]
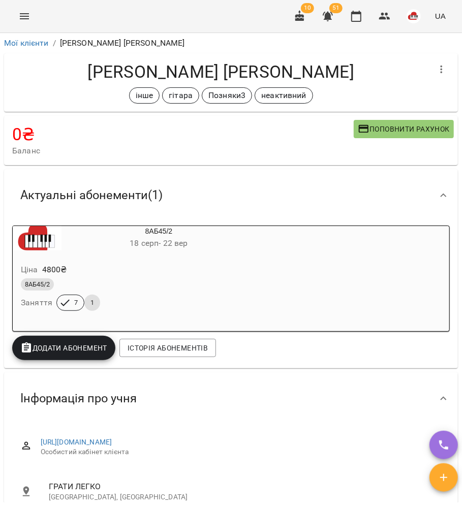
scroll to position [203, 0]
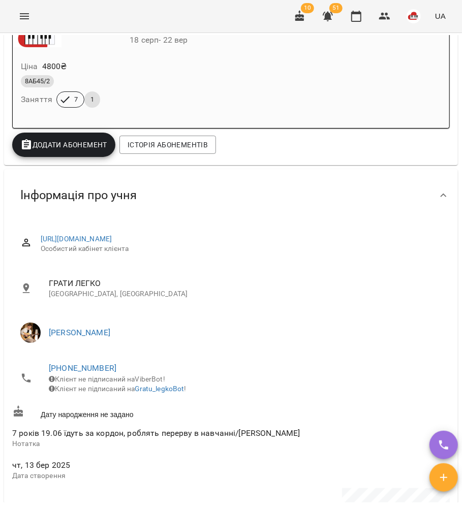
click at [75, 364] on span "[PHONE_NUMBER]" at bounding box center [245, 368] width 393 height 12
click at [77, 369] on link "[PHONE_NUMBER]" at bounding box center [83, 368] width 68 height 10
click at [130, 414] on img at bounding box center [123, 406] width 15 height 15
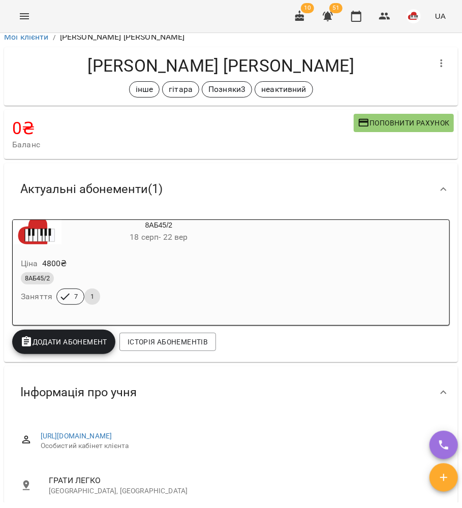
scroll to position [0, 0]
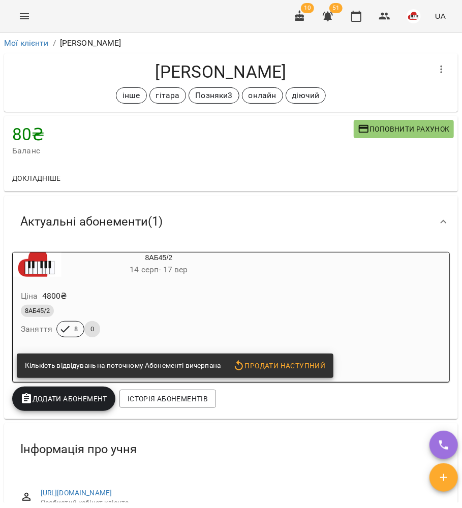
drag, startPoint x: 222, startPoint y: 281, endPoint x: 227, endPoint y: 274, distance: 7.6
click at [222, 281] on div "Ціна 4800 ₴ 8АБ45/2 Заняття 8 0" at bounding box center [134, 315] width 247 height 73
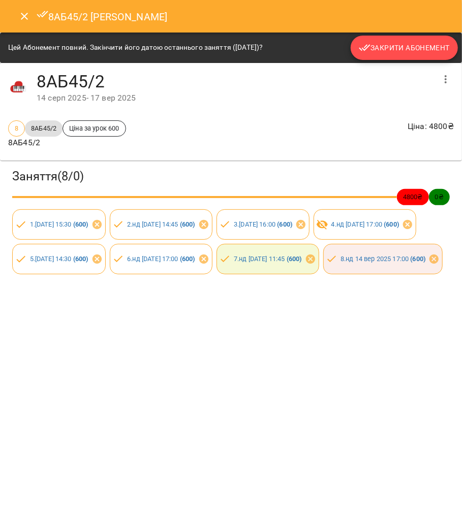
click at [394, 49] on span "Закрити Абонемент" at bounding box center [404, 48] width 91 height 12
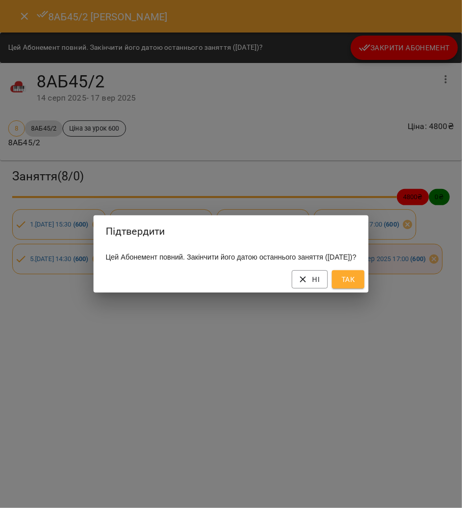
click at [356, 286] on span "Так" at bounding box center [348, 279] width 16 height 12
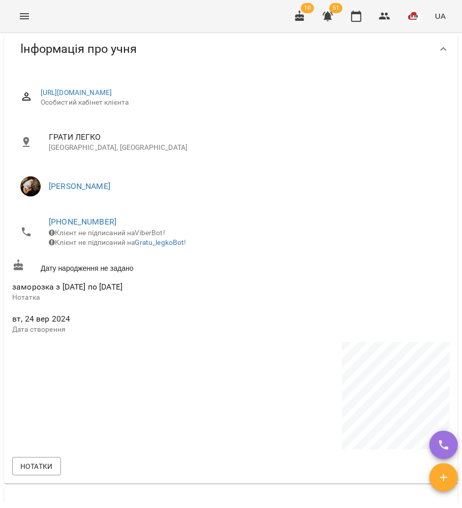
scroll to position [474, 0]
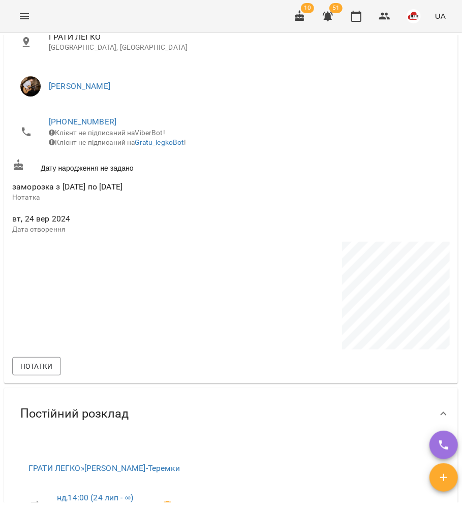
click at [81, 116] on li "+380935500507 Клієнт не підписаний на ViberBot! Клієнт не підписаний на Gratu_l…" at bounding box center [231, 132] width 438 height 46
click at [82, 118] on link "+380935500507" at bounding box center [83, 122] width 68 height 10
click at [119, 163] on img at bounding box center [123, 160] width 15 height 15
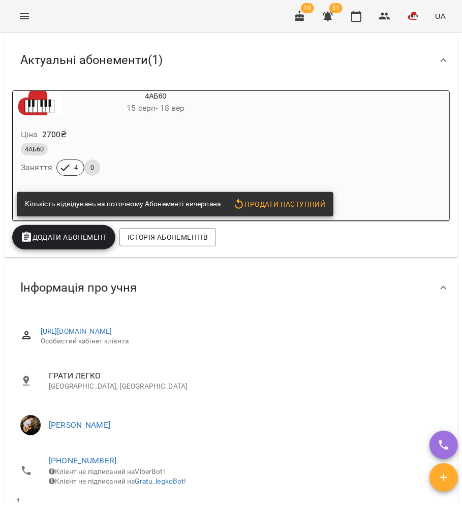
scroll to position [0, 0]
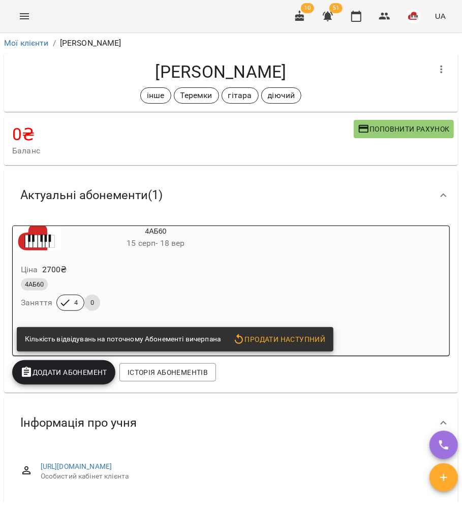
click at [90, 280] on div "4АБ60" at bounding box center [131, 284] width 221 height 12
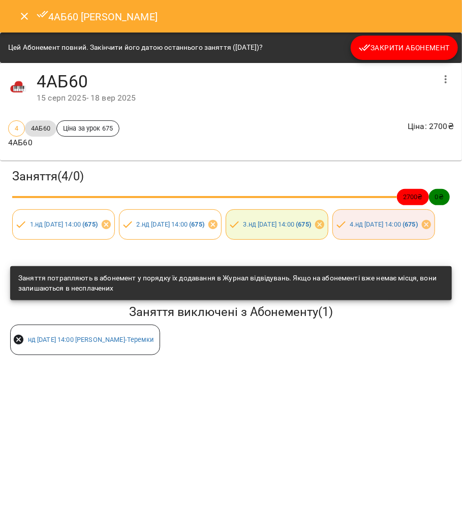
drag, startPoint x: 388, startPoint y: 35, endPoint x: 388, endPoint y: 42, distance: 7.6
click at [388, 38] on div "Цей Абонемент повний. Закінчити його датою останнього заняття (14 вер 2025)? За…" at bounding box center [231, 48] width 462 height 30
click at [388, 42] on span "Закрити Абонемент" at bounding box center [404, 48] width 91 height 12
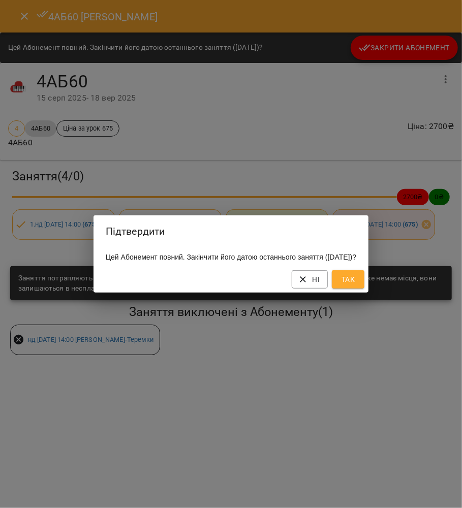
click at [356, 282] on span "Так" at bounding box center [348, 279] width 16 height 12
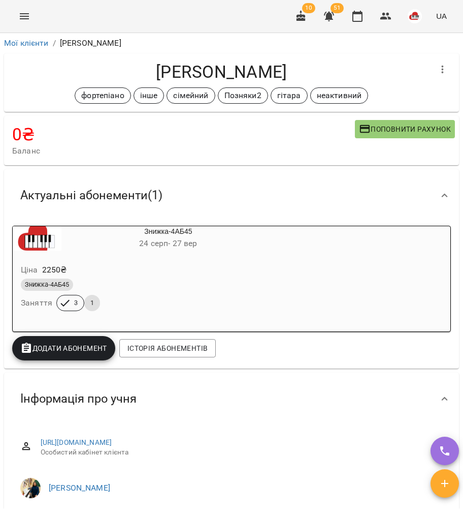
scroll to position [338, 0]
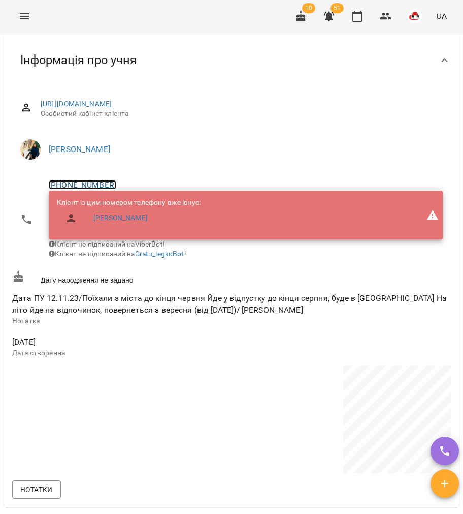
click at [95, 185] on link "[PHONE_NUMBER]" at bounding box center [83, 185] width 68 height 10
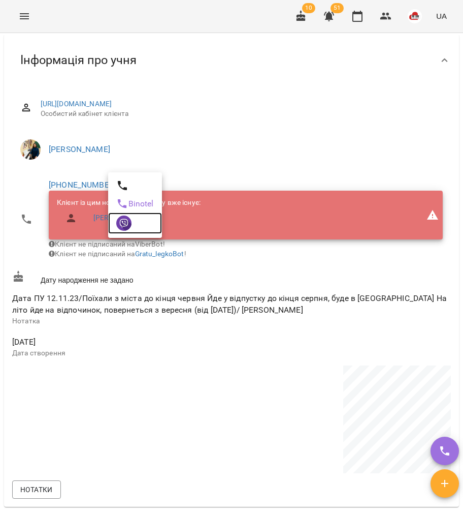
click at [130, 233] on link at bounding box center [135, 222] width 54 height 21
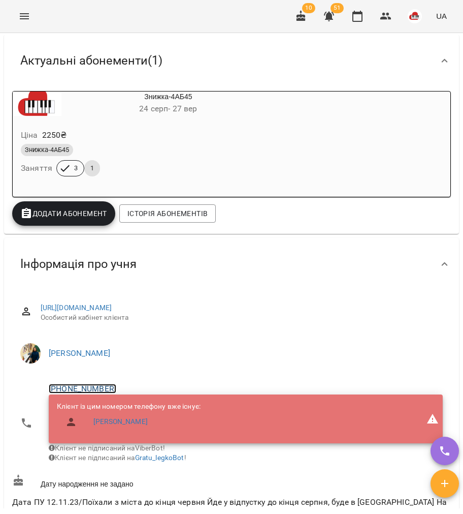
scroll to position [0, 0]
